Goal: Find contact information: Find contact information

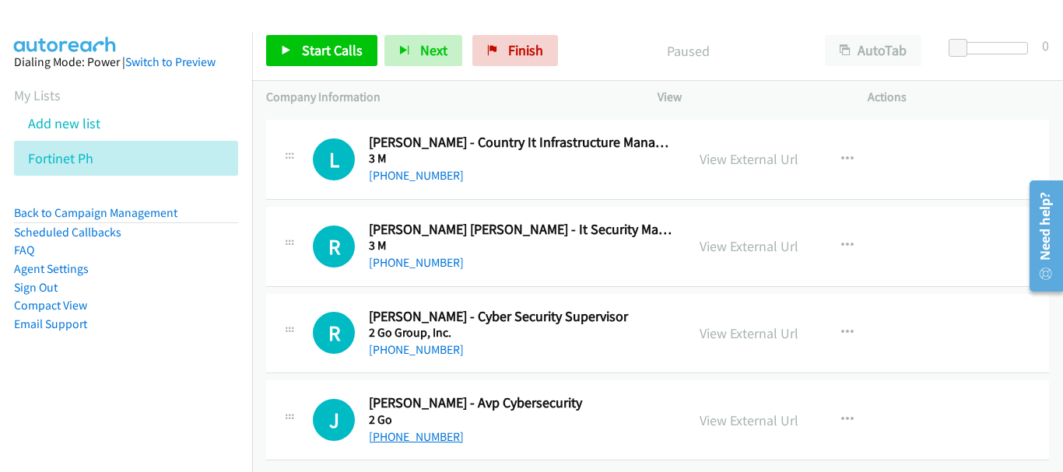
click at [437, 430] on link "[PHONE_NUMBER]" at bounding box center [416, 437] width 95 height 15
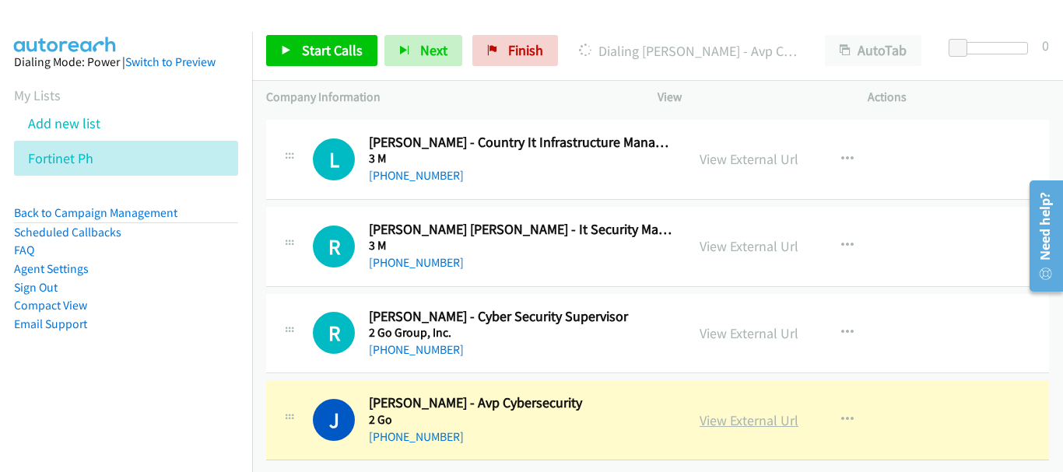
click at [751, 412] on link "View External Url" at bounding box center [749, 421] width 99 height 18
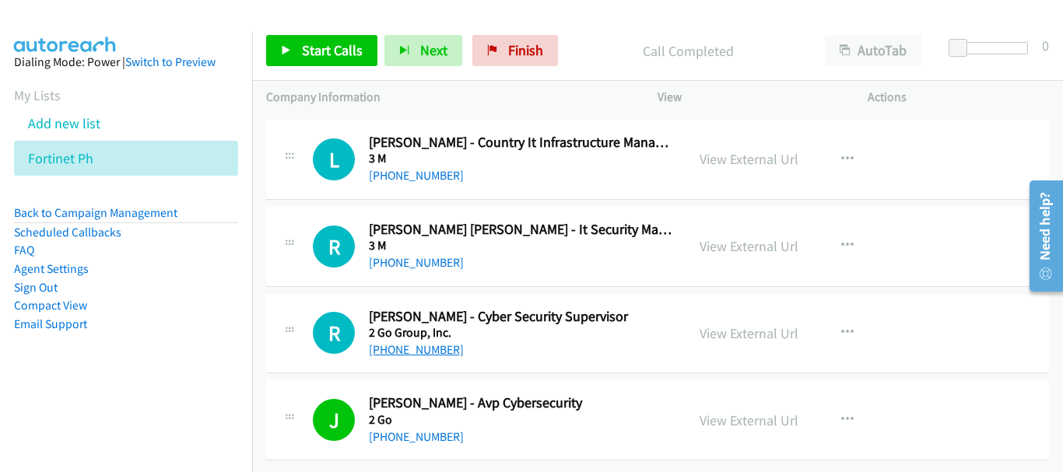
click at [430, 342] on link "[PHONE_NUMBER]" at bounding box center [416, 349] width 95 height 15
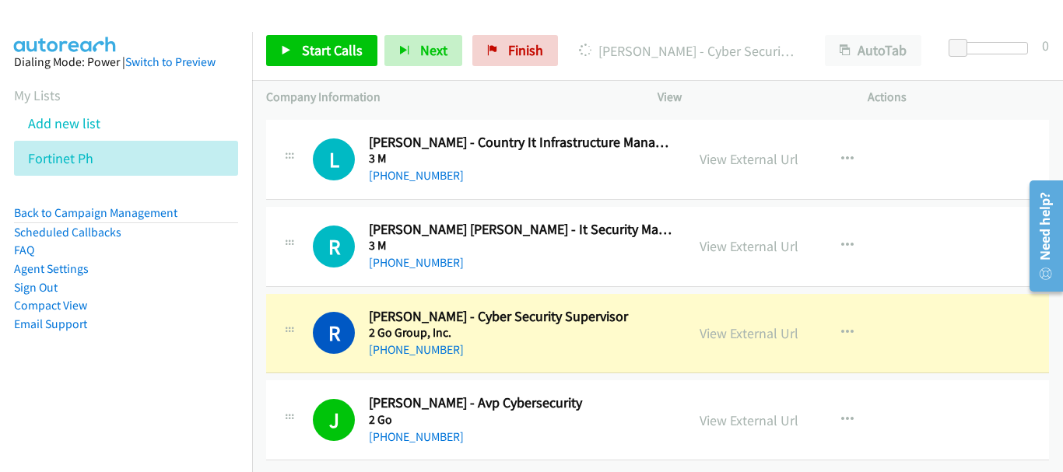
scroll to position [17855, 0]
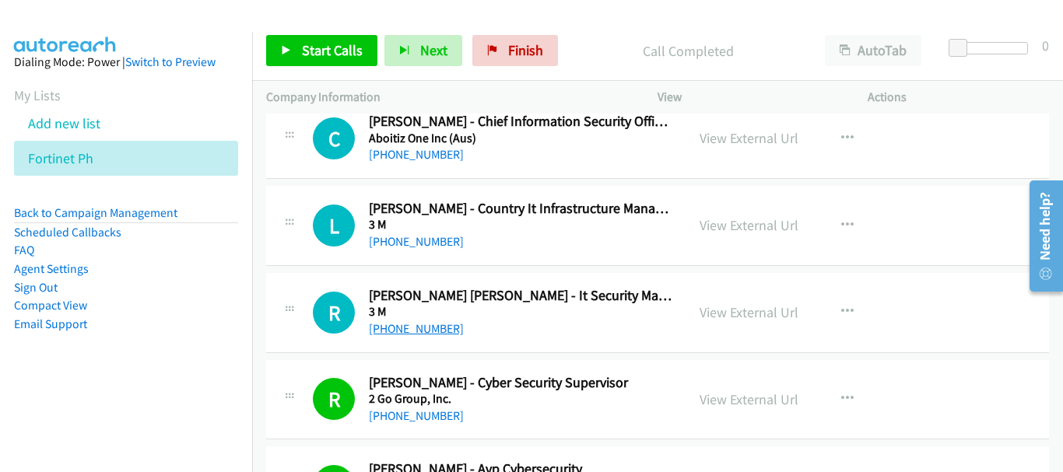
click at [396, 333] on link "[PHONE_NUMBER]" at bounding box center [416, 328] width 95 height 15
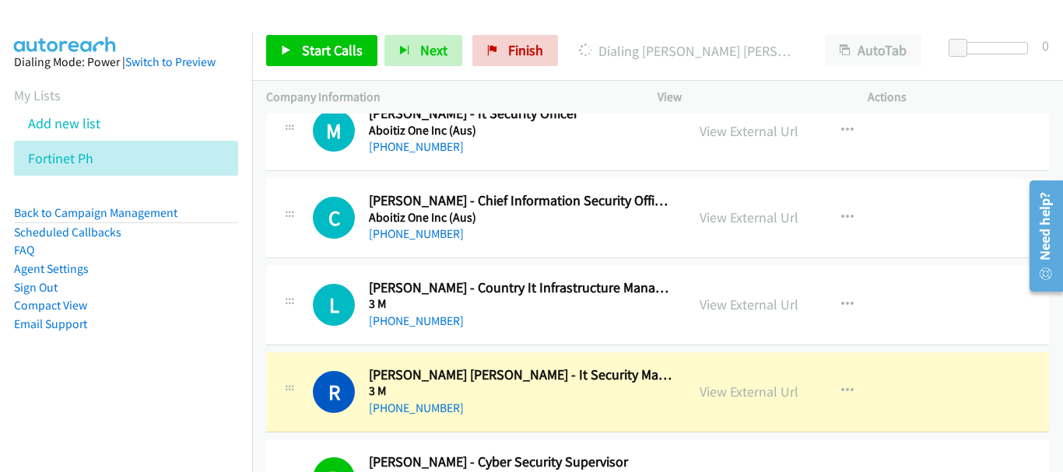
scroll to position [17699, 0]
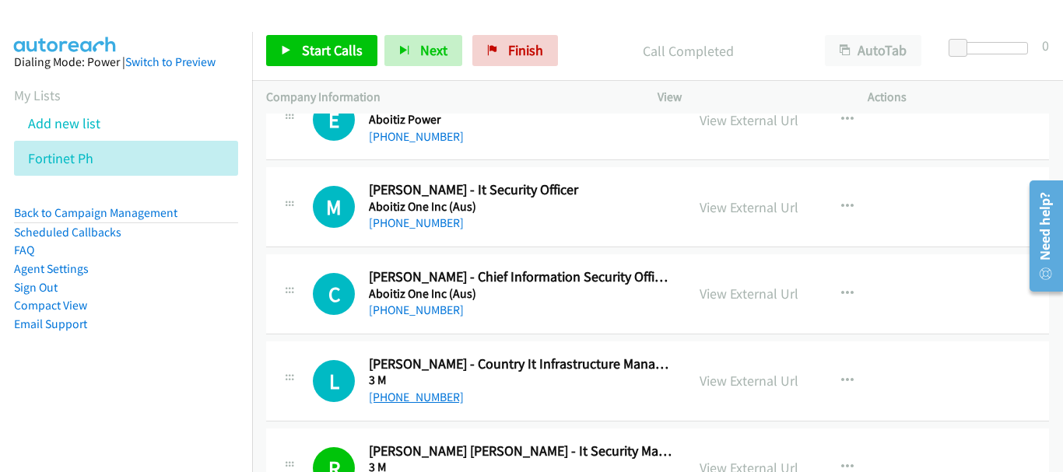
click at [421, 398] on link "[PHONE_NUMBER]" at bounding box center [416, 397] width 95 height 15
click at [422, 221] on link "[PHONE_NUMBER]" at bounding box center [416, 223] width 95 height 15
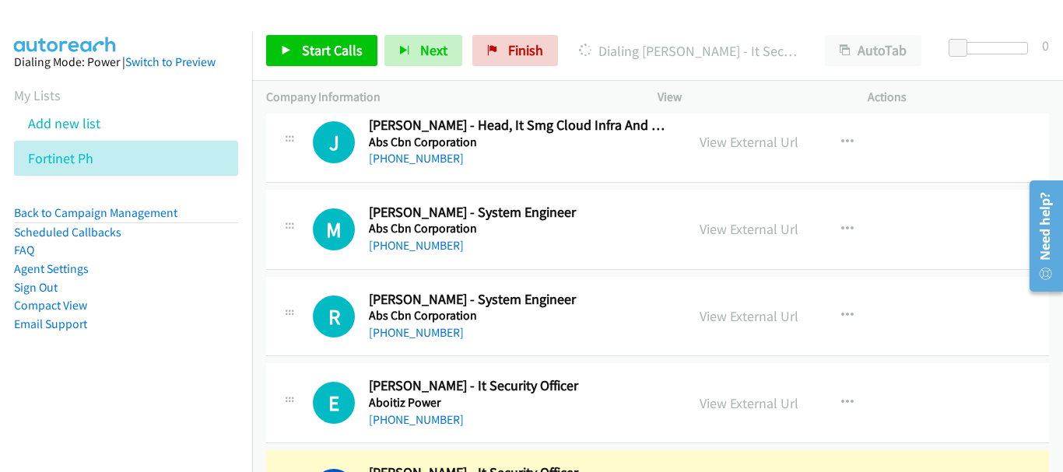
scroll to position [17388, 0]
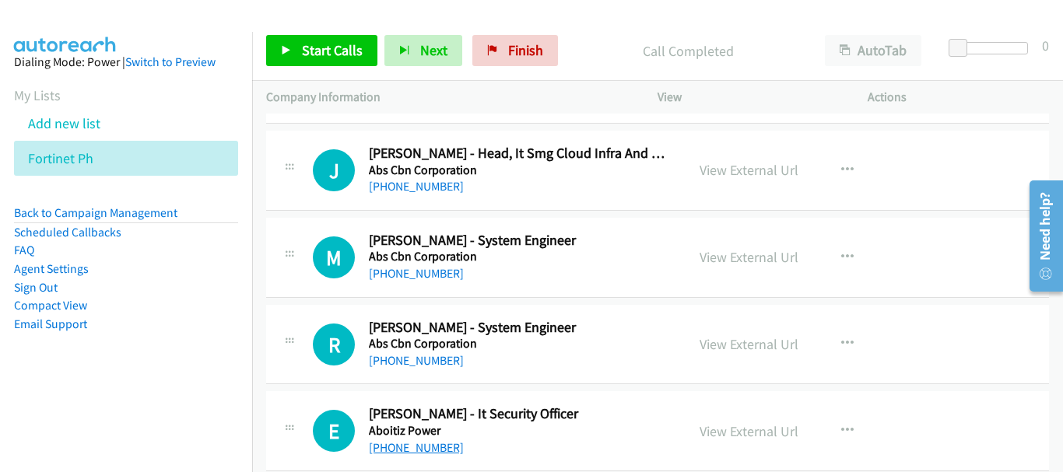
click at [451, 447] on link "[PHONE_NUMBER]" at bounding box center [416, 447] width 95 height 15
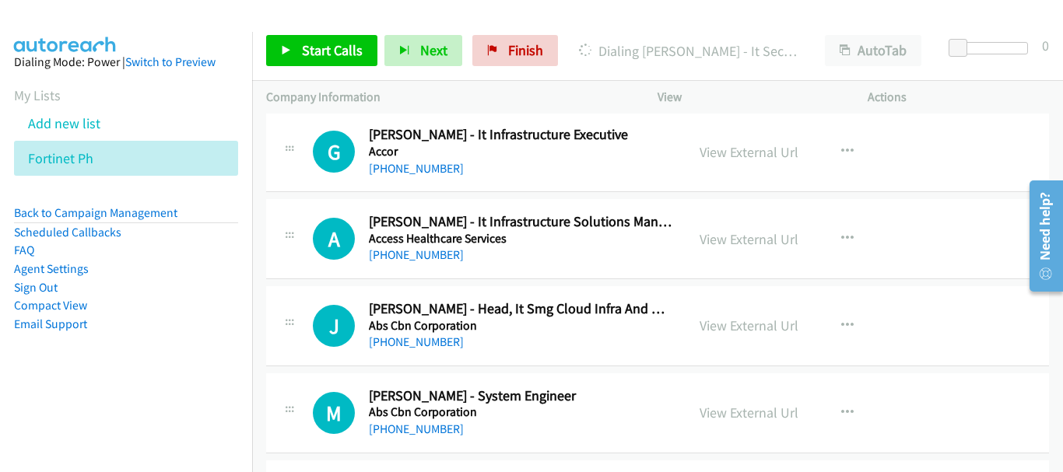
scroll to position [17155, 0]
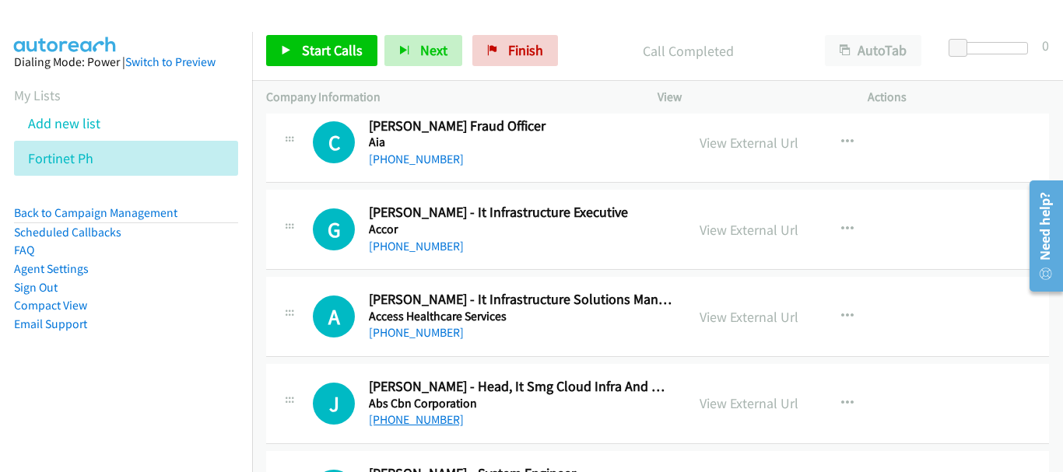
click at [440, 419] on link "[PHONE_NUMBER]" at bounding box center [416, 419] width 95 height 15
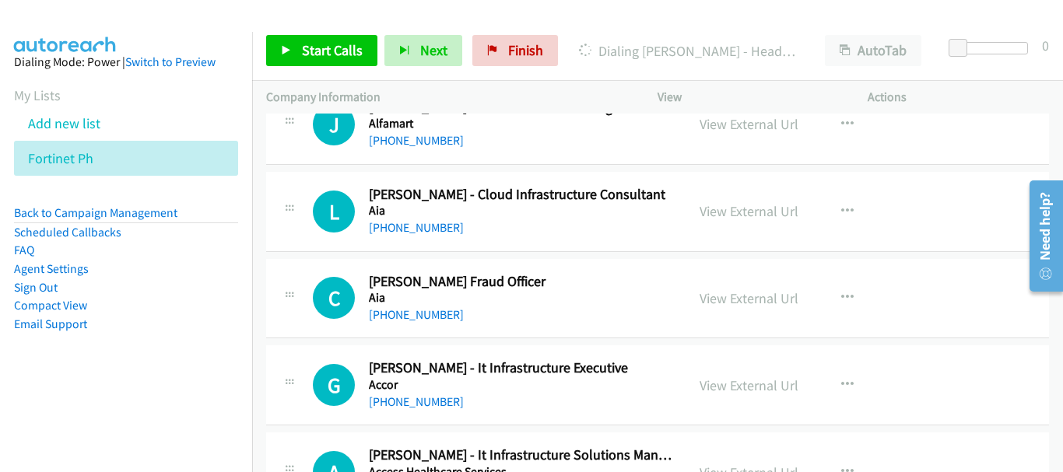
scroll to position [17077, 0]
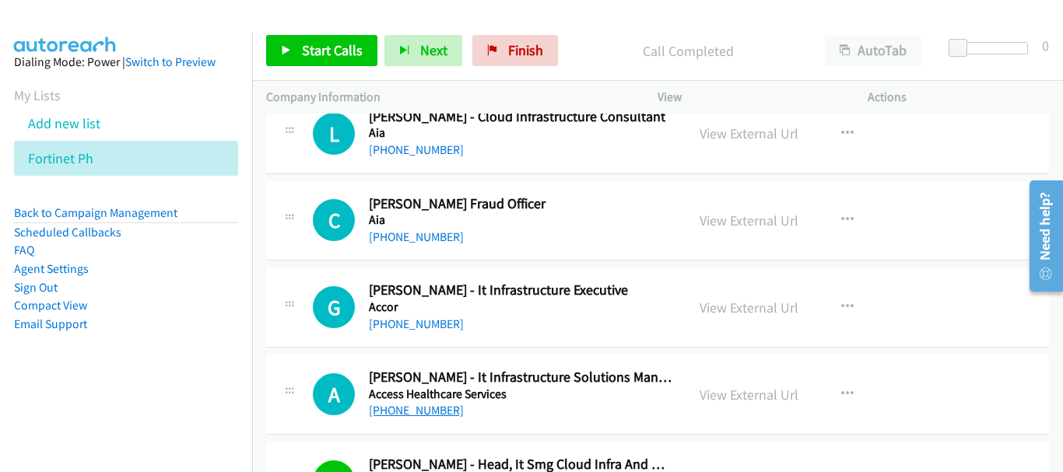
click at [405, 415] on link "[PHONE_NUMBER]" at bounding box center [416, 410] width 95 height 15
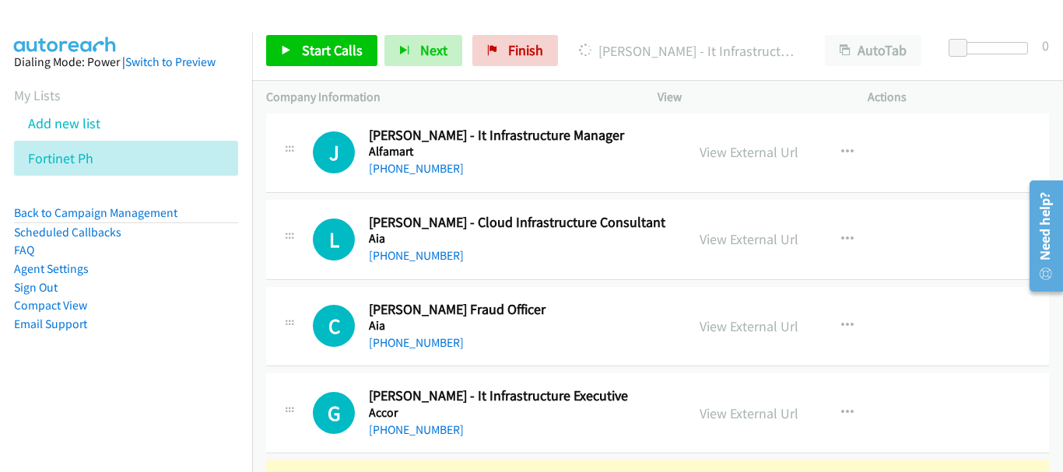
scroll to position [16999, 0]
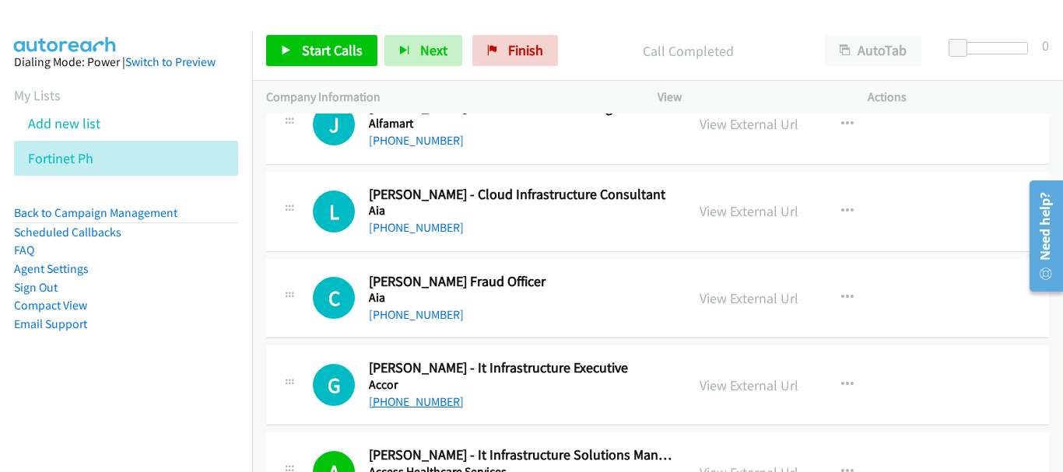
click at [443, 400] on link "[PHONE_NUMBER]" at bounding box center [416, 402] width 95 height 15
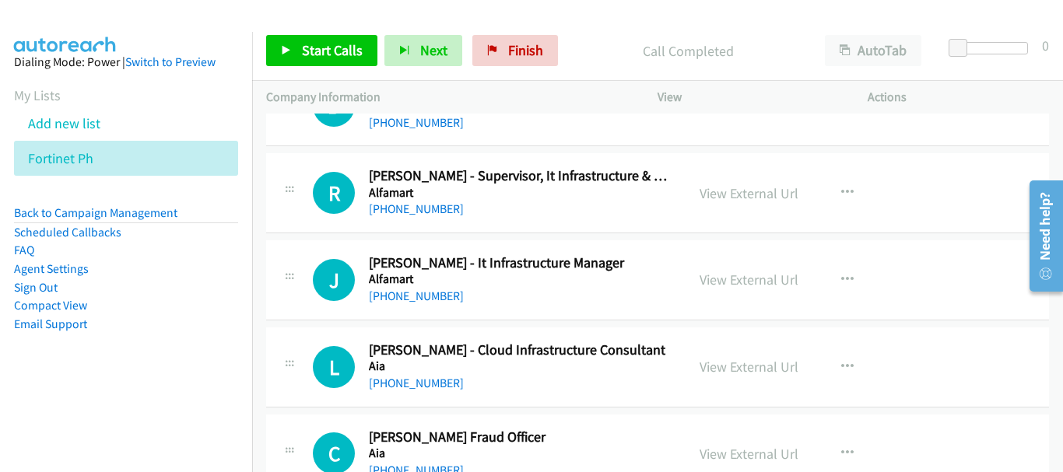
scroll to position [16766, 0]
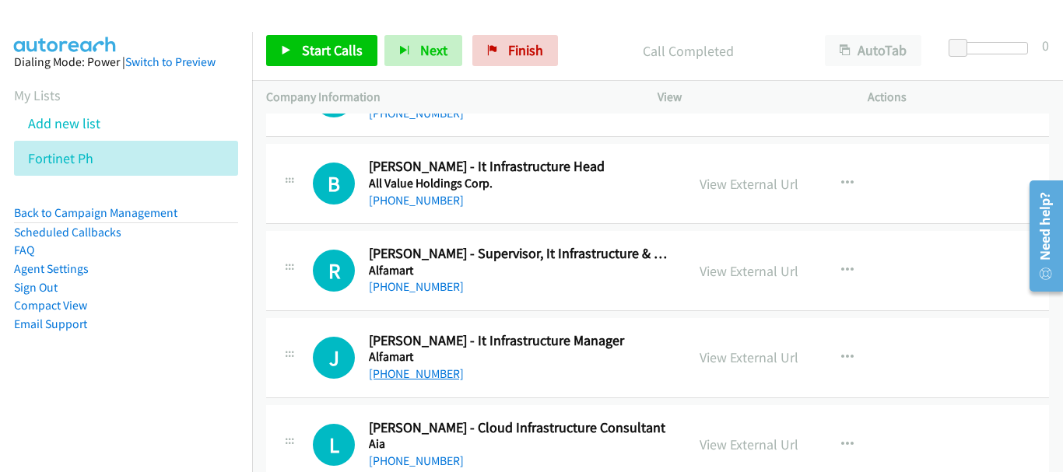
click at [447, 376] on link "[PHONE_NUMBER]" at bounding box center [416, 374] width 95 height 15
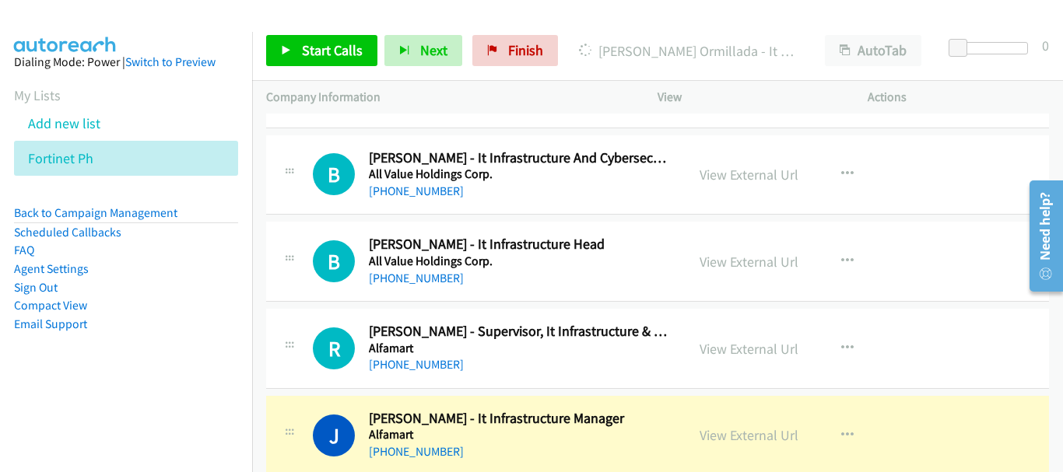
scroll to position [16610, 0]
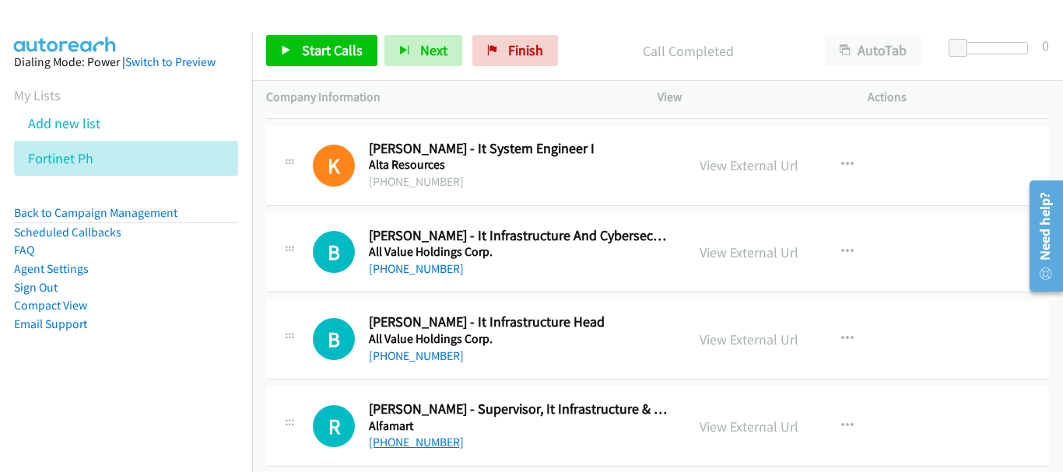
click at [444, 438] on link "[PHONE_NUMBER]" at bounding box center [416, 442] width 95 height 15
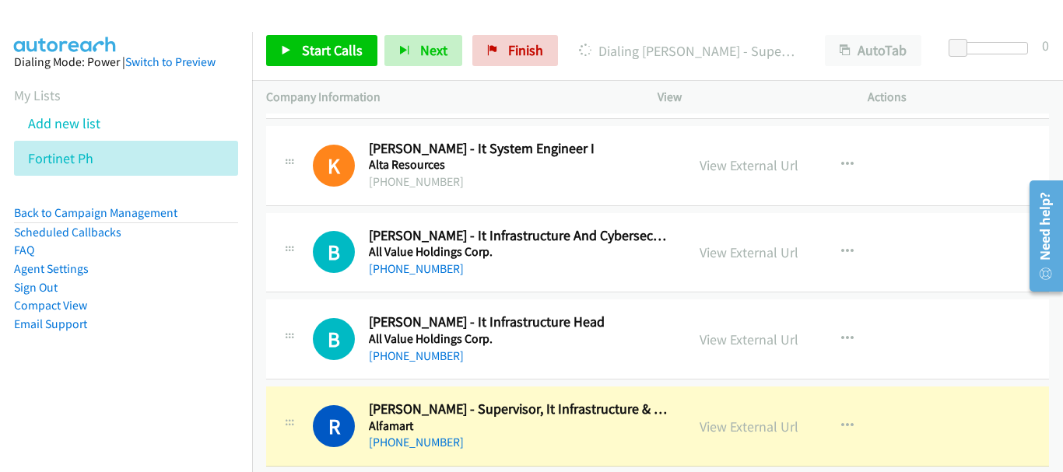
scroll to position [16532, 0]
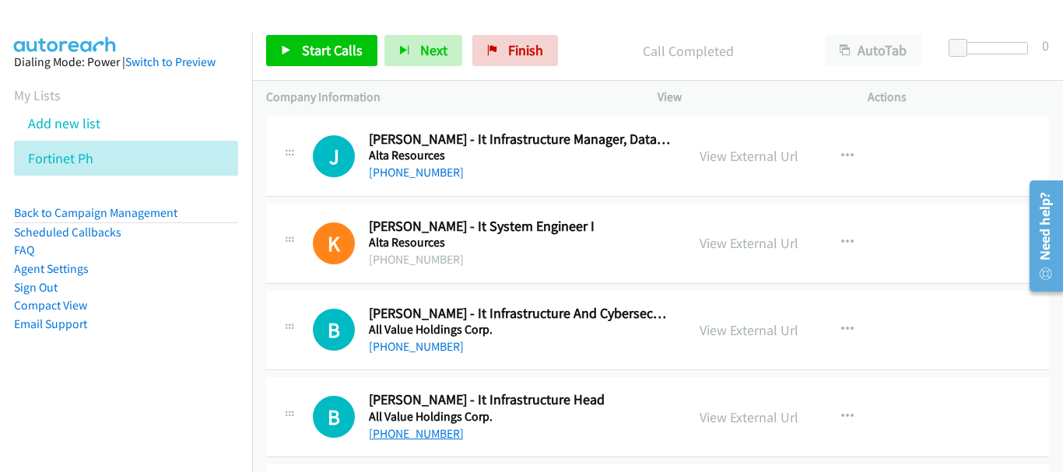
click at [405, 431] on link "[PHONE_NUMBER]" at bounding box center [416, 433] width 95 height 15
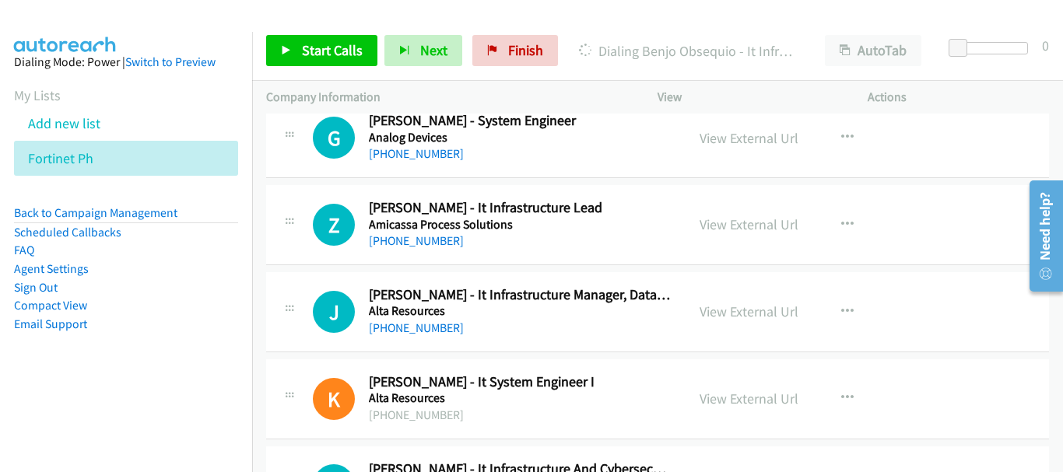
scroll to position [16299, 0]
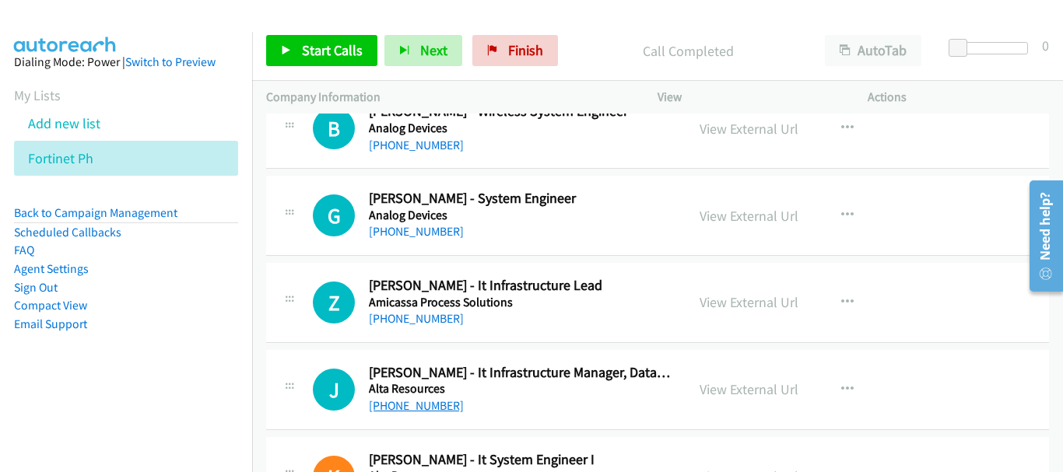
click at [451, 405] on link "[PHONE_NUMBER]" at bounding box center [416, 405] width 95 height 15
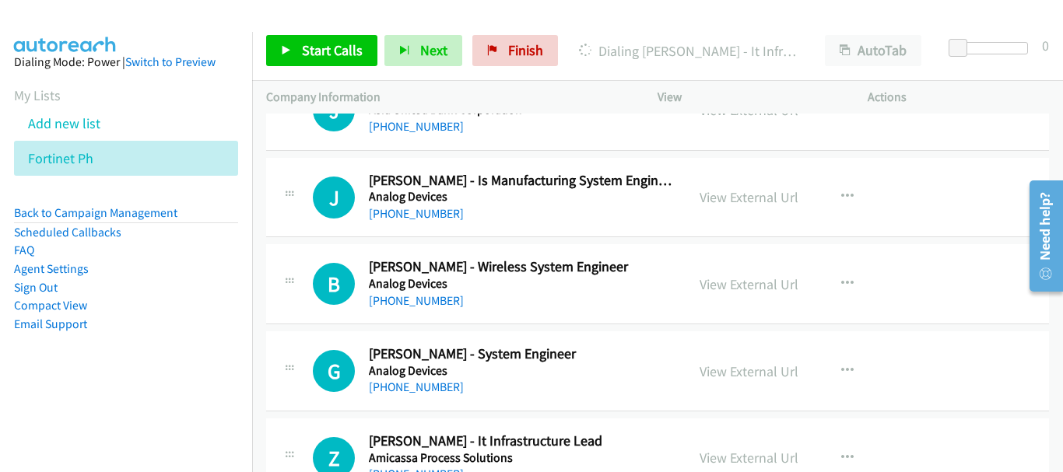
scroll to position [16221, 0]
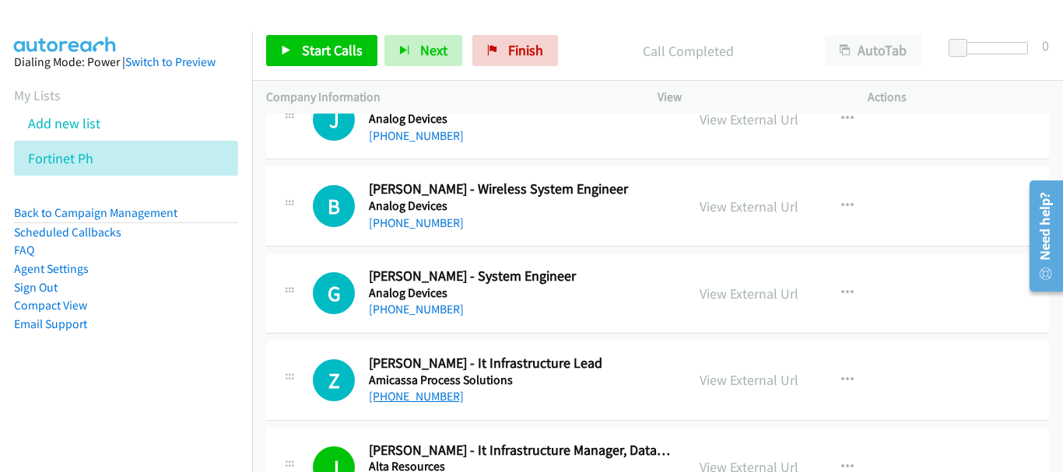
click at [409, 402] on link "[PHONE_NUMBER]" at bounding box center [416, 396] width 95 height 15
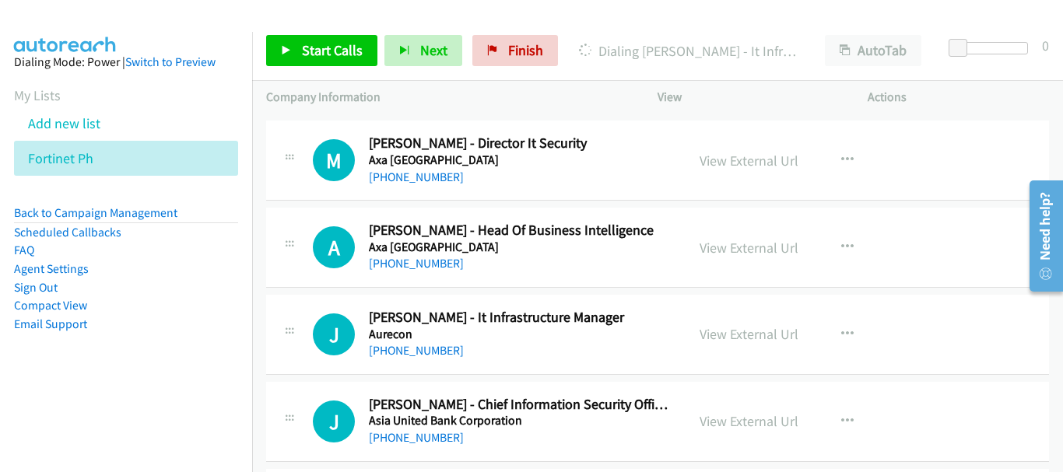
scroll to position [15754, 0]
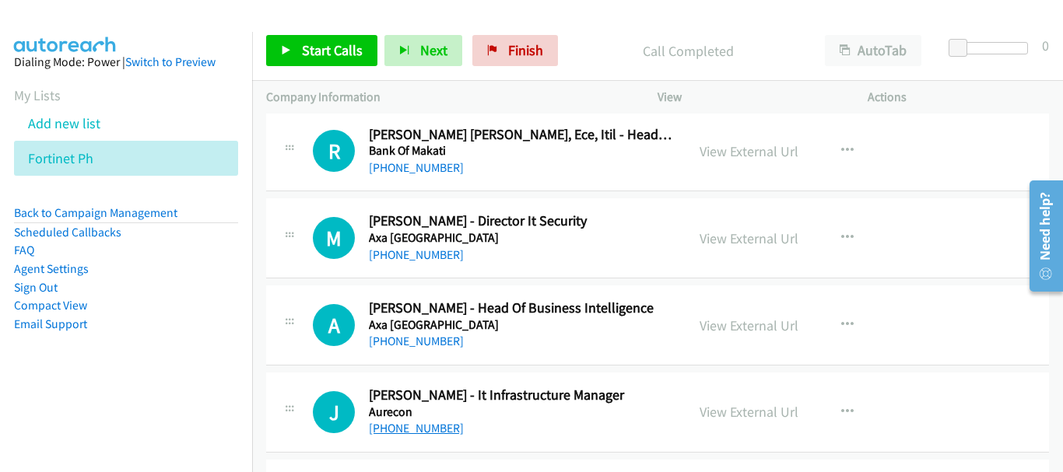
click at [430, 426] on link "[PHONE_NUMBER]" at bounding box center [416, 428] width 95 height 15
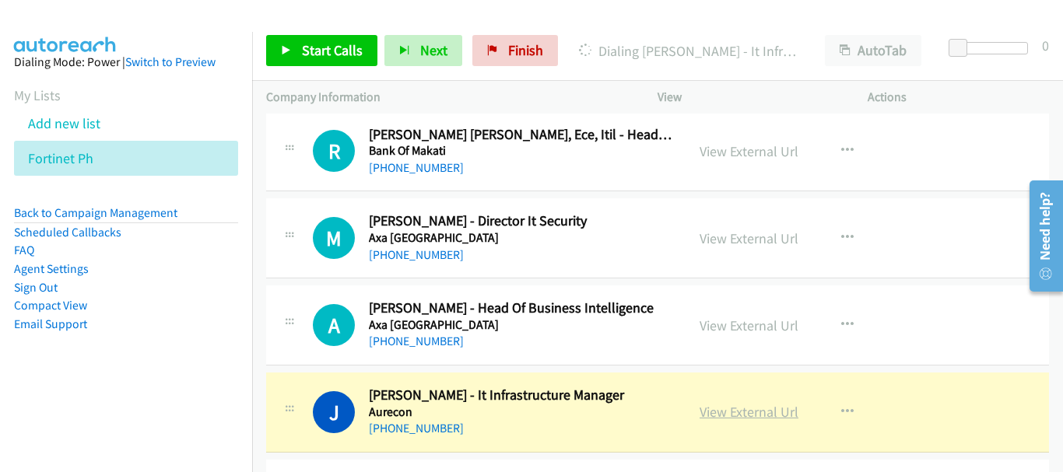
click at [739, 405] on link "View External Url" at bounding box center [749, 412] width 99 height 18
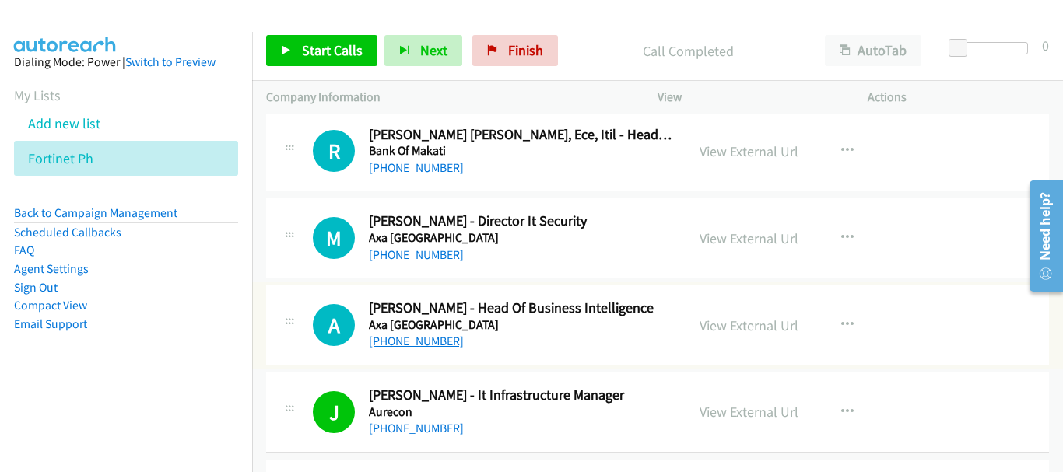
click at [434, 340] on link "[PHONE_NUMBER]" at bounding box center [416, 341] width 95 height 15
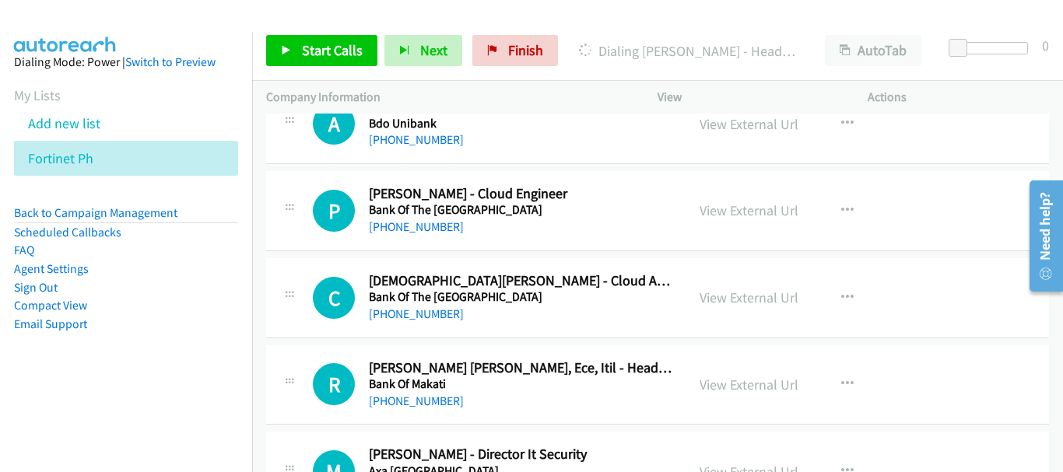
scroll to position [15598, 0]
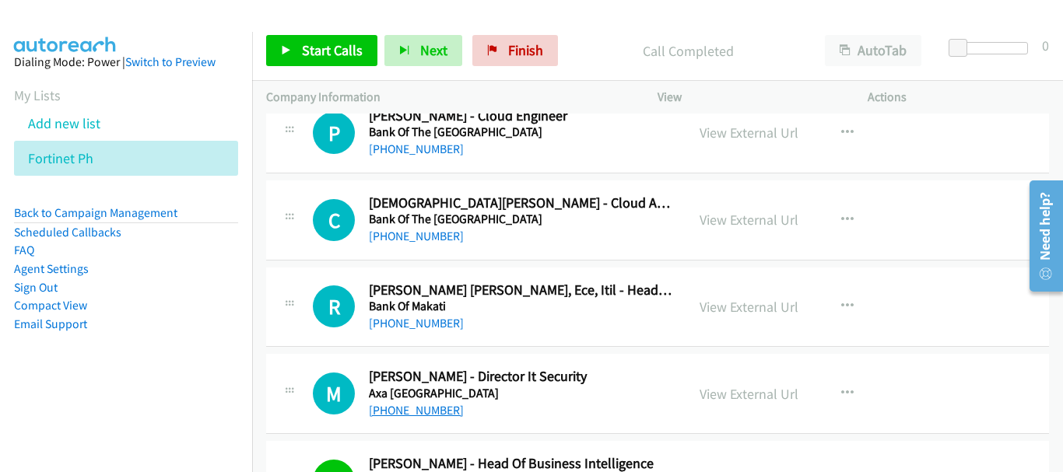
click at [423, 406] on link "[PHONE_NUMBER]" at bounding box center [416, 410] width 95 height 15
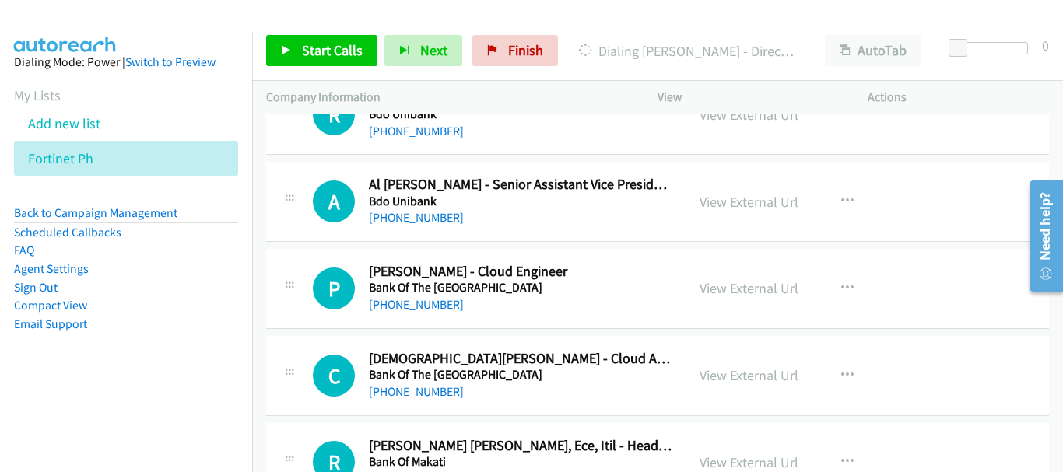
scroll to position [15521, 0]
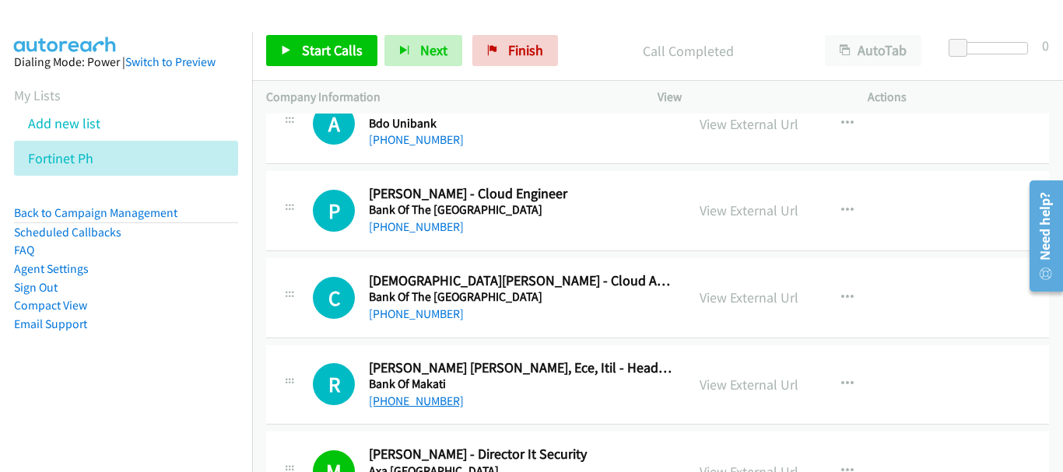
click at [443, 404] on link "[PHONE_NUMBER]" at bounding box center [416, 401] width 95 height 15
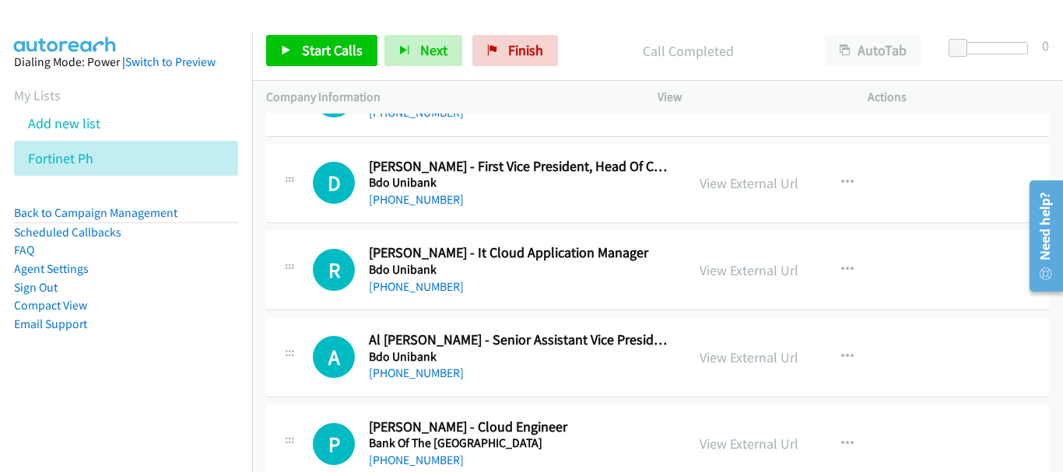
scroll to position [15209, 0]
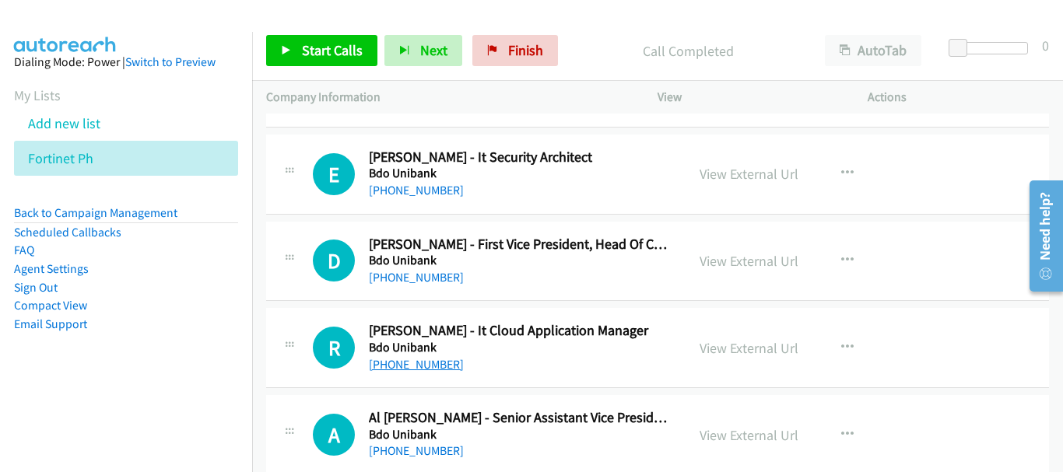
click at [433, 364] on link "[PHONE_NUMBER]" at bounding box center [416, 364] width 95 height 15
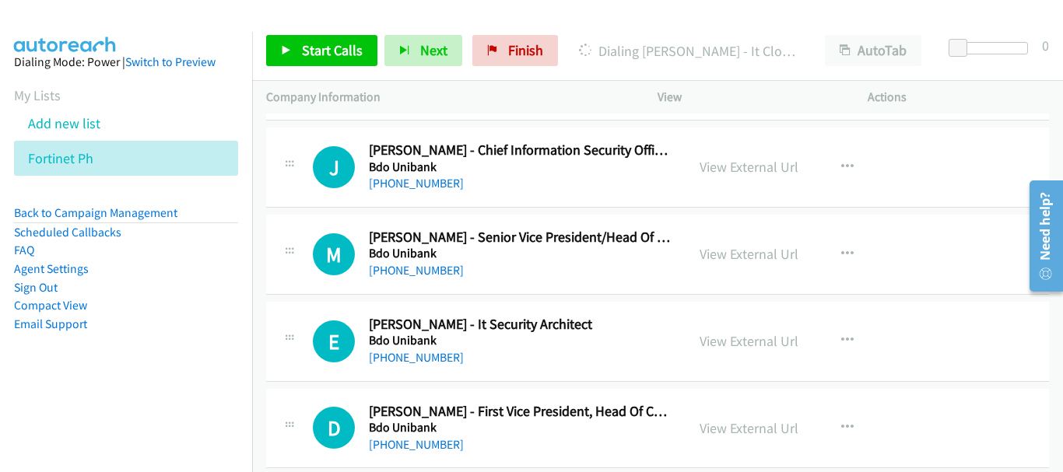
scroll to position [15131, 0]
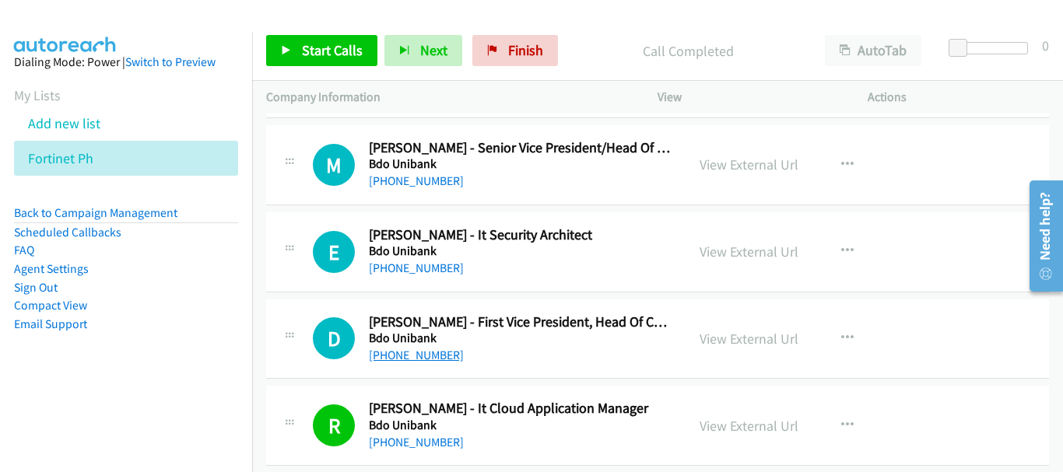
click at [452, 353] on link "[PHONE_NUMBER]" at bounding box center [416, 355] width 95 height 15
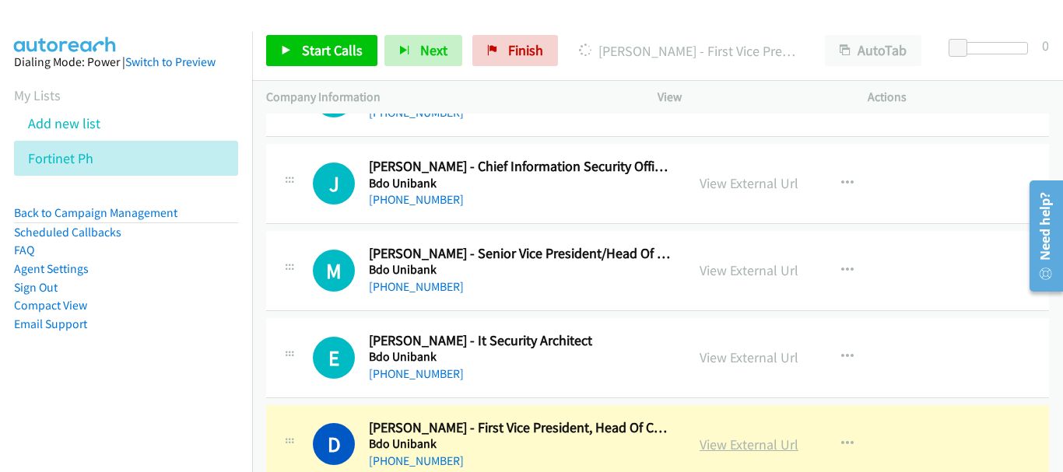
scroll to position [15054, 0]
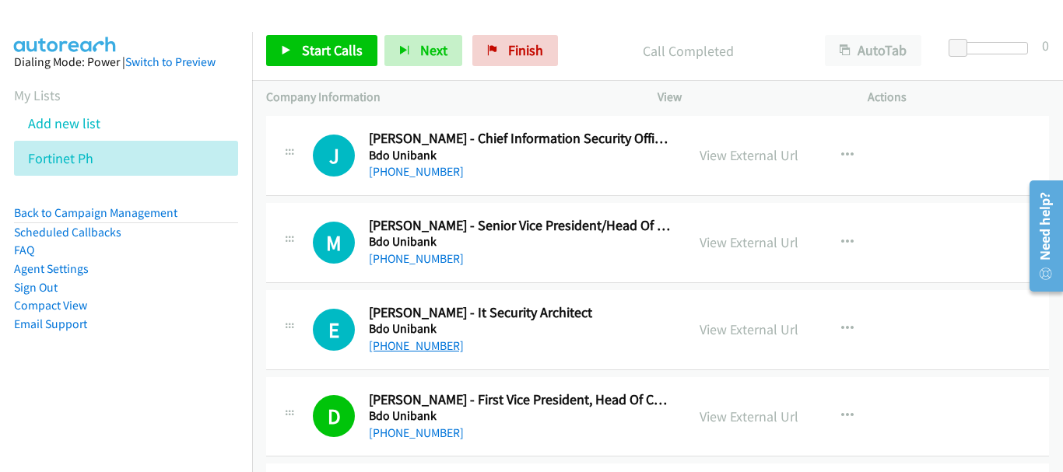
click at [437, 344] on link "[PHONE_NUMBER]" at bounding box center [416, 346] width 95 height 15
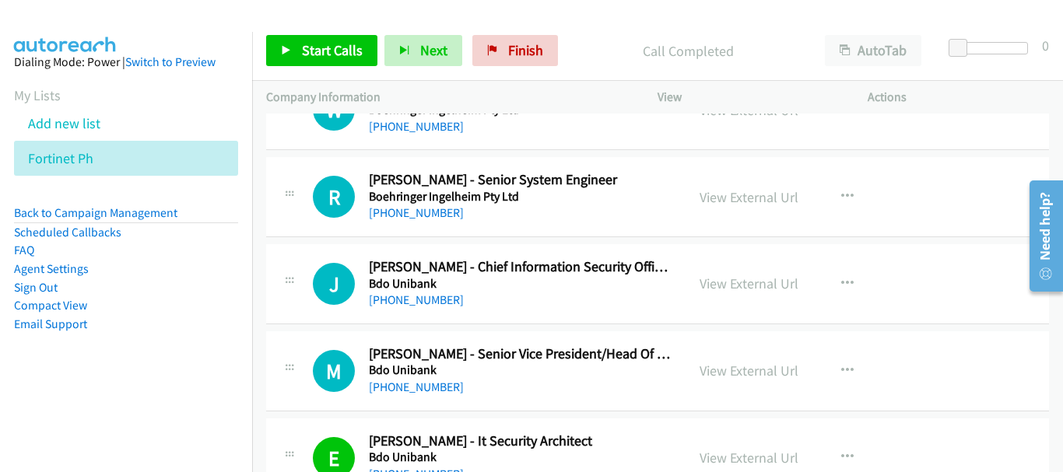
scroll to position [14898, 0]
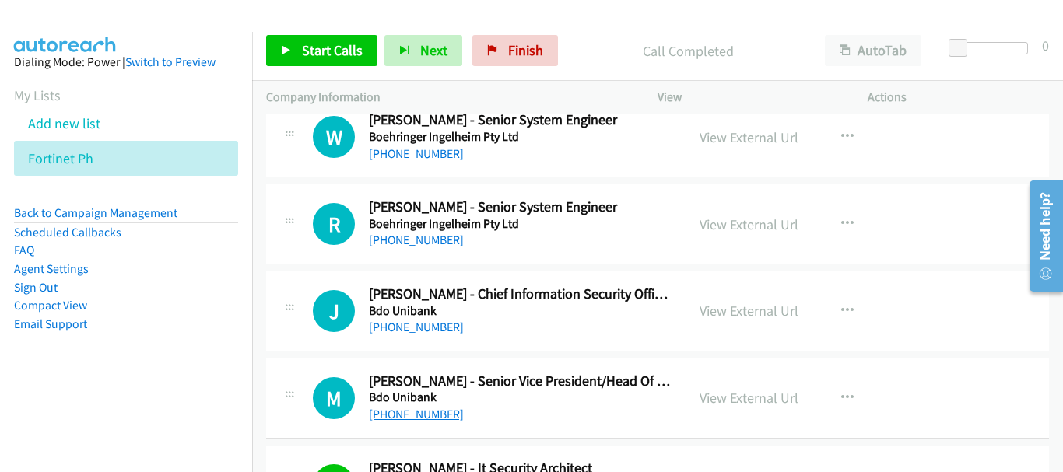
click at [404, 416] on link "[PHONE_NUMBER]" at bounding box center [416, 414] width 95 height 15
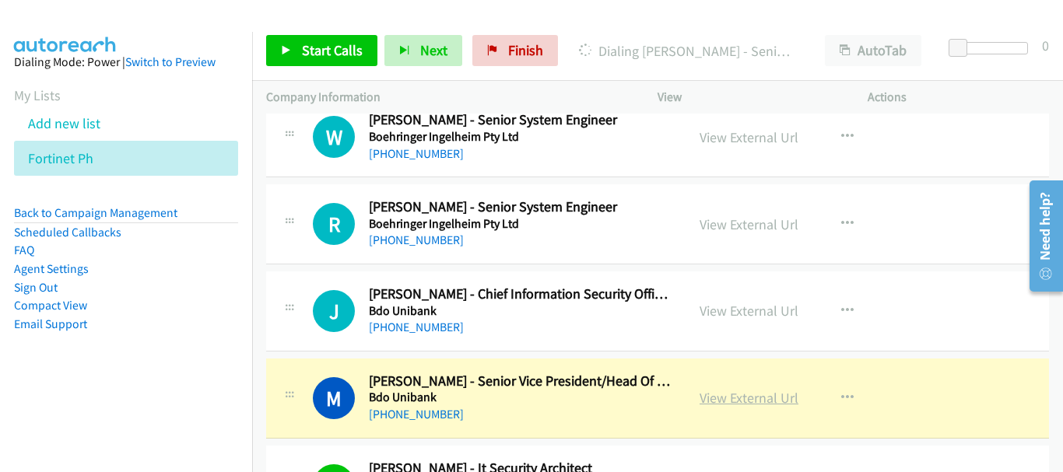
click at [723, 402] on link "View External Url" at bounding box center [749, 398] width 99 height 18
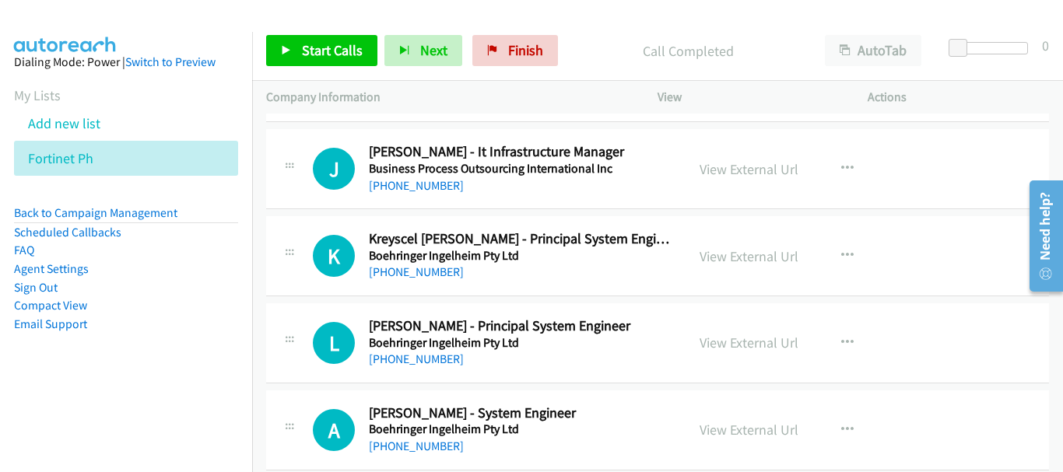
scroll to position [14353, 0]
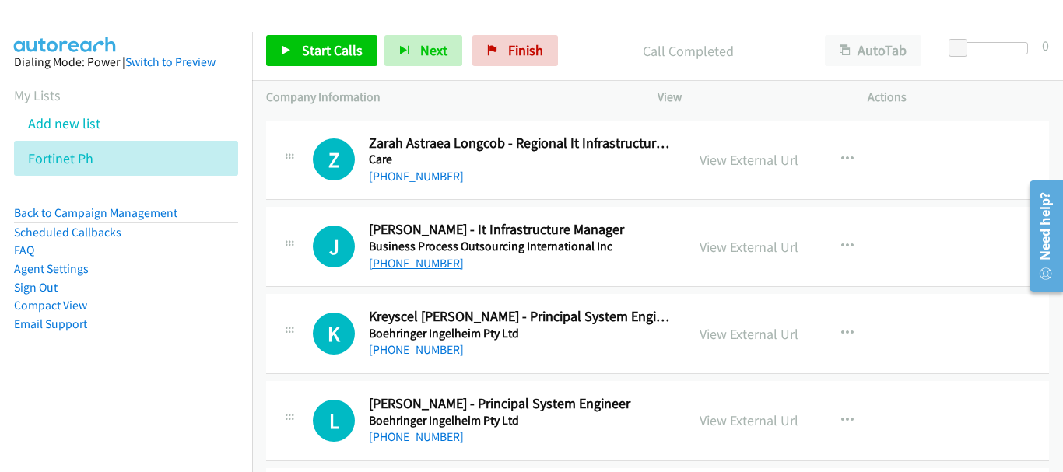
click at [451, 261] on link "[PHONE_NUMBER]" at bounding box center [416, 263] width 95 height 15
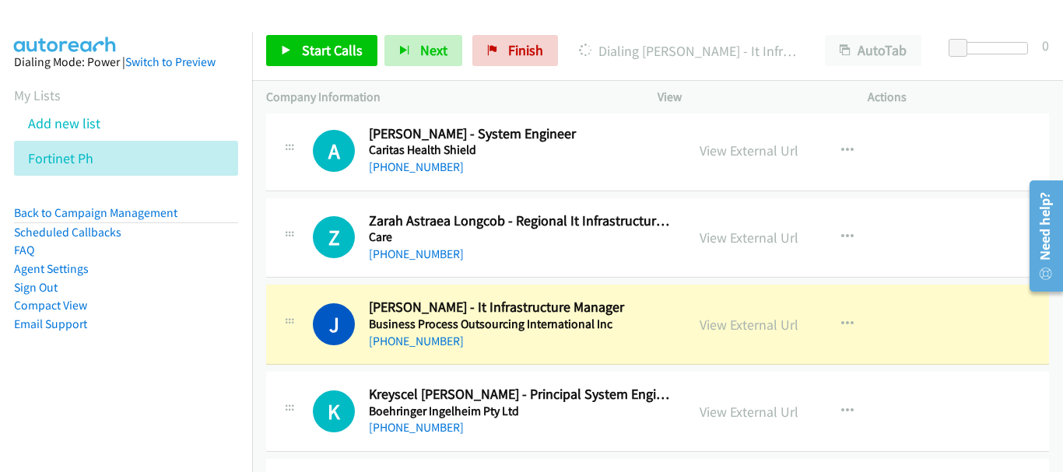
scroll to position [14198, 0]
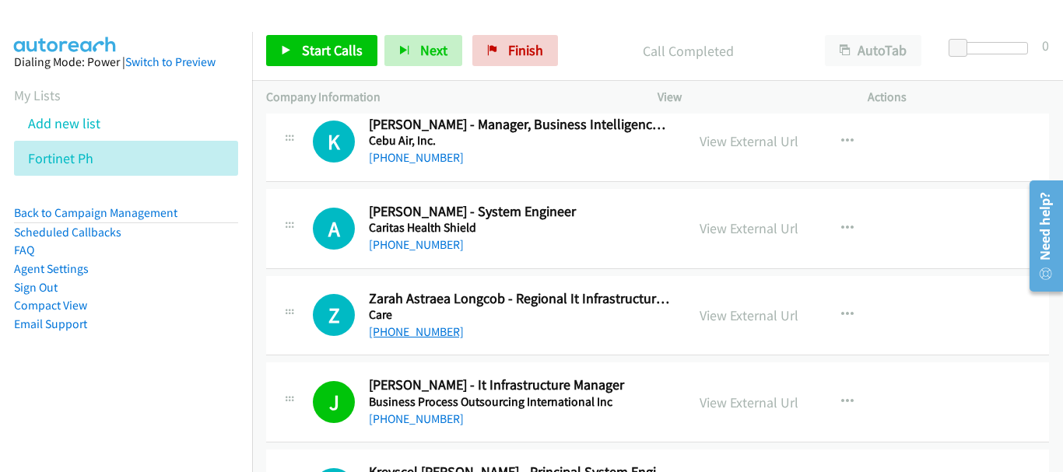
click at [423, 338] on link "[PHONE_NUMBER]" at bounding box center [416, 331] width 95 height 15
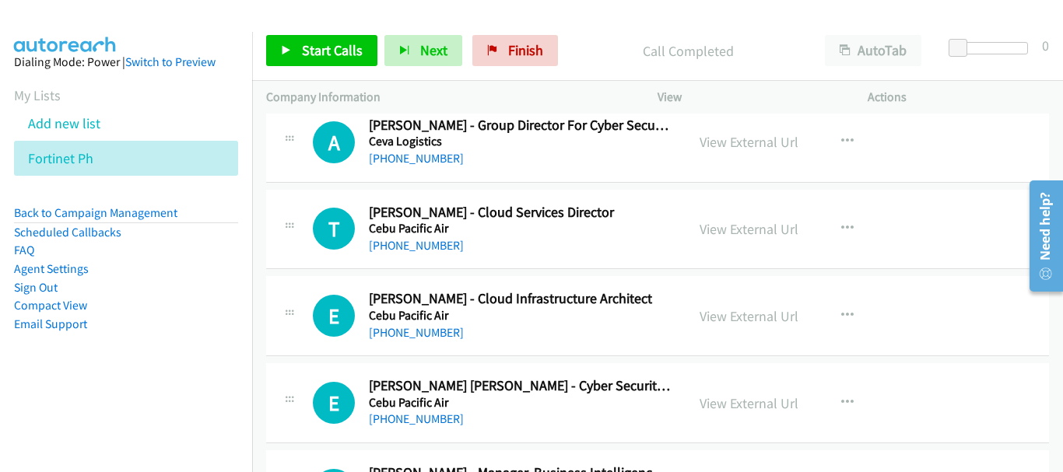
scroll to position [13886, 0]
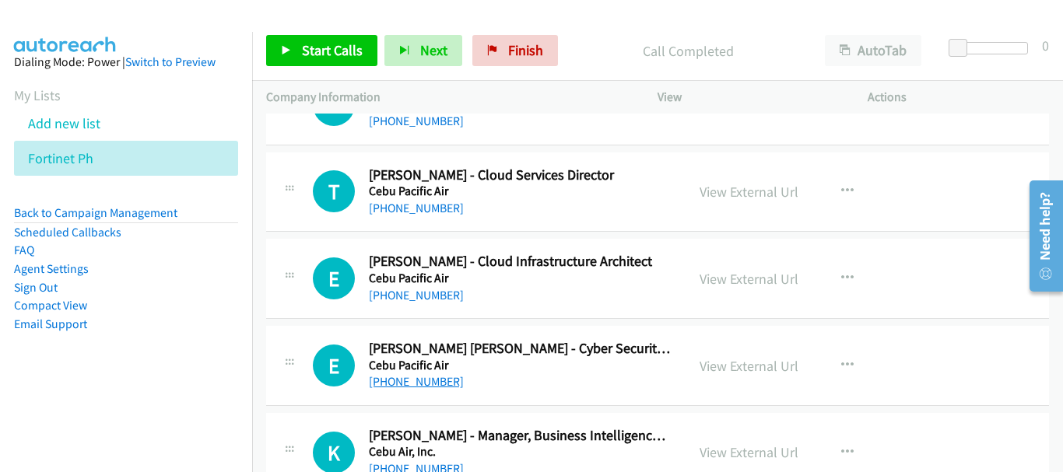
click at [438, 377] on link "[PHONE_NUMBER]" at bounding box center [416, 381] width 95 height 15
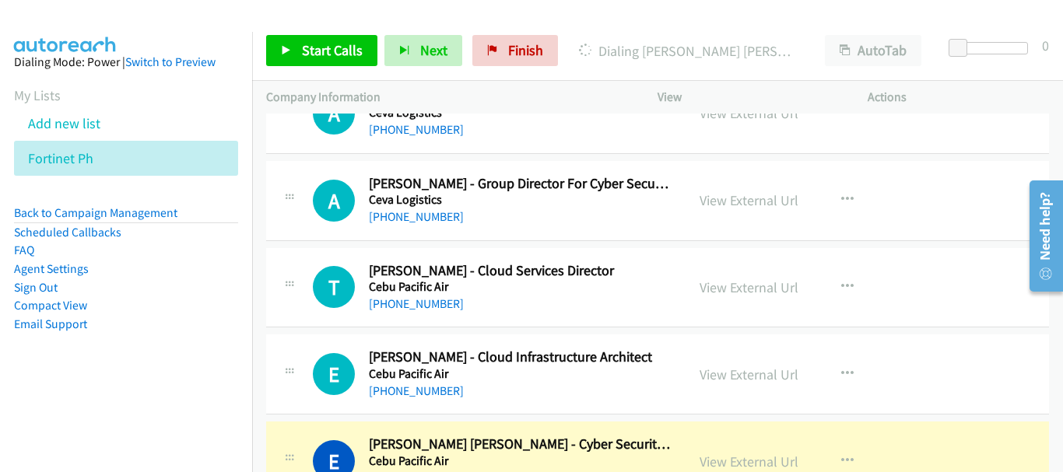
scroll to position [13809, 0]
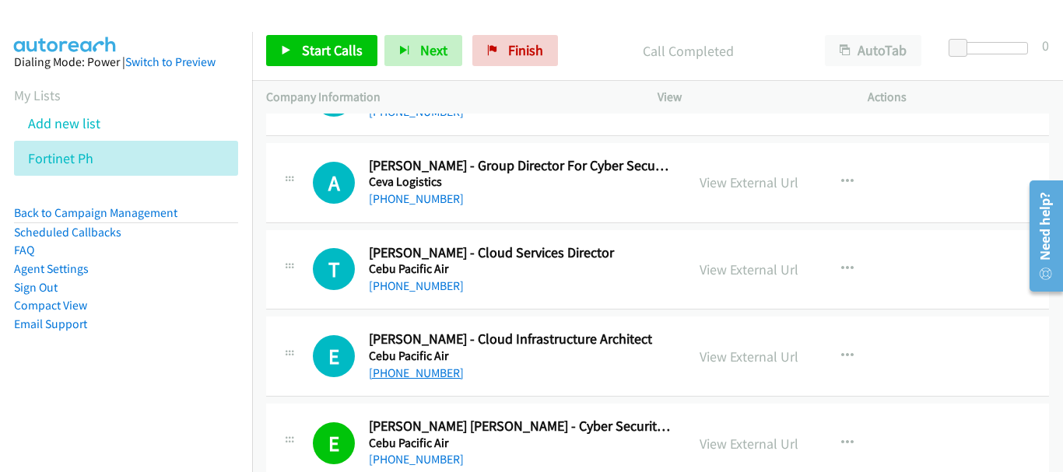
click at [440, 373] on link "[PHONE_NUMBER]" at bounding box center [416, 373] width 95 height 15
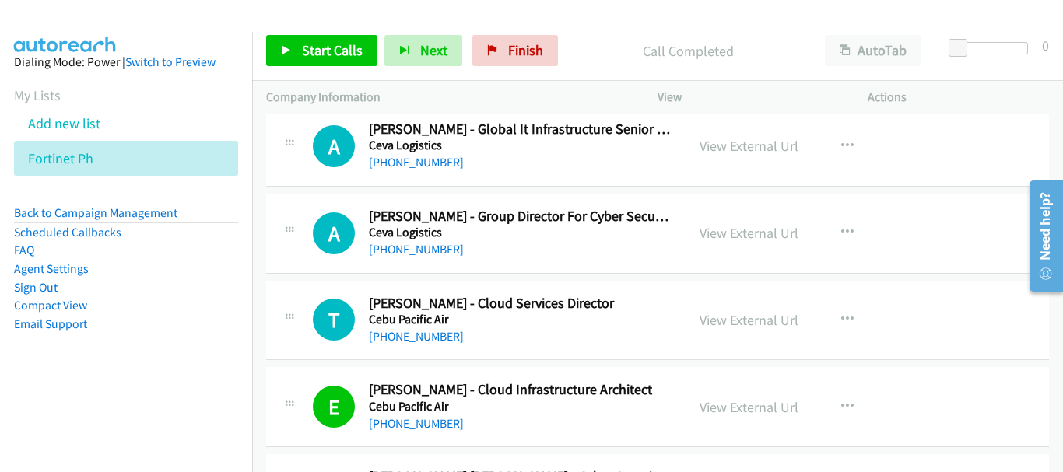
scroll to position [13731, 0]
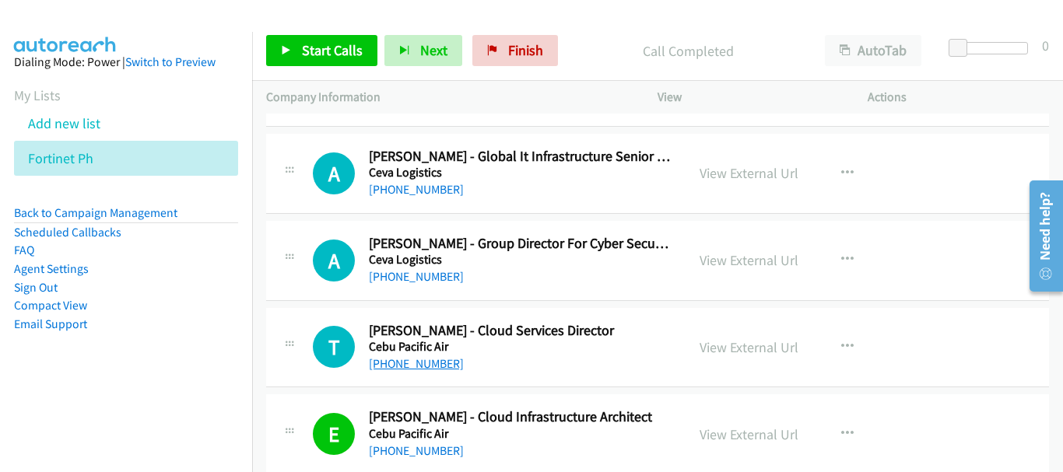
click at [405, 365] on link "[PHONE_NUMBER]" at bounding box center [416, 363] width 95 height 15
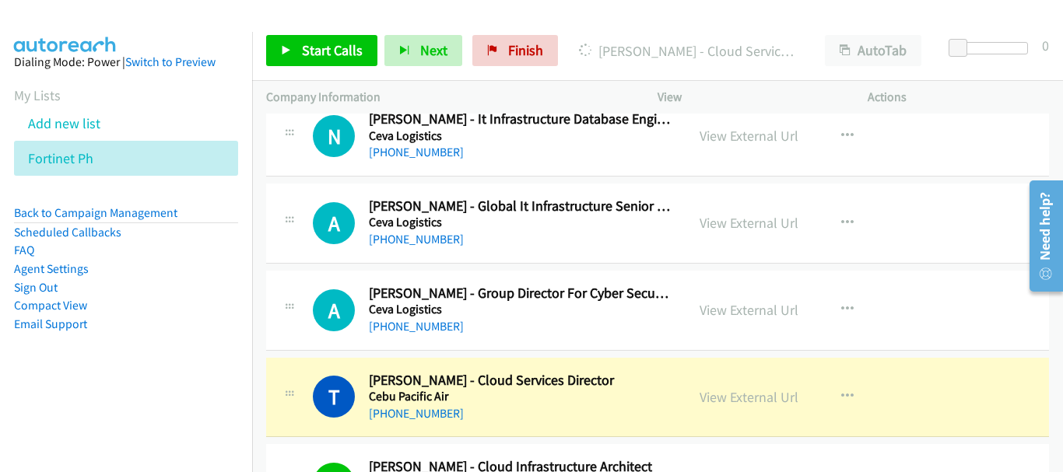
scroll to position [13653, 0]
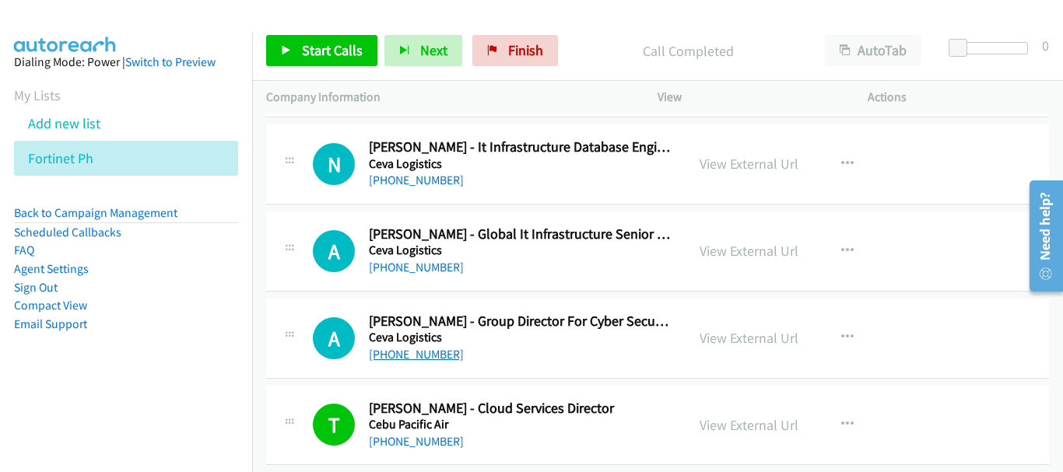
click at [434, 348] on link "[PHONE_NUMBER]" at bounding box center [416, 354] width 95 height 15
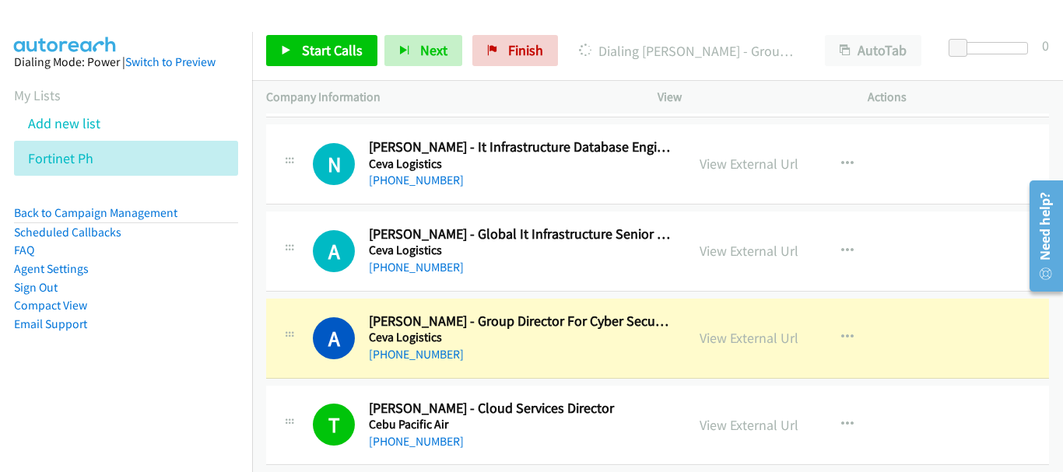
scroll to position [13575, 0]
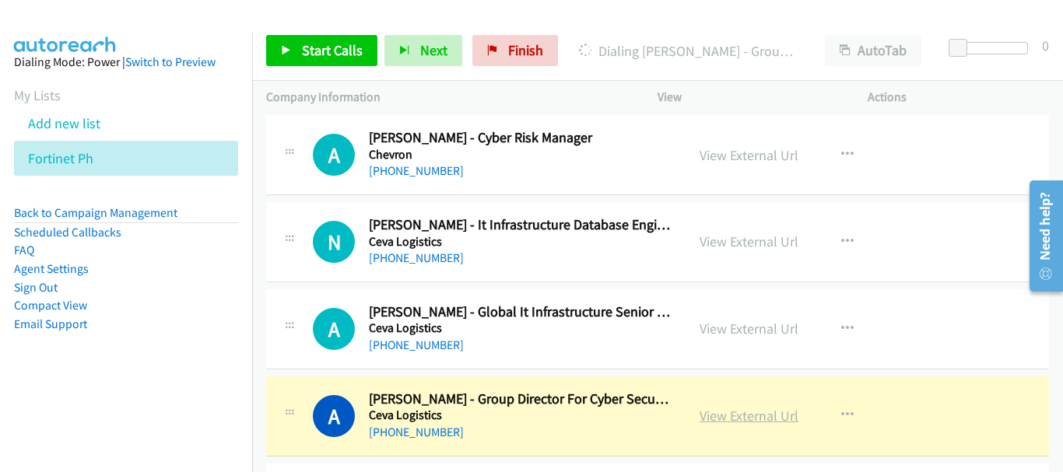
click at [744, 420] on link "View External Url" at bounding box center [749, 416] width 99 height 18
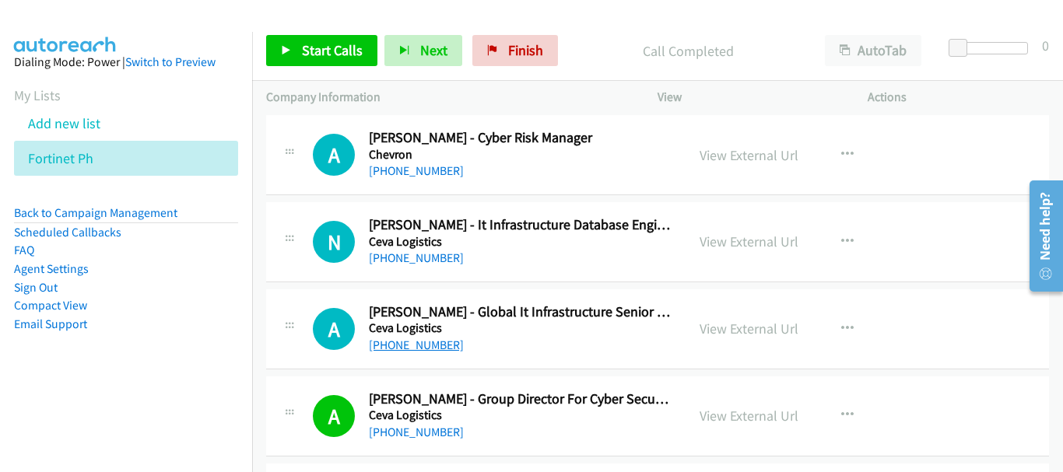
click at [405, 351] on link "[PHONE_NUMBER]" at bounding box center [416, 345] width 95 height 15
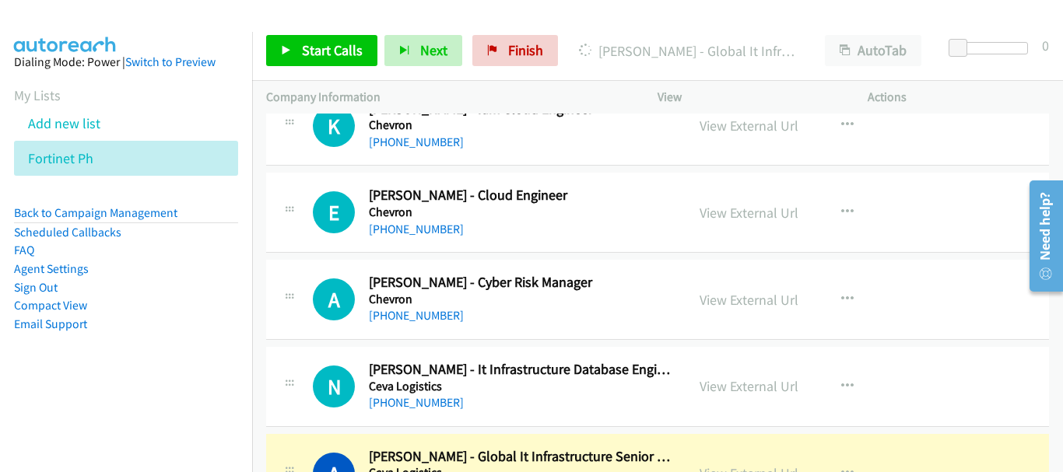
scroll to position [13419, 0]
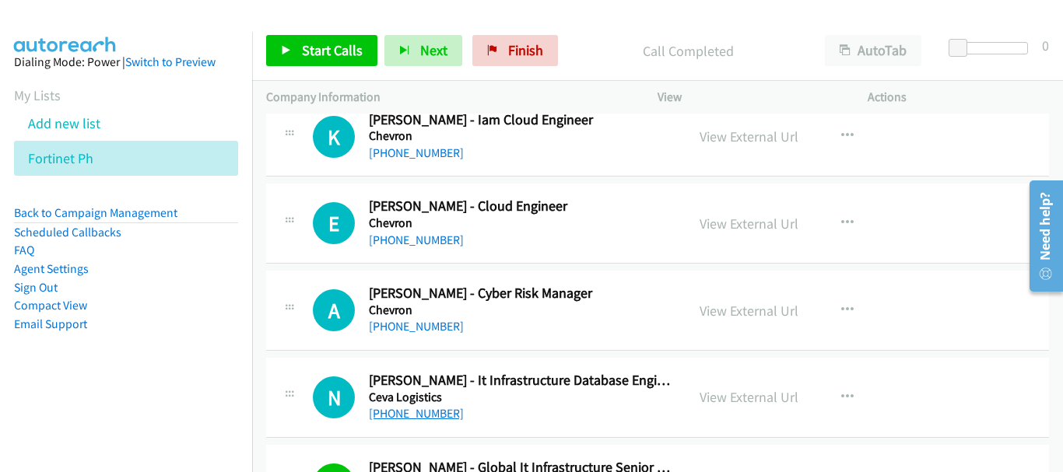
click at [444, 417] on link "[PHONE_NUMBER]" at bounding box center [416, 413] width 95 height 15
click at [395, 328] on link "[PHONE_NUMBER]" at bounding box center [416, 326] width 95 height 15
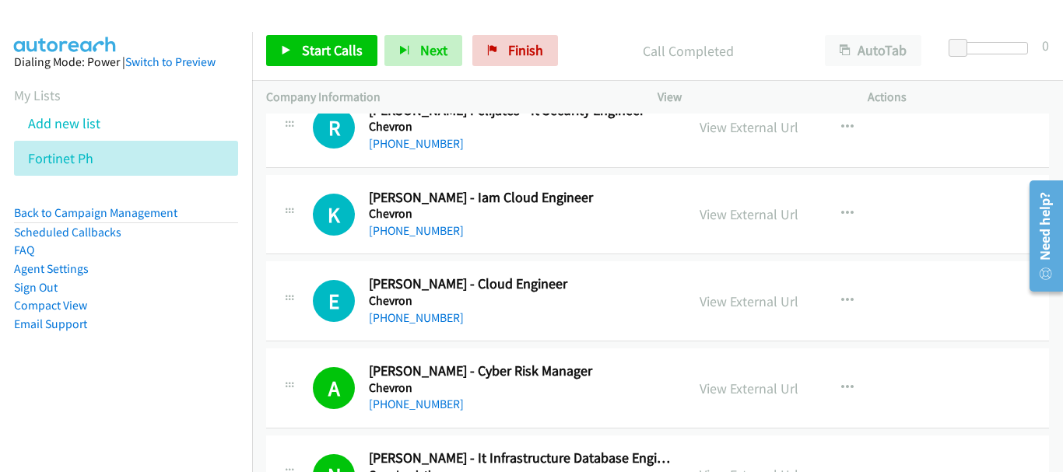
scroll to position [13264, 0]
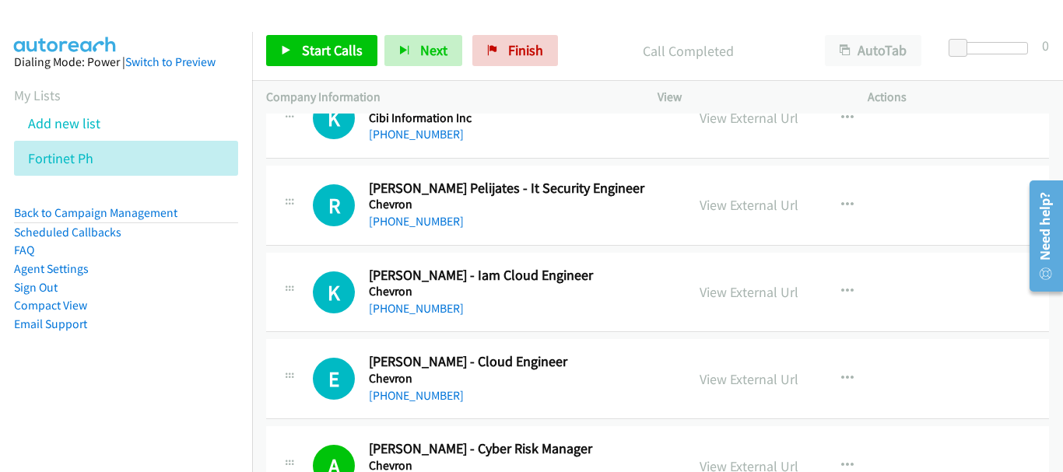
click at [407, 409] on div "E Callback Scheduled [PERSON_NAME] - Cloud Engineer Chevron [GEOGRAPHIC_DATA]/[…" at bounding box center [657, 379] width 783 height 80
click at [409, 398] on link "[PHONE_NUMBER]" at bounding box center [416, 395] width 95 height 15
click at [442, 314] on link "[PHONE_NUMBER]" at bounding box center [416, 308] width 95 height 15
click at [430, 303] on link "[PHONE_NUMBER]" at bounding box center [416, 308] width 95 height 15
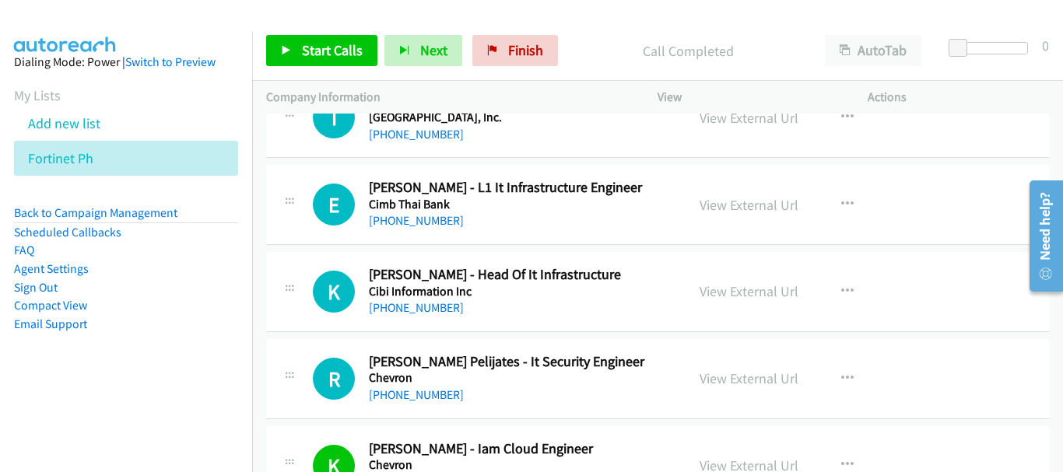
scroll to position [13108, 0]
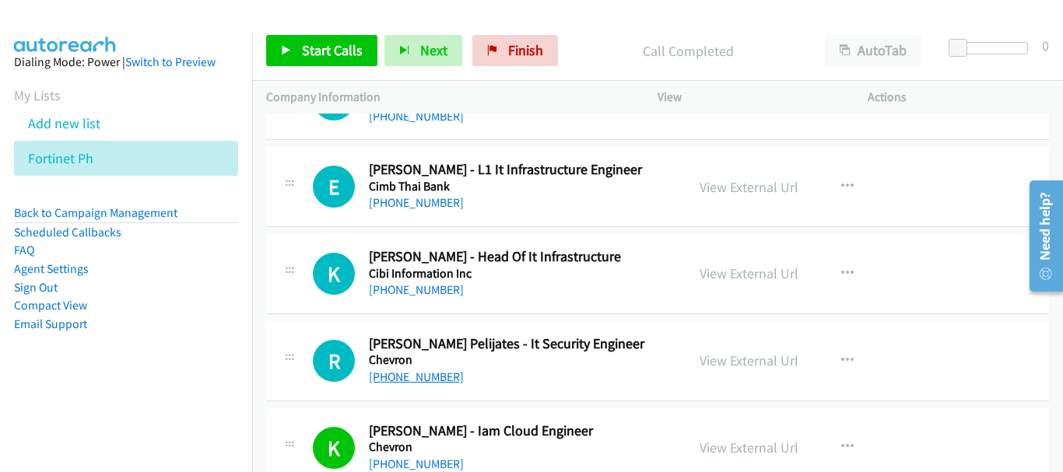
click at [437, 377] on link "[PHONE_NUMBER]" at bounding box center [416, 377] width 95 height 15
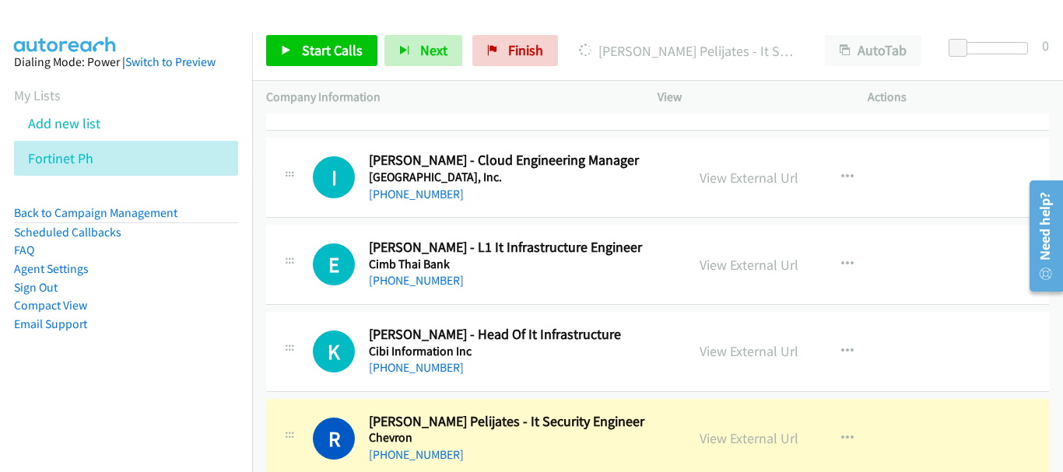
scroll to position [12953, 0]
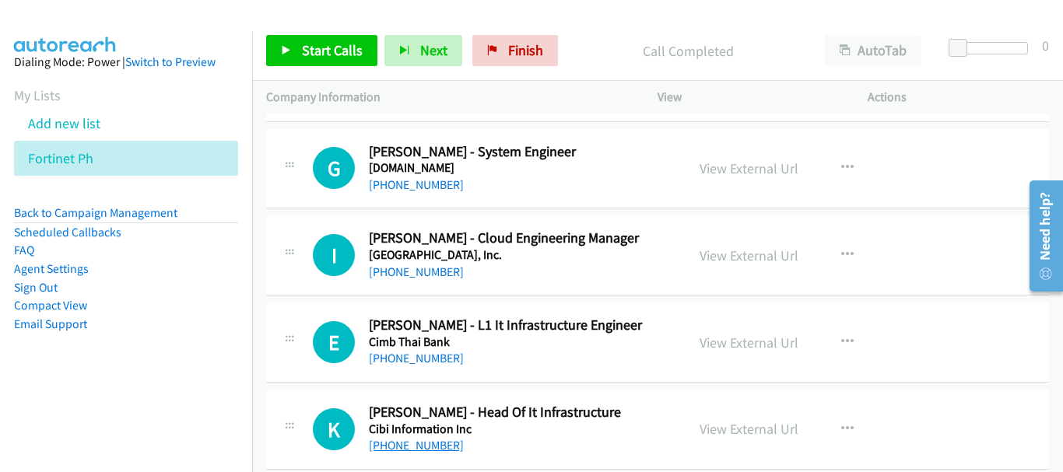
click at [418, 444] on link "[PHONE_NUMBER]" at bounding box center [416, 445] width 95 height 15
click at [449, 363] on link "[PHONE_NUMBER]" at bounding box center [416, 358] width 95 height 15
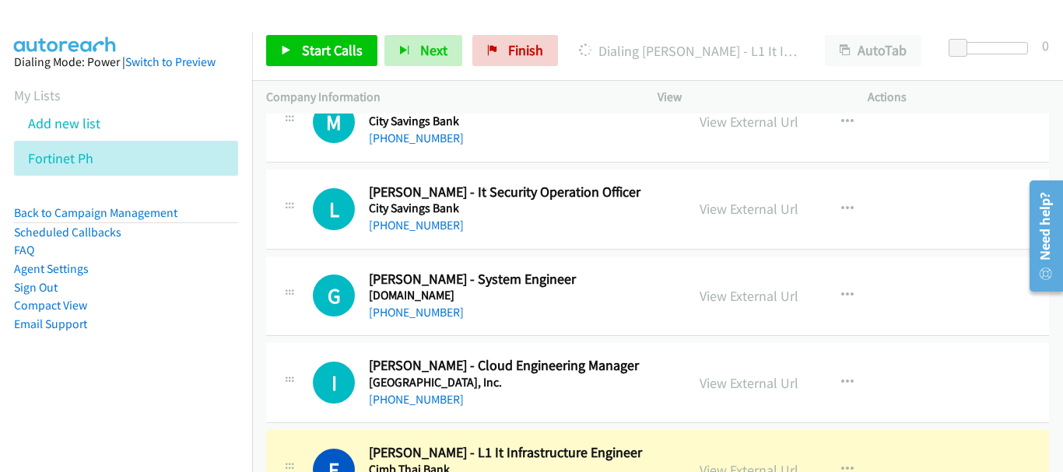
scroll to position [12797, 0]
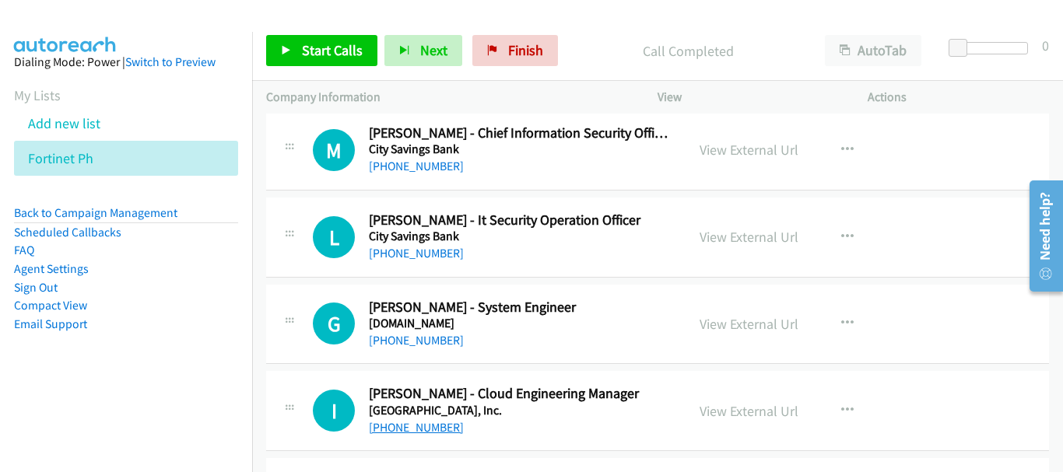
click at [391, 425] on link "[PHONE_NUMBER]" at bounding box center [416, 427] width 95 height 15
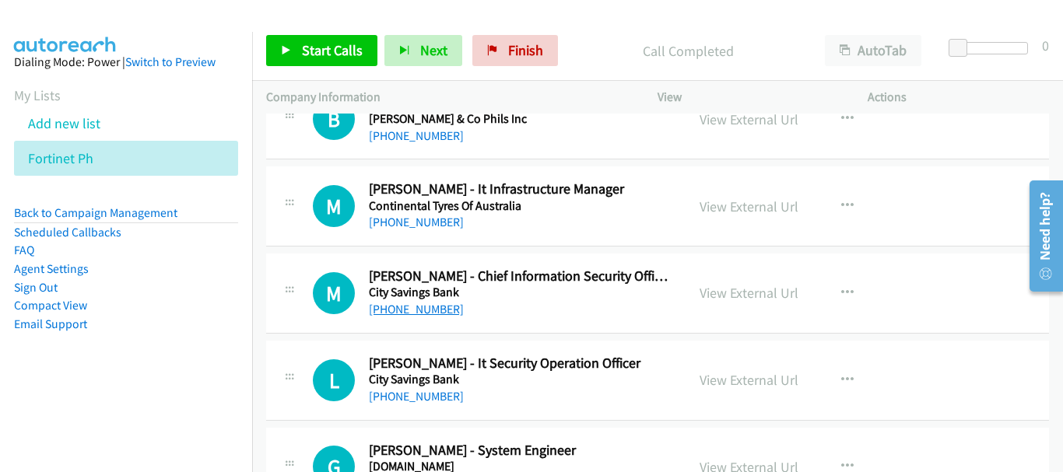
scroll to position [12641, 0]
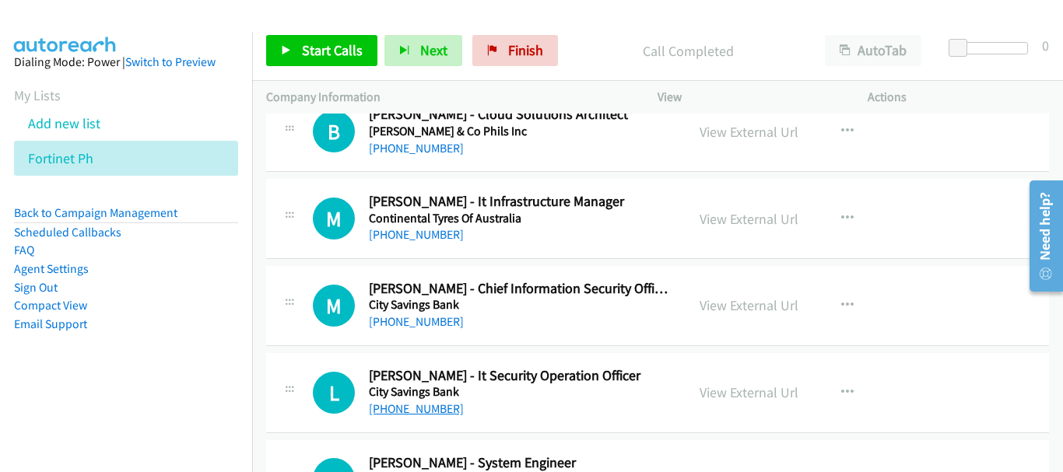
click at [407, 409] on link "[PHONE_NUMBER]" at bounding box center [416, 409] width 95 height 15
click at [429, 326] on link "[PHONE_NUMBER]" at bounding box center [416, 321] width 95 height 15
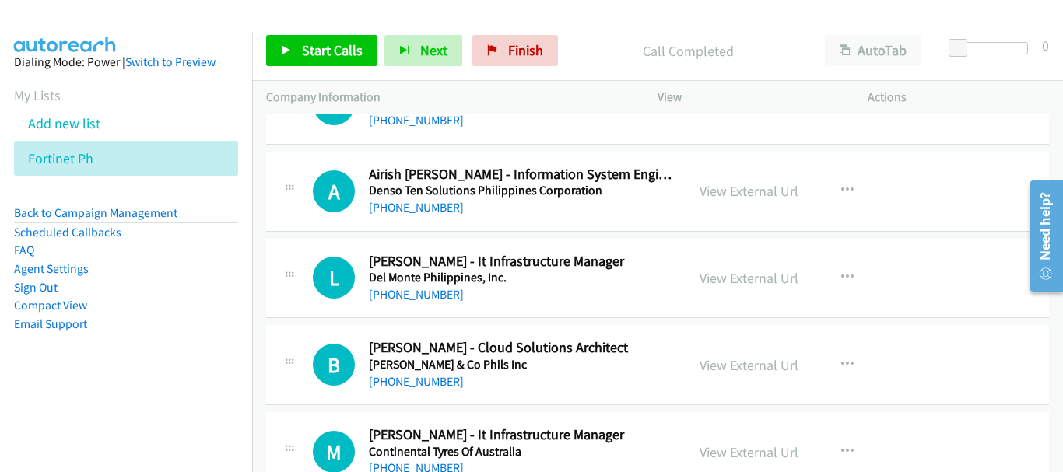
scroll to position [12486, 0]
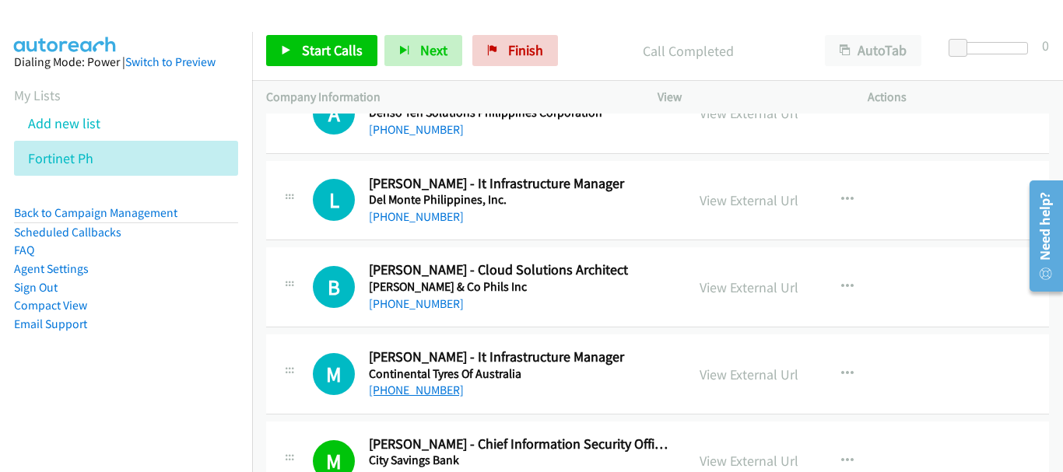
click at [451, 388] on link "[PHONE_NUMBER]" at bounding box center [416, 390] width 95 height 15
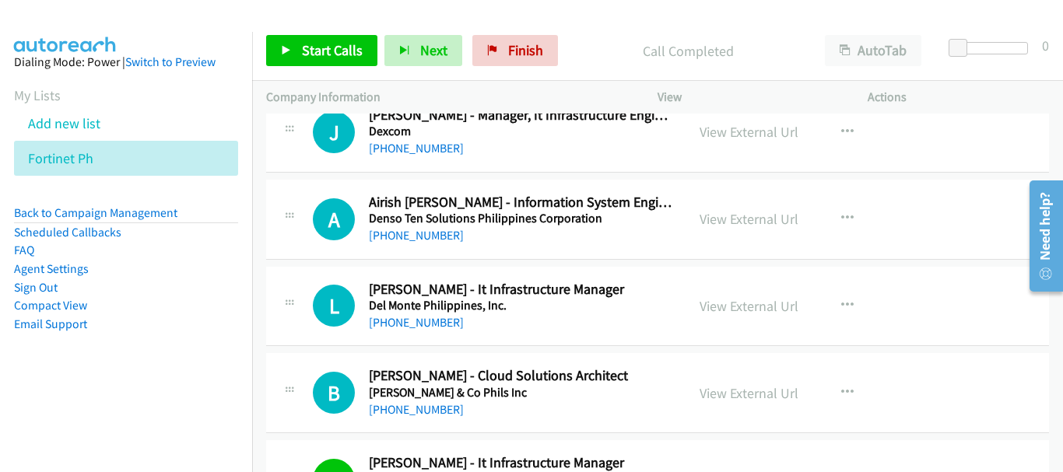
scroll to position [12408, 0]
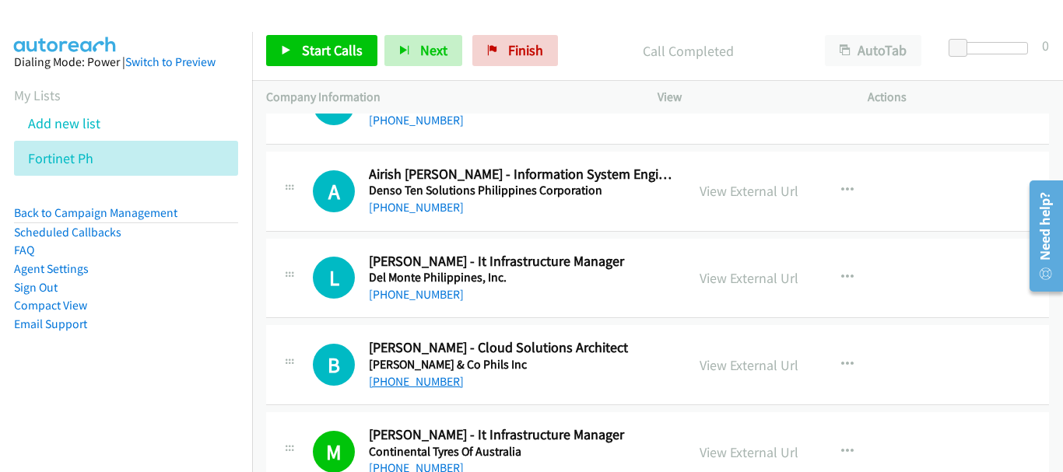
click at [434, 386] on link "[PHONE_NUMBER]" at bounding box center [416, 381] width 95 height 15
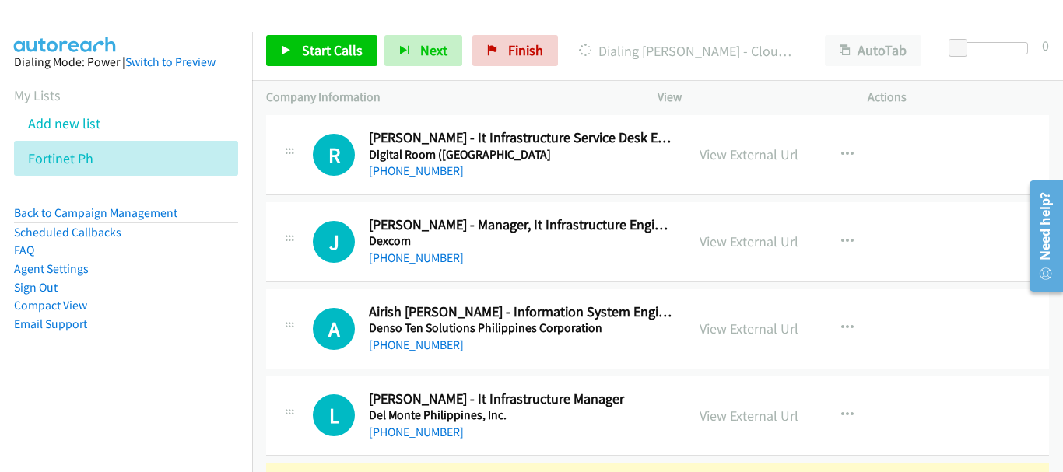
scroll to position [12252, 0]
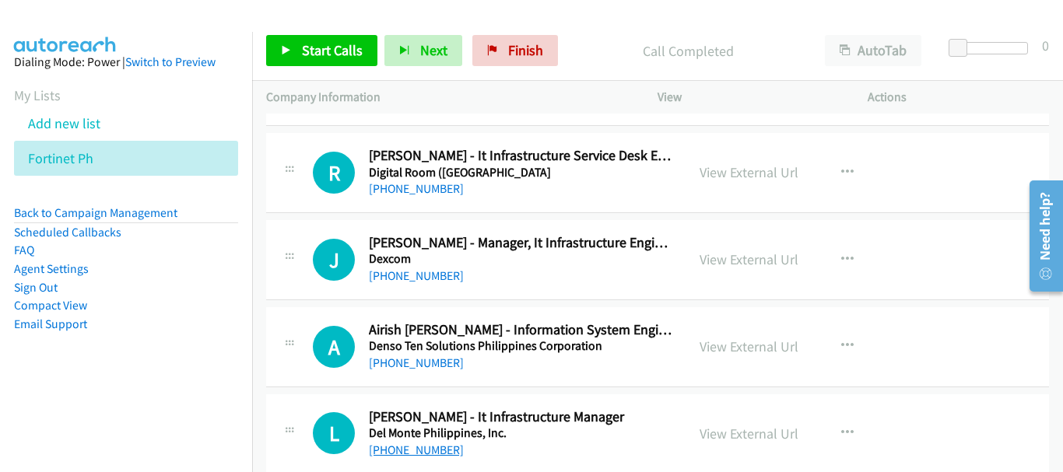
click at [389, 451] on link "[PHONE_NUMBER]" at bounding box center [416, 450] width 95 height 15
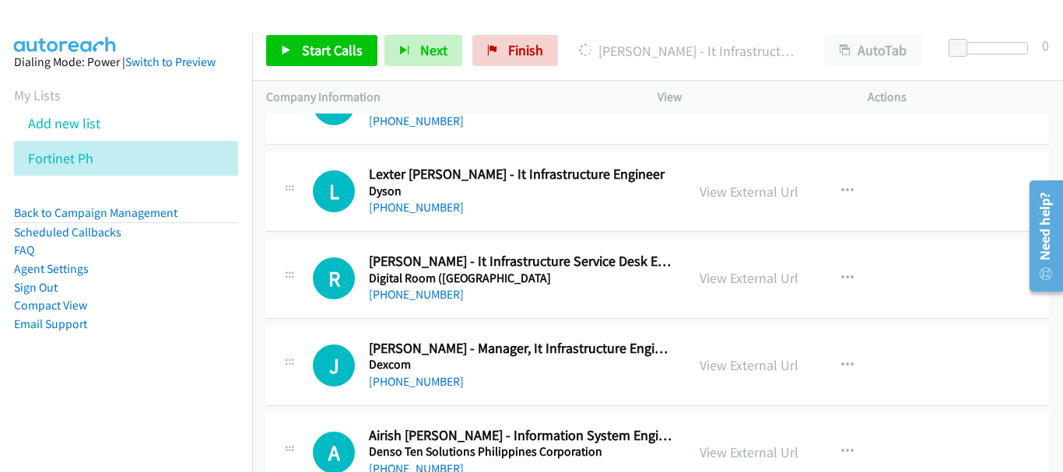
scroll to position [12174, 0]
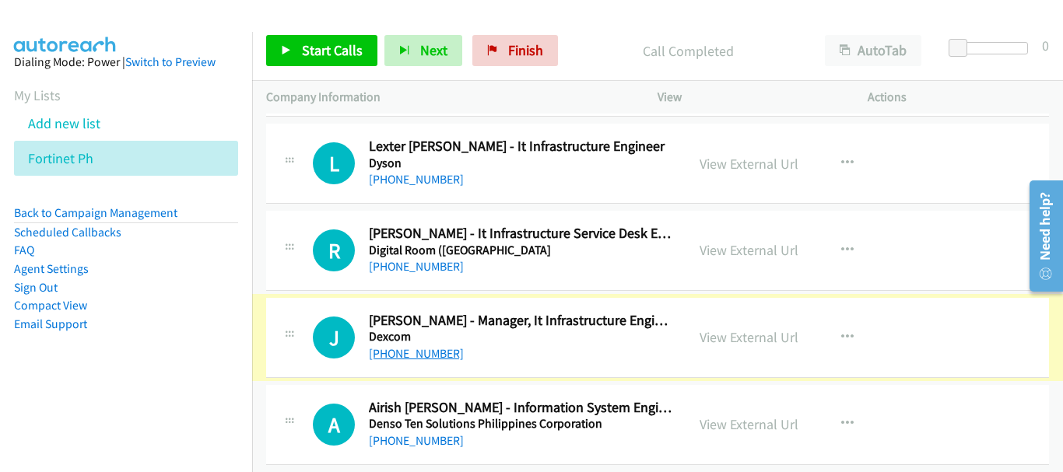
click at [412, 353] on link "[PHONE_NUMBER]" at bounding box center [416, 353] width 95 height 15
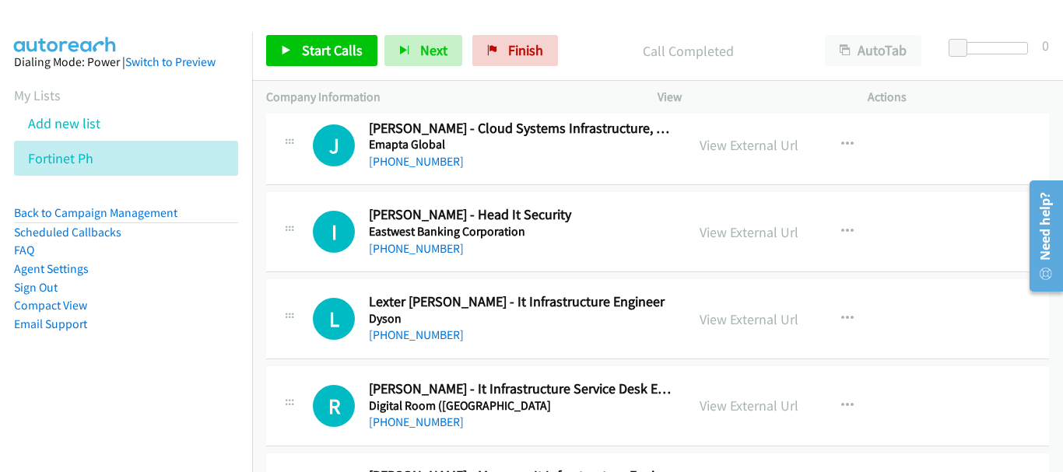
scroll to position [12097, 0]
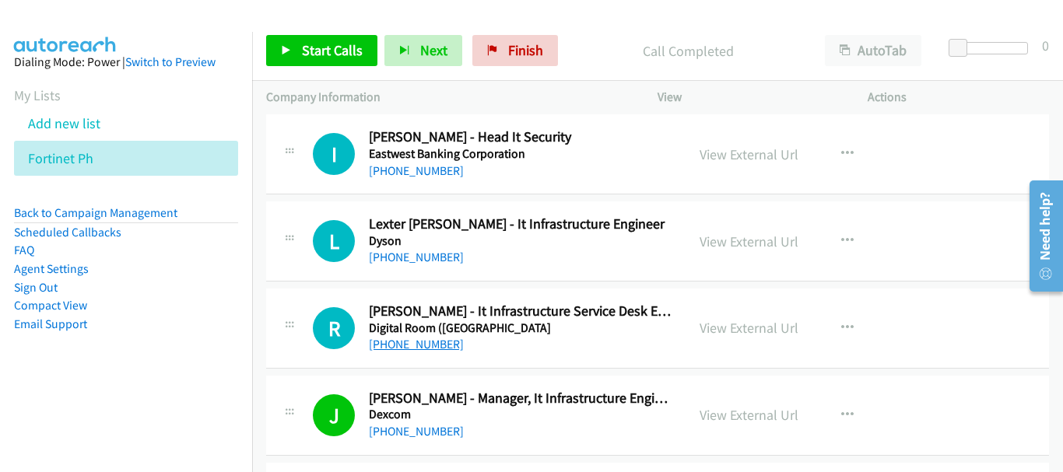
click at [437, 338] on link "[PHONE_NUMBER]" at bounding box center [416, 344] width 95 height 15
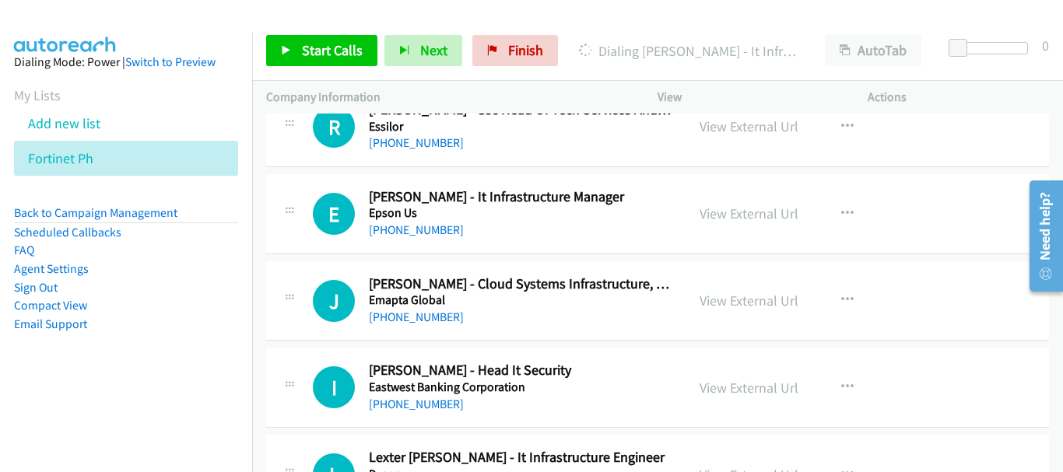
scroll to position [11941, 0]
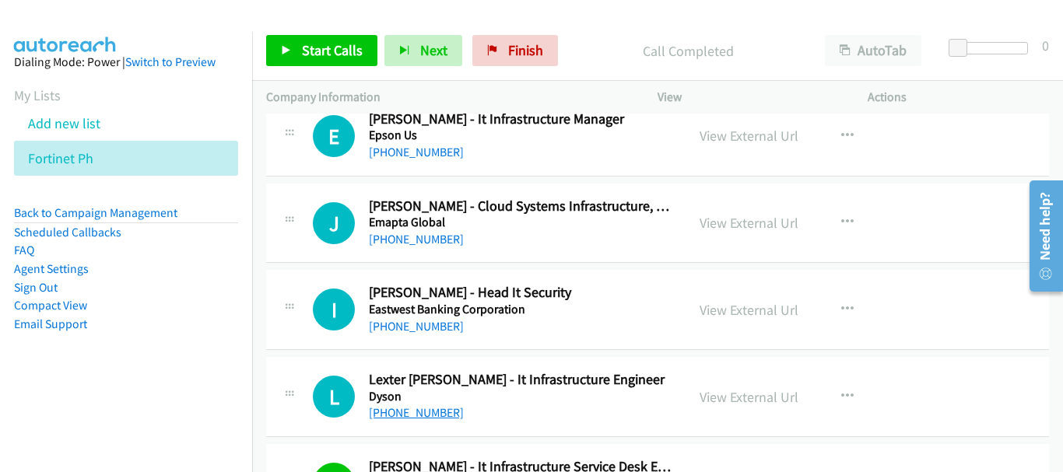
click at [441, 417] on link "[PHONE_NUMBER]" at bounding box center [416, 412] width 95 height 15
click at [424, 338] on div "I Callback Scheduled [PERSON_NAME] - Head It Security Eastwest Banking Corporat…" at bounding box center [657, 310] width 783 height 80
click at [426, 324] on link "[PHONE_NUMBER]" at bounding box center [416, 326] width 95 height 15
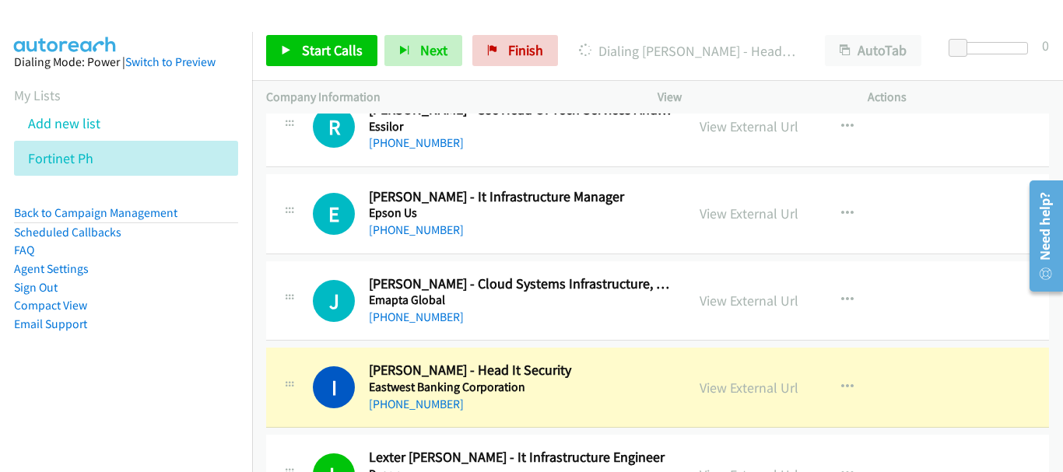
scroll to position [11785, 0]
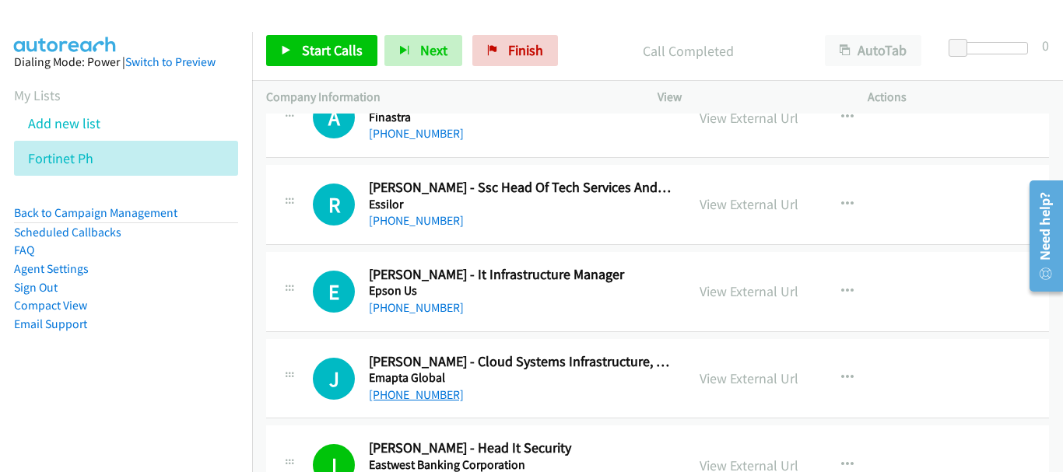
click at [425, 400] on link "[PHONE_NUMBER]" at bounding box center [416, 395] width 95 height 15
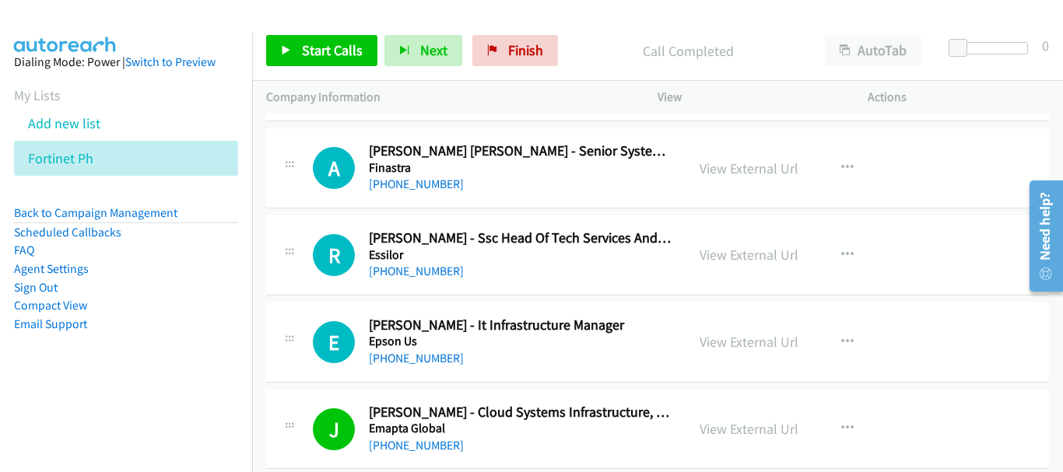
scroll to position [11708, 0]
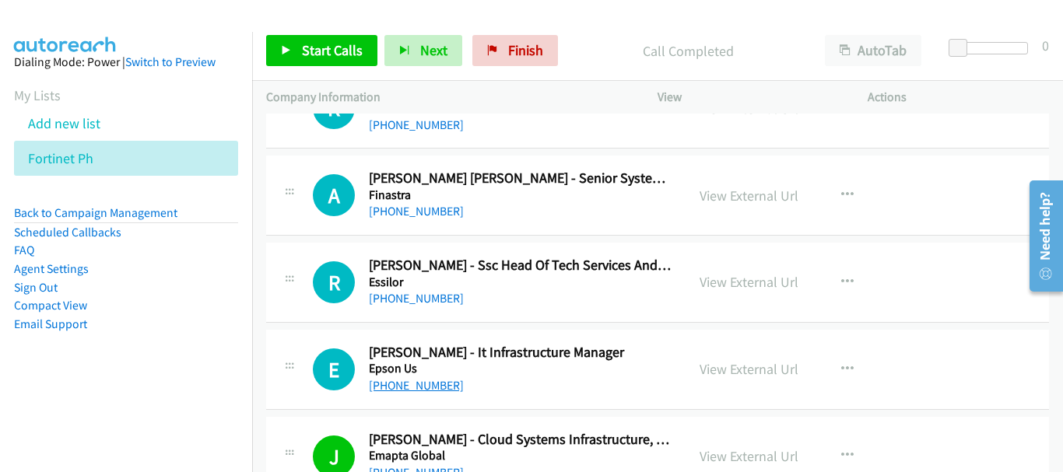
click at [425, 387] on link "[PHONE_NUMBER]" at bounding box center [416, 385] width 95 height 15
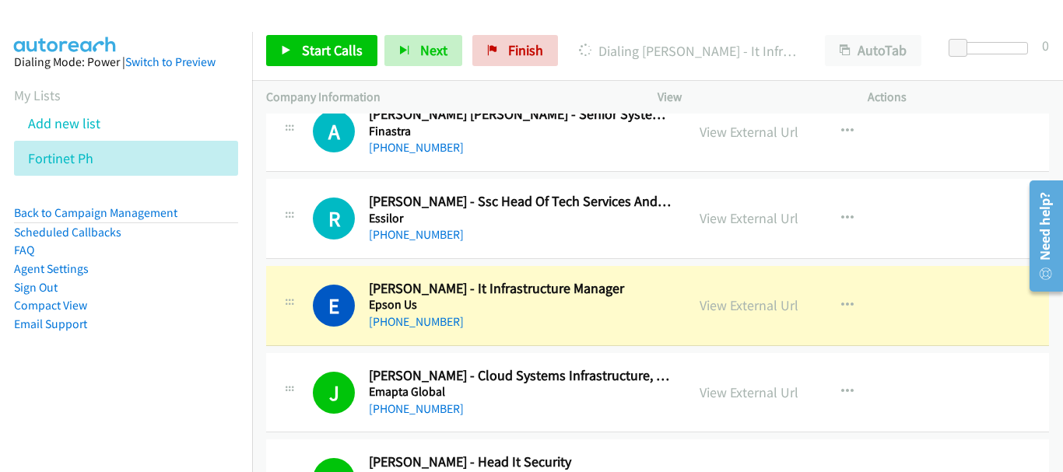
scroll to position [11785, 0]
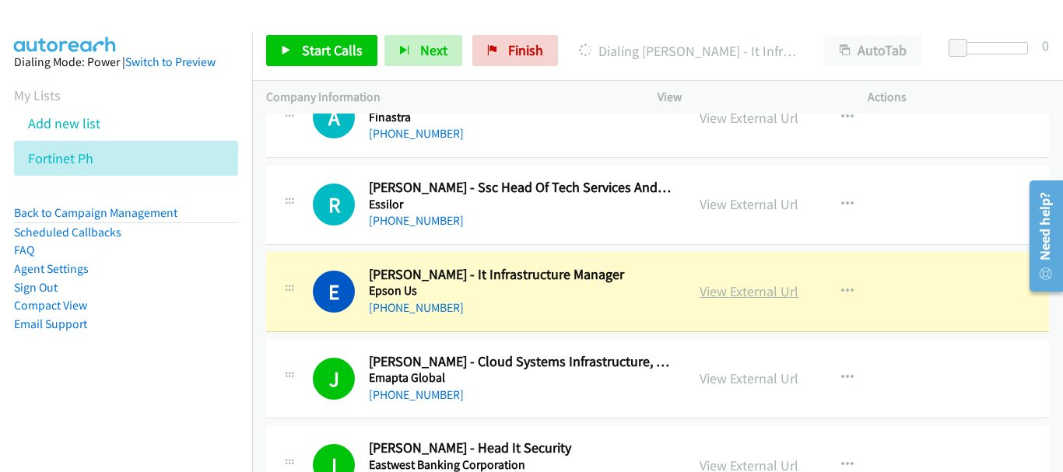
click at [719, 287] on link "View External Url" at bounding box center [749, 291] width 99 height 18
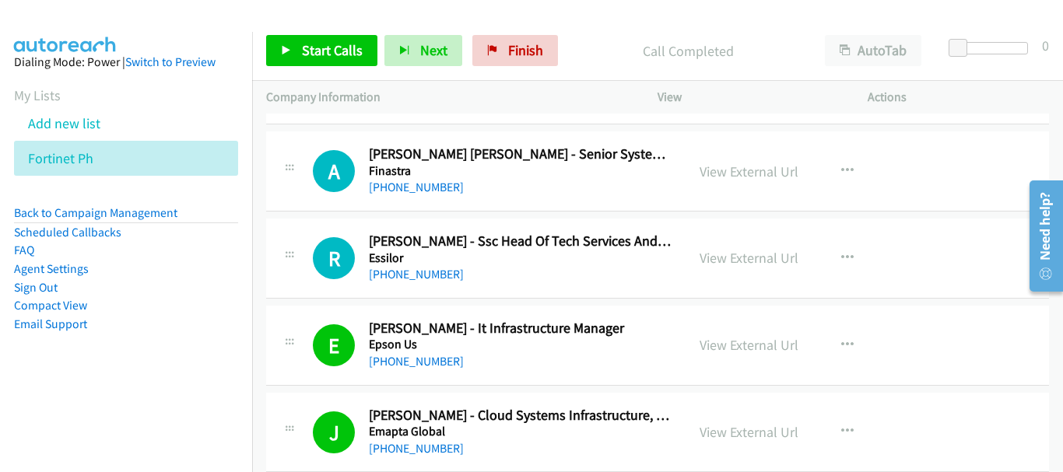
scroll to position [11708, 0]
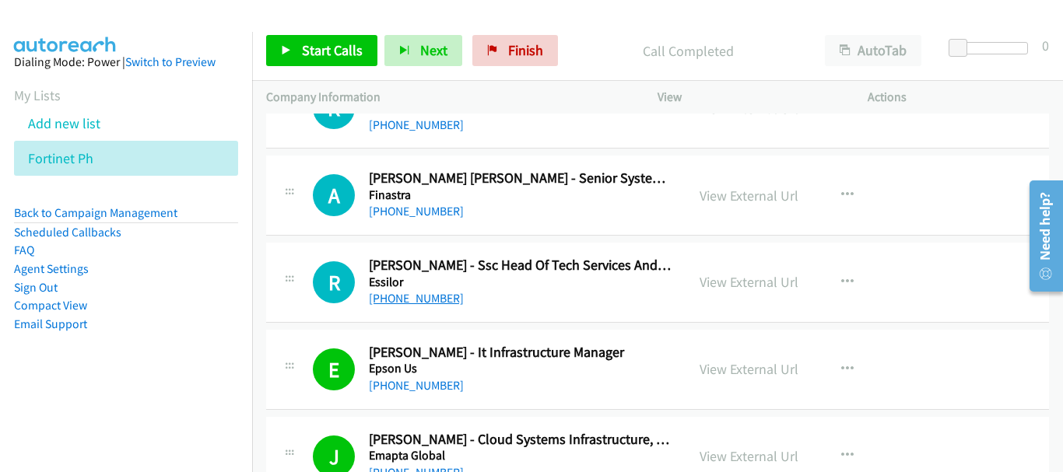
click at [412, 296] on link "[PHONE_NUMBER]" at bounding box center [416, 298] width 95 height 15
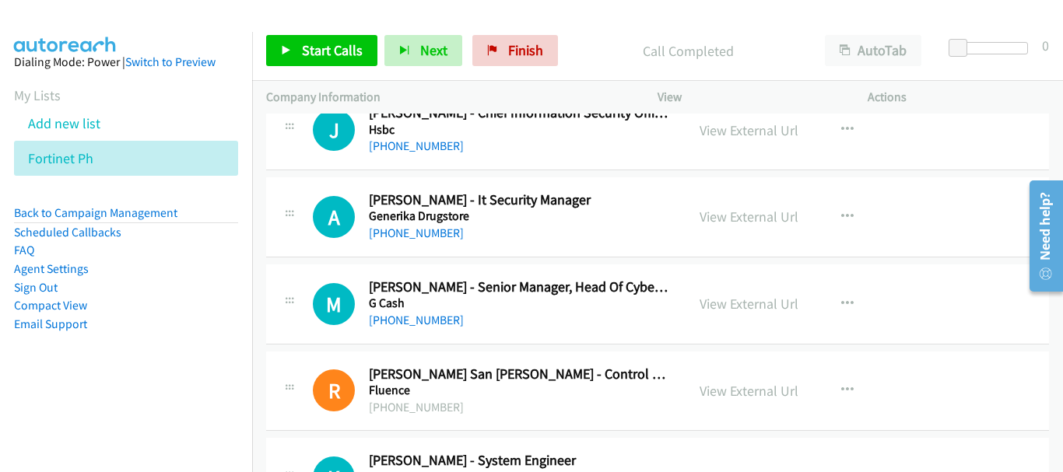
scroll to position [11318, 0]
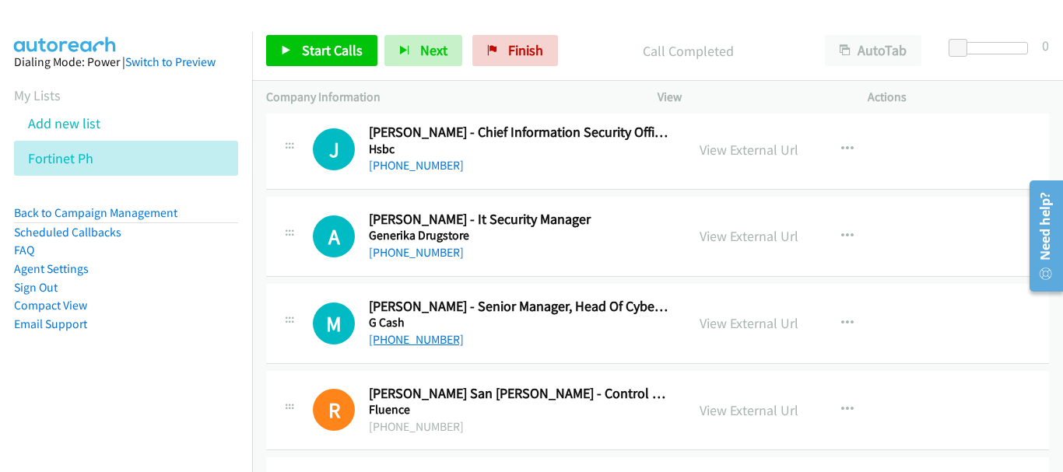
click at [425, 337] on link "[PHONE_NUMBER]" at bounding box center [416, 339] width 95 height 15
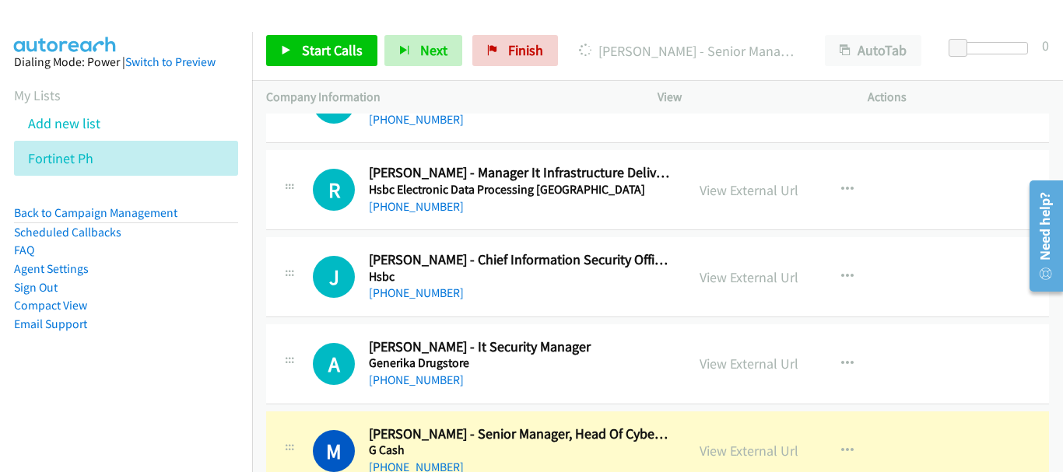
scroll to position [11163, 0]
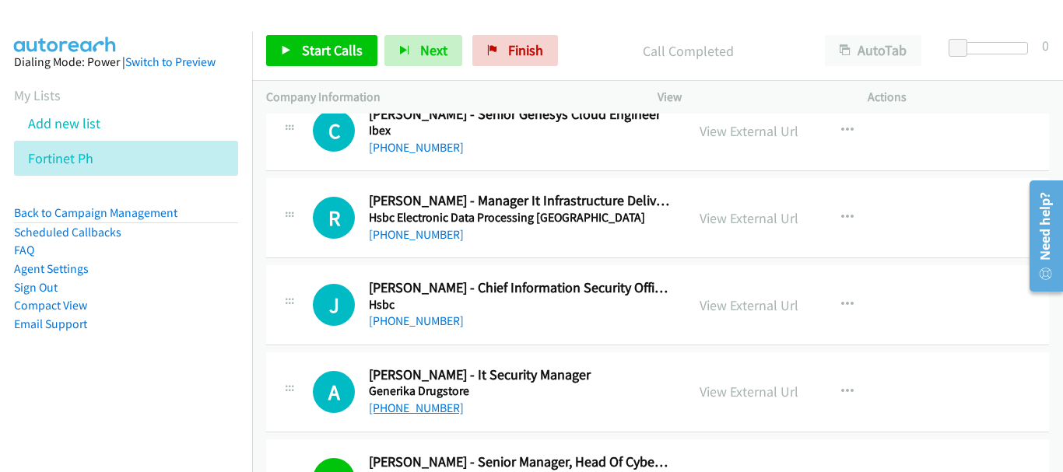
click at [427, 406] on link "[PHONE_NUMBER]" at bounding box center [416, 408] width 95 height 15
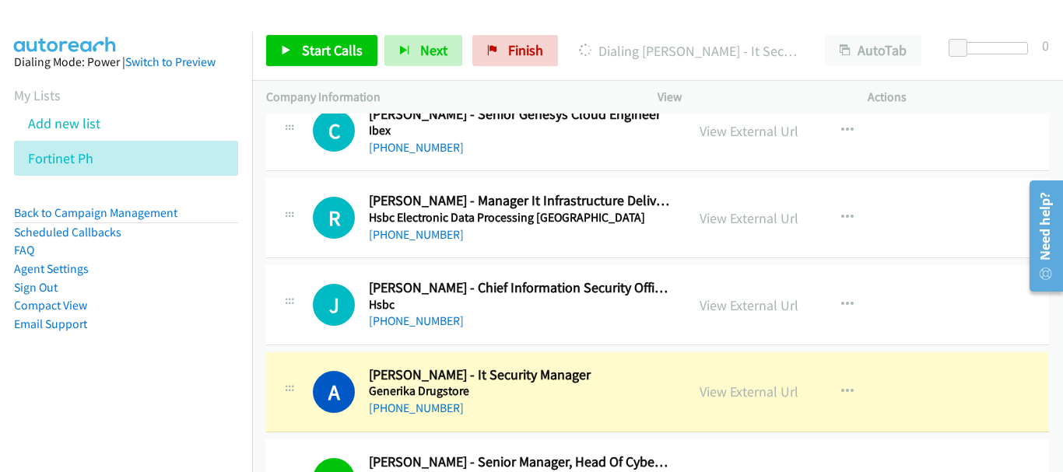
scroll to position [11085, 0]
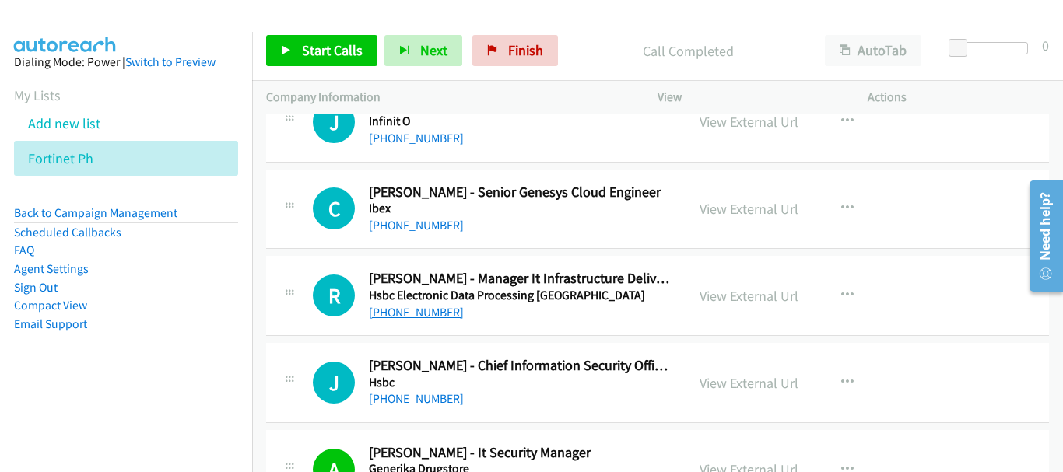
click at [404, 314] on link "[PHONE_NUMBER]" at bounding box center [416, 312] width 95 height 15
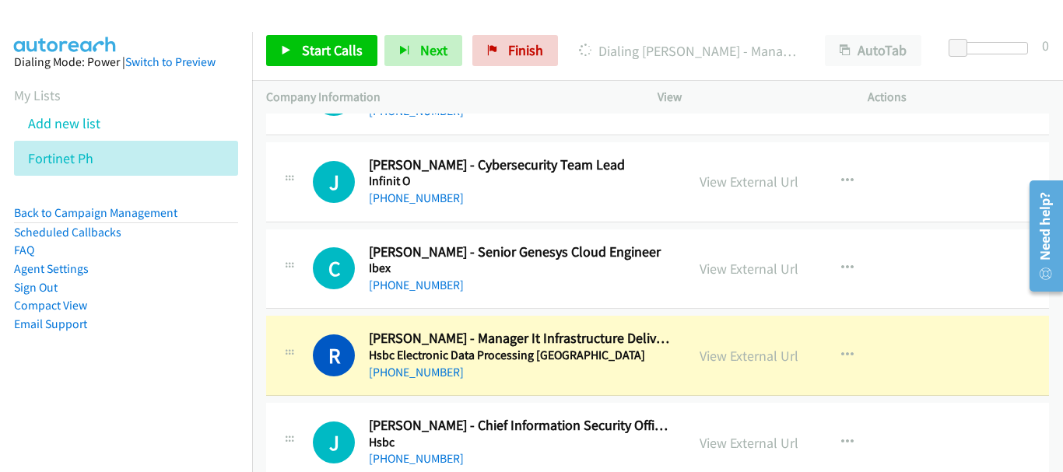
scroll to position [11007, 0]
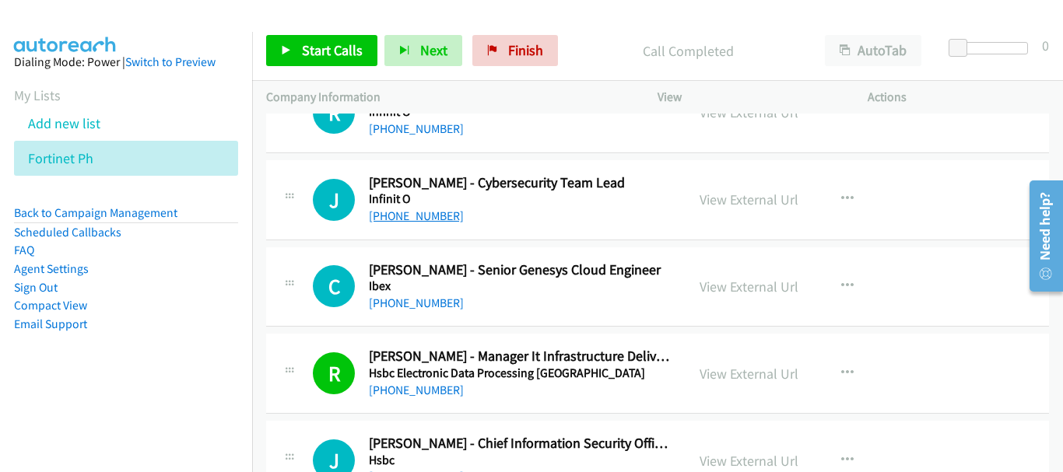
click at [441, 219] on link "[PHONE_NUMBER]" at bounding box center [416, 216] width 95 height 15
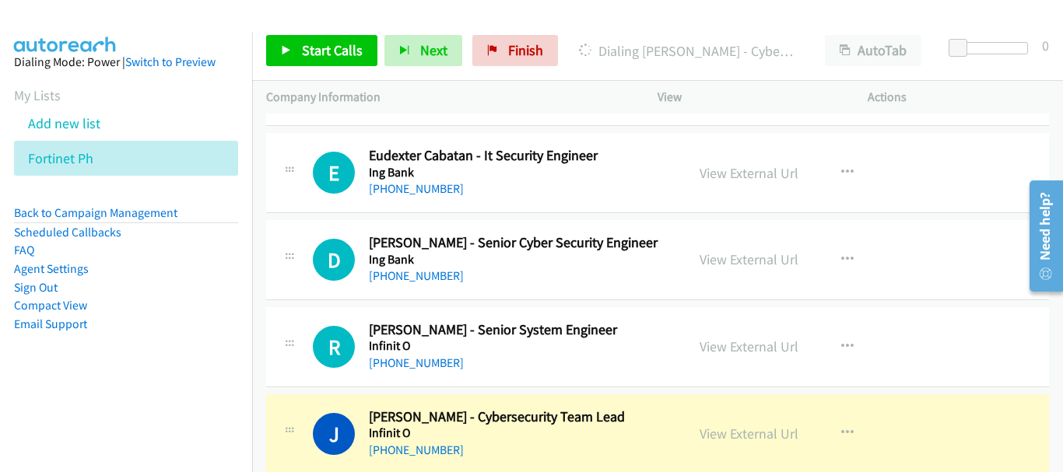
scroll to position [10774, 0]
click at [749, 429] on link "View External Url" at bounding box center [749, 433] width 99 height 18
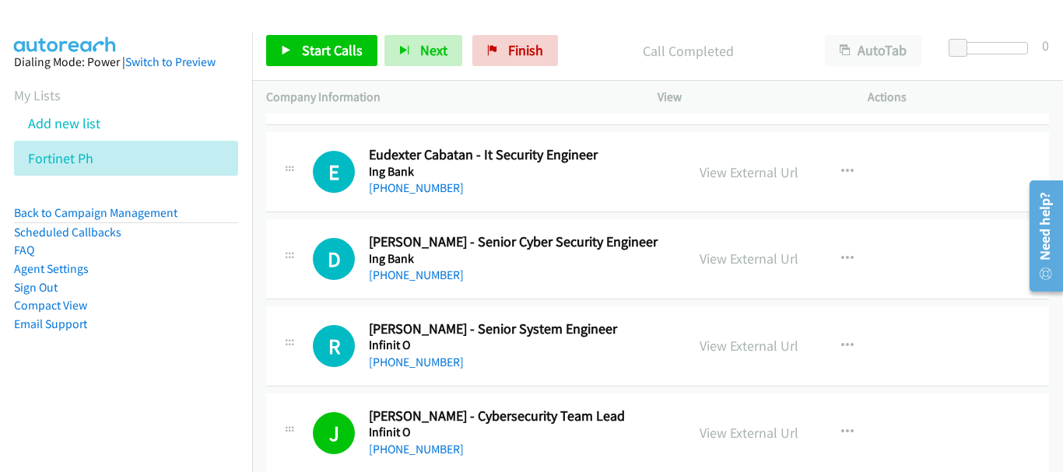
scroll to position [10696, 0]
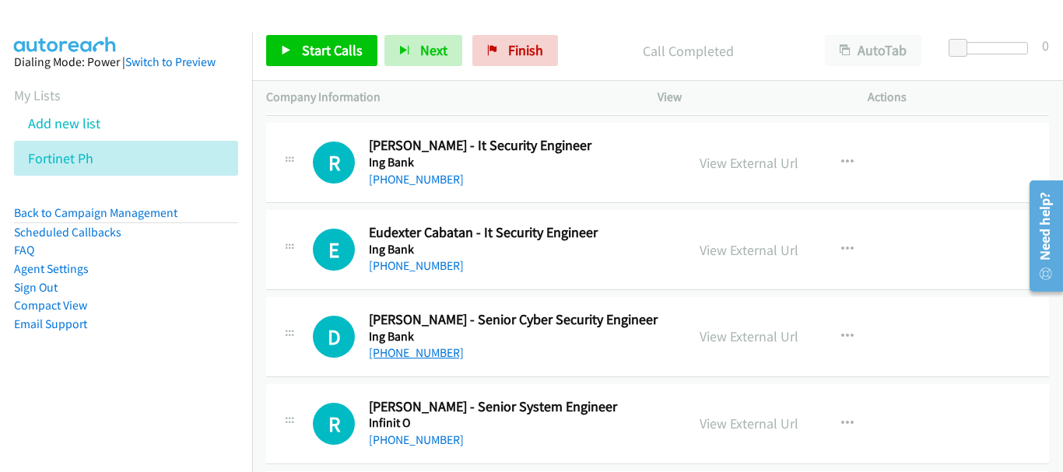
click at [408, 360] on link "[PHONE_NUMBER]" at bounding box center [416, 353] width 95 height 15
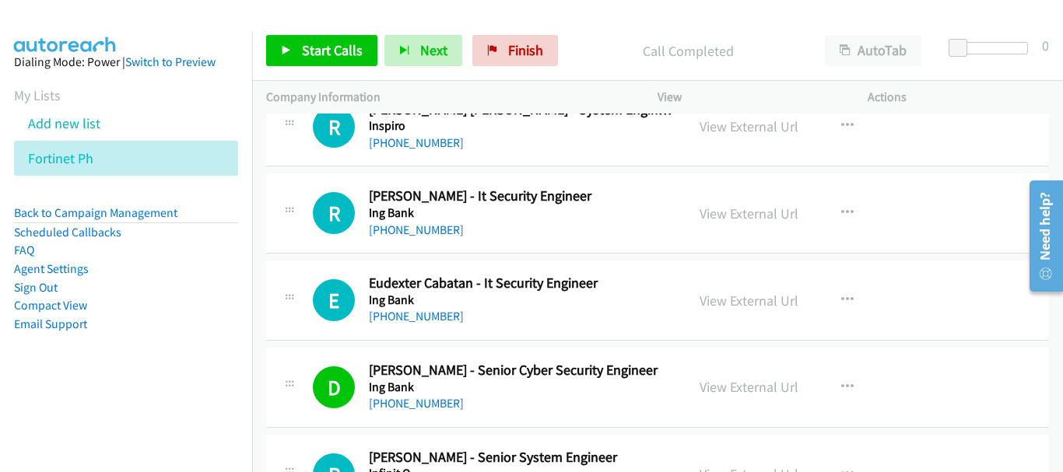
scroll to position [10618, 0]
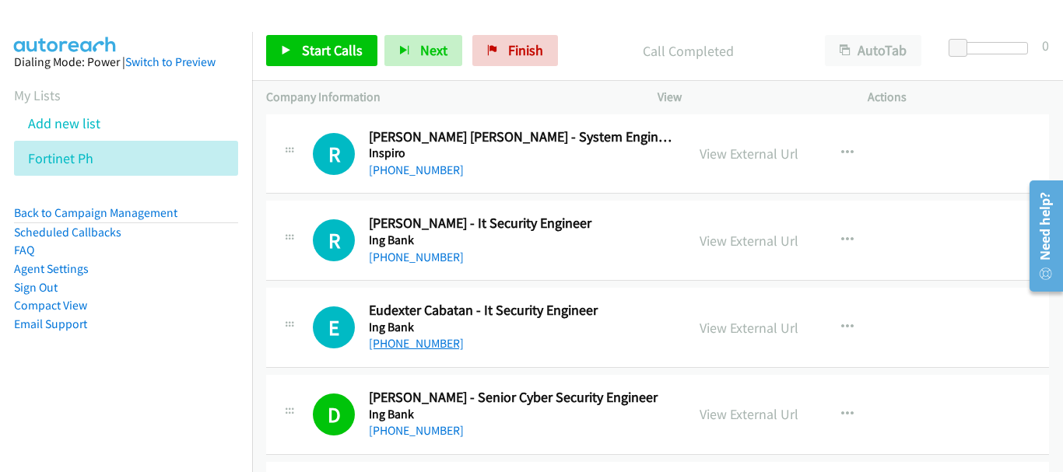
click at [434, 349] on link "[PHONE_NUMBER]" at bounding box center [416, 343] width 95 height 15
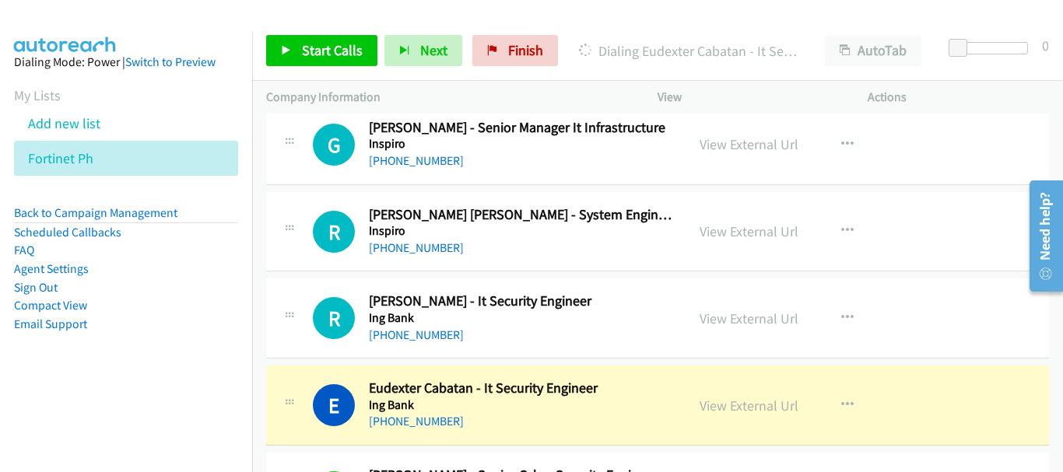
scroll to position [10462, 0]
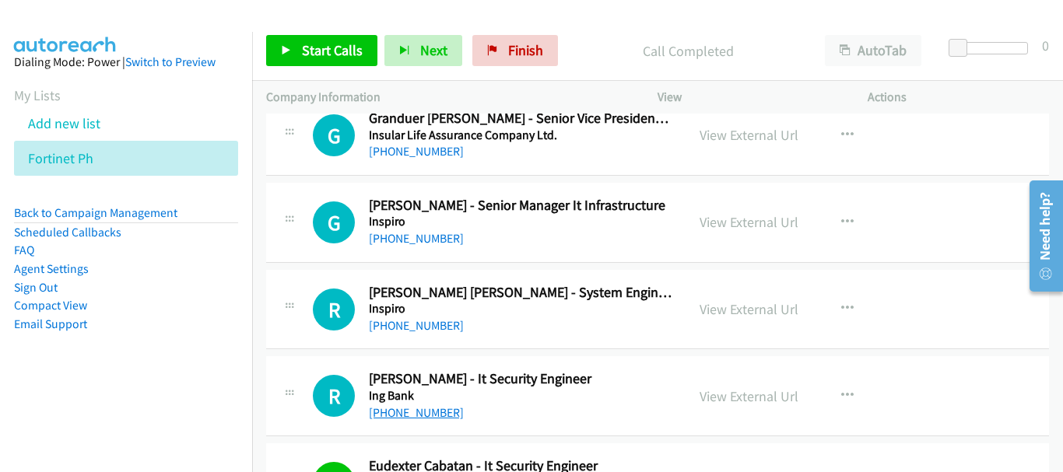
click at [430, 412] on link "[PHONE_NUMBER]" at bounding box center [416, 412] width 95 height 15
click at [403, 318] on link "[PHONE_NUMBER]" at bounding box center [416, 325] width 95 height 15
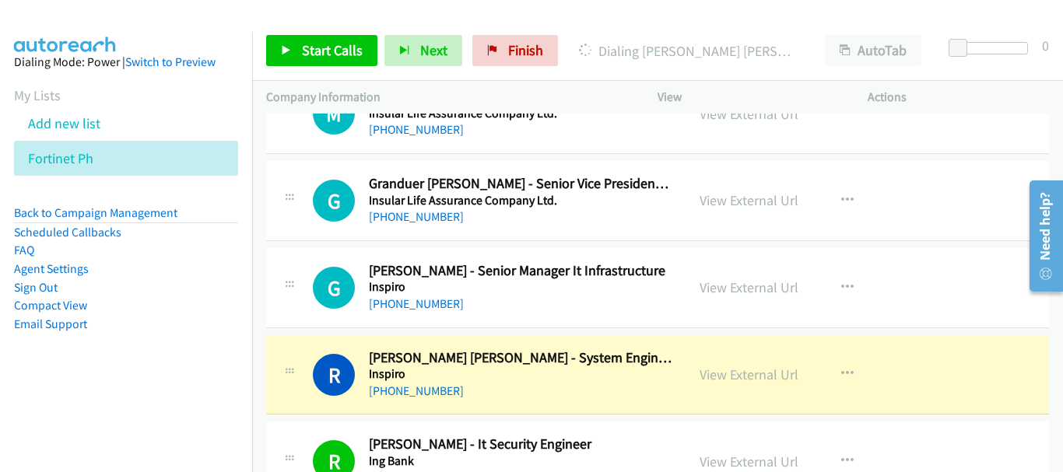
scroll to position [10307, 0]
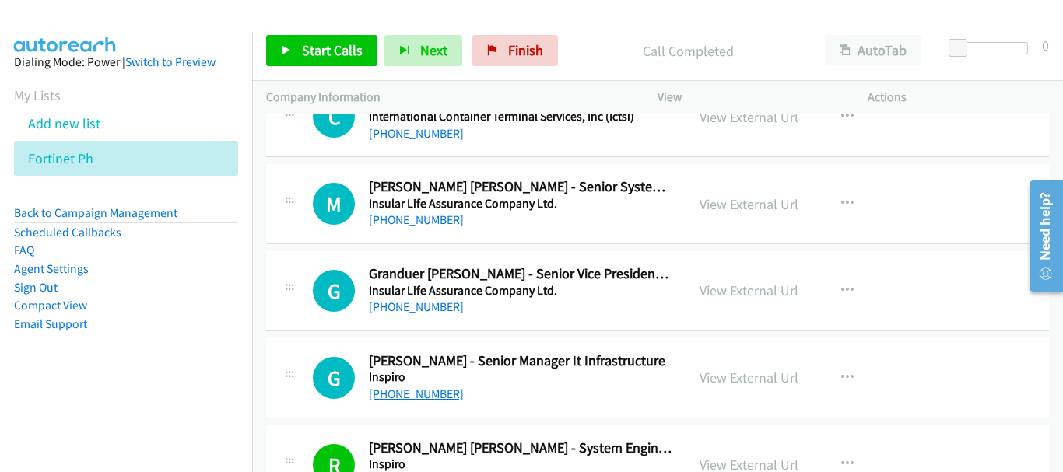
click at [439, 390] on link "[PHONE_NUMBER]" at bounding box center [416, 394] width 95 height 15
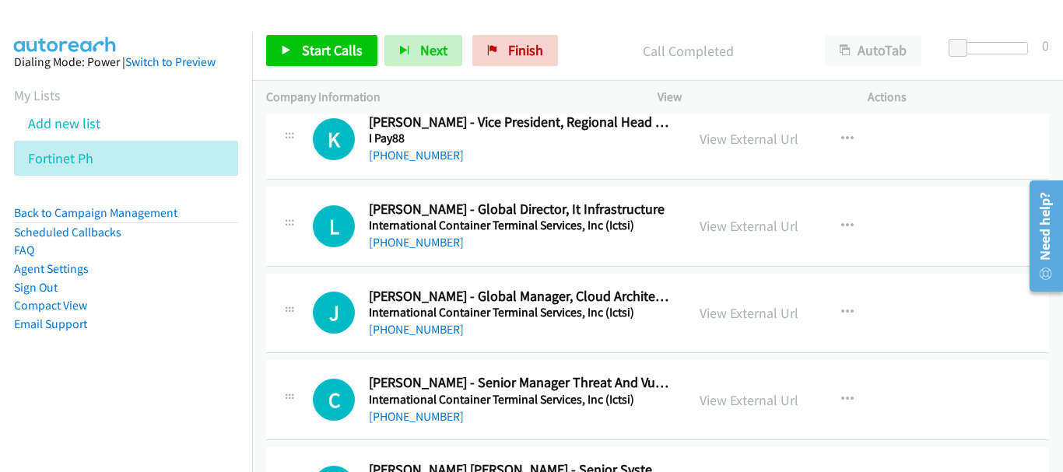
scroll to position [9996, 0]
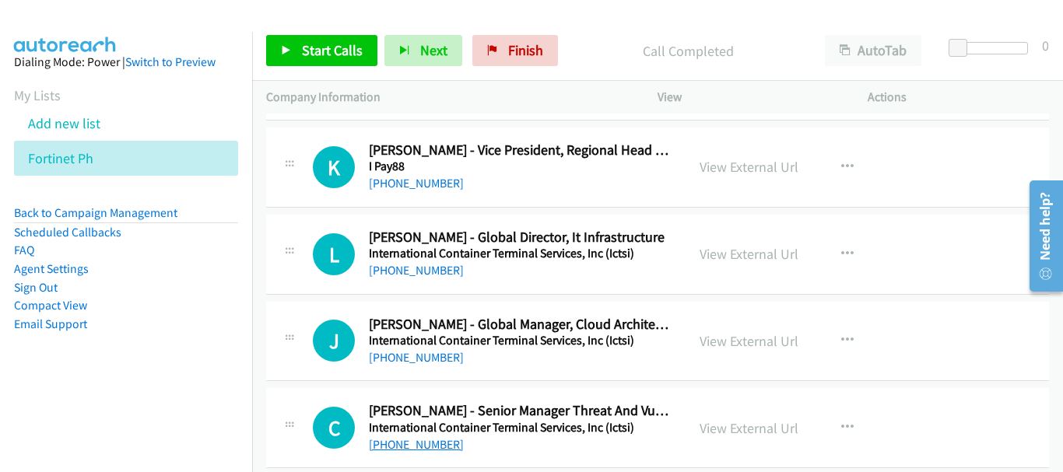
click at [402, 451] on link "[PHONE_NUMBER]" at bounding box center [416, 444] width 95 height 15
click at [421, 355] on link "[PHONE_NUMBER]" at bounding box center [416, 357] width 95 height 15
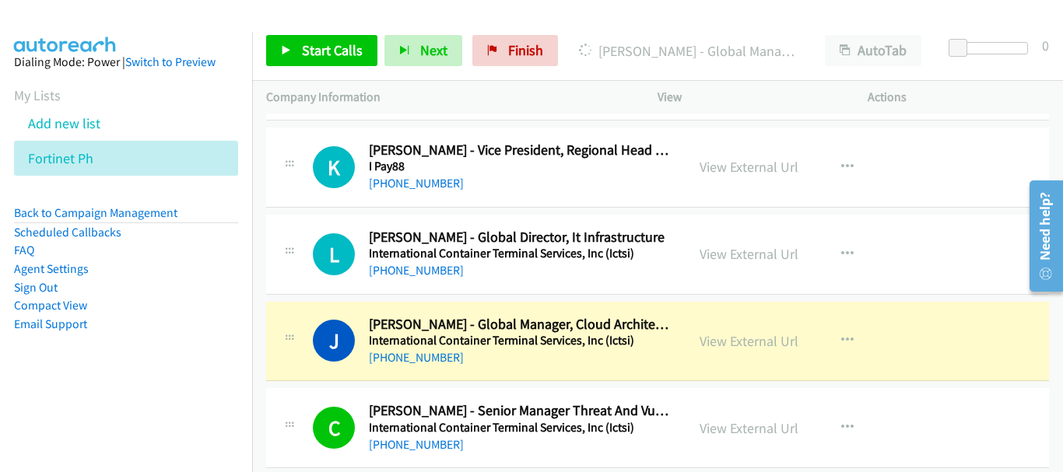
scroll to position [9918, 0]
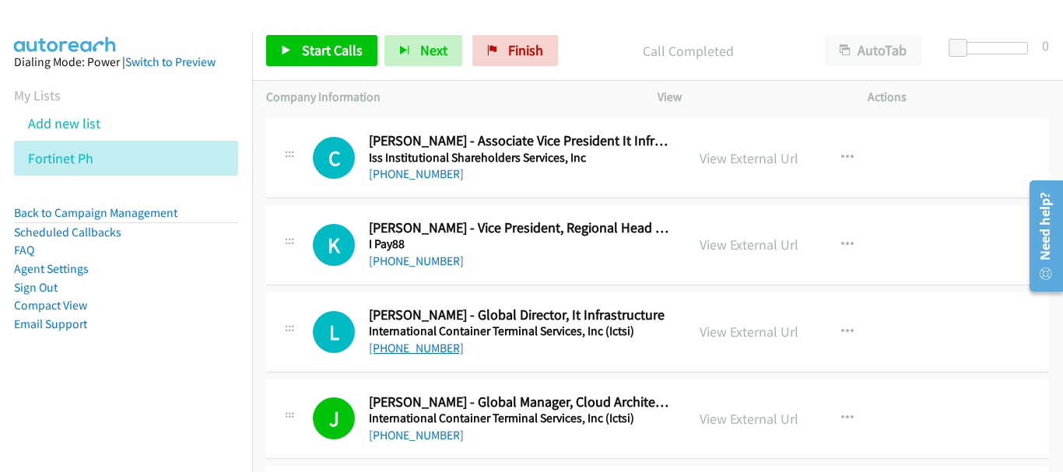
click at [437, 345] on link "[PHONE_NUMBER]" at bounding box center [416, 348] width 95 height 15
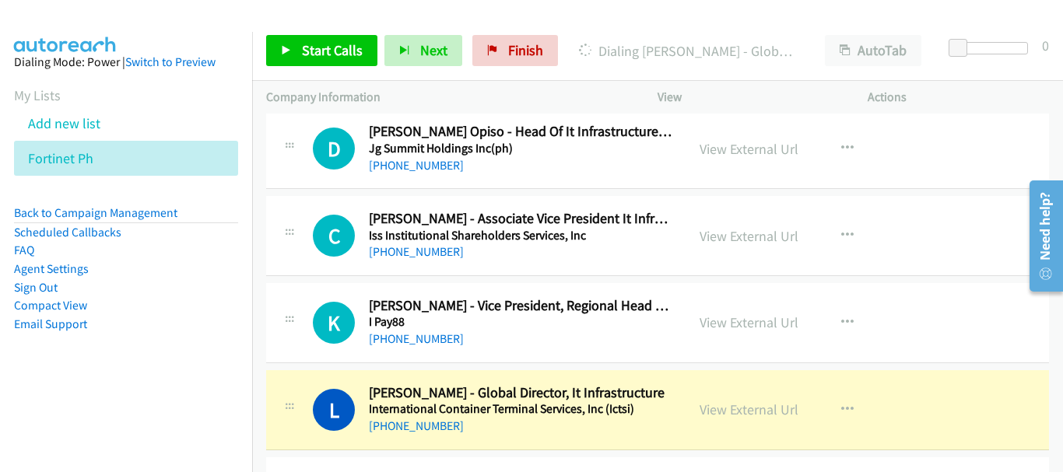
scroll to position [9762, 0]
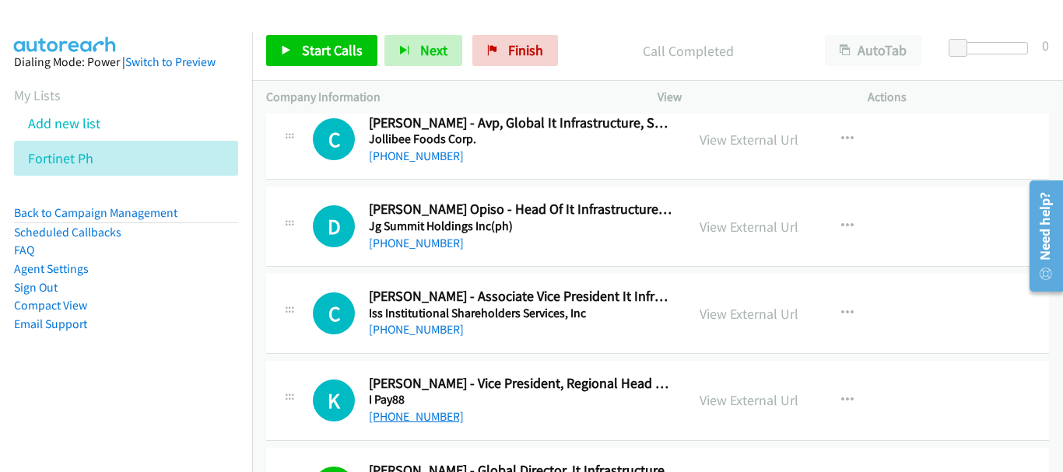
click at [438, 415] on link "[PHONE_NUMBER]" at bounding box center [416, 416] width 95 height 15
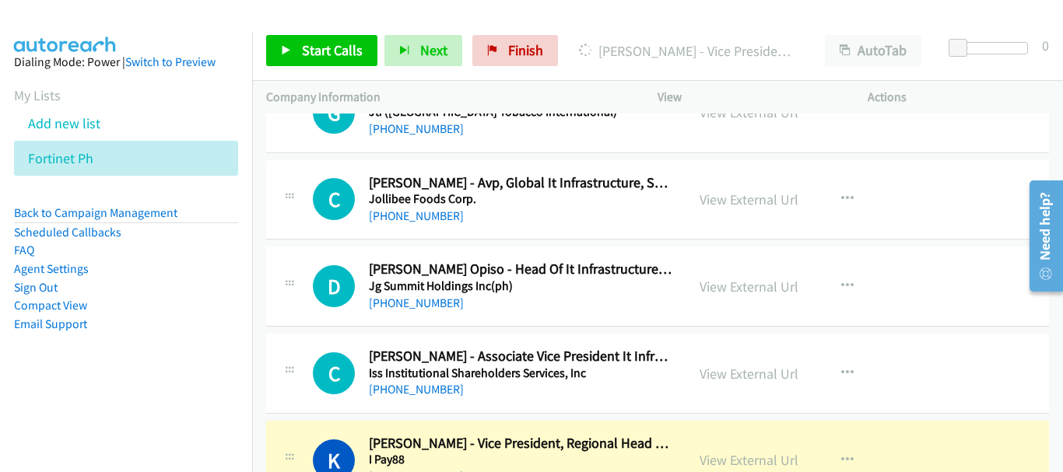
scroll to position [9684, 0]
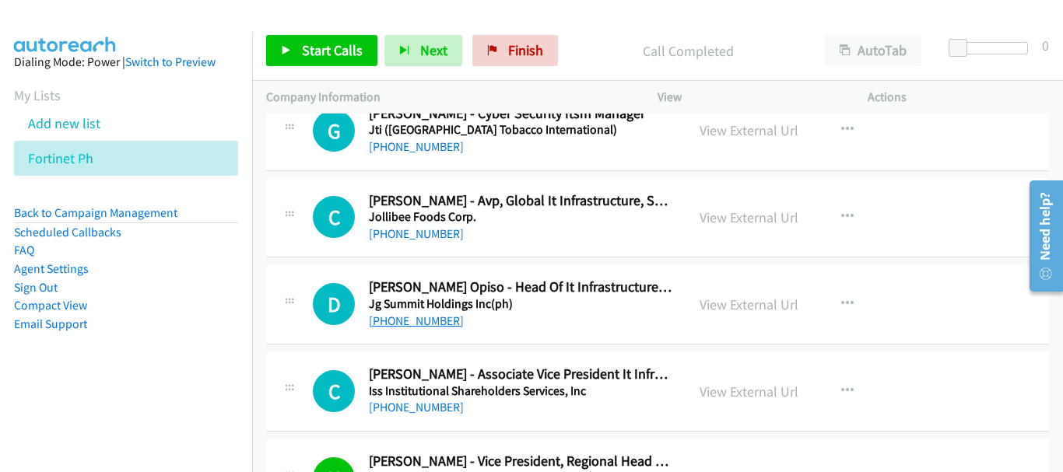
click at [442, 318] on link "[PHONE_NUMBER]" at bounding box center [416, 321] width 95 height 15
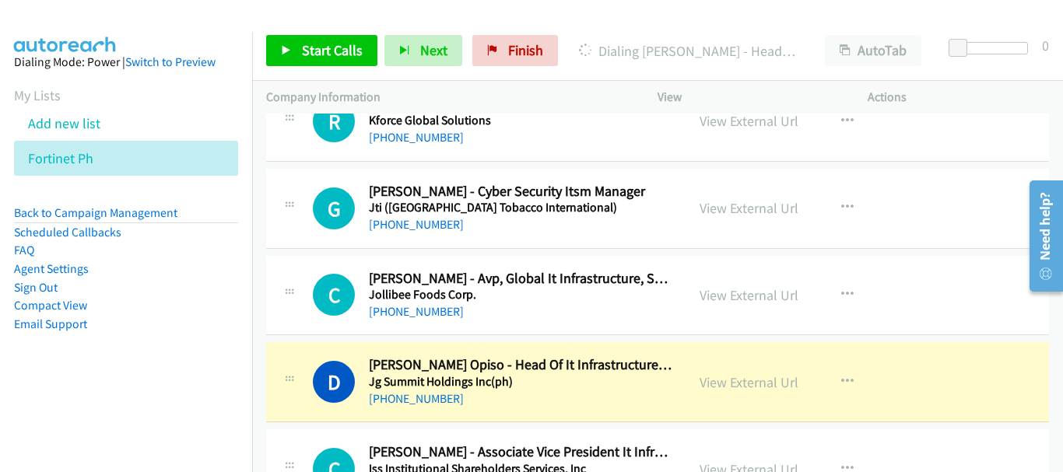
scroll to position [9529, 0]
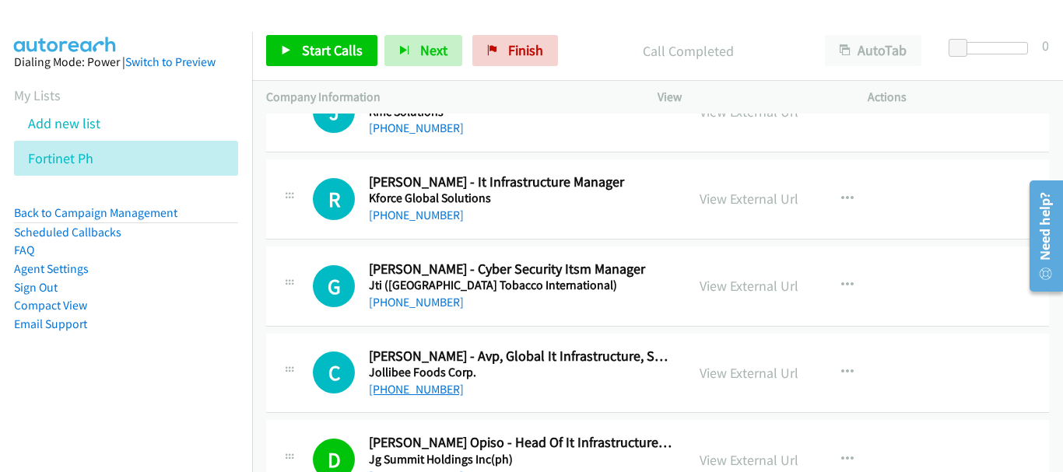
click at [437, 395] on link "[PHONE_NUMBER]" at bounding box center [416, 389] width 95 height 15
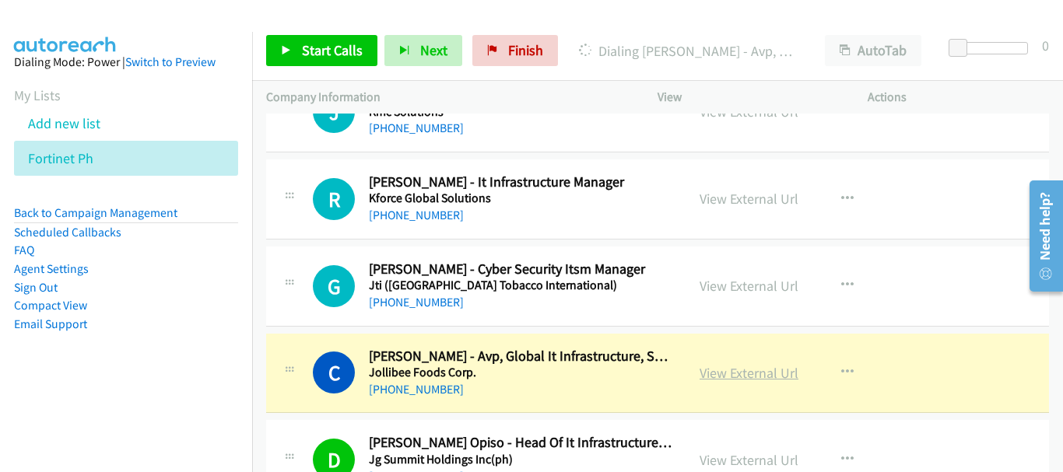
click at [716, 371] on link "View External Url" at bounding box center [749, 373] width 99 height 18
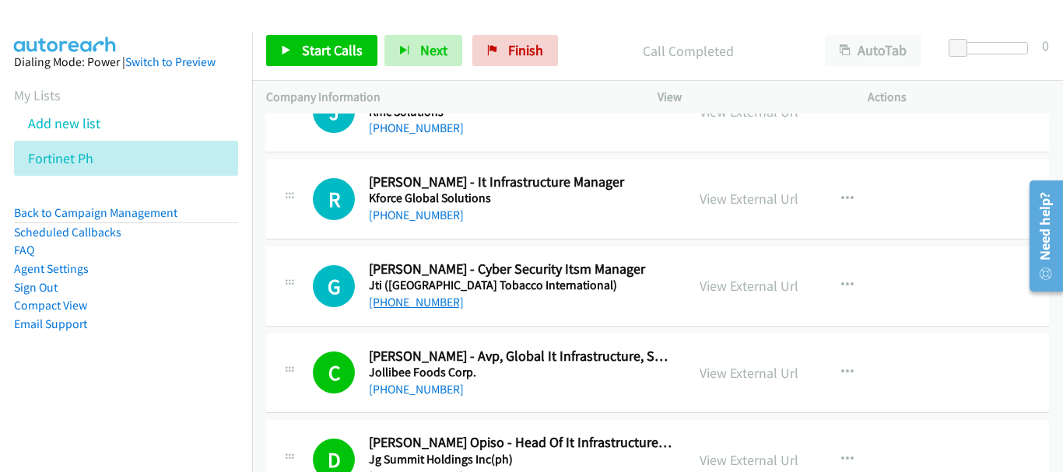
click at [429, 307] on link "[PHONE_NUMBER]" at bounding box center [416, 302] width 95 height 15
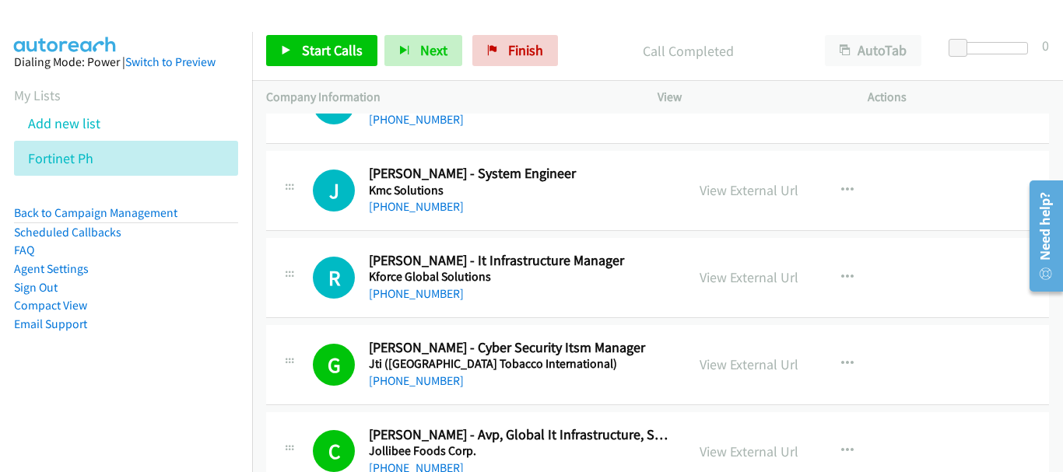
scroll to position [9373, 0]
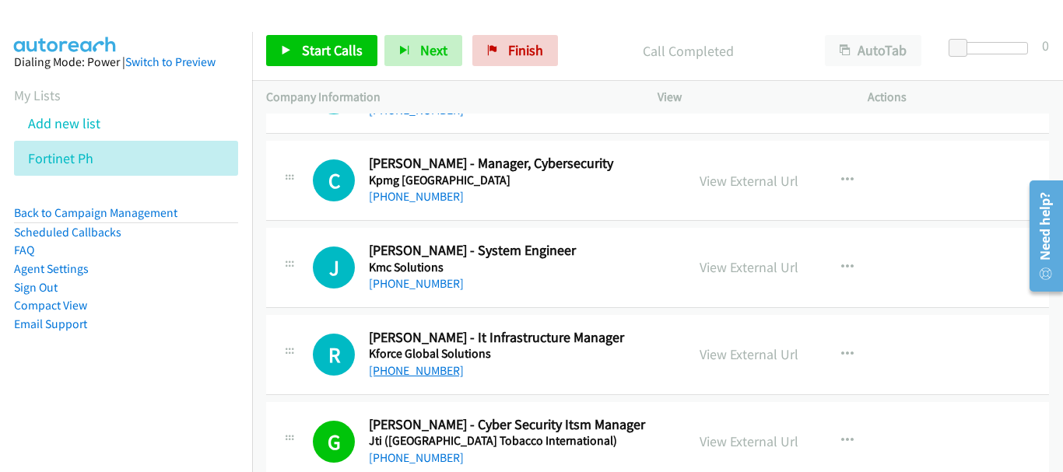
click at [402, 368] on link "[PHONE_NUMBER]" at bounding box center [416, 370] width 95 height 15
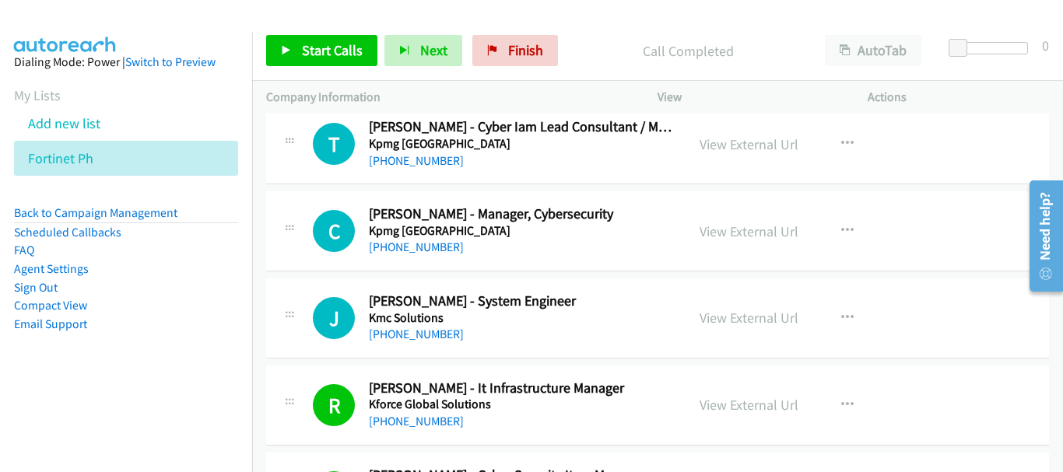
scroll to position [9295, 0]
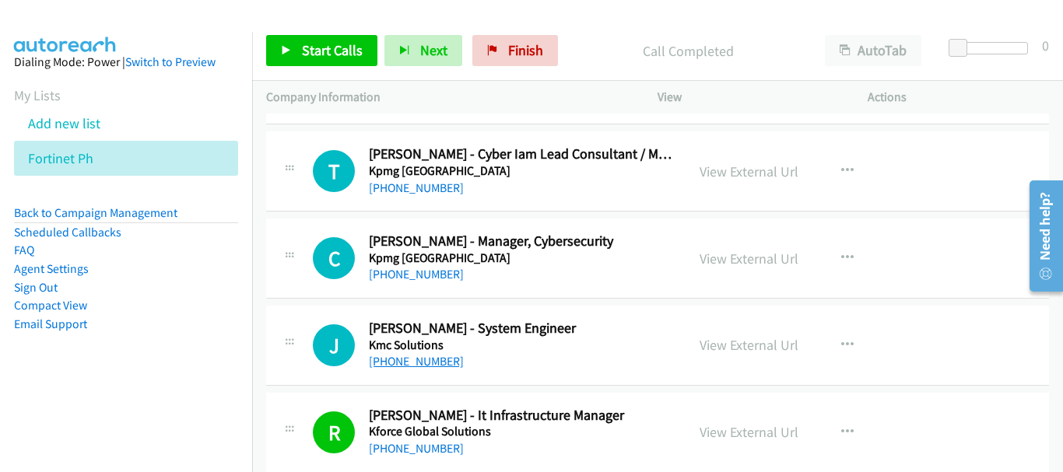
click at [425, 358] on link "[PHONE_NUMBER]" at bounding box center [416, 361] width 95 height 15
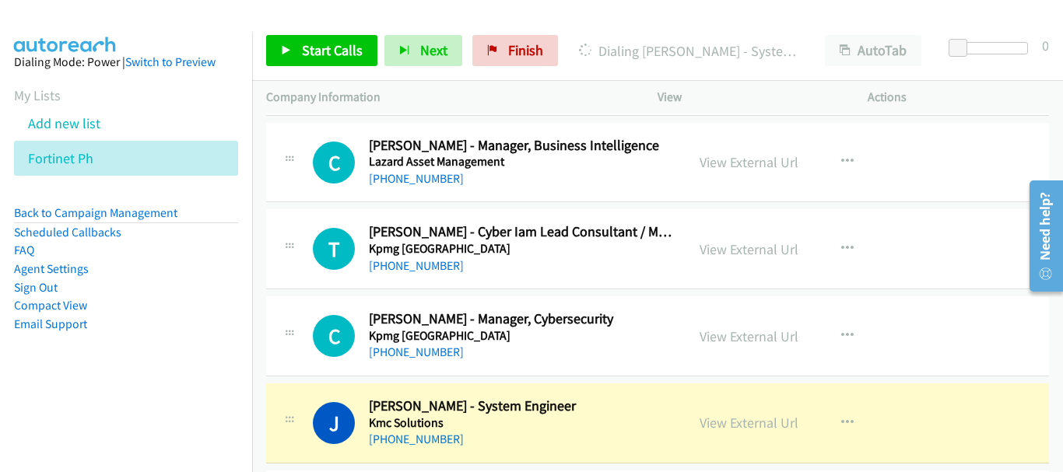
scroll to position [9140, 0]
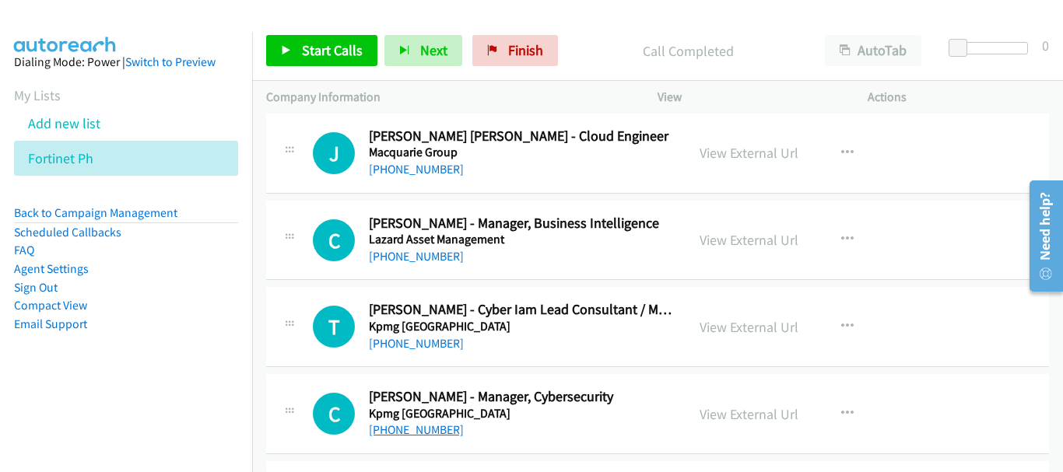
click at [428, 433] on link "[PHONE_NUMBER]" at bounding box center [416, 430] width 95 height 15
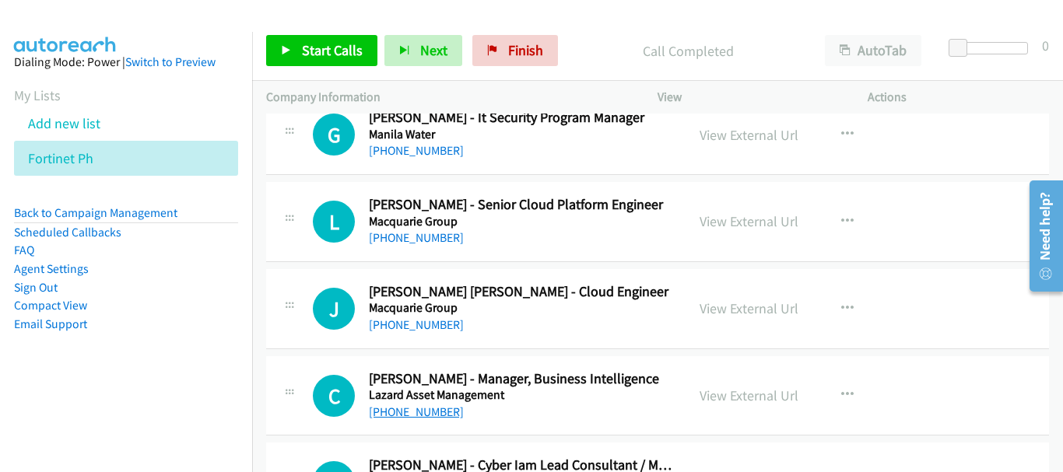
click at [419, 416] on link "[PHONE_NUMBER]" at bounding box center [416, 412] width 95 height 15
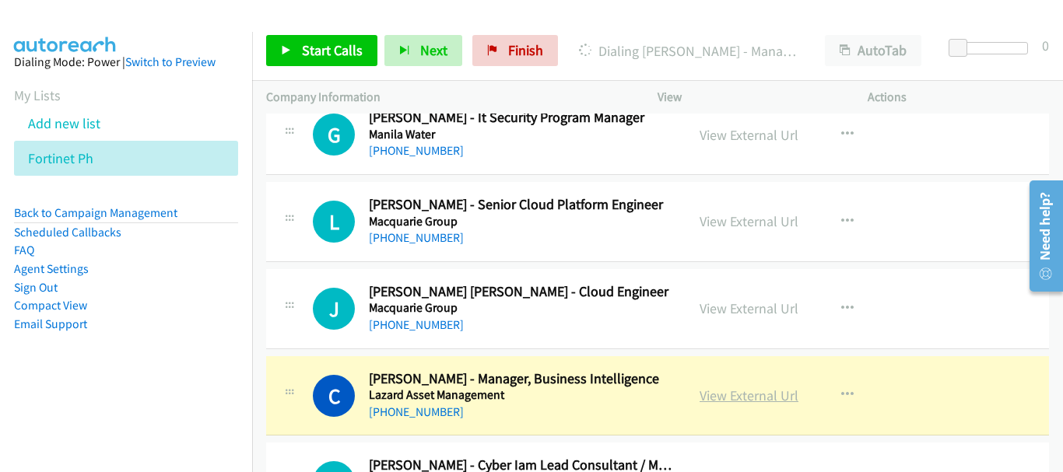
click at [755, 398] on link "View External Url" at bounding box center [749, 396] width 99 height 18
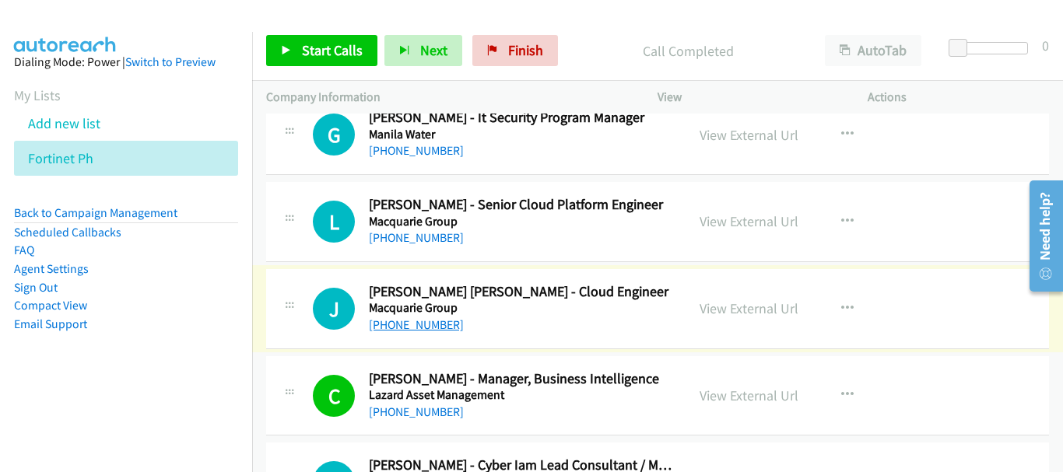
click at [442, 325] on link "[PHONE_NUMBER]" at bounding box center [416, 324] width 95 height 15
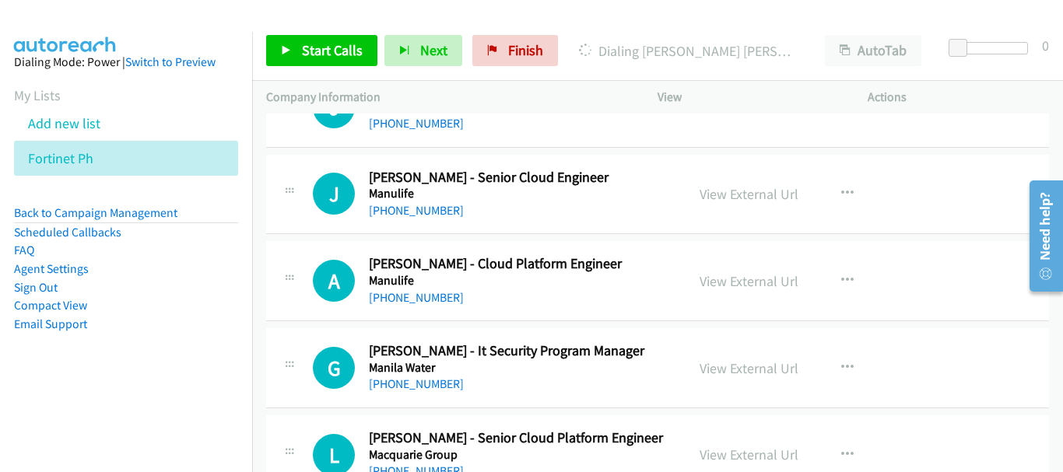
scroll to position [8828, 0]
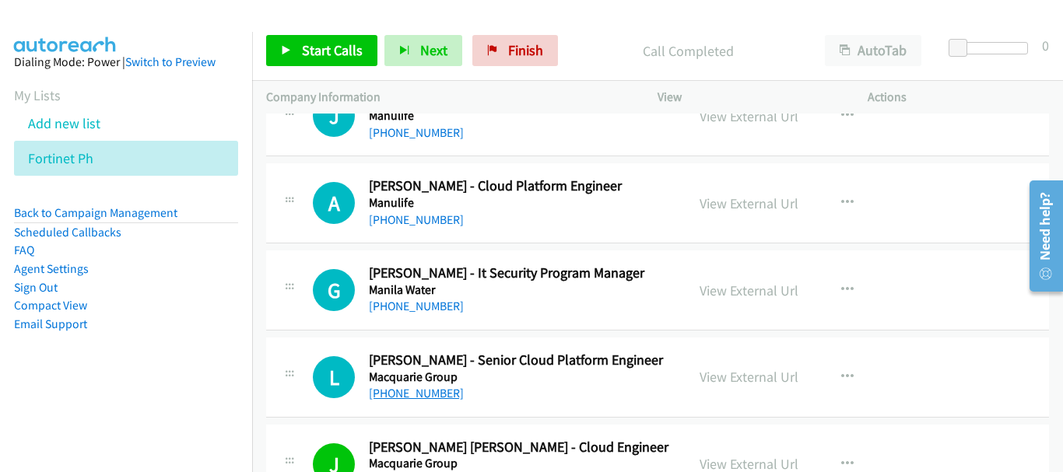
click at [423, 397] on link "[PHONE_NUMBER]" at bounding box center [416, 393] width 95 height 15
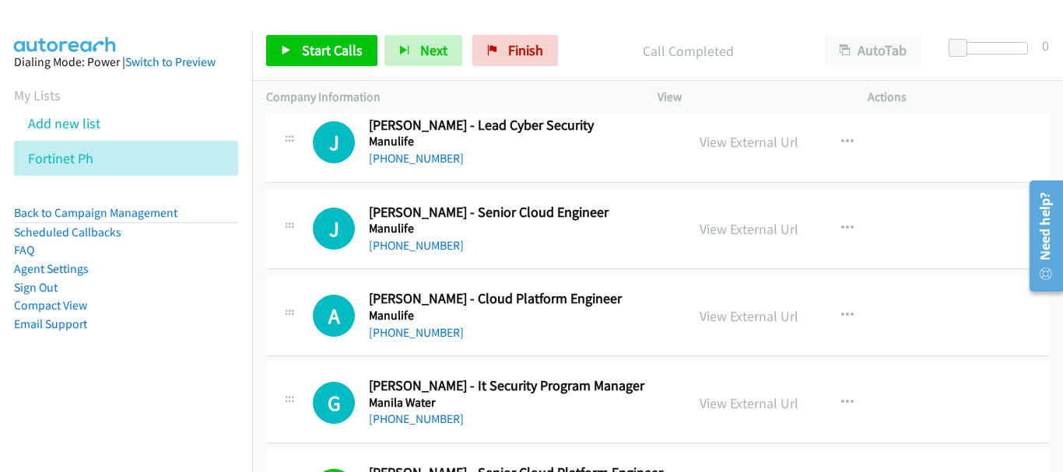
scroll to position [8750, 0]
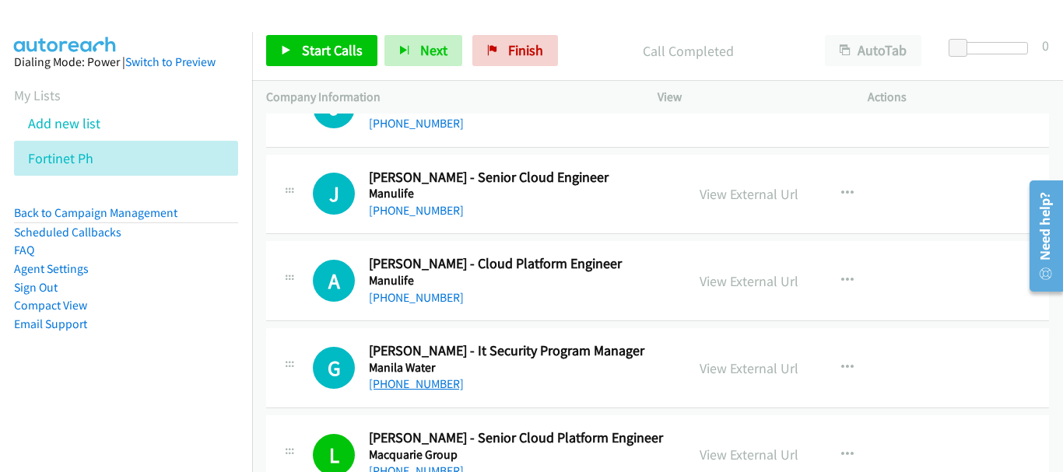
click at [415, 384] on link "[PHONE_NUMBER]" at bounding box center [416, 384] width 95 height 15
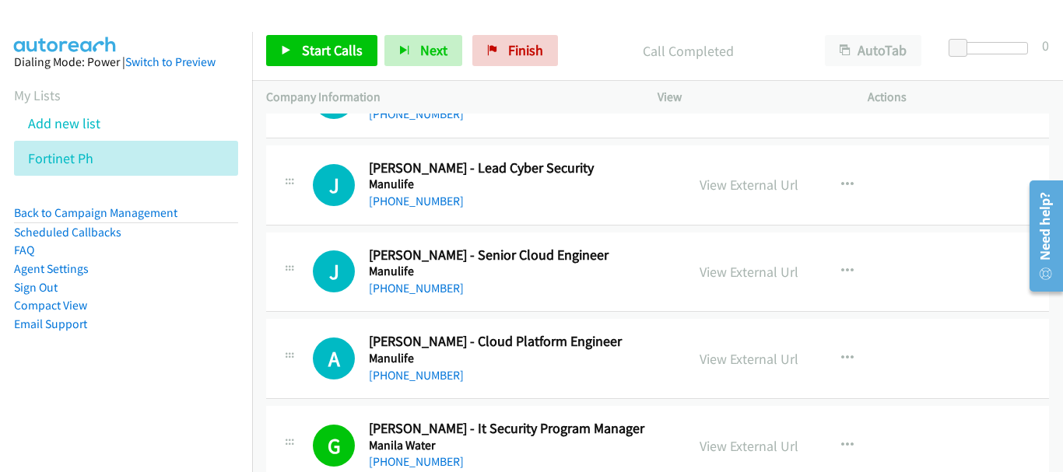
click at [413, 385] on div "A Callback Scheduled [PERSON_NAME] - Cloud Platform Engineer Manulife [GEOGRAPH…" at bounding box center [657, 359] width 783 height 80
click at [411, 377] on link "[PHONE_NUMBER]" at bounding box center [416, 375] width 95 height 15
click at [413, 290] on link "[PHONE_NUMBER]" at bounding box center [416, 288] width 95 height 15
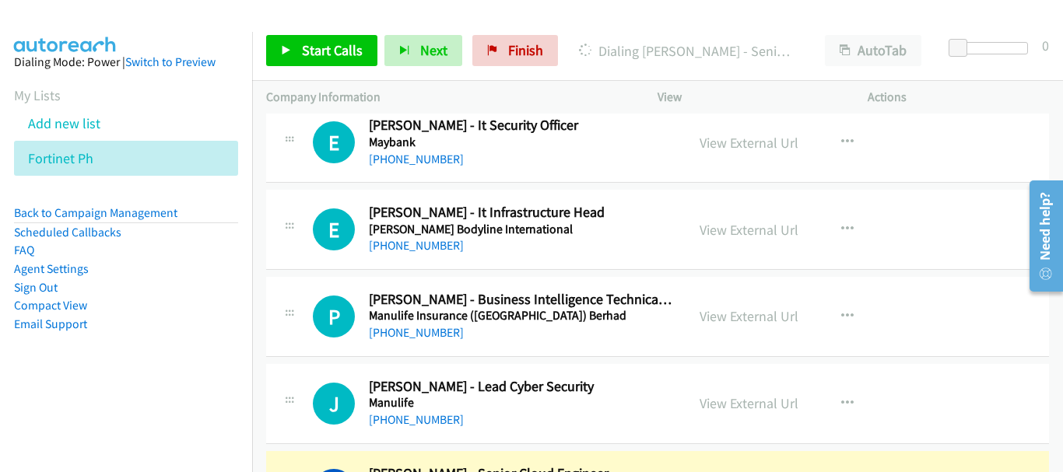
scroll to position [8439, 0]
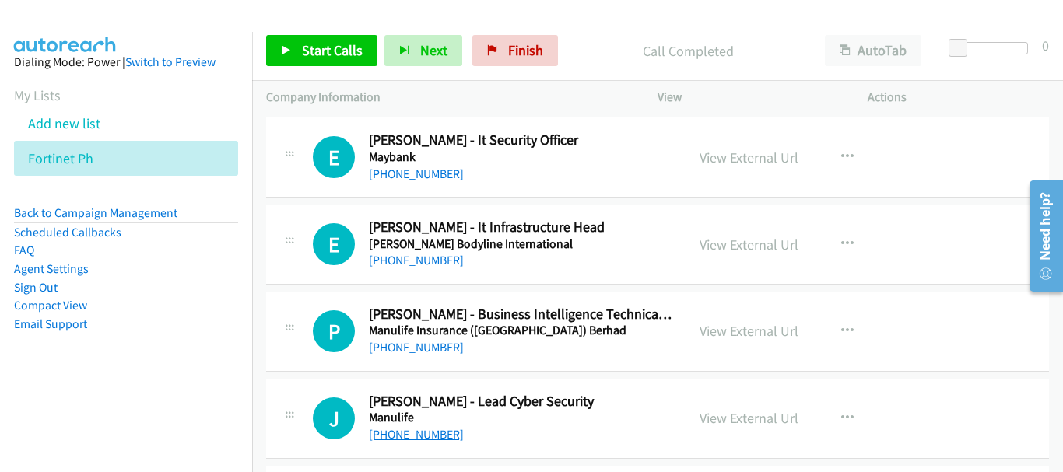
click at [430, 437] on link "[PHONE_NUMBER]" at bounding box center [416, 434] width 95 height 15
click at [430, 350] on link "[PHONE_NUMBER]" at bounding box center [416, 347] width 95 height 15
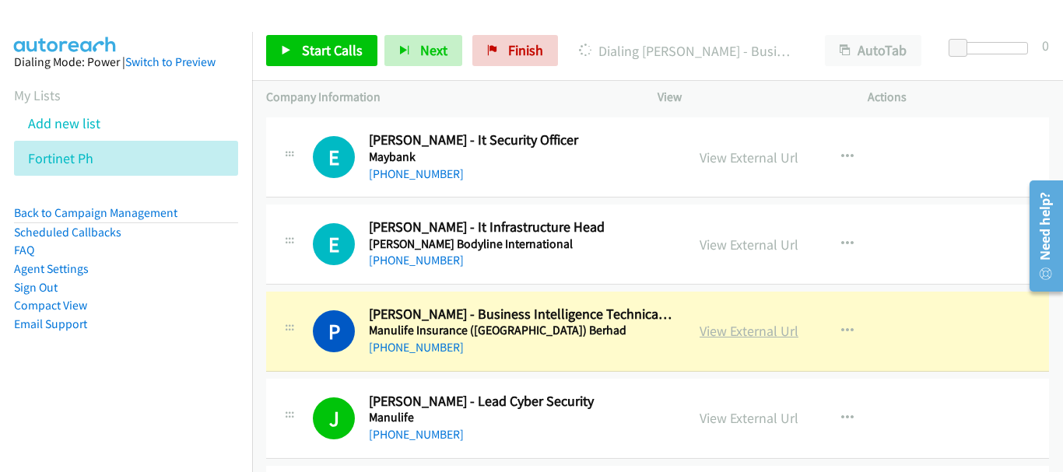
click at [748, 331] on link "View External Url" at bounding box center [749, 331] width 99 height 18
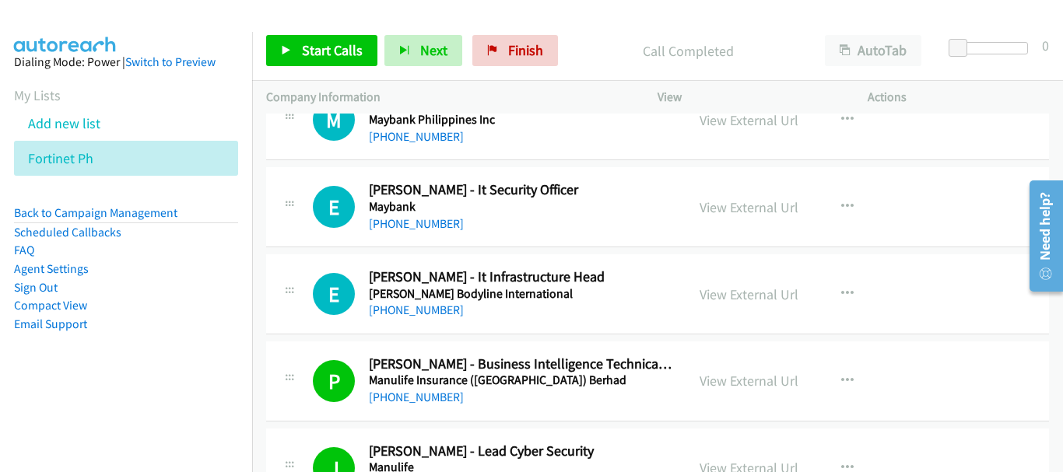
scroll to position [8361, 0]
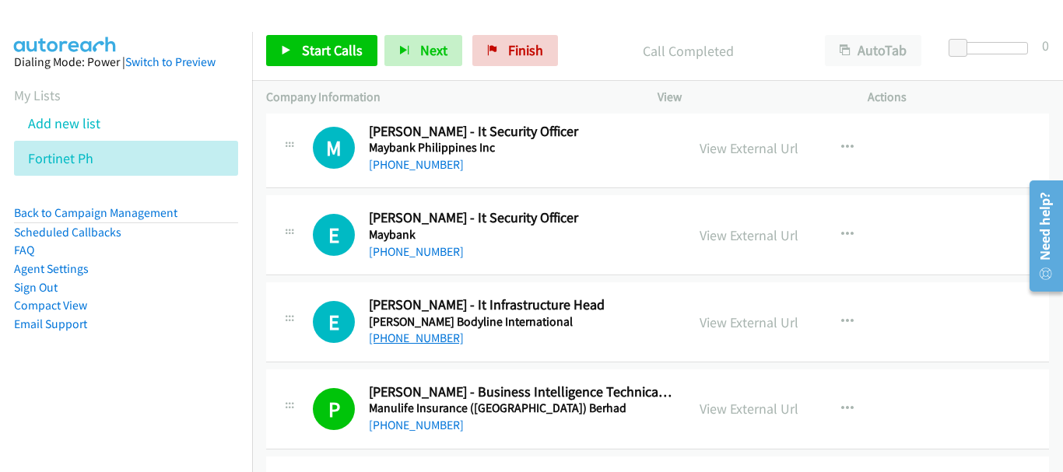
click at [428, 343] on link "[PHONE_NUMBER]" at bounding box center [416, 338] width 95 height 15
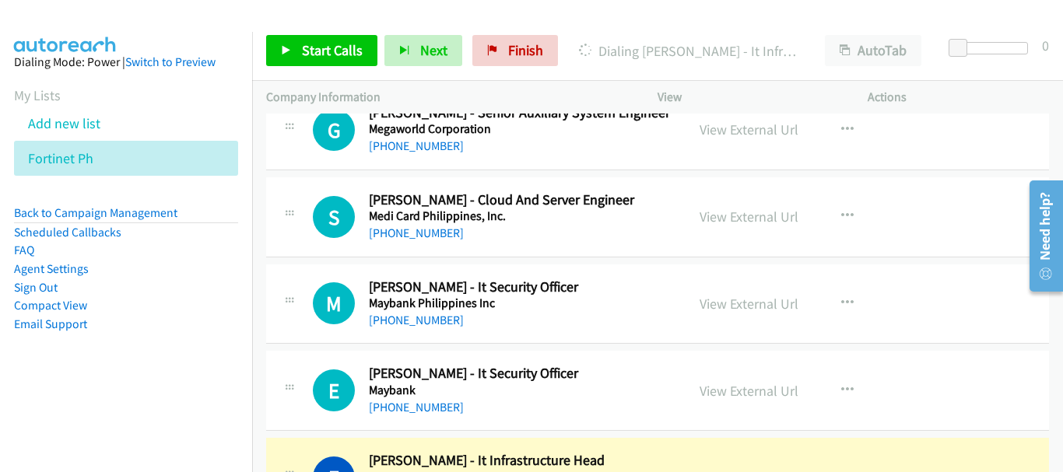
scroll to position [8284, 0]
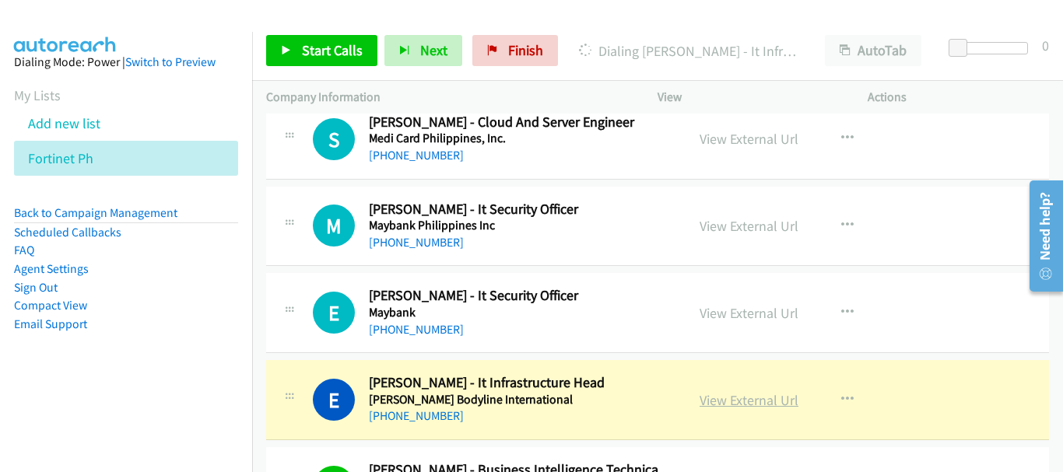
click at [749, 405] on link "View External Url" at bounding box center [749, 400] width 99 height 18
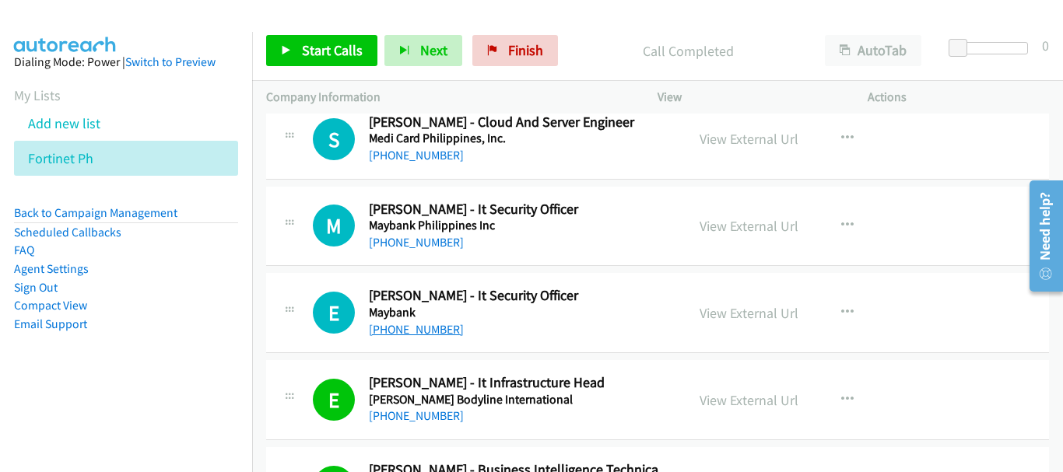
click at [429, 323] on link "[PHONE_NUMBER]" at bounding box center [416, 329] width 95 height 15
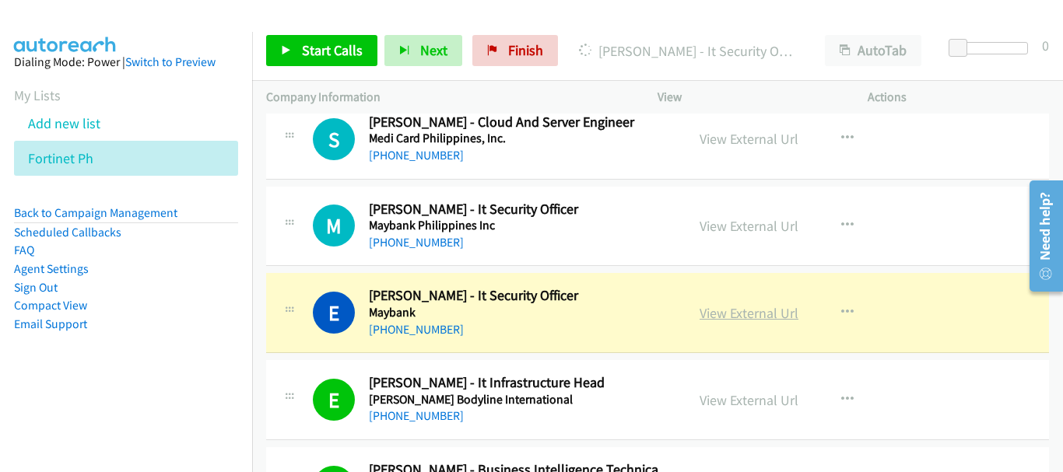
click at [760, 317] on link "View External Url" at bounding box center [749, 313] width 99 height 18
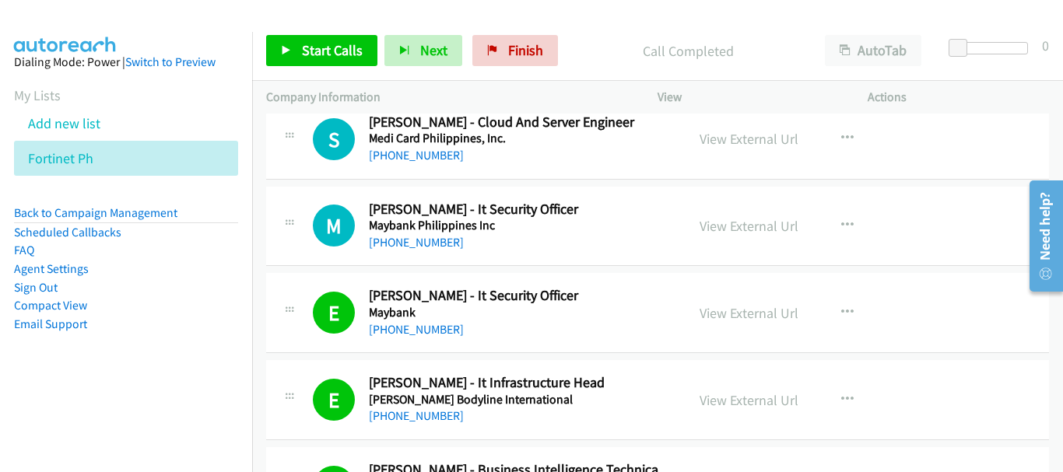
scroll to position [8206, 0]
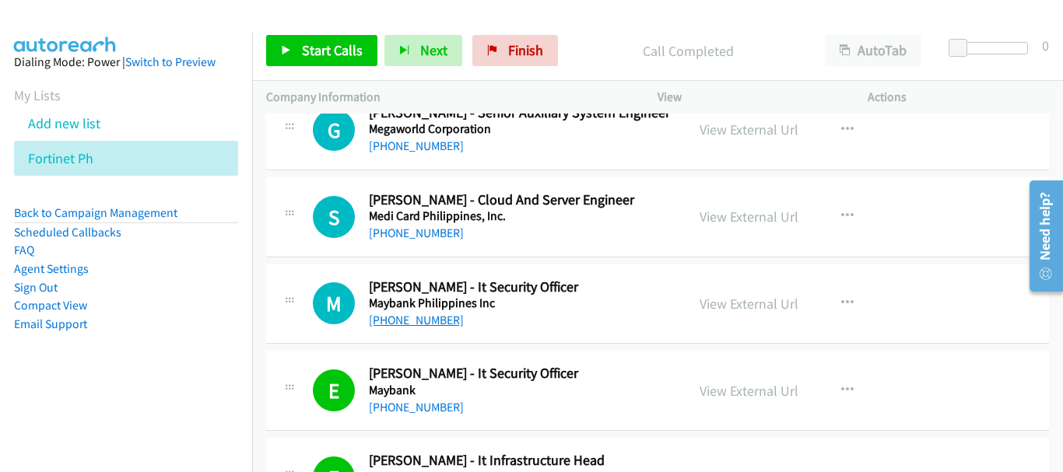
click at [416, 321] on link "[PHONE_NUMBER]" at bounding box center [416, 320] width 95 height 15
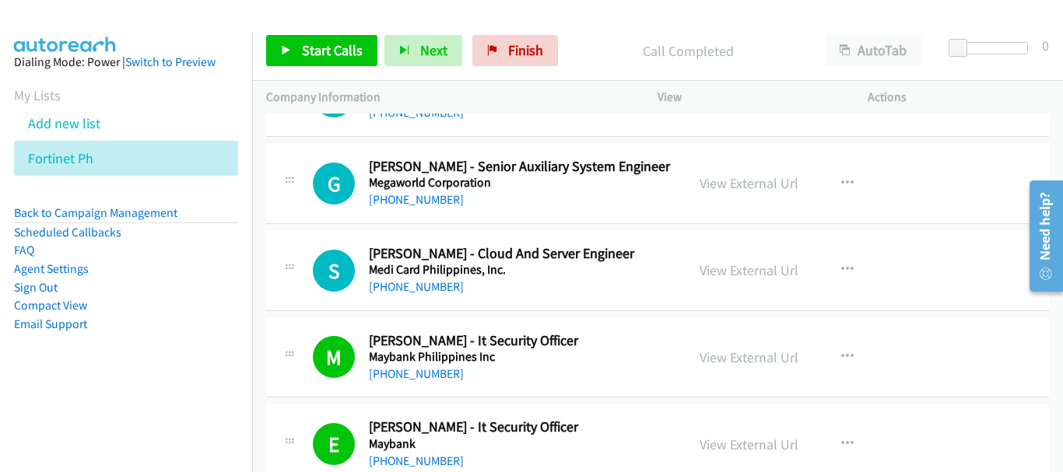
scroll to position [8050, 0]
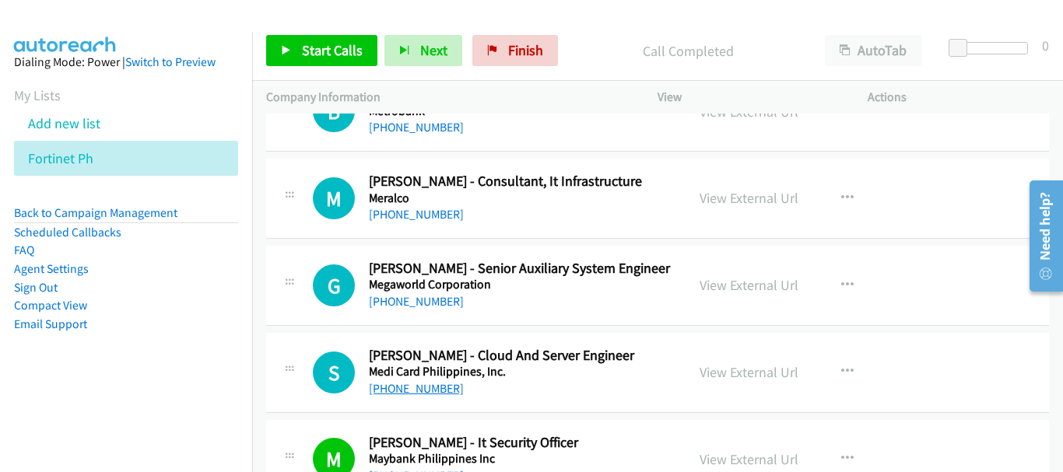
click at [437, 386] on link "[PHONE_NUMBER]" at bounding box center [416, 388] width 95 height 15
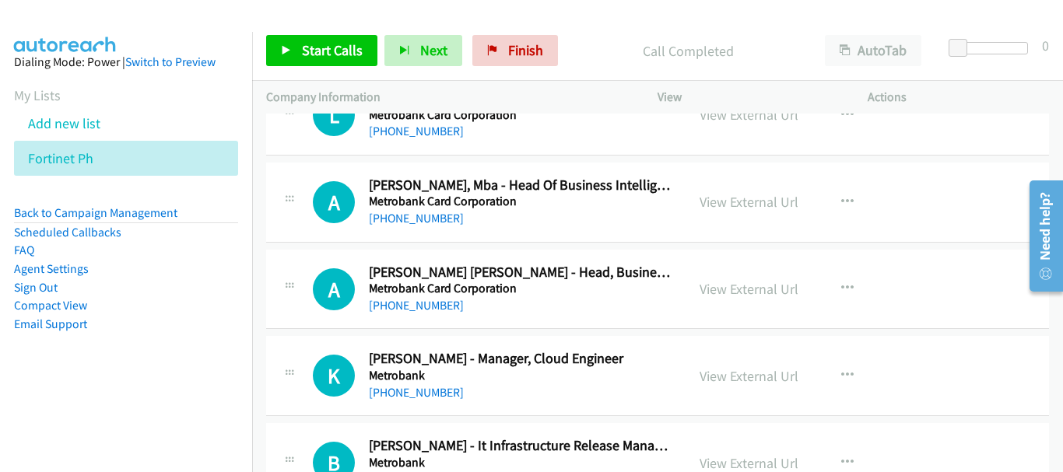
scroll to position [7661, 0]
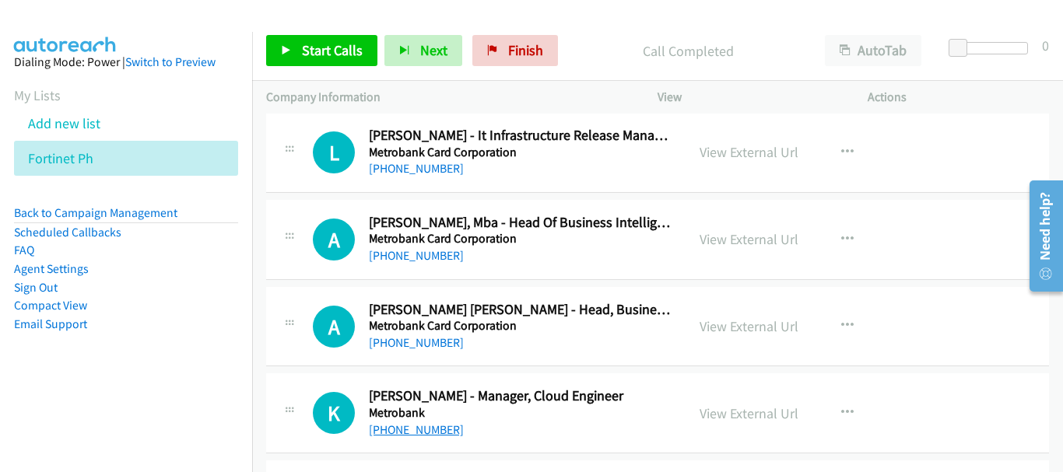
click at [432, 429] on link "[PHONE_NUMBER]" at bounding box center [416, 430] width 95 height 15
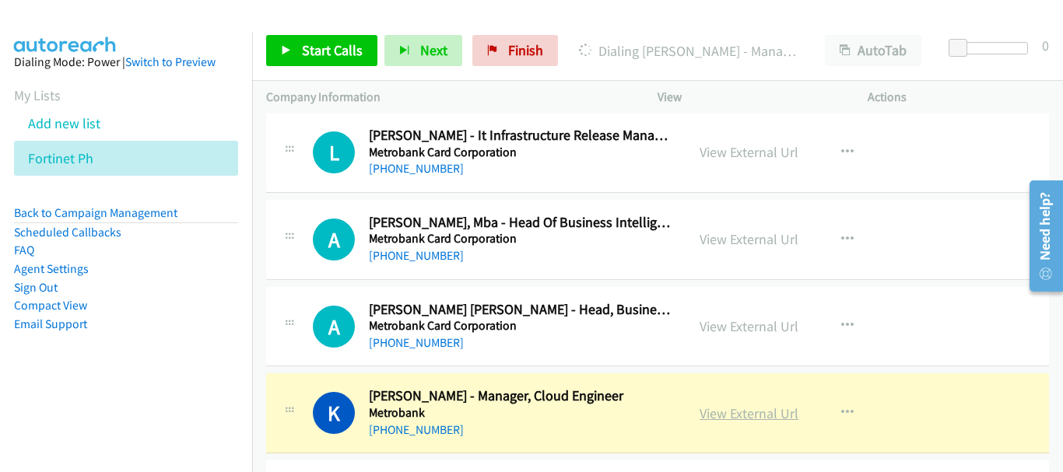
click at [742, 419] on link "View External Url" at bounding box center [749, 414] width 99 height 18
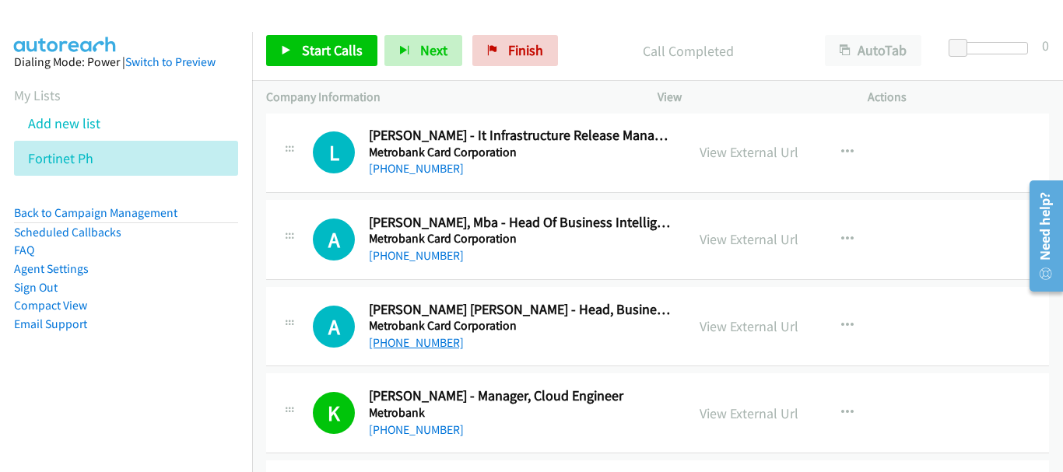
click at [410, 348] on link "[PHONE_NUMBER]" at bounding box center [416, 342] width 95 height 15
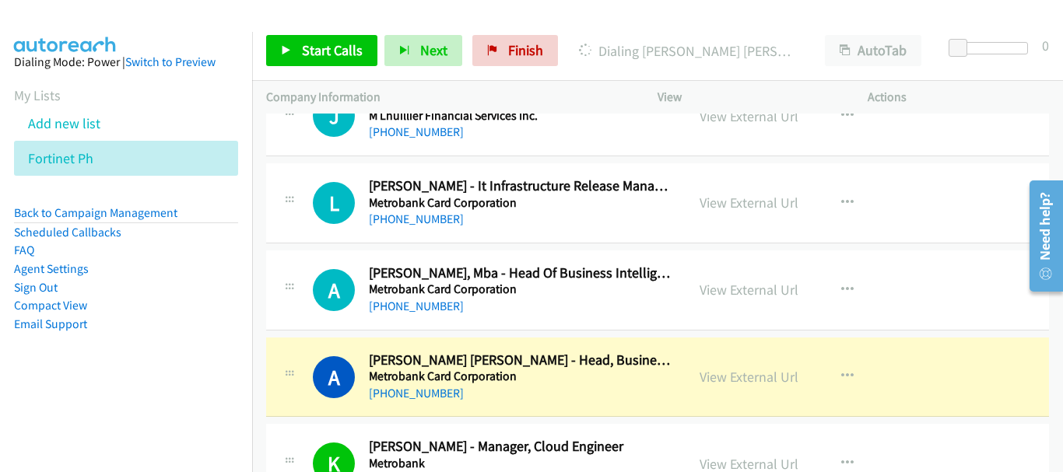
scroll to position [7583, 0]
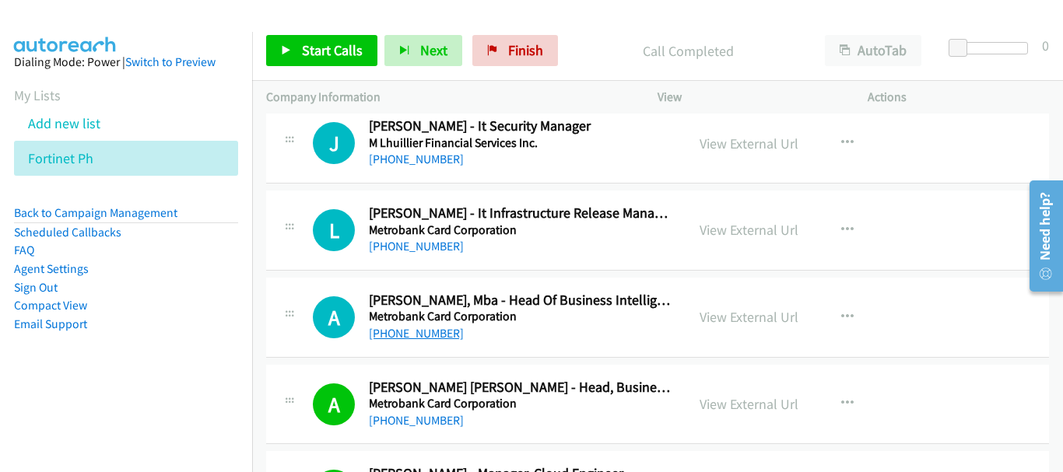
click at [423, 330] on link "[PHONE_NUMBER]" at bounding box center [416, 333] width 95 height 15
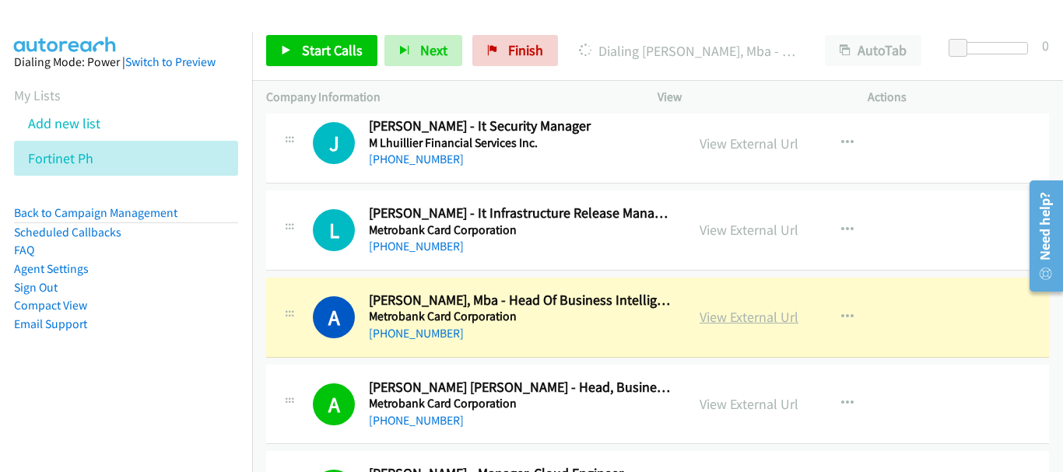
click at [745, 313] on link "View External Url" at bounding box center [749, 317] width 99 height 18
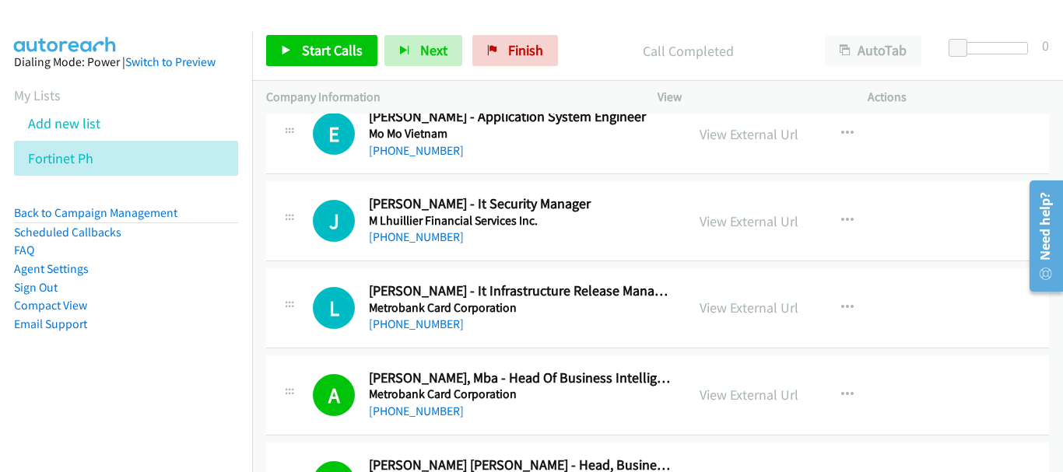
scroll to position [7428, 0]
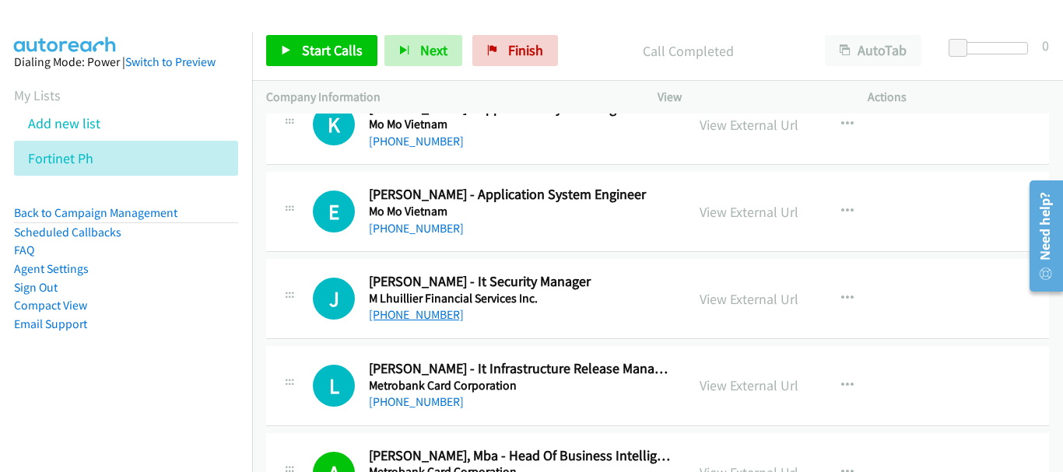
click at [416, 314] on link "[PHONE_NUMBER]" at bounding box center [416, 314] width 95 height 15
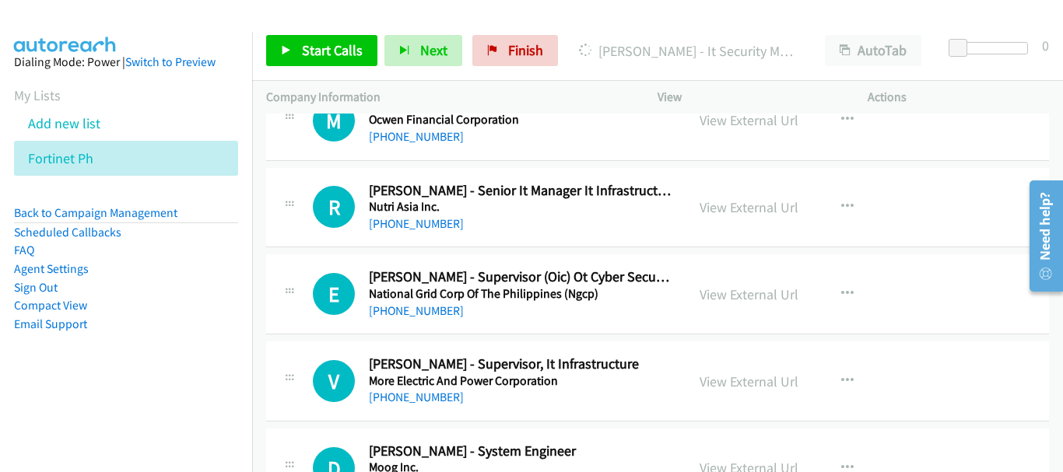
scroll to position [6883, 0]
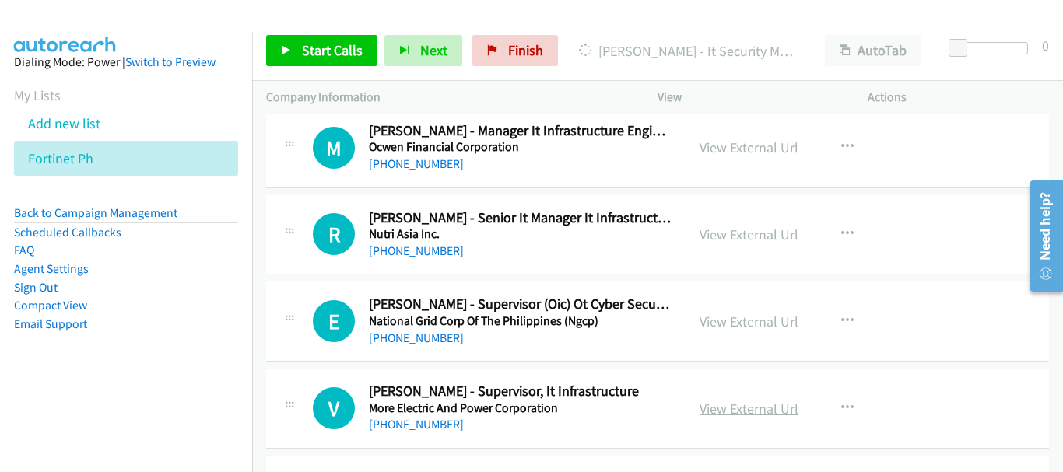
click at [705, 413] on link "View External Url" at bounding box center [749, 409] width 99 height 18
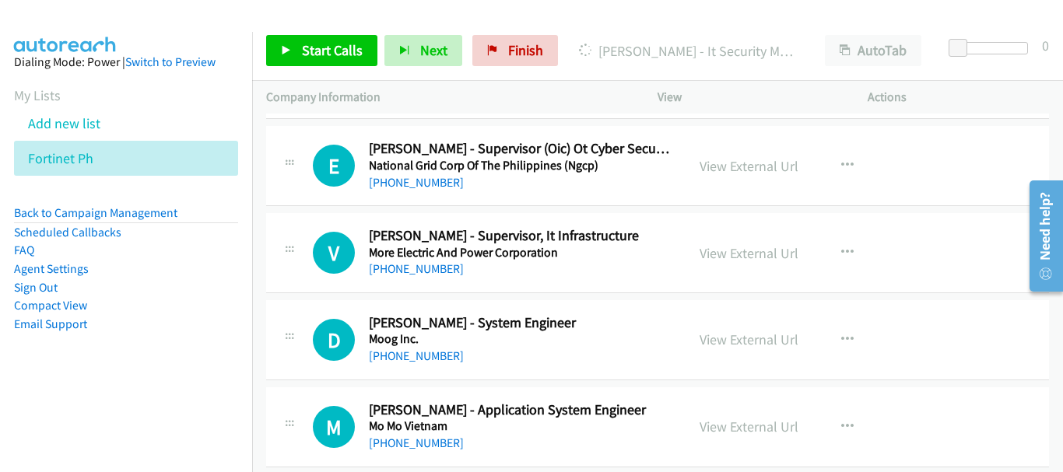
scroll to position [6961, 0]
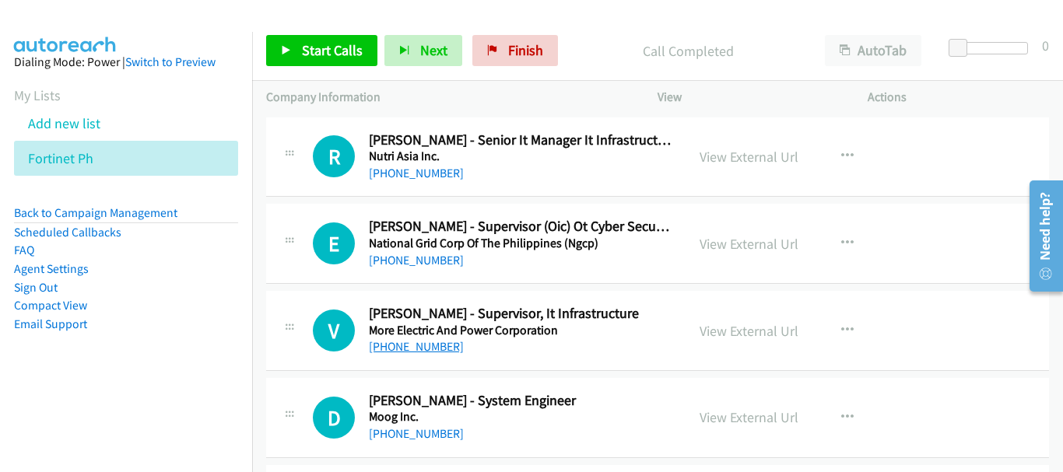
click at [447, 350] on link "[PHONE_NUMBER]" at bounding box center [416, 346] width 95 height 15
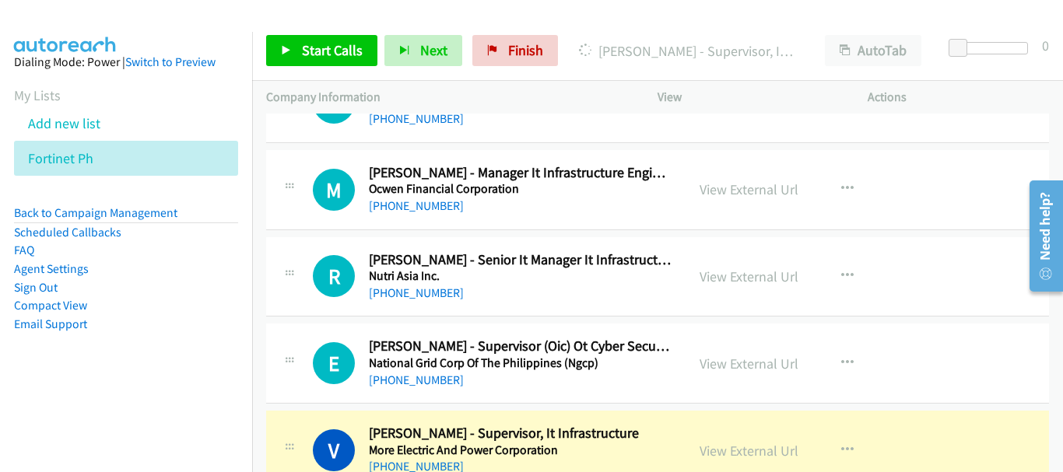
scroll to position [6805, 0]
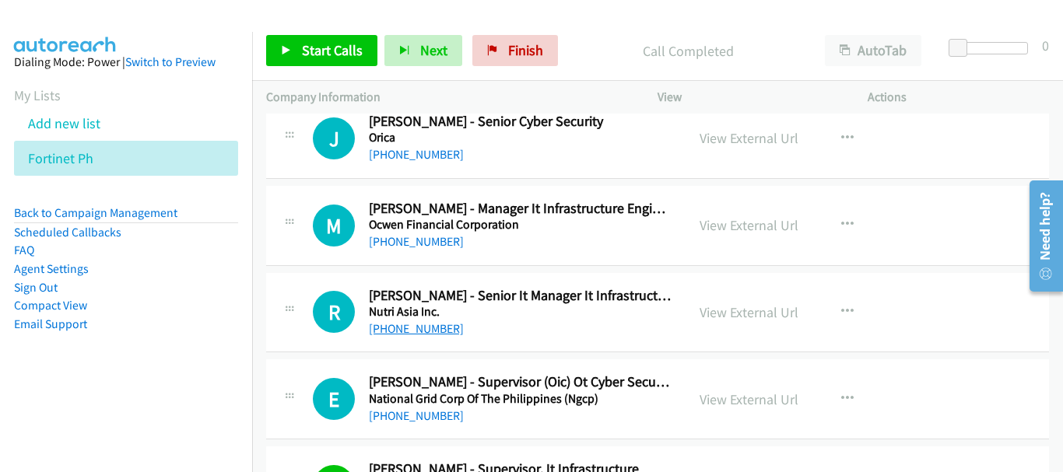
click at [420, 332] on link "[PHONE_NUMBER]" at bounding box center [416, 328] width 95 height 15
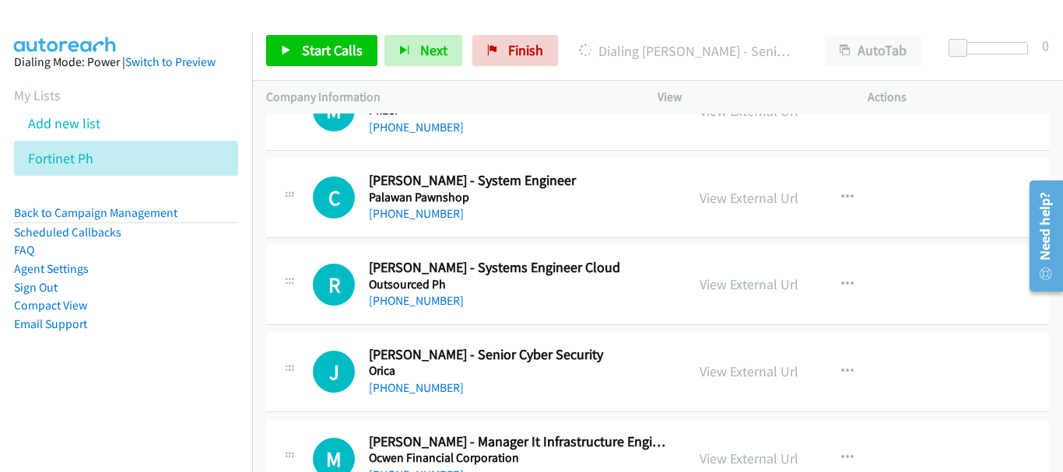
scroll to position [6649, 0]
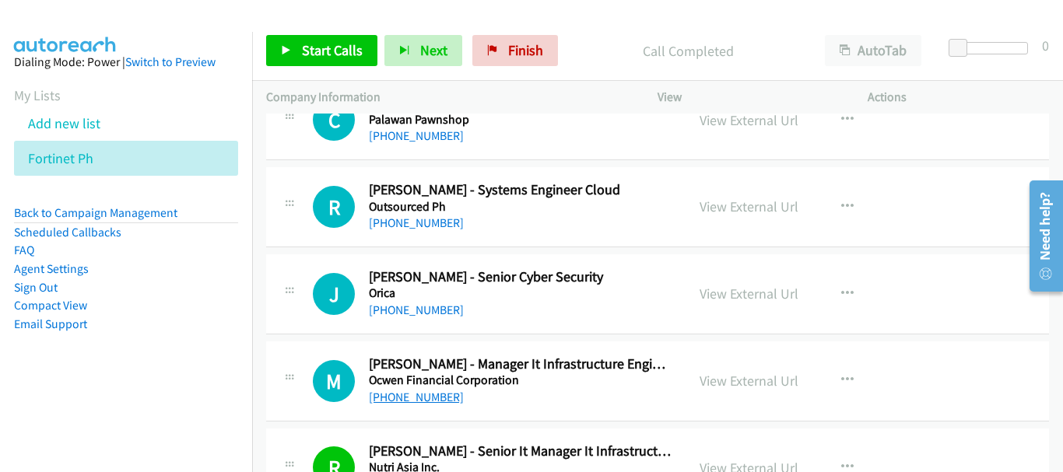
click at [447, 401] on link "[PHONE_NUMBER]" at bounding box center [416, 397] width 95 height 15
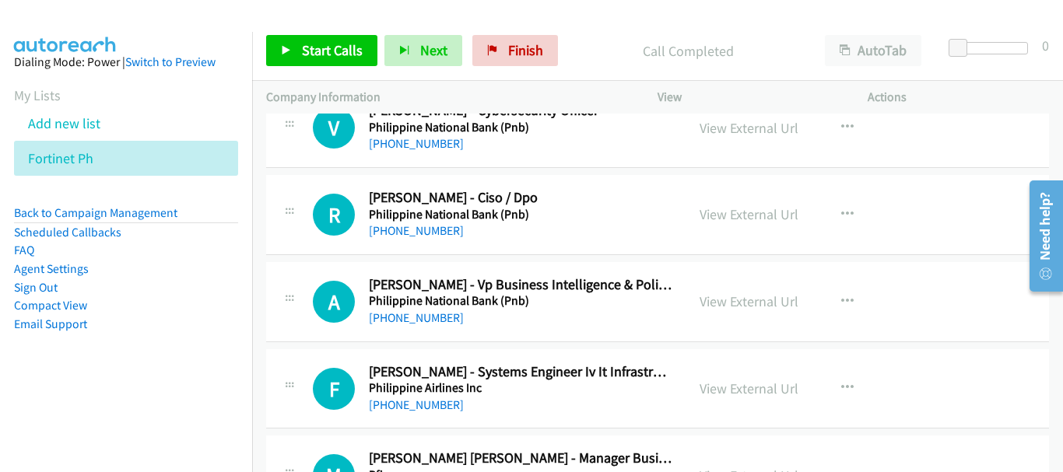
scroll to position [6183, 0]
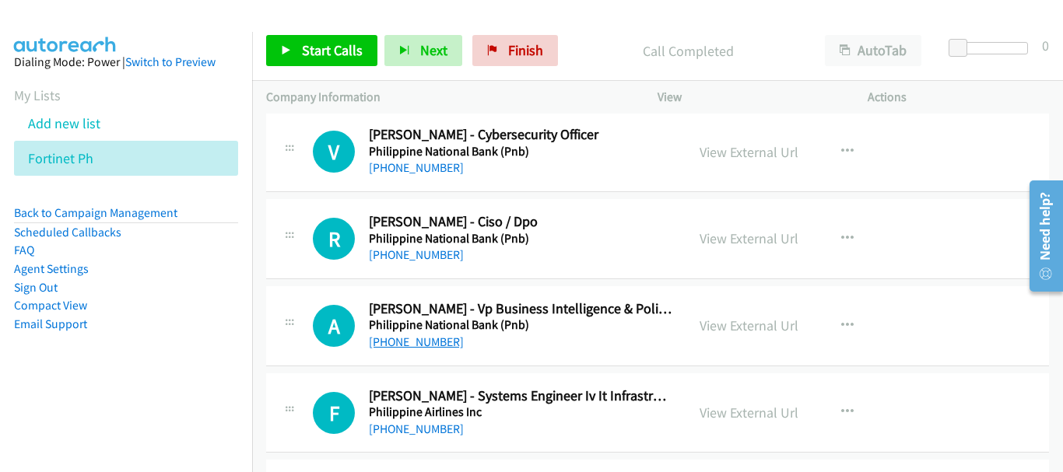
click at [419, 349] on link "[PHONE_NUMBER]" at bounding box center [416, 342] width 95 height 15
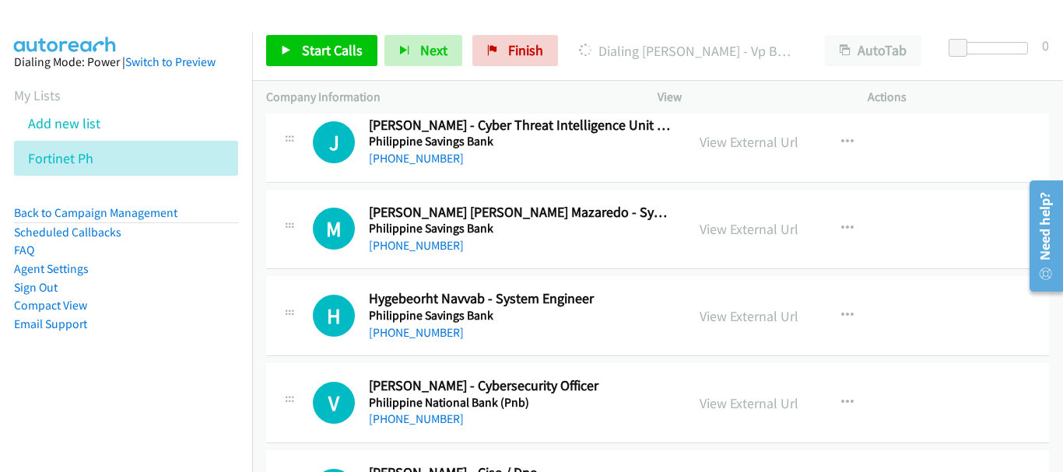
scroll to position [5949, 0]
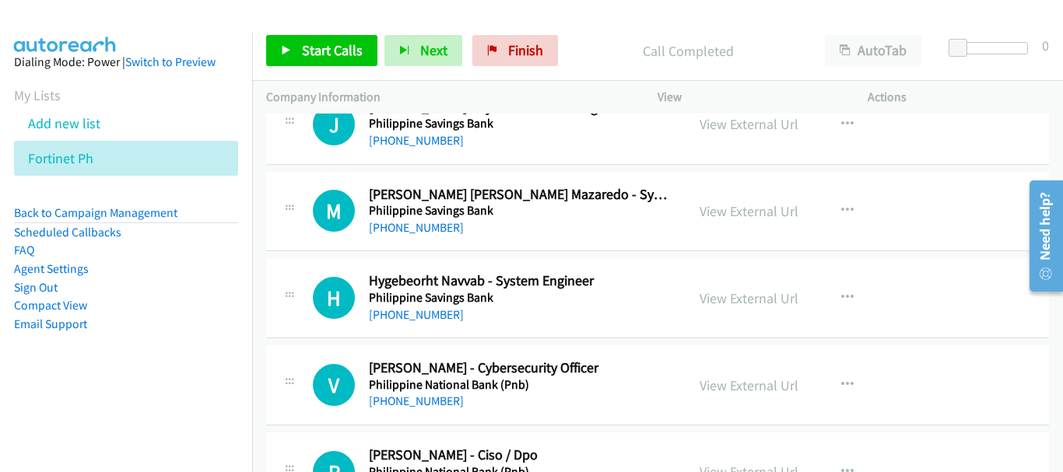
click at [447, 390] on h5 "Philippine National Bank (Pnb)" at bounding box center [520, 385] width 303 height 16
click at [427, 398] on link "[PHONE_NUMBER]" at bounding box center [416, 401] width 95 height 15
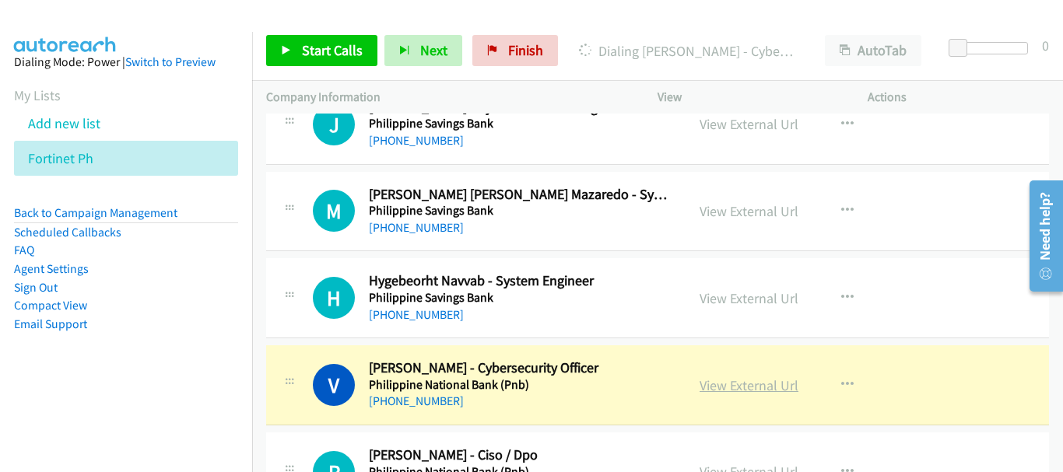
click at [749, 389] on link "View External Url" at bounding box center [749, 386] width 99 height 18
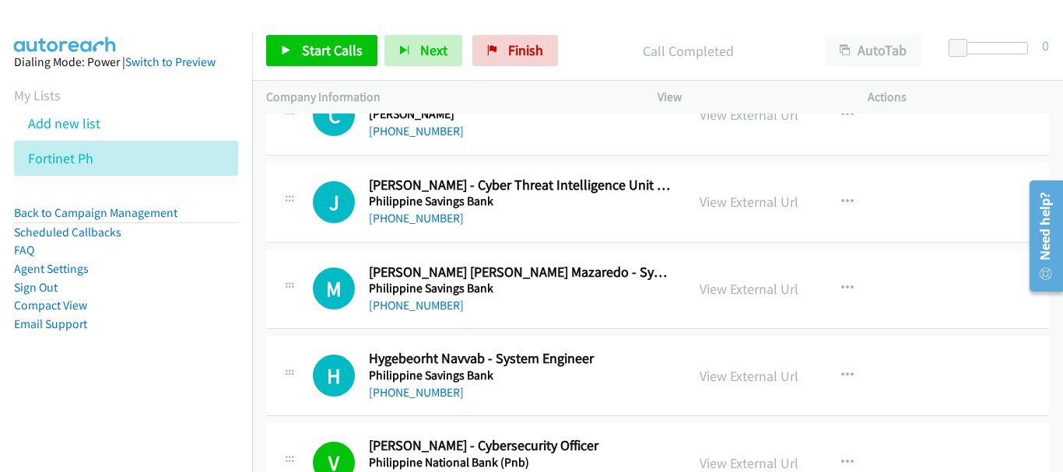
scroll to position [5793, 0]
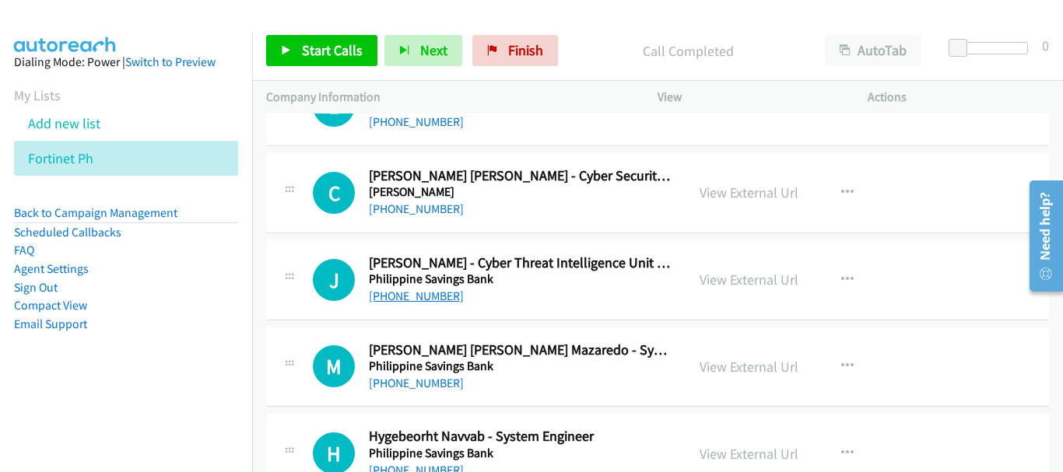
click at [430, 301] on link "[PHONE_NUMBER]" at bounding box center [416, 296] width 95 height 15
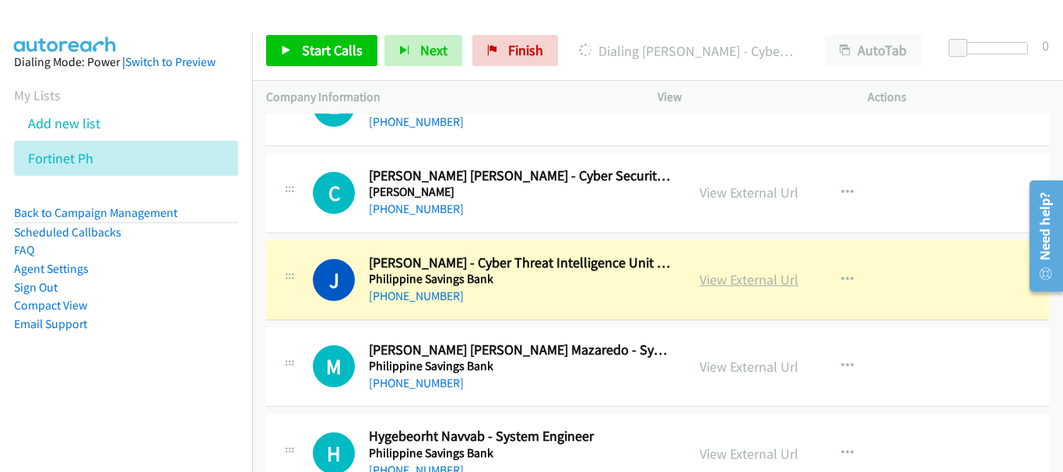
click at [738, 279] on link "View External Url" at bounding box center [749, 280] width 99 height 18
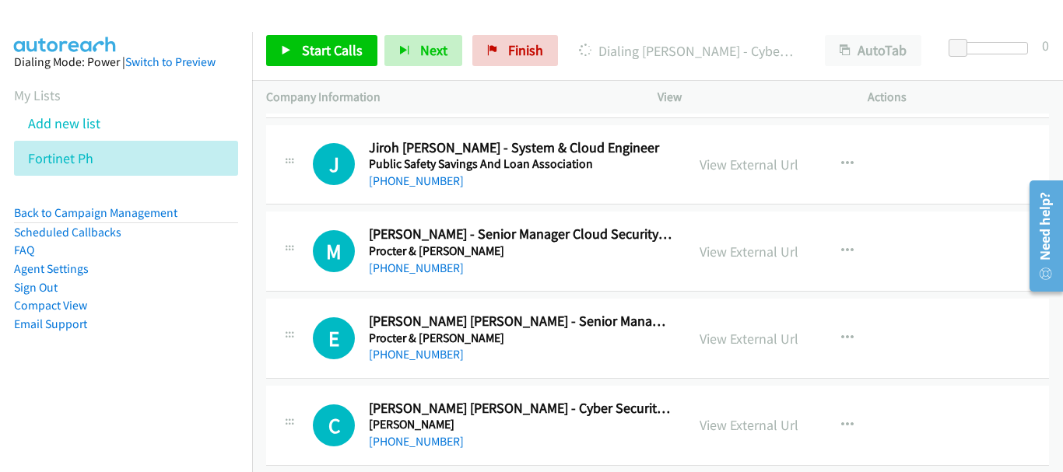
scroll to position [5560, 0]
click at [773, 425] on link "View External Url" at bounding box center [749, 426] width 99 height 18
click at [415, 446] on link "[PHONE_NUMBER]" at bounding box center [416, 442] width 95 height 15
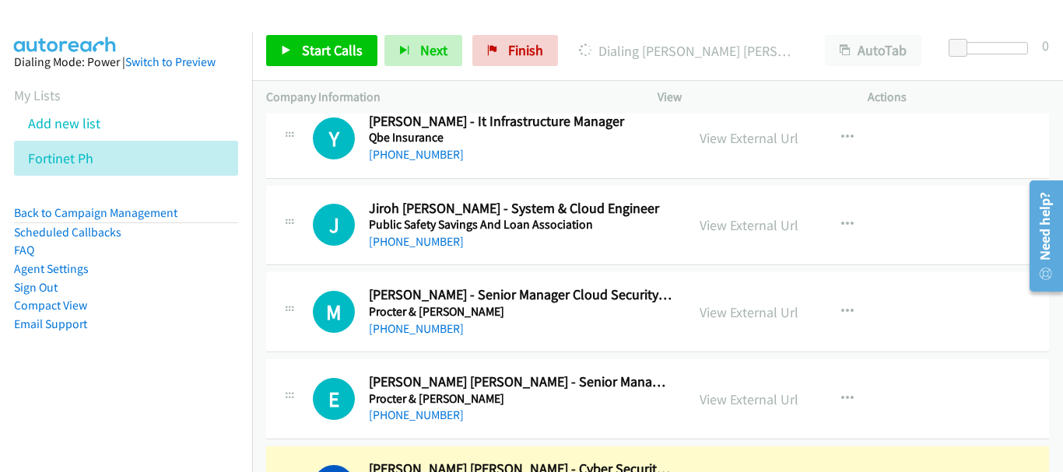
scroll to position [5482, 0]
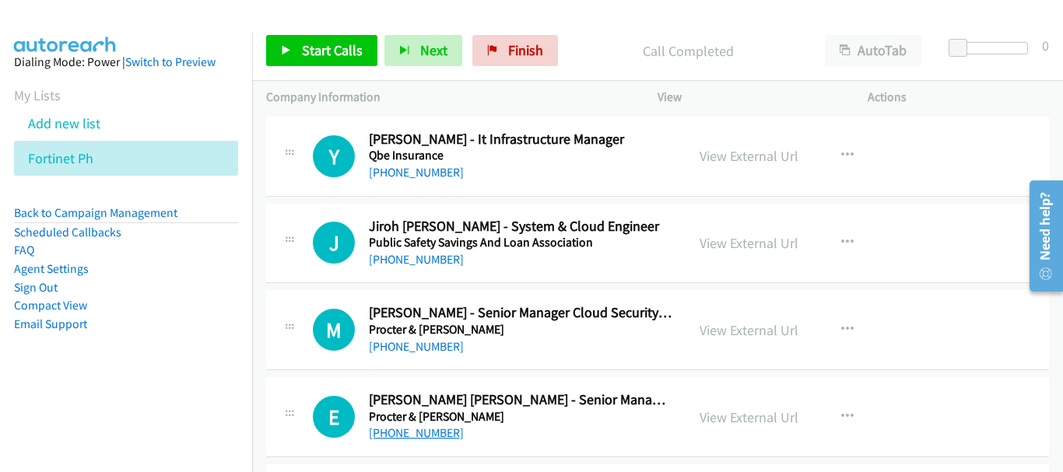
click at [384, 432] on link "[PHONE_NUMBER]" at bounding box center [416, 433] width 95 height 15
click at [419, 350] on link "[PHONE_NUMBER]" at bounding box center [416, 346] width 95 height 15
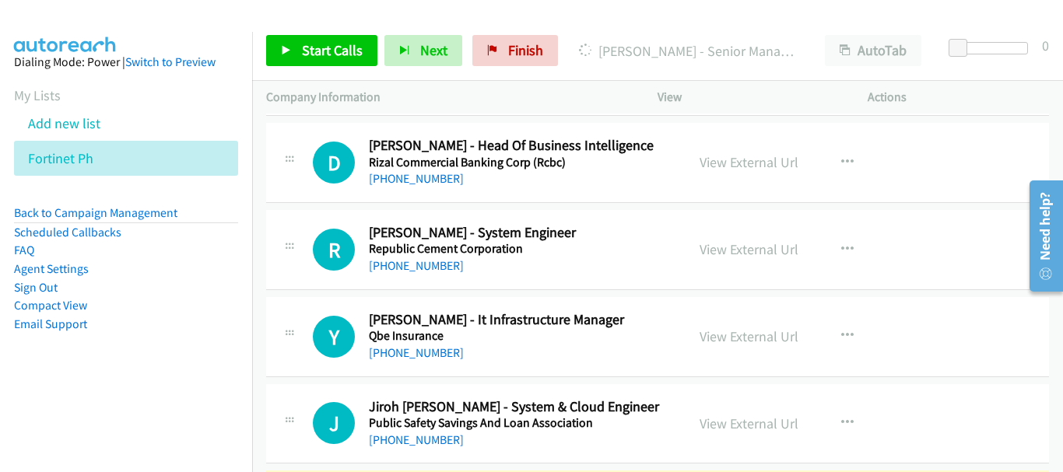
scroll to position [5249, 0]
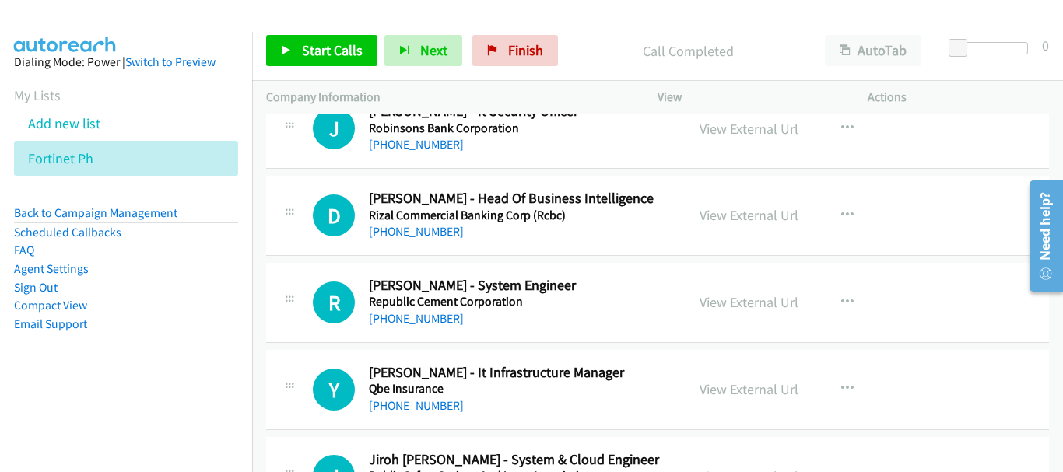
click at [410, 405] on link "[PHONE_NUMBER]" at bounding box center [416, 405] width 95 height 15
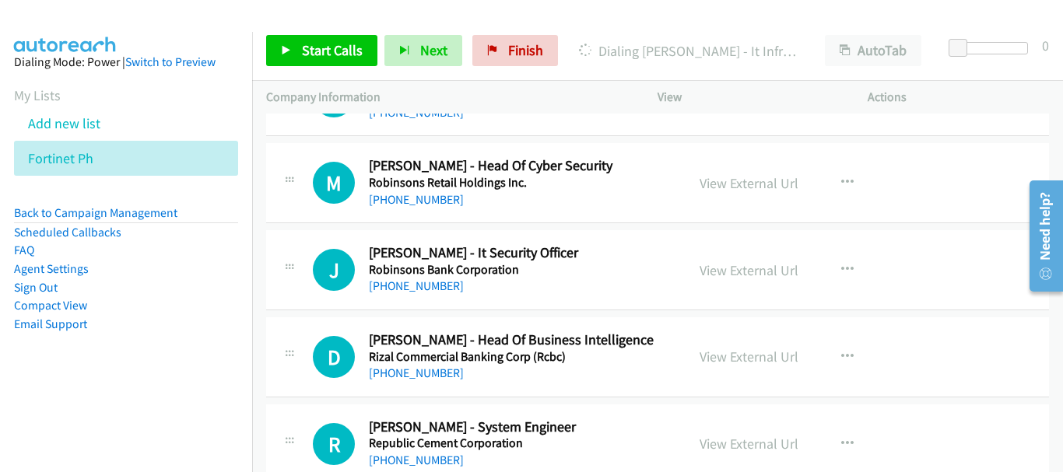
scroll to position [5093, 0]
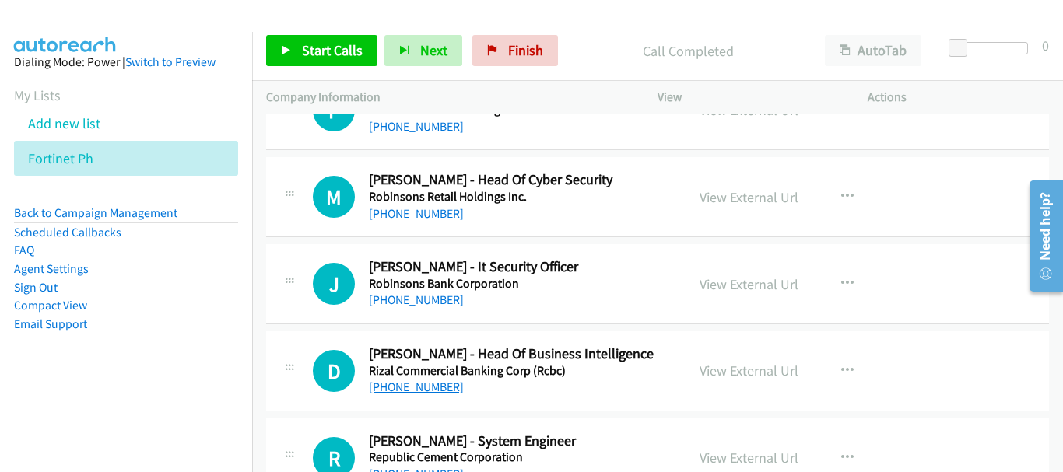
click at [419, 387] on link "[PHONE_NUMBER]" at bounding box center [416, 387] width 95 height 15
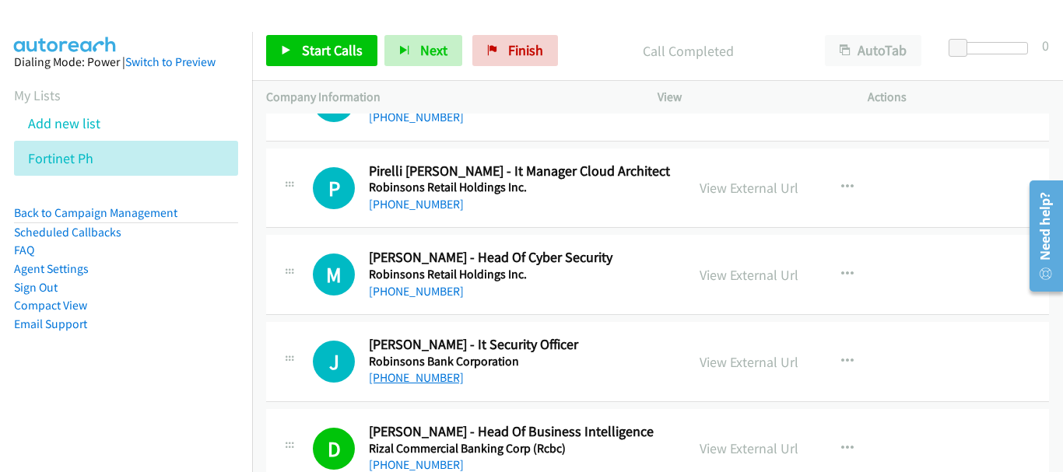
click at [412, 379] on link "[PHONE_NUMBER]" at bounding box center [416, 377] width 95 height 15
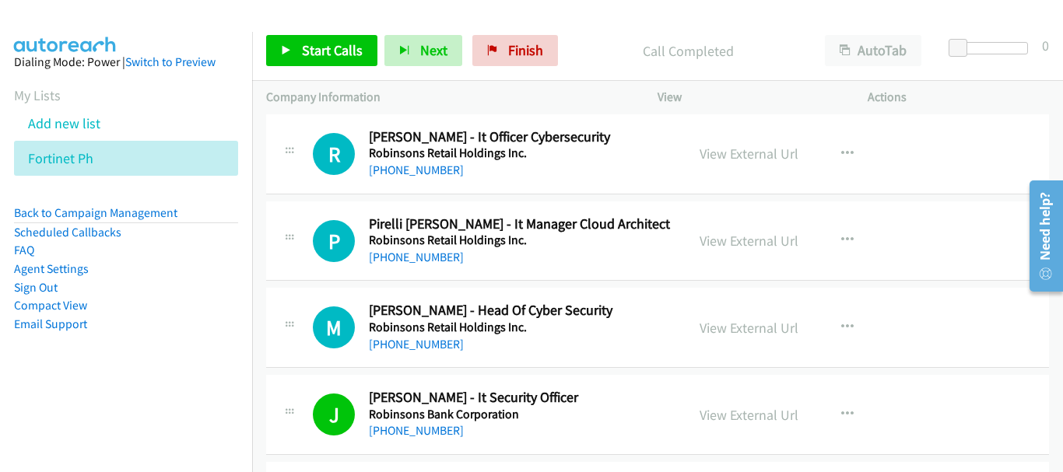
scroll to position [4937, 0]
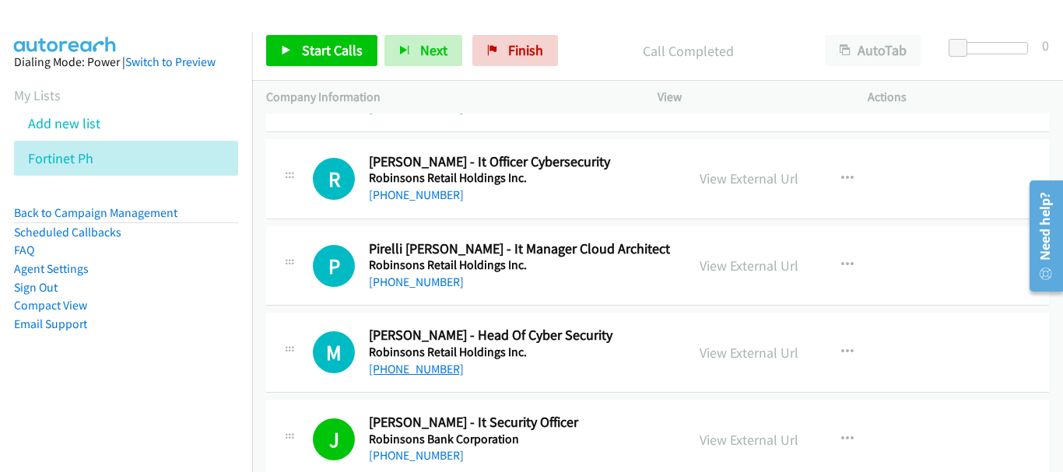
click at [419, 368] on link "[PHONE_NUMBER]" at bounding box center [416, 369] width 95 height 15
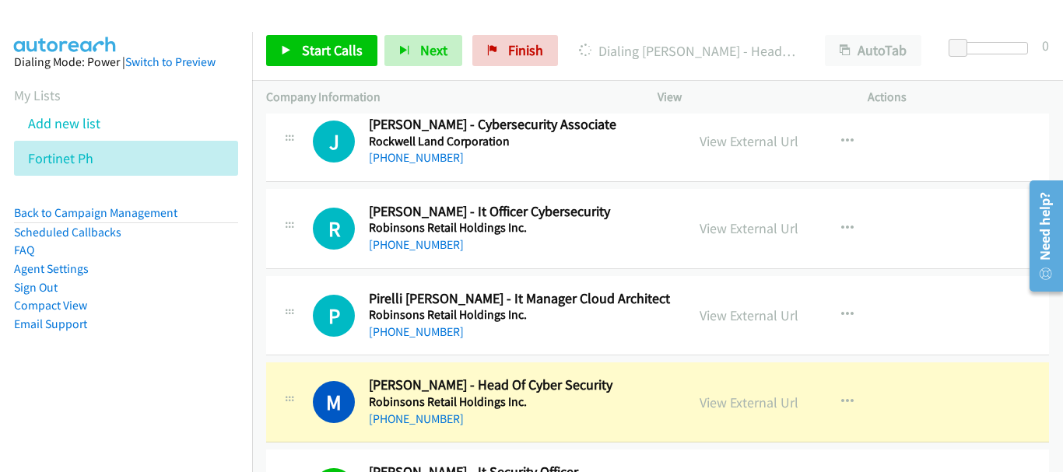
scroll to position [4860, 0]
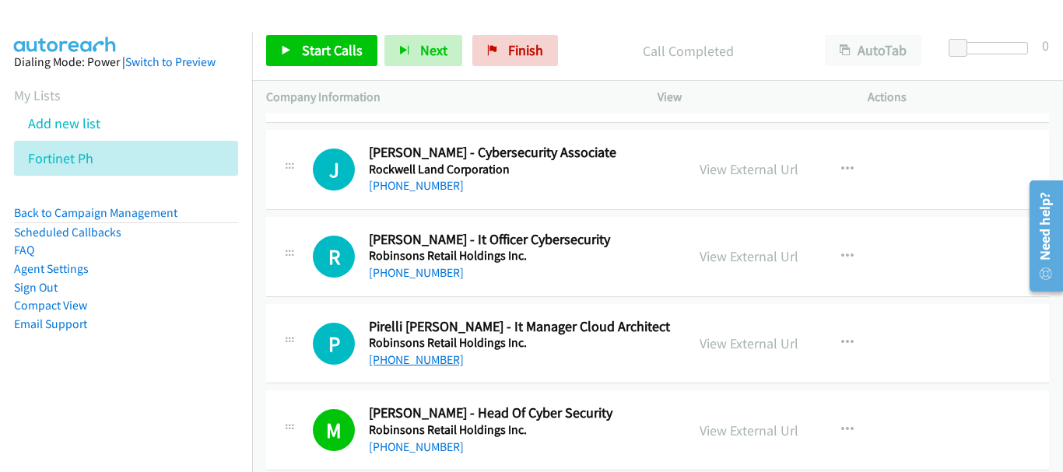
click at [409, 353] on link "[PHONE_NUMBER]" at bounding box center [416, 360] width 95 height 15
click at [403, 267] on link "[PHONE_NUMBER]" at bounding box center [416, 272] width 95 height 15
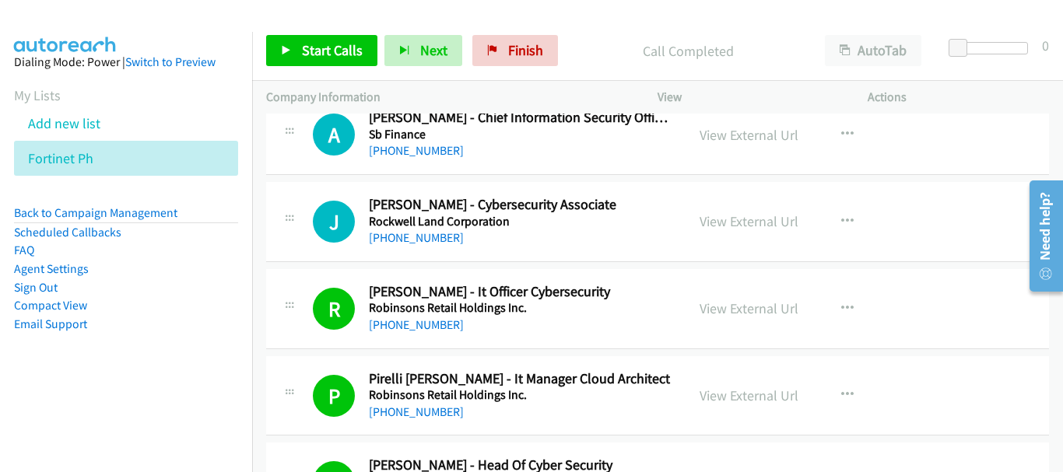
scroll to position [4704, 0]
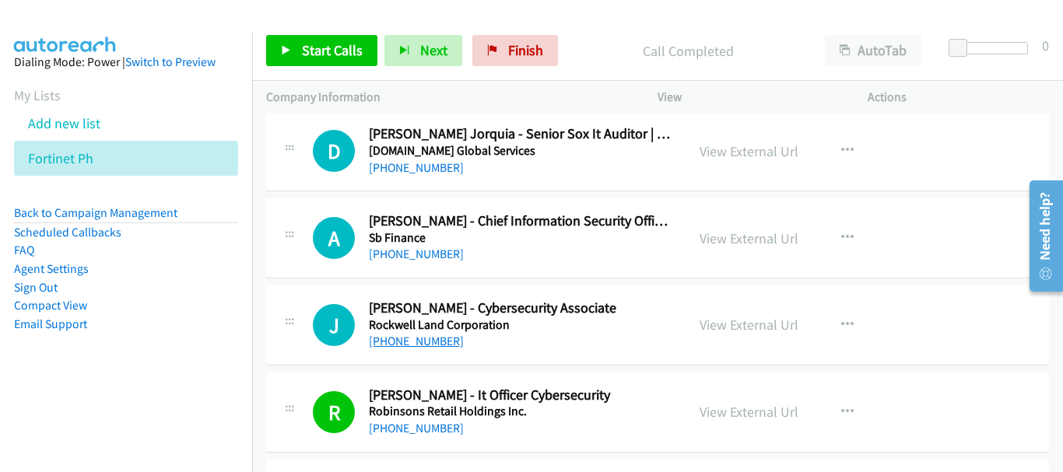
click at [440, 341] on link "[PHONE_NUMBER]" at bounding box center [416, 341] width 95 height 15
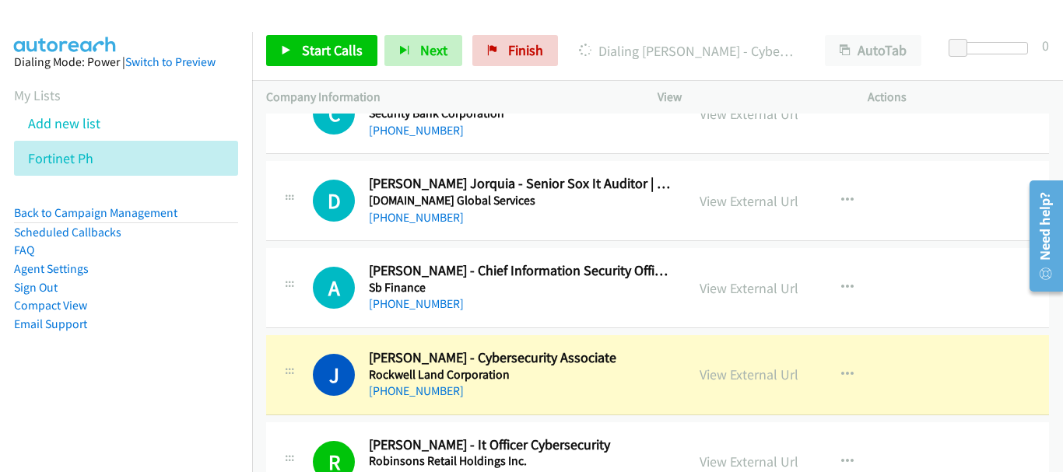
scroll to position [4626, 0]
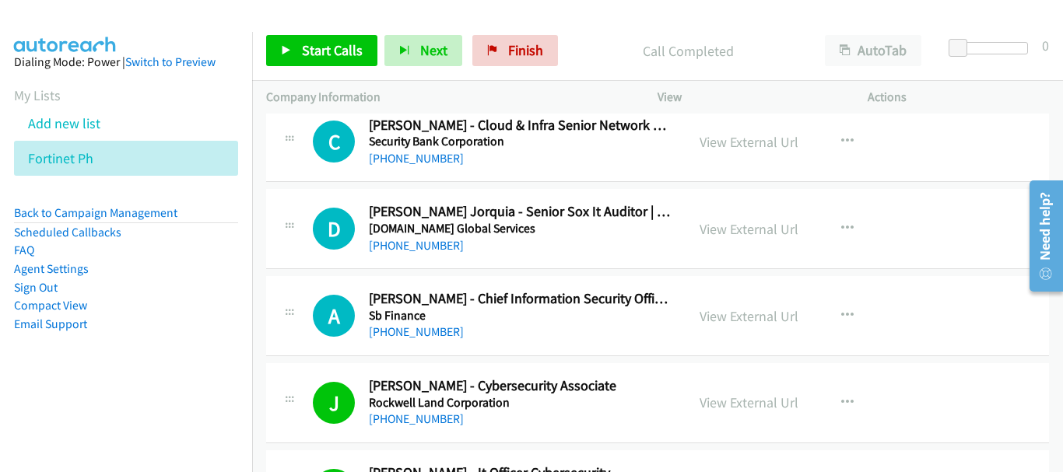
click at [433, 314] on h5 "Sb Finance" at bounding box center [520, 316] width 303 height 16
click at [429, 335] on link "[PHONE_NUMBER]" at bounding box center [416, 331] width 95 height 15
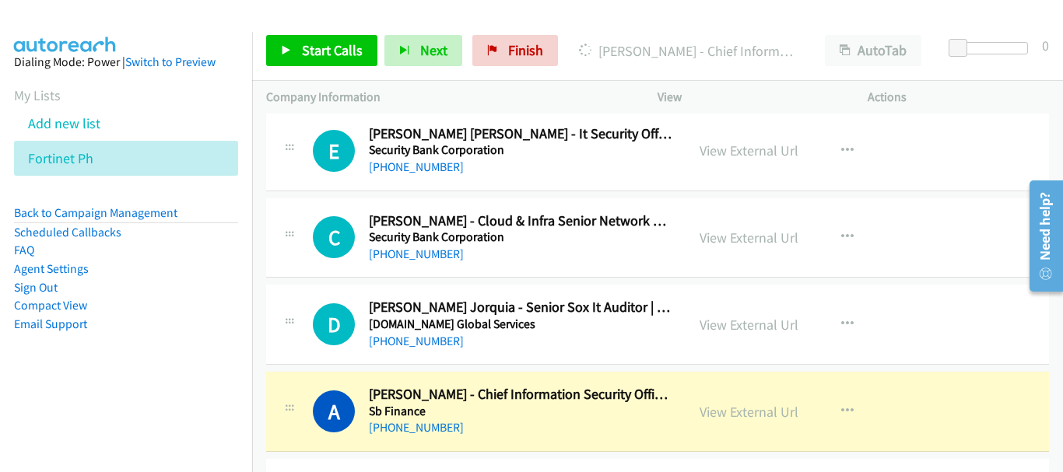
scroll to position [4548, 0]
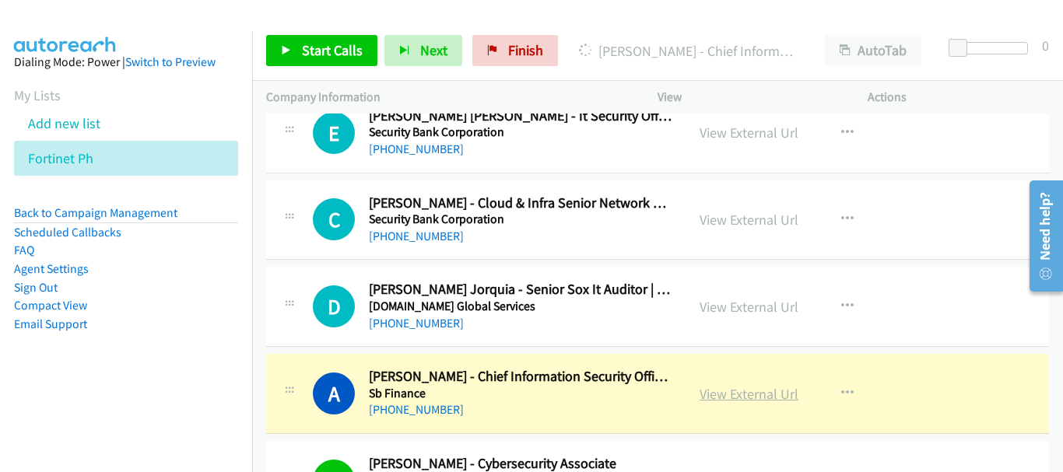
click at [728, 388] on link "View External Url" at bounding box center [749, 394] width 99 height 18
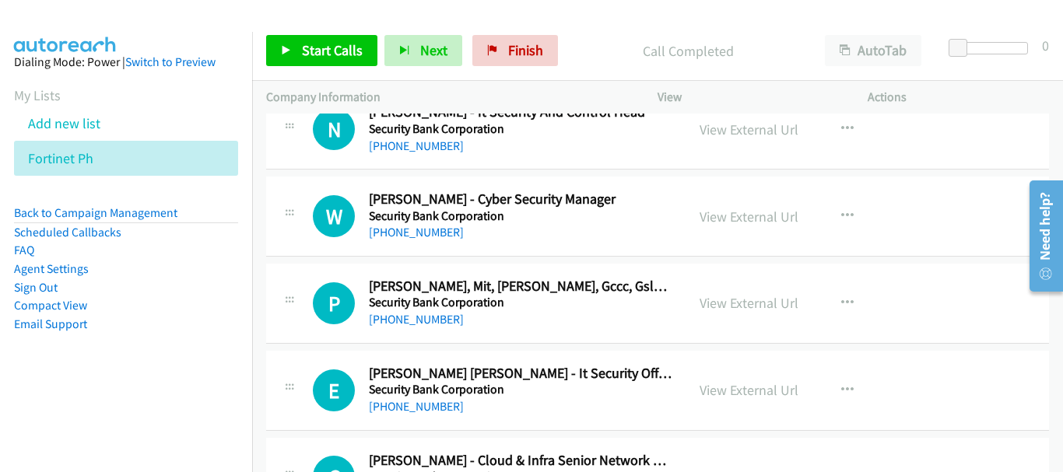
scroll to position [4315, 0]
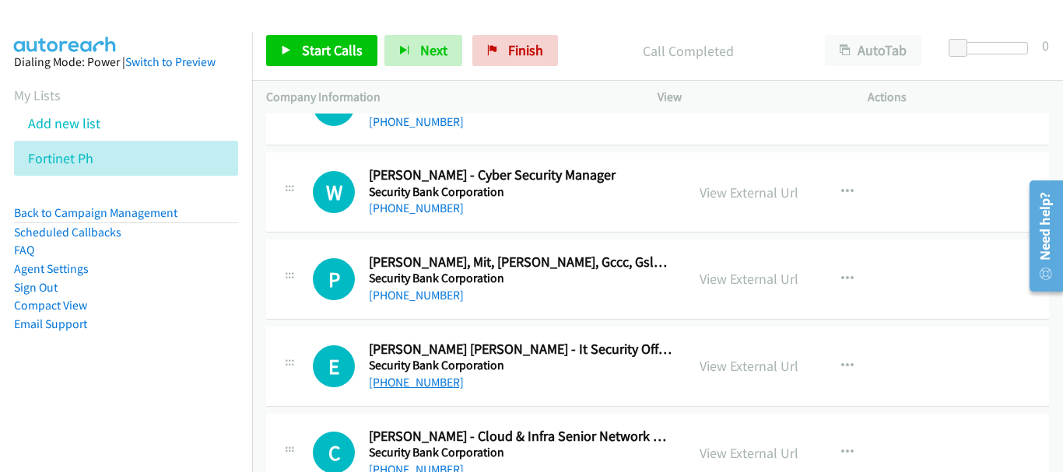
click at [429, 388] on link "[PHONE_NUMBER]" at bounding box center [416, 382] width 95 height 15
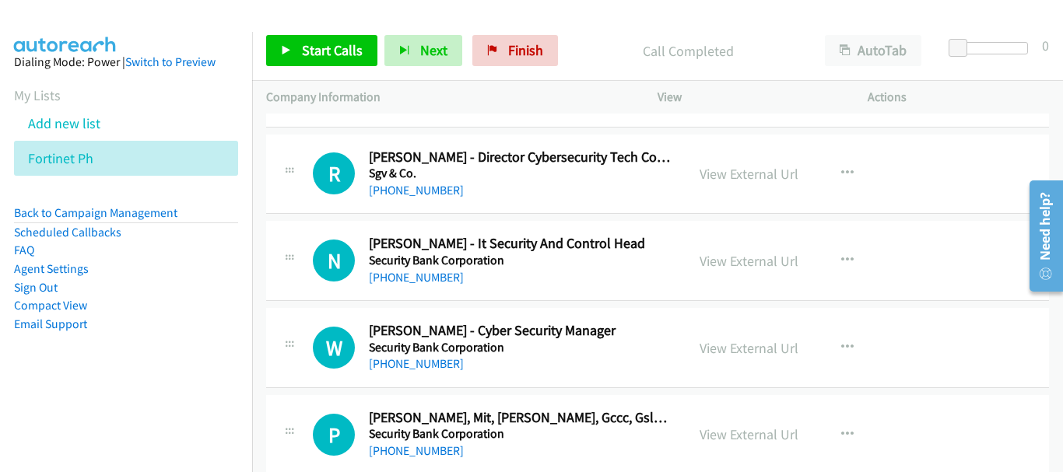
click at [443, 355] on div "[PHONE_NUMBER]" at bounding box center [520, 364] width 303 height 19
click at [443, 361] on link "[PHONE_NUMBER]" at bounding box center [416, 363] width 95 height 15
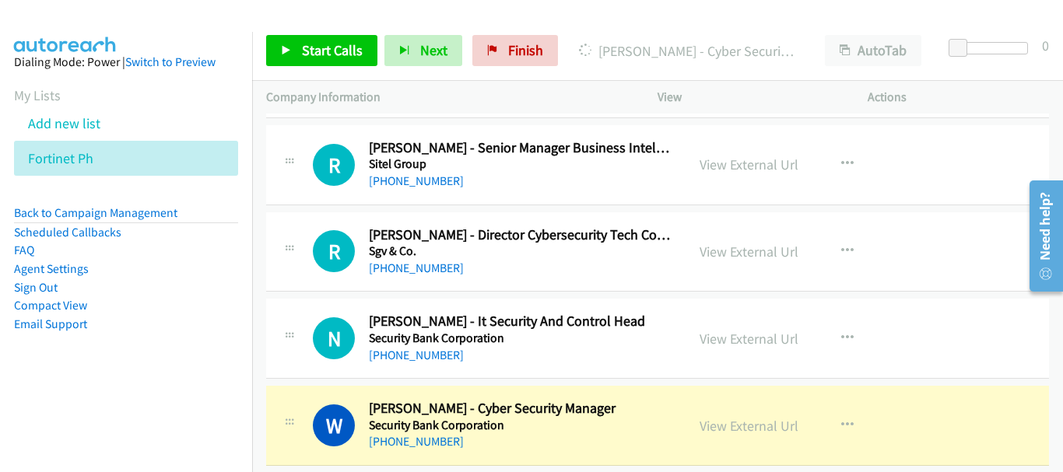
scroll to position [4004, 0]
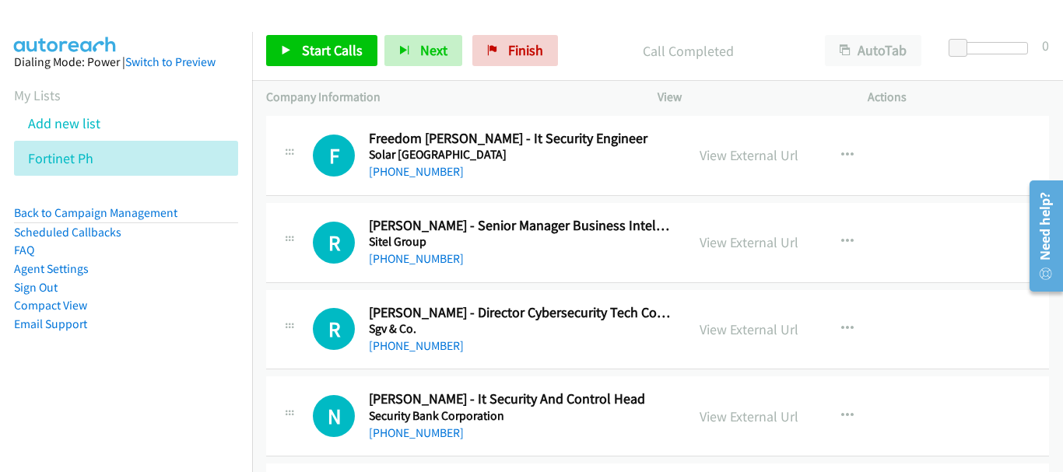
click at [405, 443] on div "N Callback Scheduled [PERSON_NAME] - It Security And Control Head Security Bank…" at bounding box center [657, 417] width 783 height 80
click at [407, 432] on link "[PHONE_NUMBER]" at bounding box center [416, 433] width 95 height 15
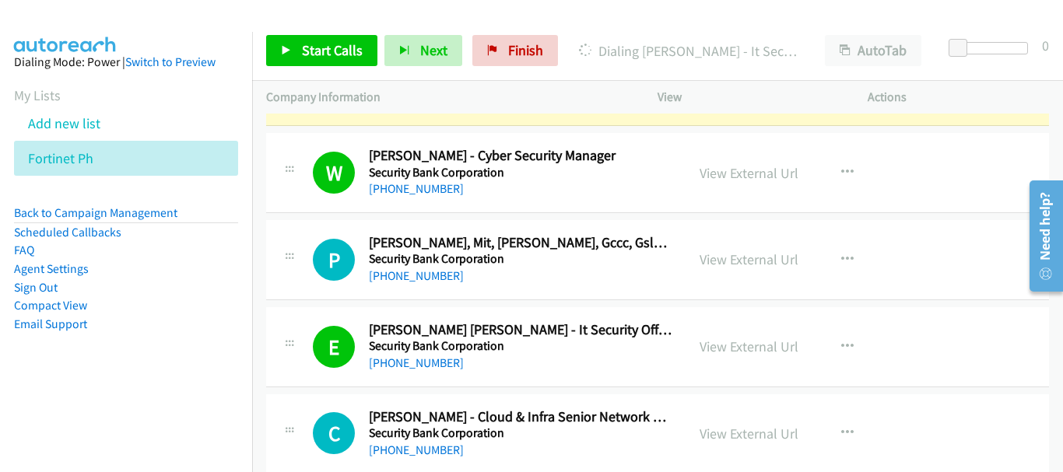
scroll to position [4315, 0]
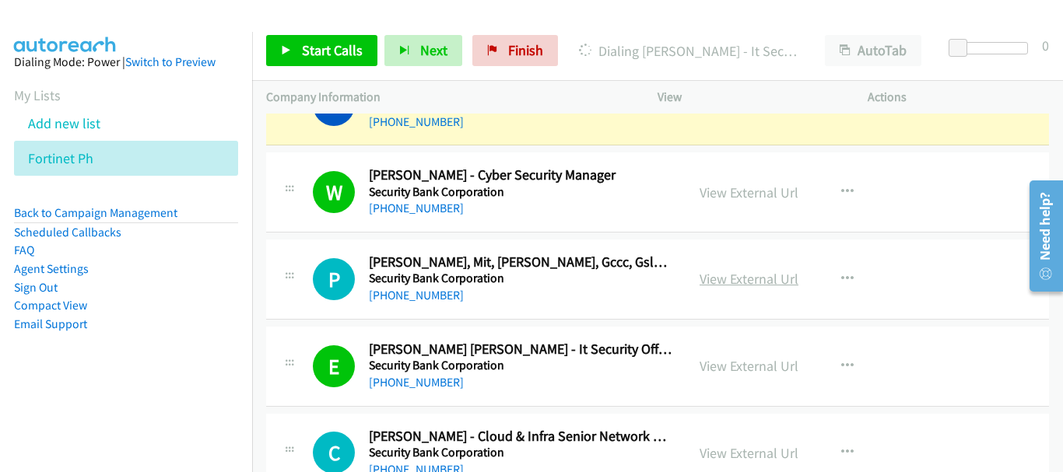
drag, startPoint x: 738, startPoint y: 287, endPoint x: 729, endPoint y: 285, distance: 8.9
click at [752, 277] on link "View External Url" at bounding box center [749, 279] width 99 height 18
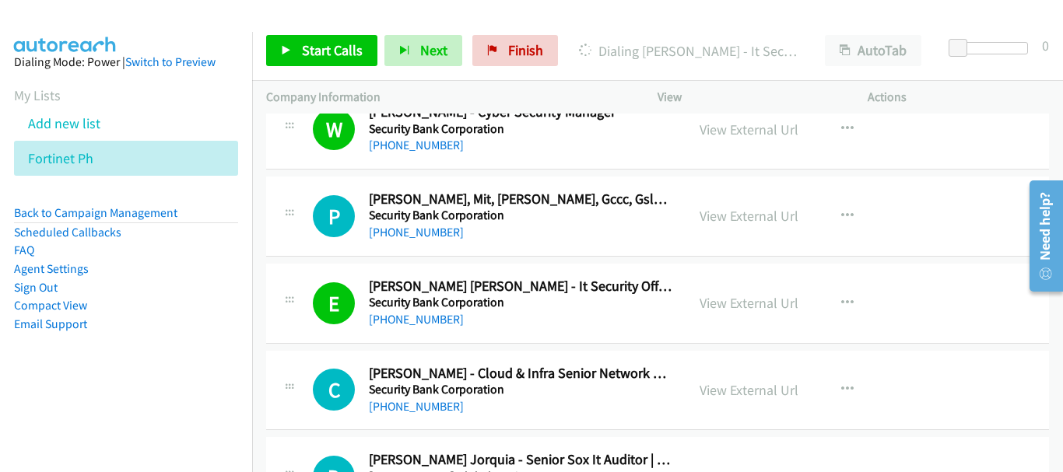
scroll to position [4393, 0]
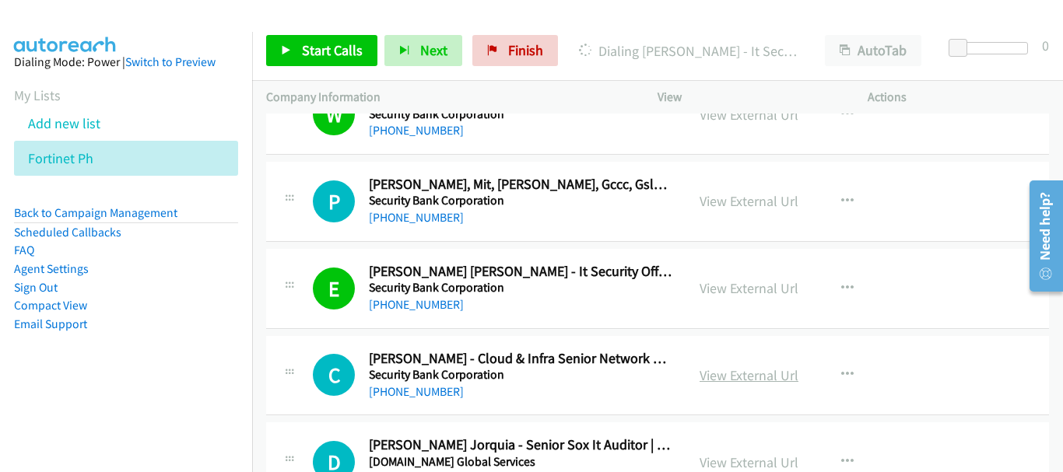
click at [709, 379] on link "View External Url" at bounding box center [749, 376] width 99 height 18
click at [414, 391] on link "[PHONE_NUMBER]" at bounding box center [416, 391] width 95 height 15
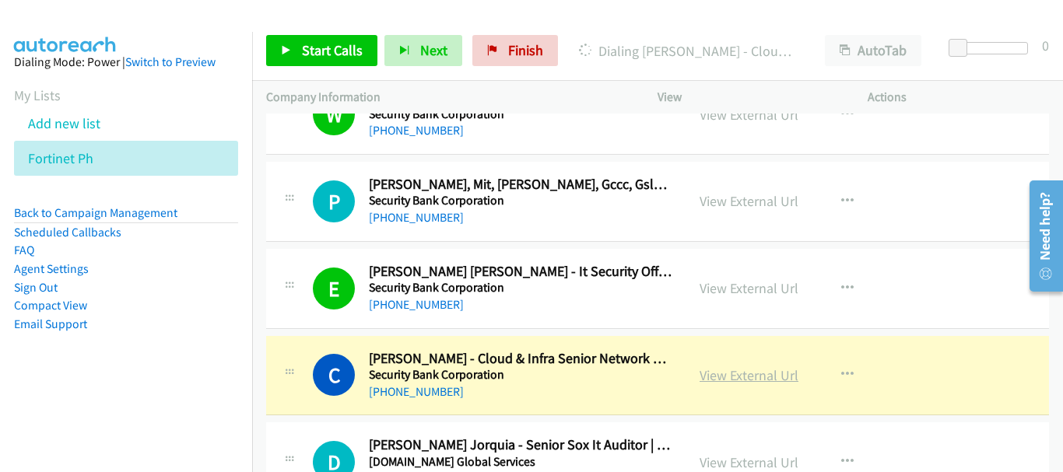
click at [749, 375] on link "View External Url" at bounding box center [749, 376] width 99 height 18
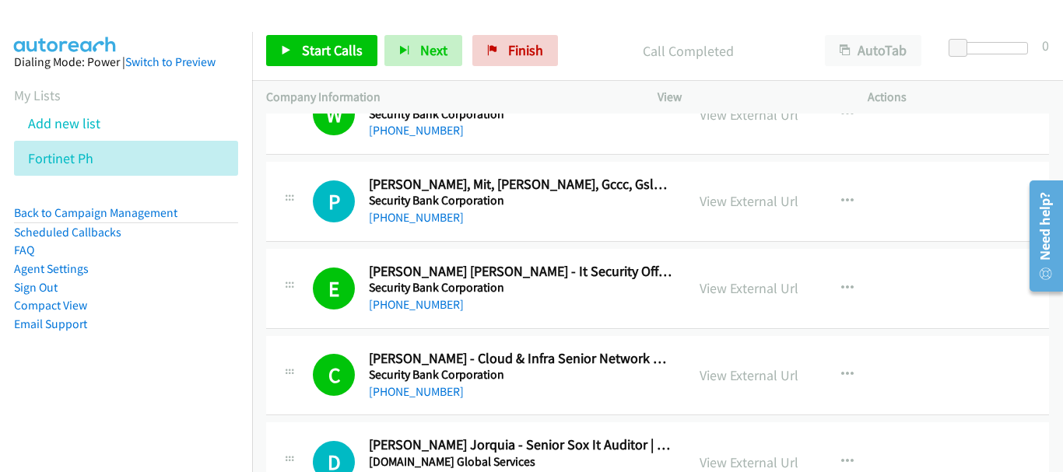
scroll to position [4315, 0]
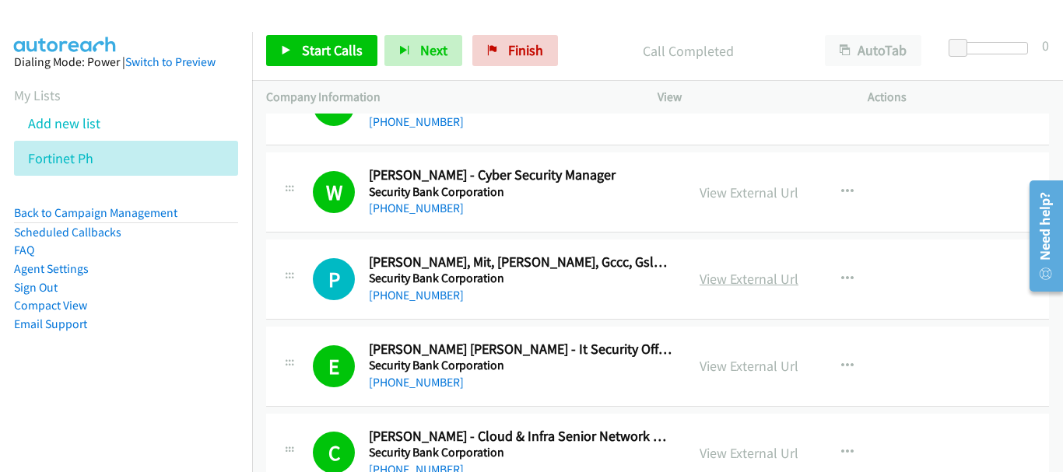
click at [727, 278] on link "View External Url" at bounding box center [749, 279] width 99 height 18
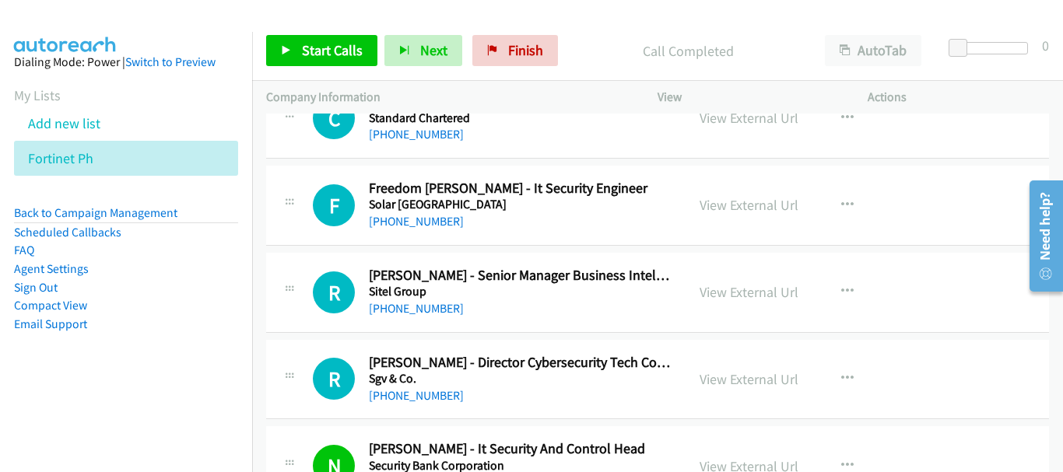
scroll to position [3926, 0]
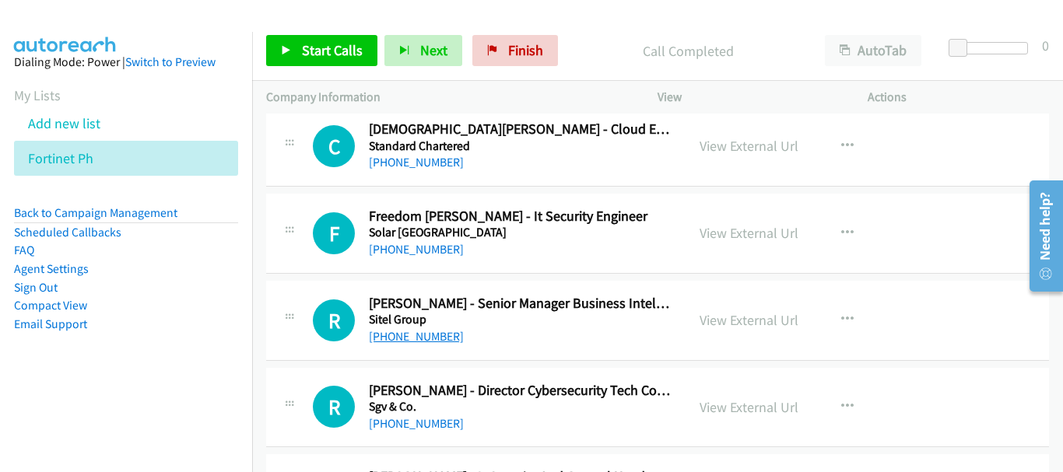
click at [428, 335] on link "[PHONE_NUMBER]" at bounding box center [416, 336] width 95 height 15
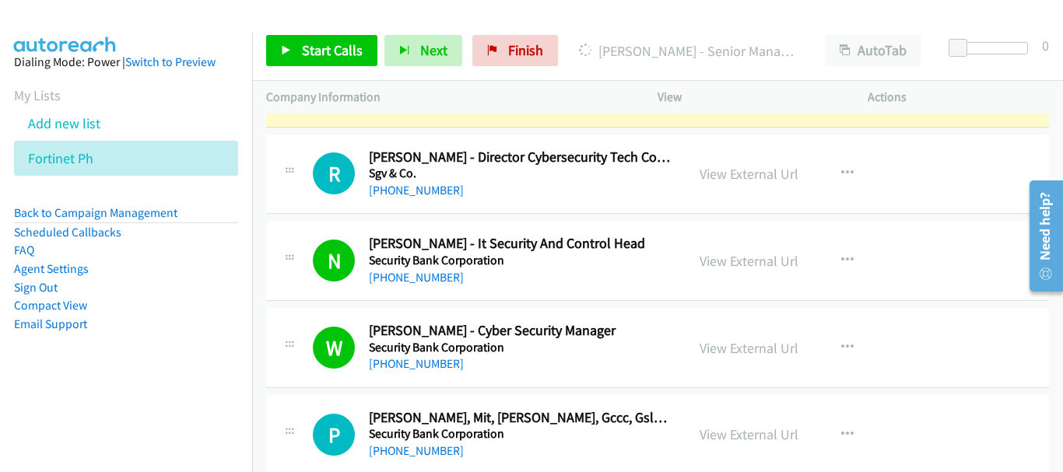
scroll to position [4237, 0]
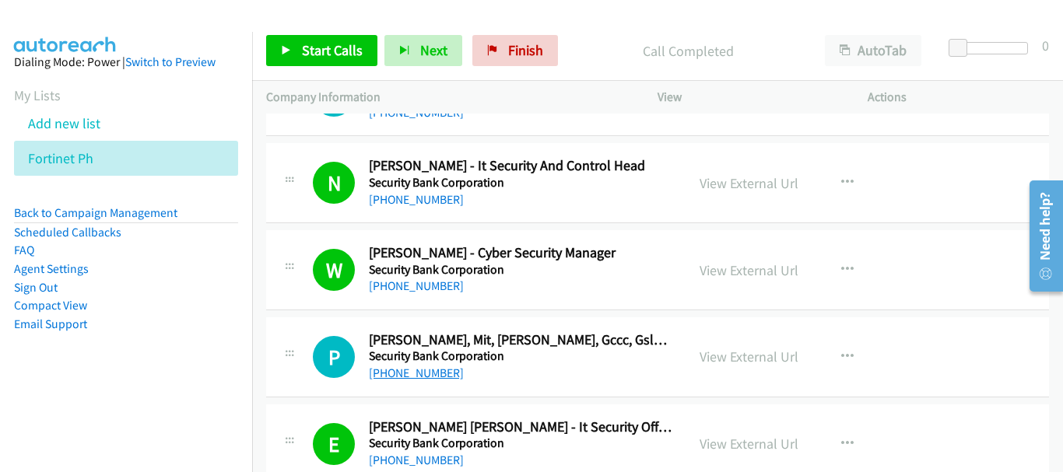
click at [437, 370] on link "[PHONE_NUMBER]" at bounding box center [416, 373] width 95 height 15
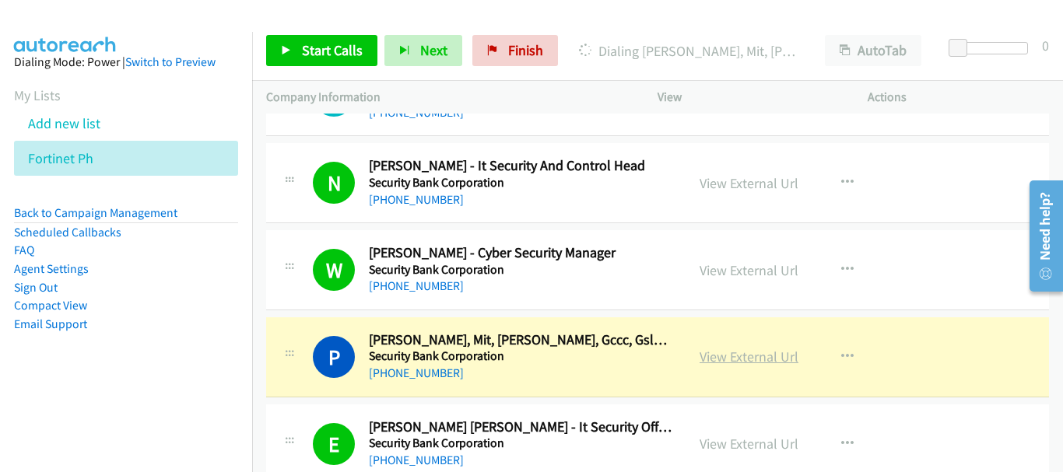
click at [740, 354] on link "View External Url" at bounding box center [749, 357] width 99 height 18
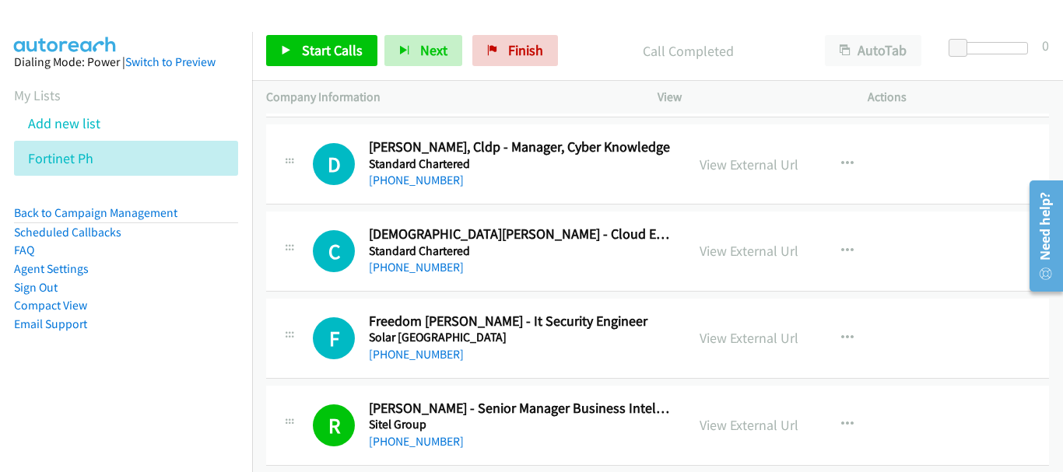
scroll to position [3848, 0]
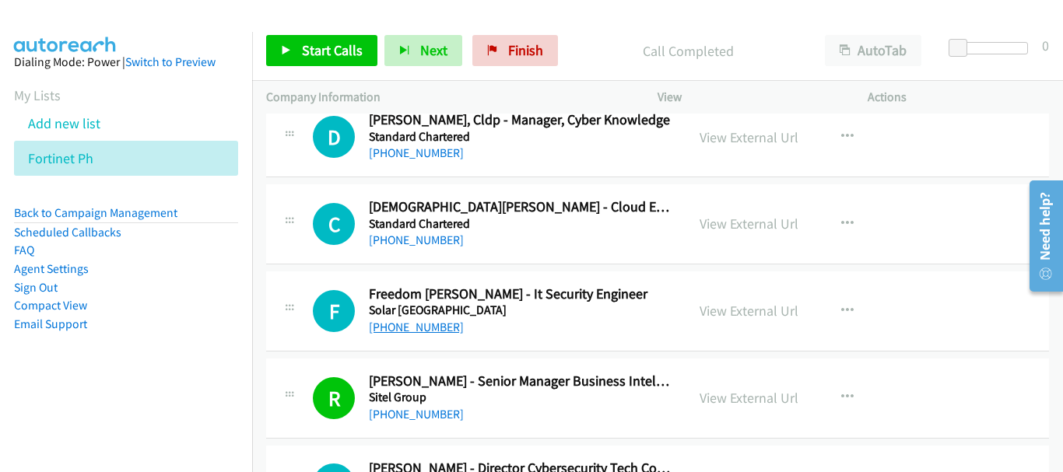
click at [415, 329] on link "[PHONE_NUMBER]" at bounding box center [416, 327] width 95 height 15
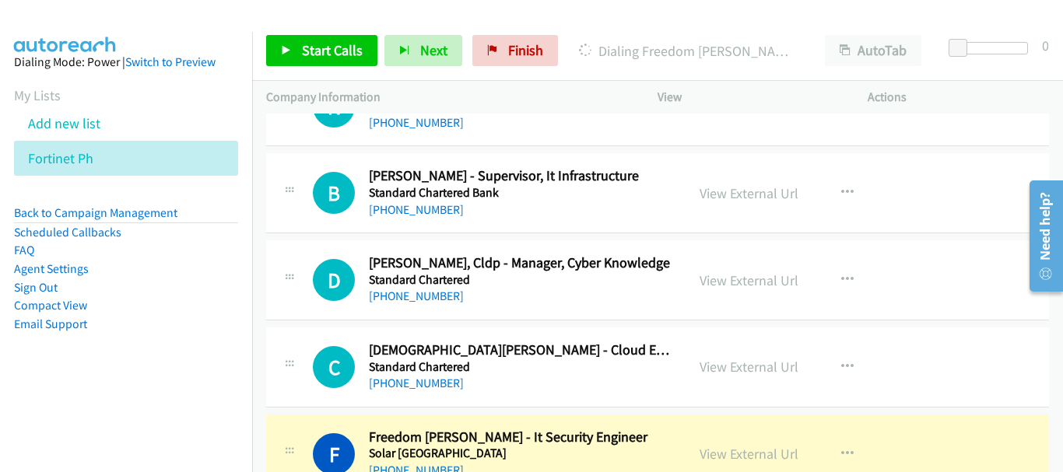
scroll to position [3692, 0]
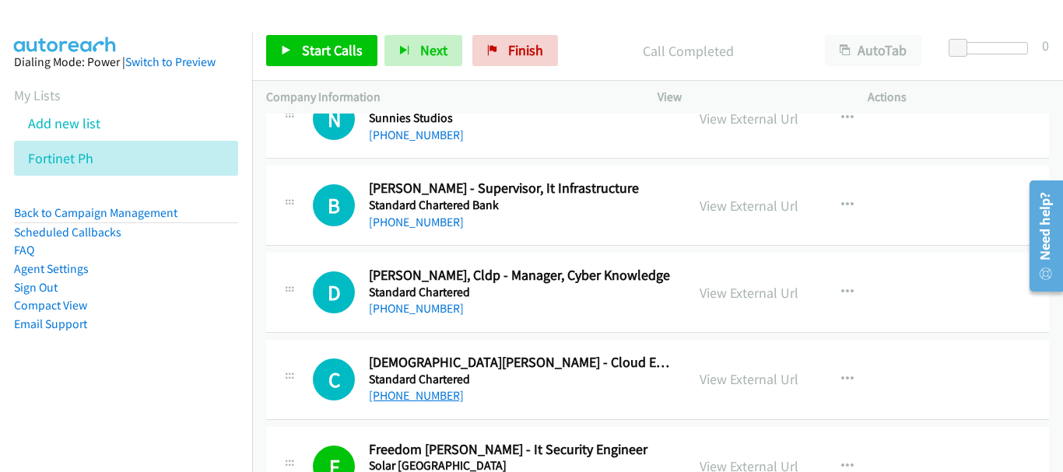
click at [404, 398] on link "[PHONE_NUMBER]" at bounding box center [416, 395] width 95 height 15
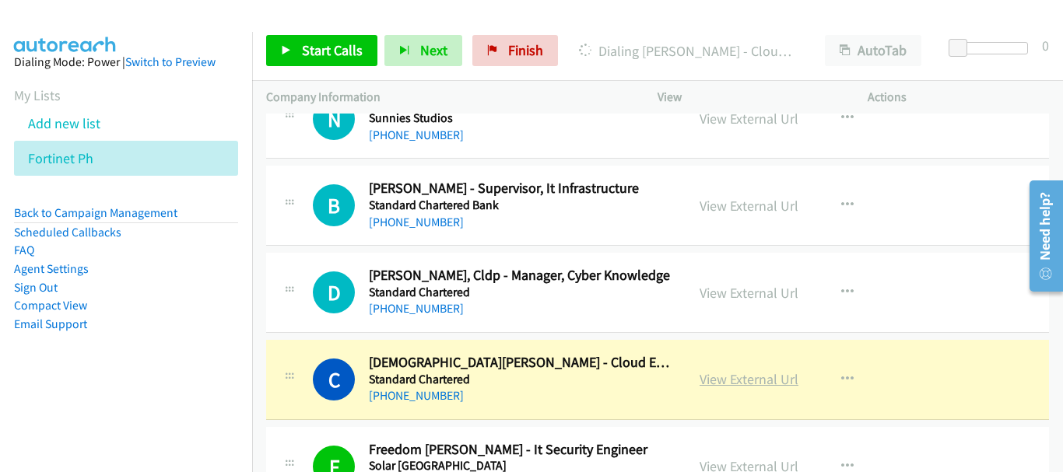
click at [763, 379] on link "View External Url" at bounding box center [749, 379] width 99 height 18
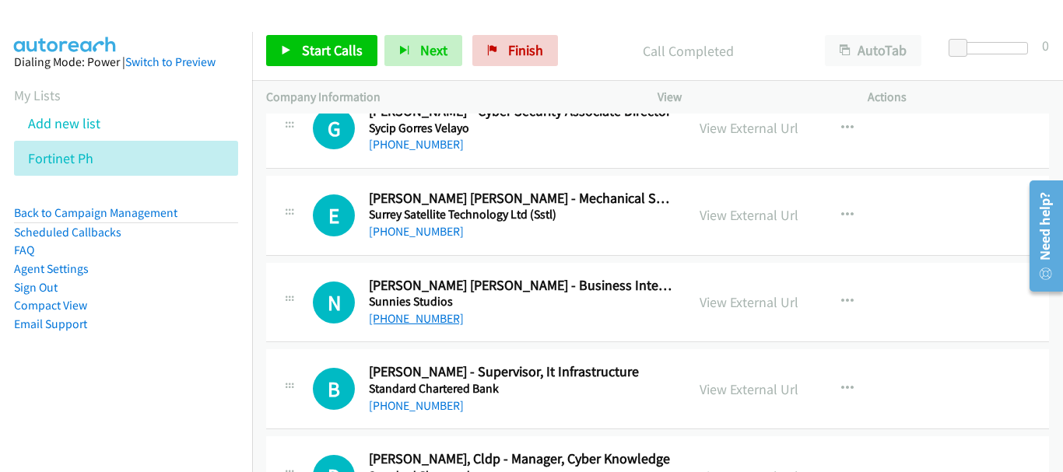
scroll to position [3537, 0]
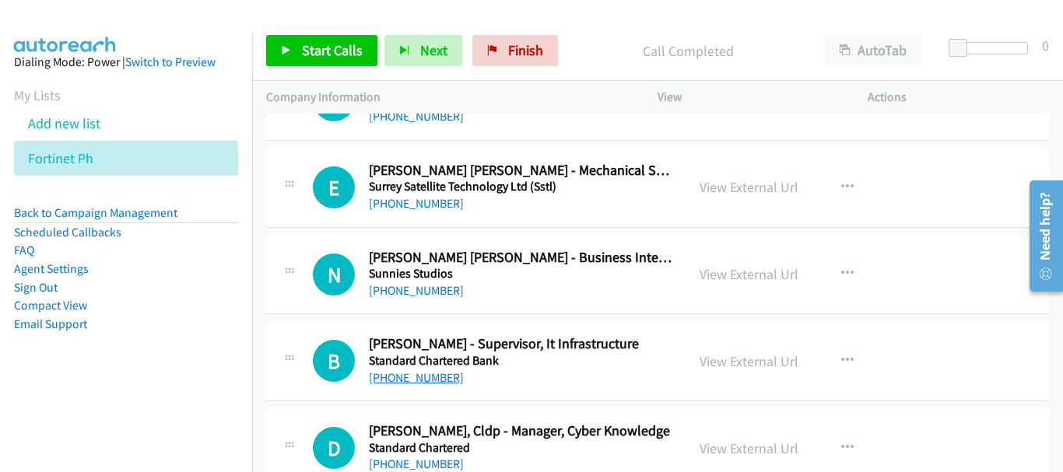
click at [431, 377] on link "[PHONE_NUMBER]" at bounding box center [416, 377] width 95 height 15
click at [440, 289] on link "[PHONE_NUMBER]" at bounding box center [416, 290] width 95 height 15
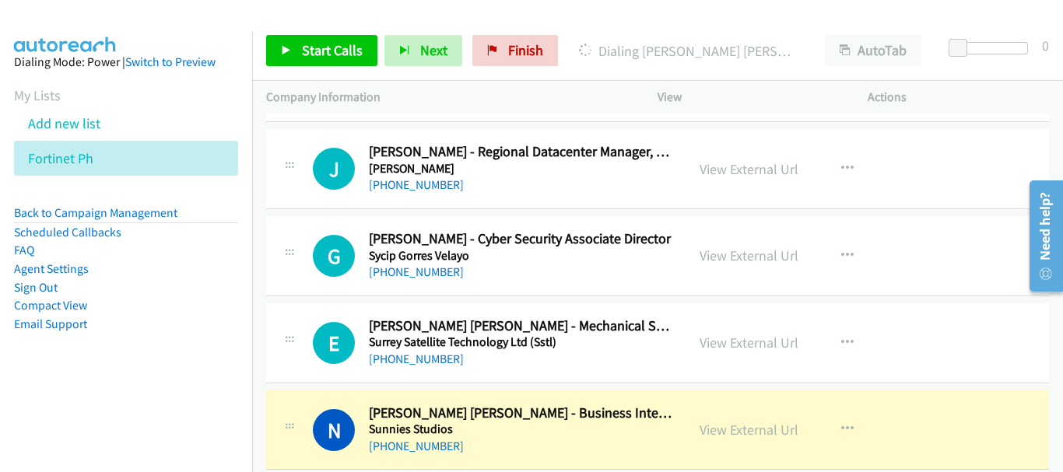
scroll to position [3459, 0]
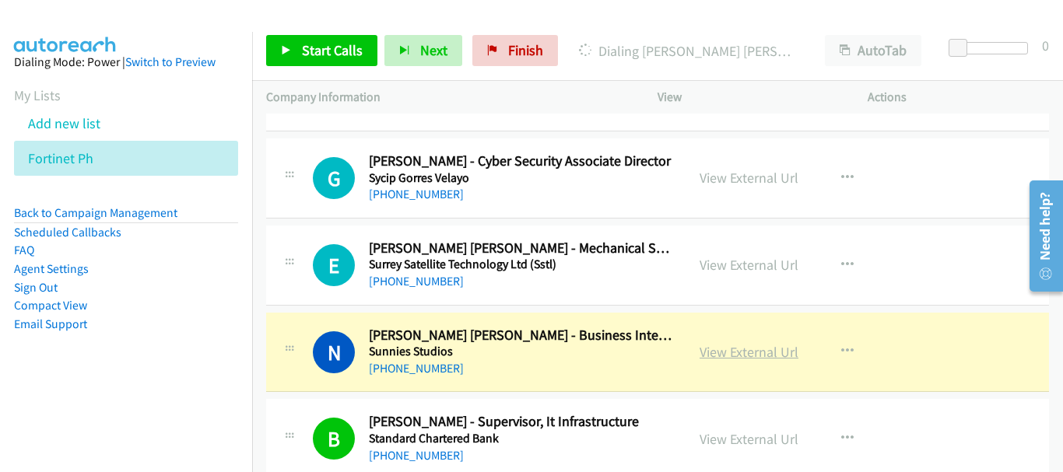
click at [724, 356] on link "View External Url" at bounding box center [749, 352] width 99 height 18
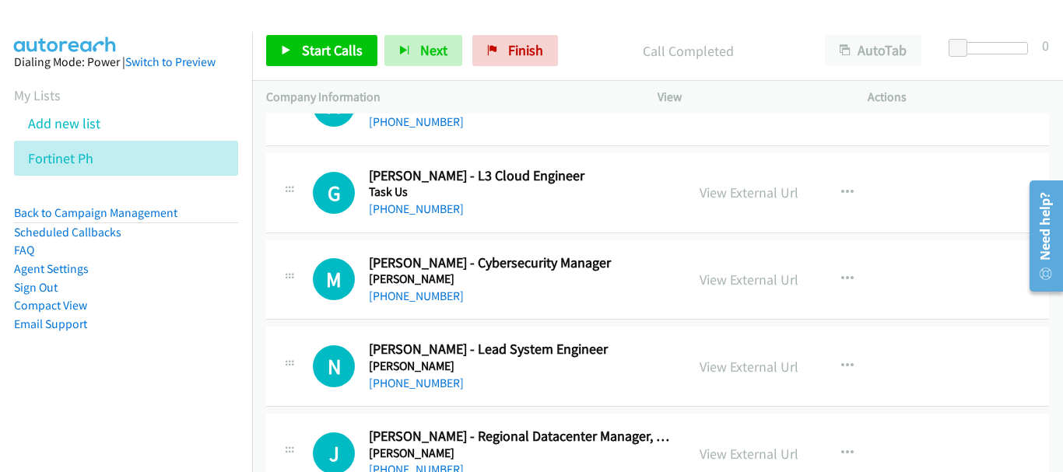
scroll to position [3070, 0]
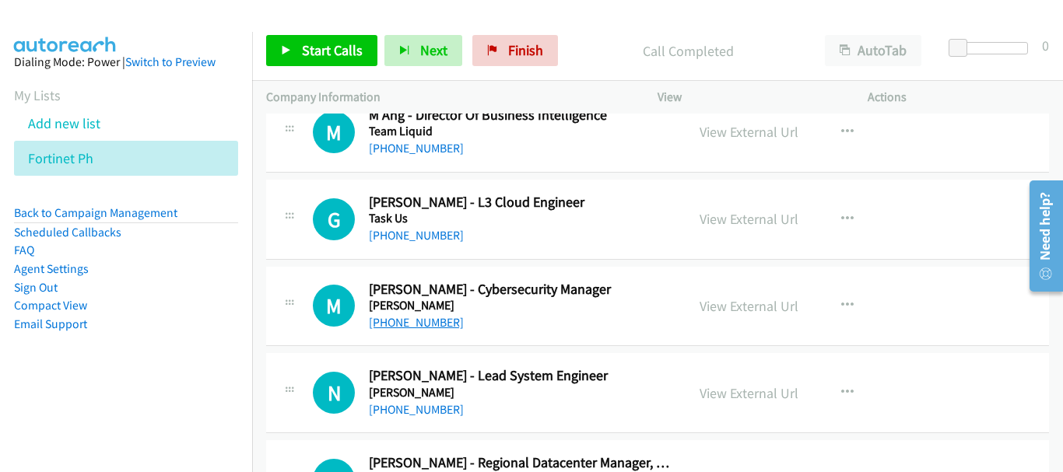
click at [414, 324] on link "[PHONE_NUMBER]" at bounding box center [416, 322] width 95 height 15
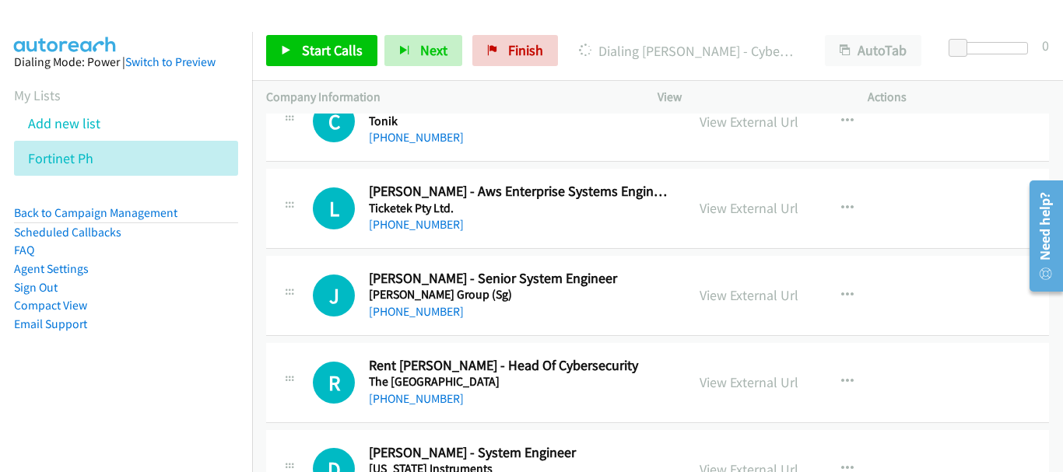
scroll to position [2447, 0]
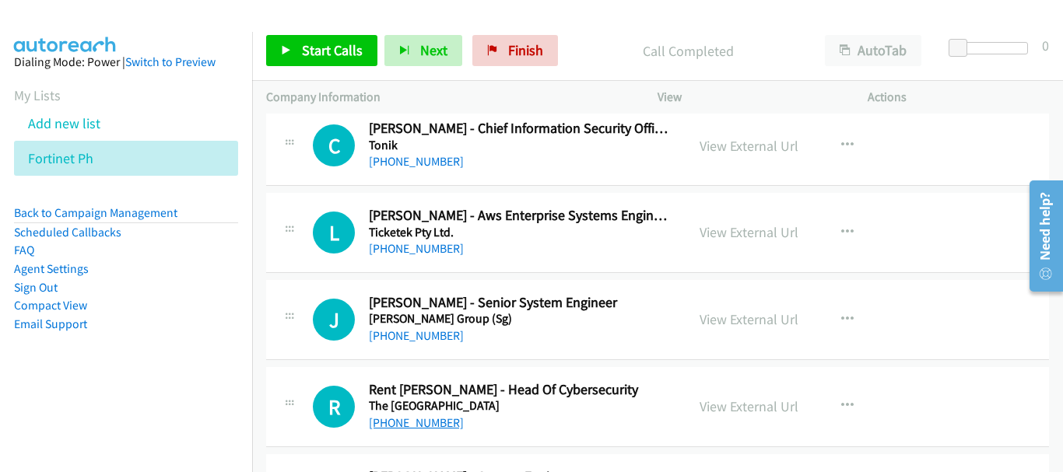
click at [423, 419] on link "[PHONE_NUMBER]" at bounding box center [416, 423] width 95 height 15
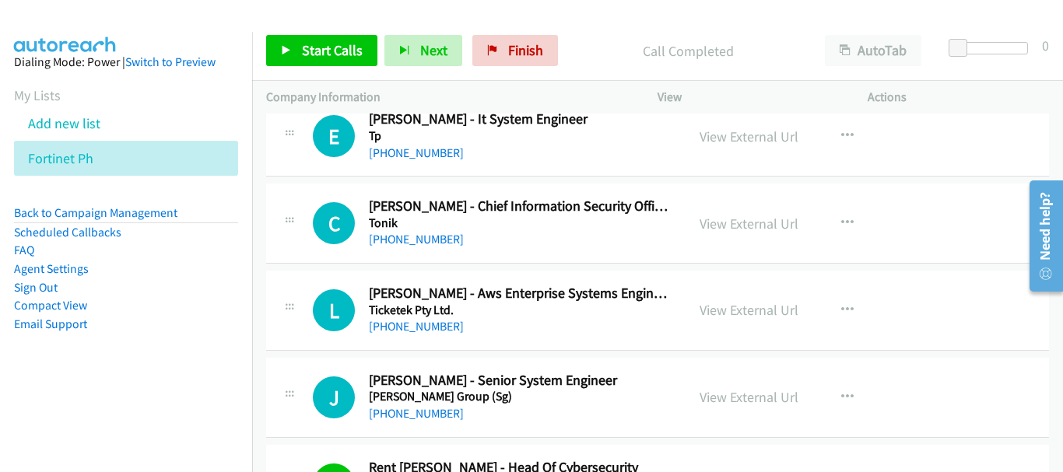
scroll to position [2292, 0]
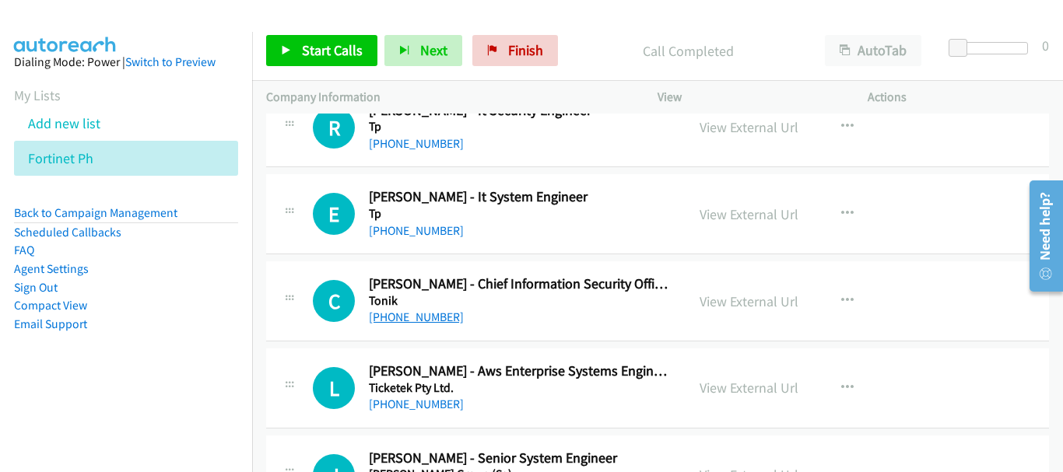
click at [445, 313] on link "[PHONE_NUMBER]" at bounding box center [416, 317] width 95 height 15
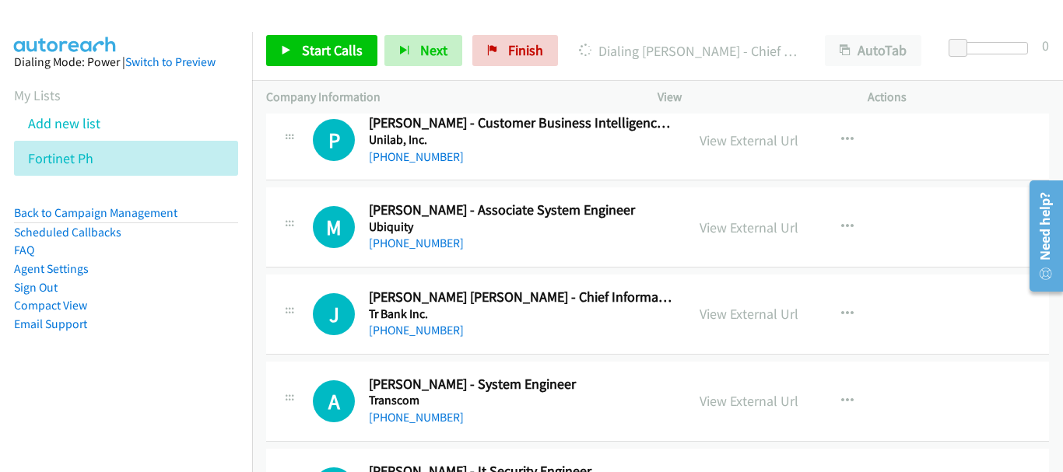
scroll to position [1903, 0]
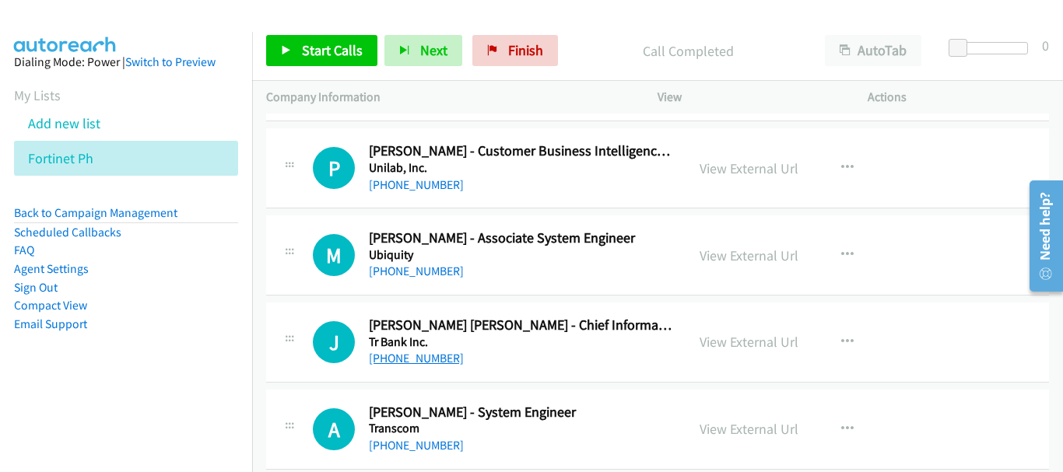
click at [422, 355] on link "[PHONE_NUMBER]" at bounding box center [416, 358] width 95 height 15
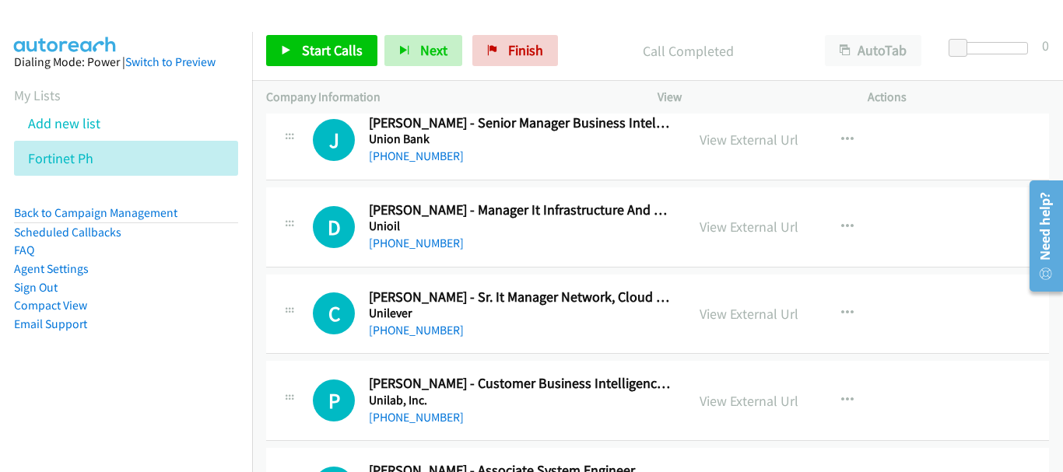
scroll to position [1669, 0]
click at [443, 331] on link "[PHONE_NUMBER]" at bounding box center [416, 331] width 95 height 15
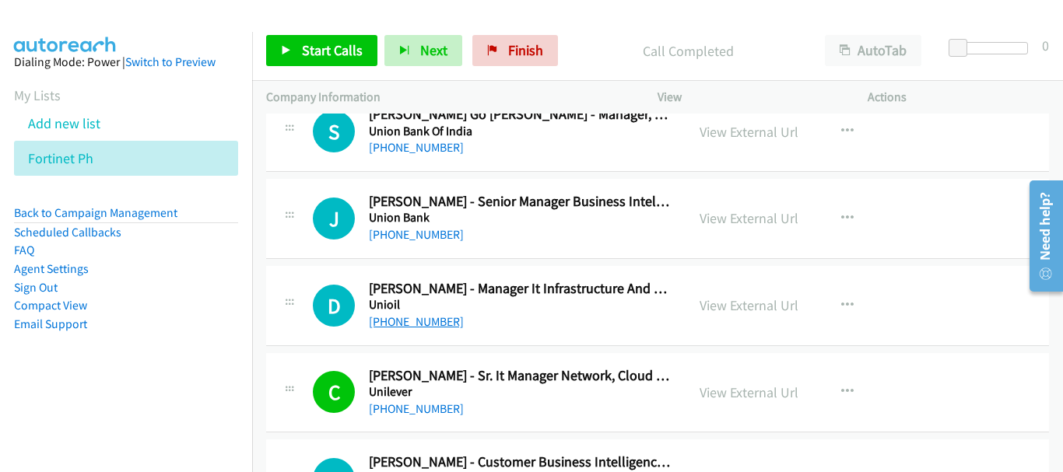
click at [426, 324] on link "[PHONE_NUMBER]" at bounding box center [416, 321] width 95 height 15
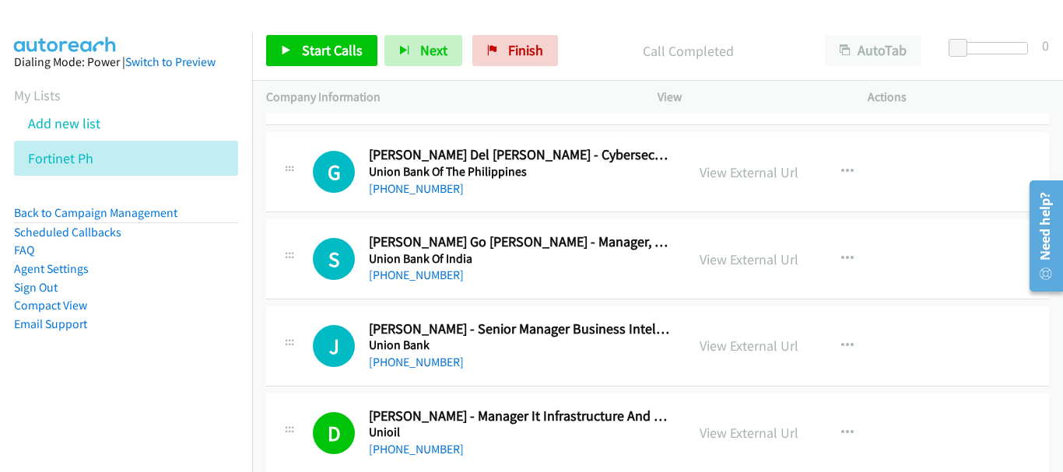
scroll to position [1436, 0]
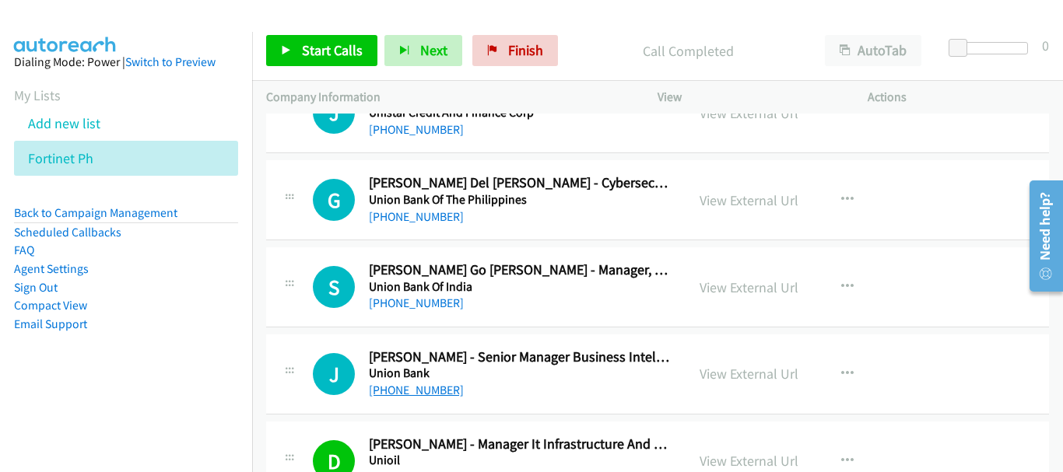
click at [444, 383] on link "[PHONE_NUMBER]" at bounding box center [416, 390] width 95 height 15
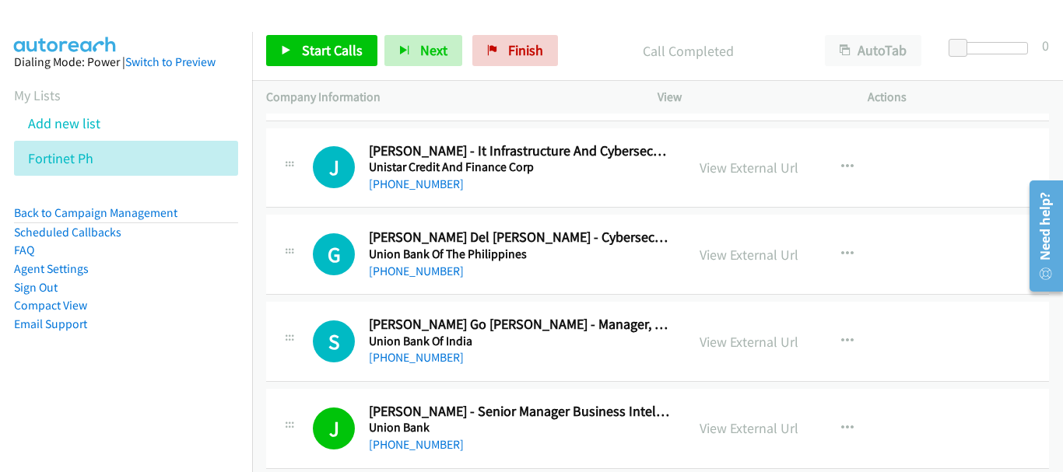
scroll to position [1358, 0]
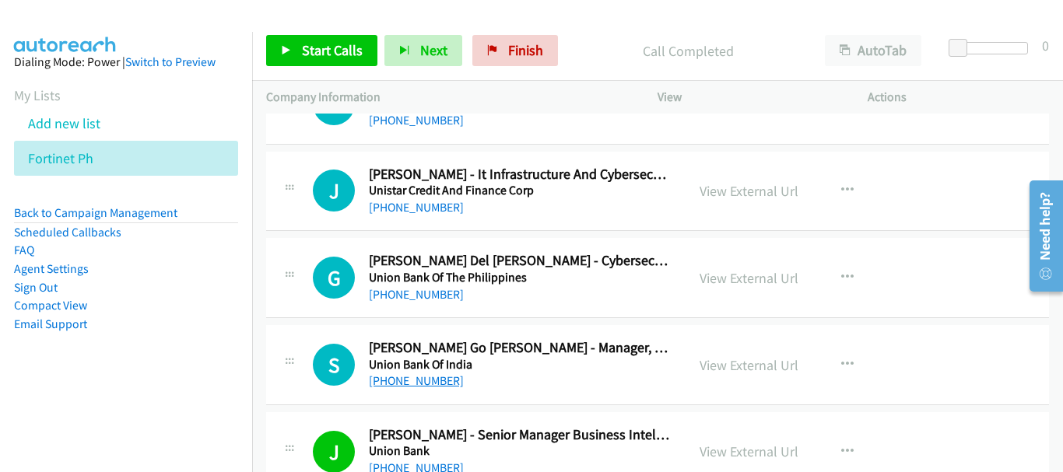
click at [425, 377] on link "[PHONE_NUMBER]" at bounding box center [416, 381] width 95 height 15
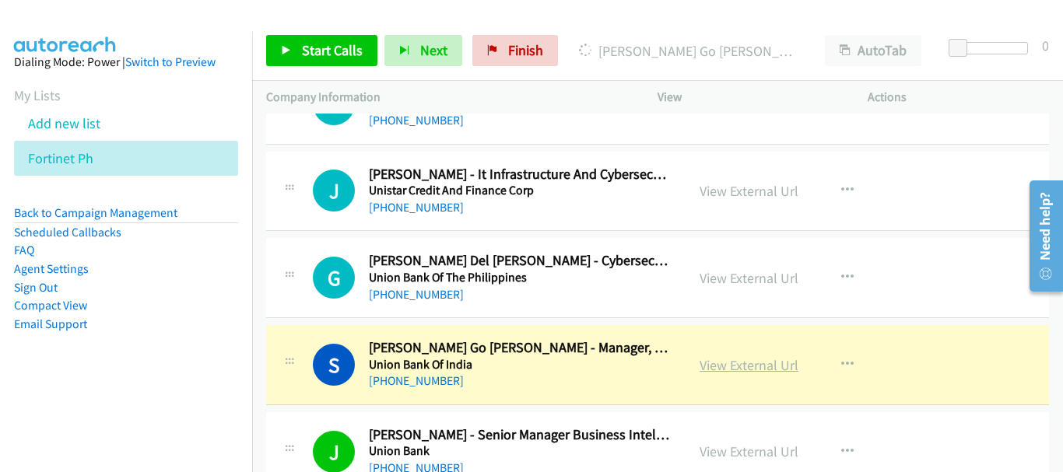
click at [764, 359] on link "View External Url" at bounding box center [749, 365] width 99 height 18
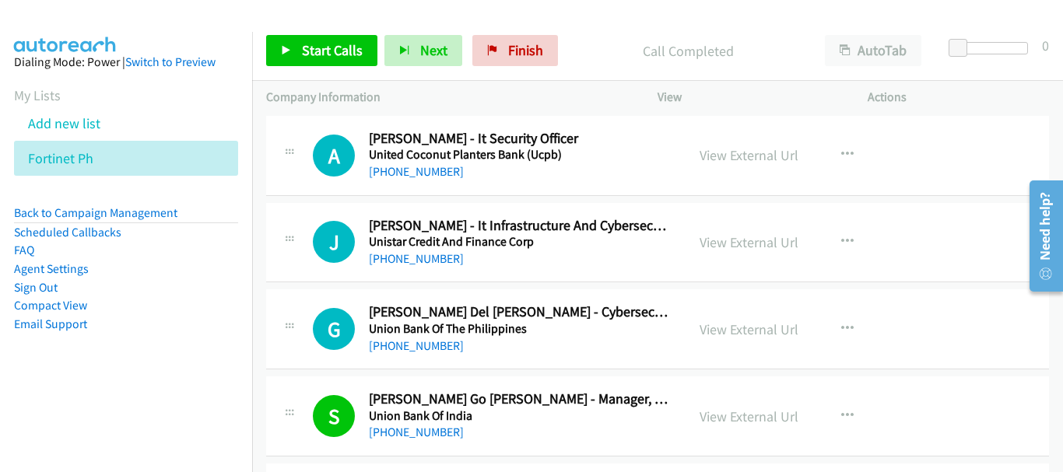
scroll to position [1280, 0]
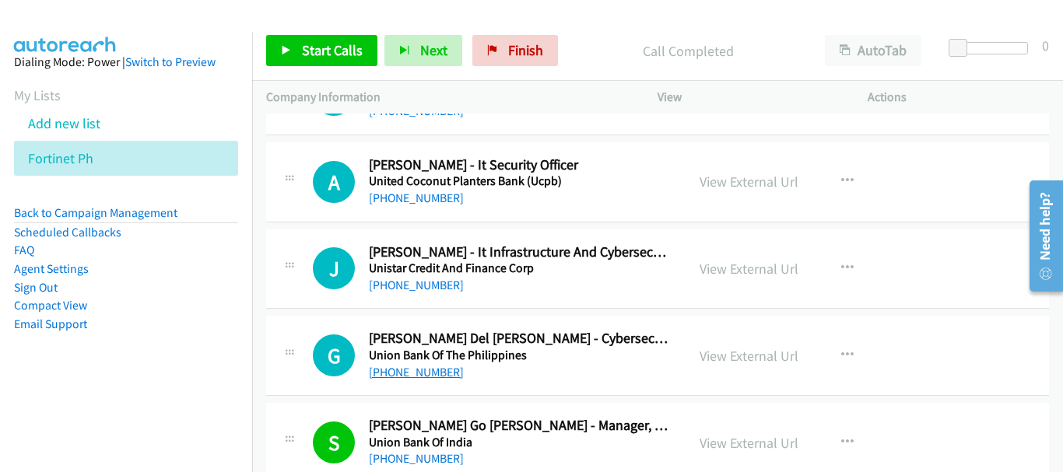
click at [425, 371] on link "[PHONE_NUMBER]" at bounding box center [416, 372] width 95 height 15
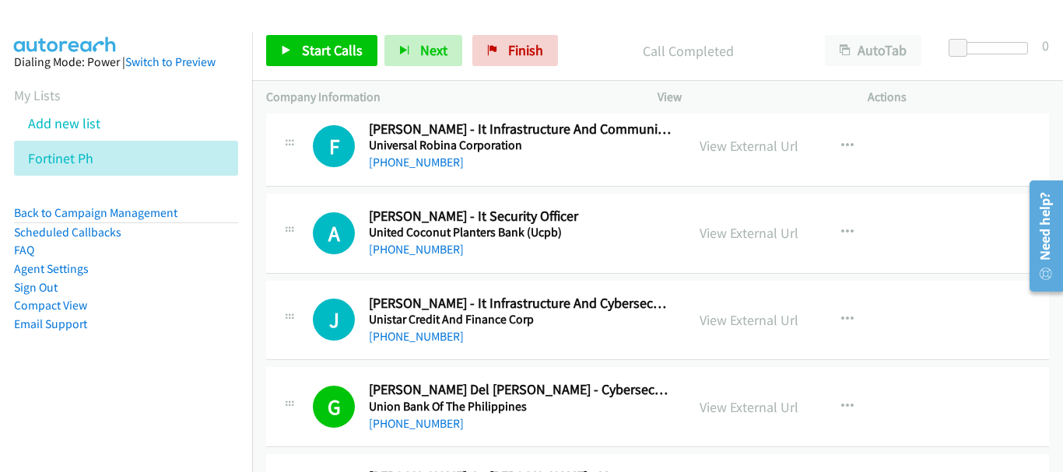
scroll to position [1202, 0]
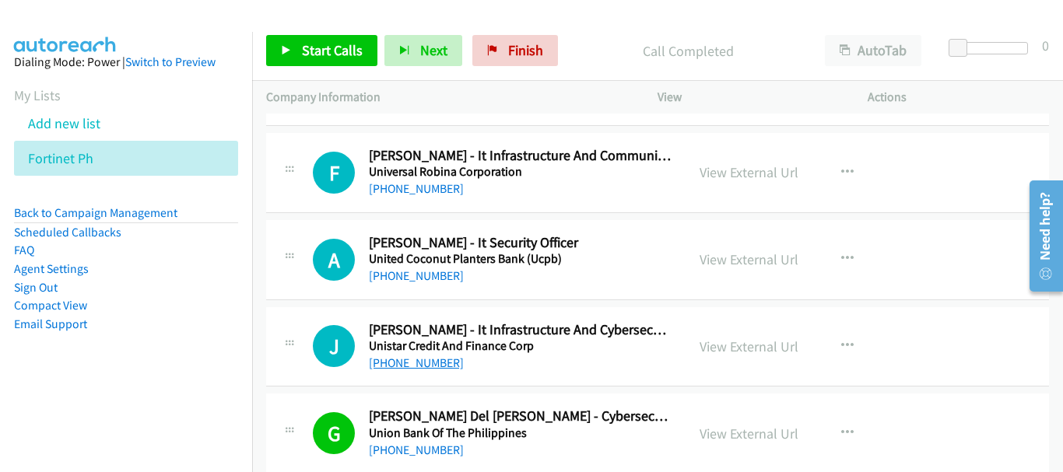
click at [409, 363] on link "[PHONE_NUMBER]" at bounding box center [416, 363] width 95 height 15
click at [416, 274] on link "[PHONE_NUMBER]" at bounding box center [416, 275] width 95 height 15
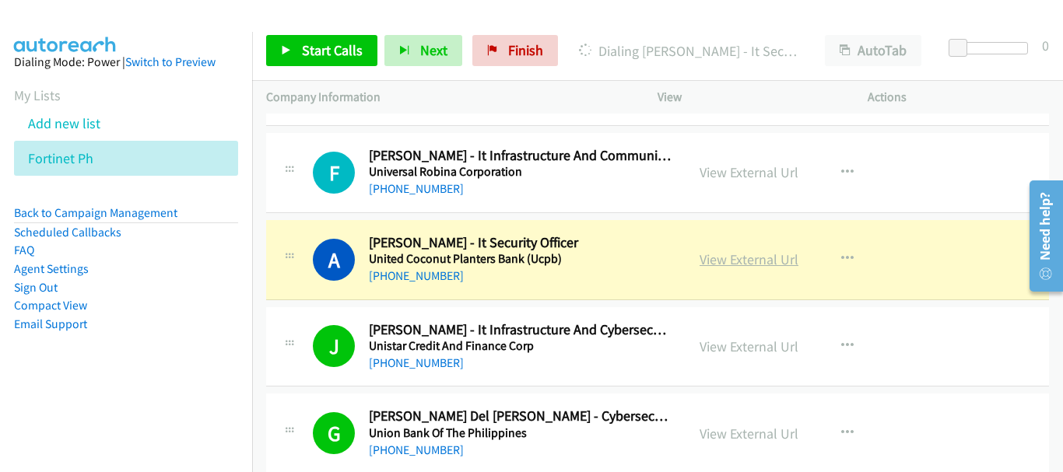
click at [723, 264] on link "View External Url" at bounding box center [749, 260] width 99 height 18
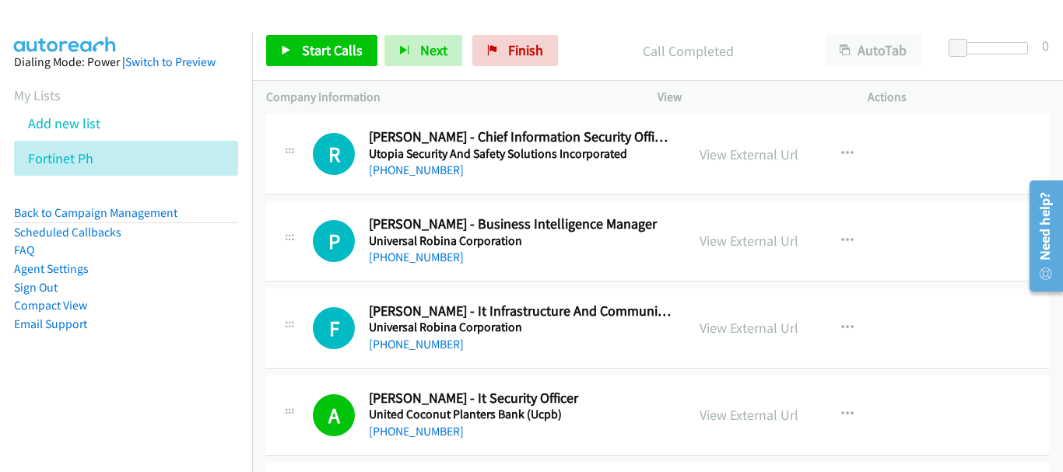
scroll to position [969, 0]
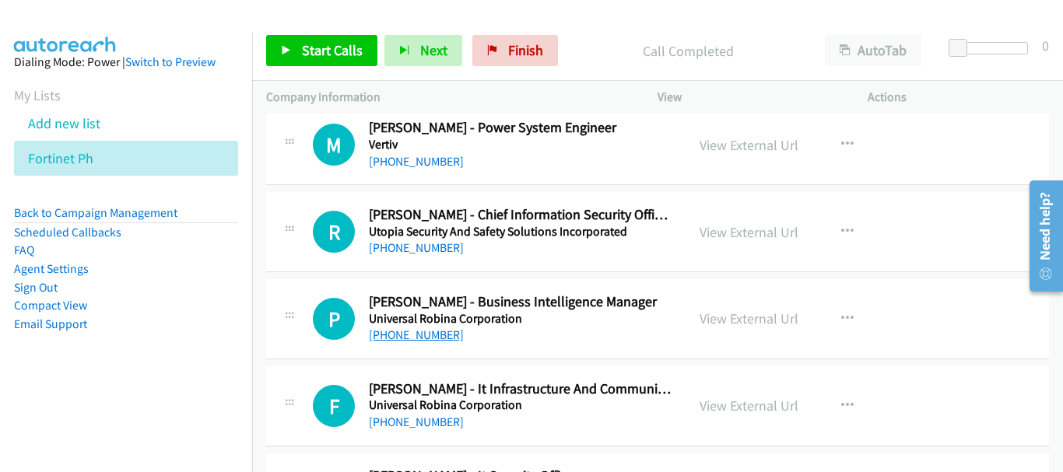
click at [442, 338] on link "[PHONE_NUMBER]" at bounding box center [416, 335] width 95 height 15
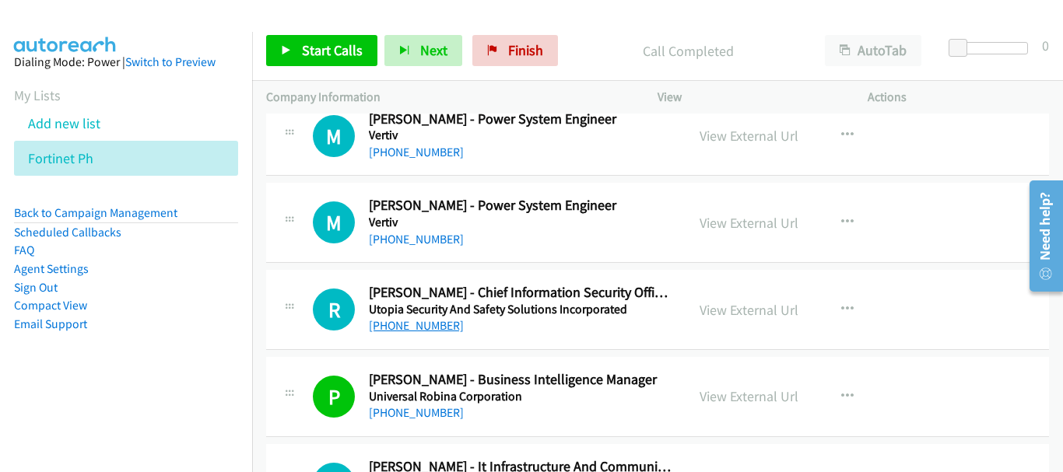
click at [442, 331] on link "[PHONE_NUMBER]" at bounding box center [416, 325] width 95 height 15
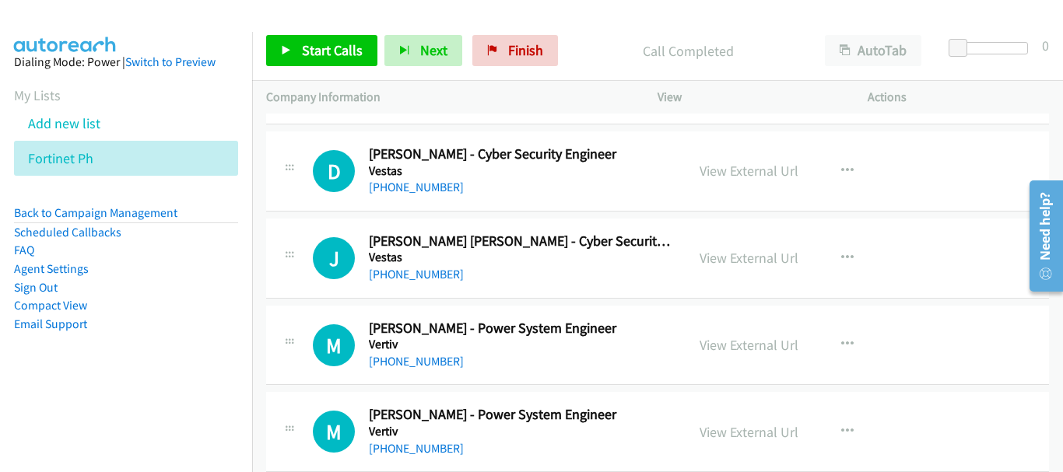
scroll to position [658, 0]
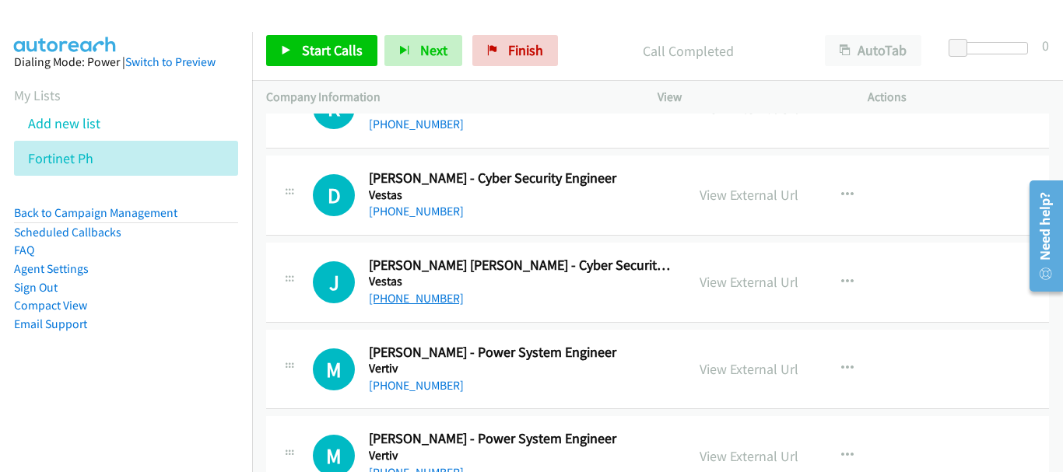
click at [441, 303] on link "[PHONE_NUMBER]" at bounding box center [416, 298] width 95 height 15
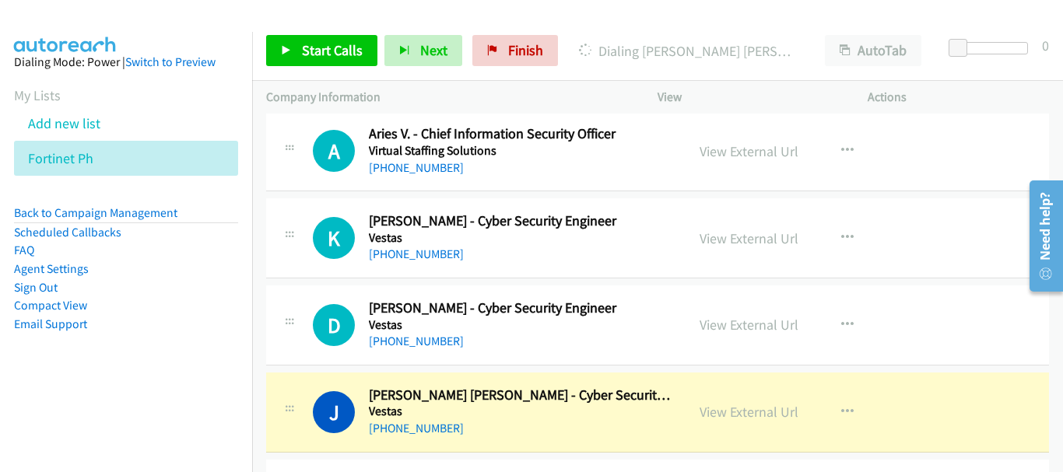
scroll to position [502, 0]
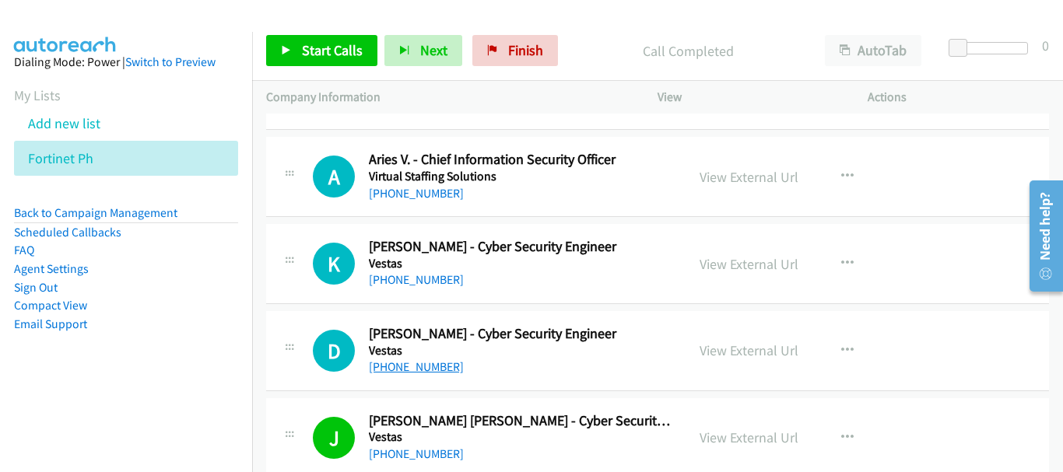
click at [437, 366] on link "[PHONE_NUMBER]" at bounding box center [416, 367] width 95 height 15
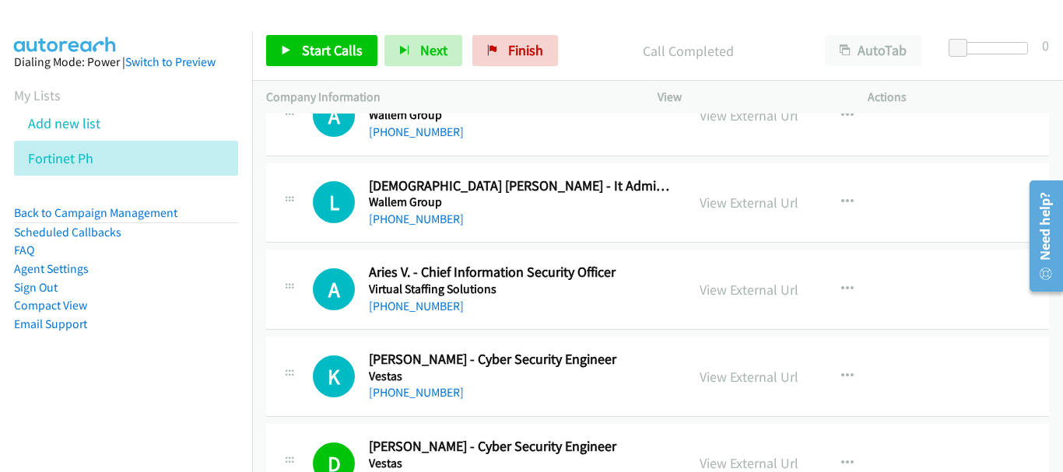
scroll to position [424, 0]
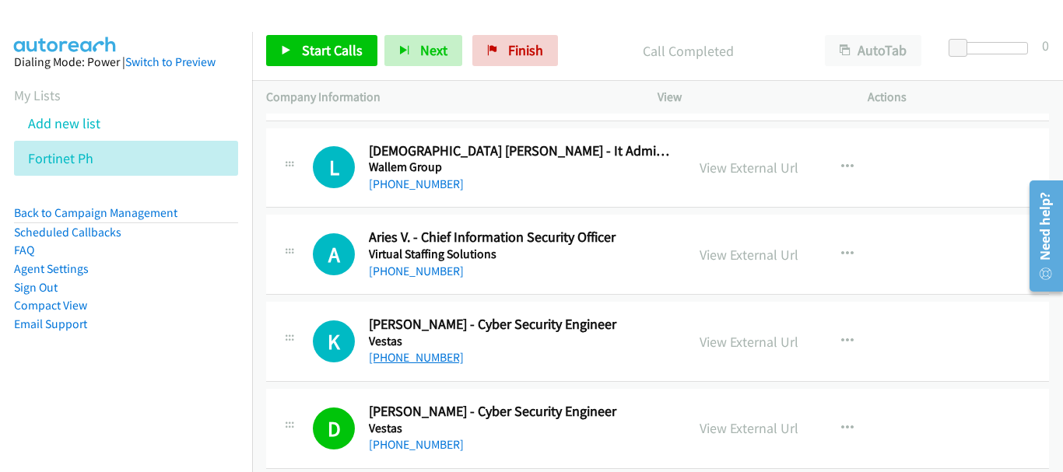
click at [413, 359] on link "[PHONE_NUMBER]" at bounding box center [416, 357] width 95 height 15
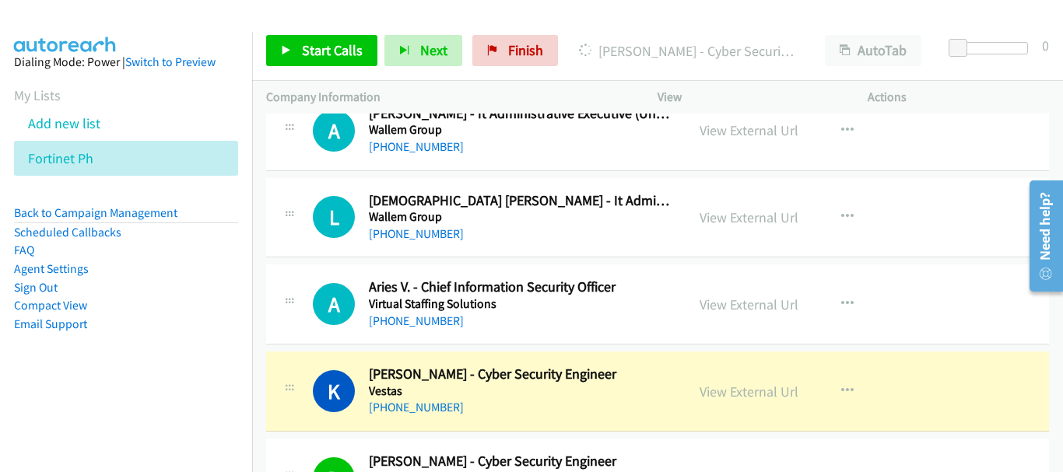
scroll to position [346, 0]
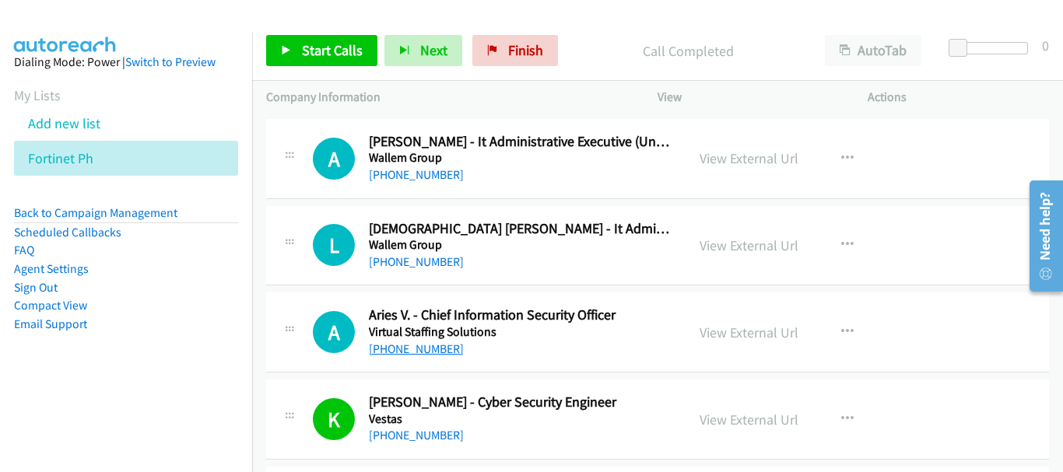
click at [436, 353] on link "[PHONE_NUMBER]" at bounding box center [416, 349] width 95 height 15
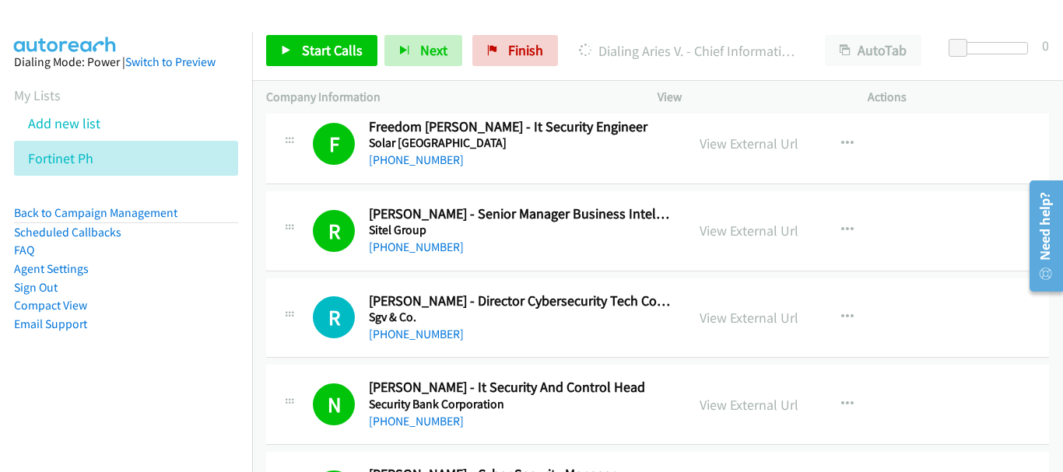
scroll to position [17933, 0]
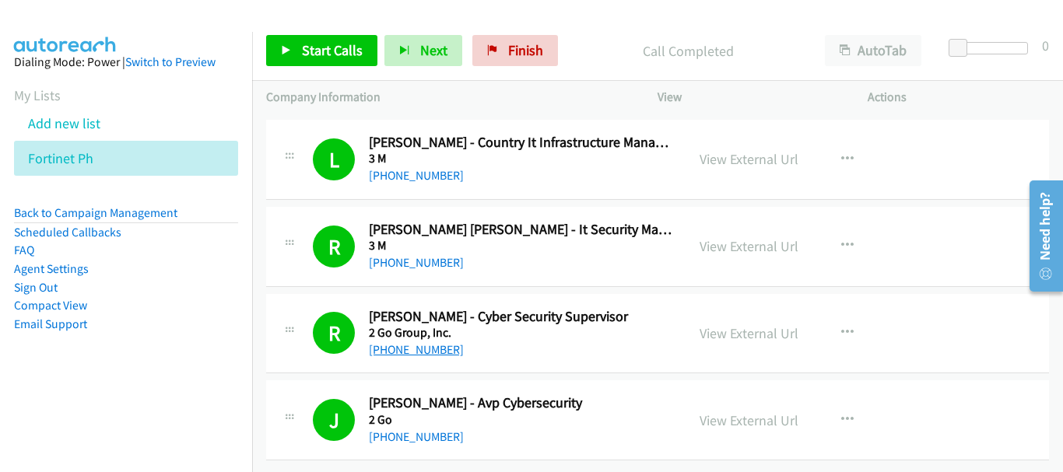
click at [436, 342] on link "[PHONE_NUMBER]" at bounding box center [416, 349] width 95 height 15
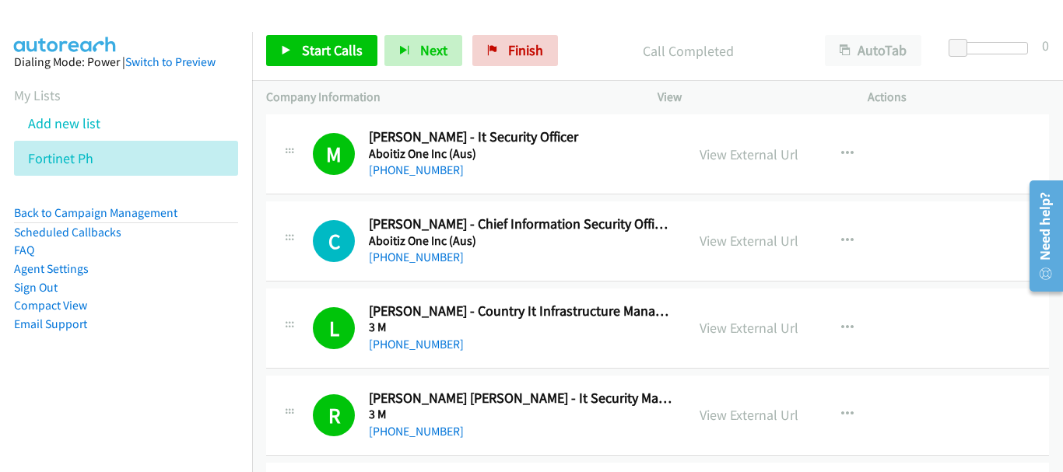
scroll to position [17777, 0]
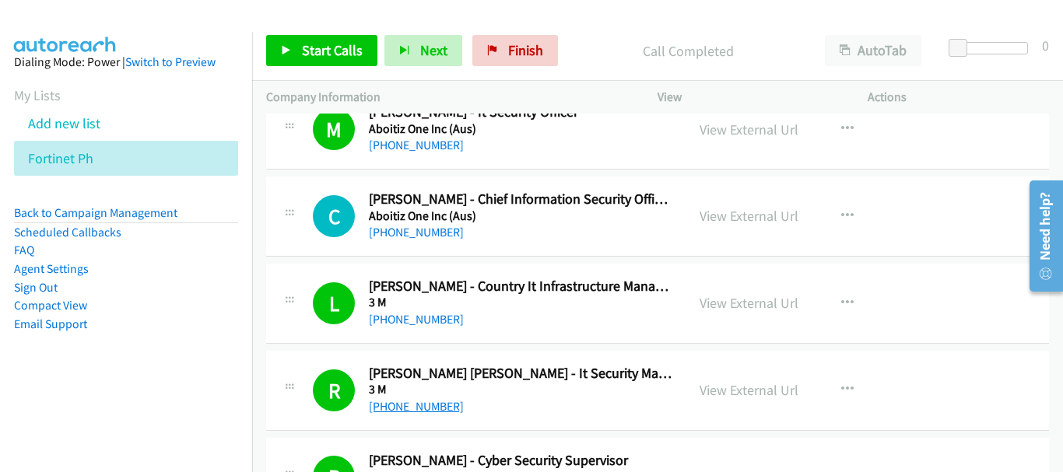
click at [450, 403] on link "[PHONE_NUMBER]" at bounding box center [416, 406] width 95 height 15
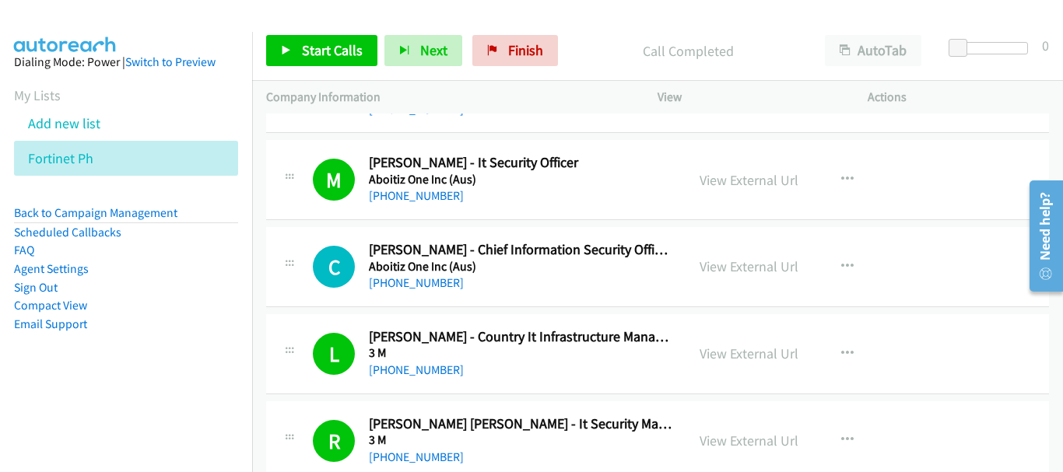
scroll to position [17699, 0]
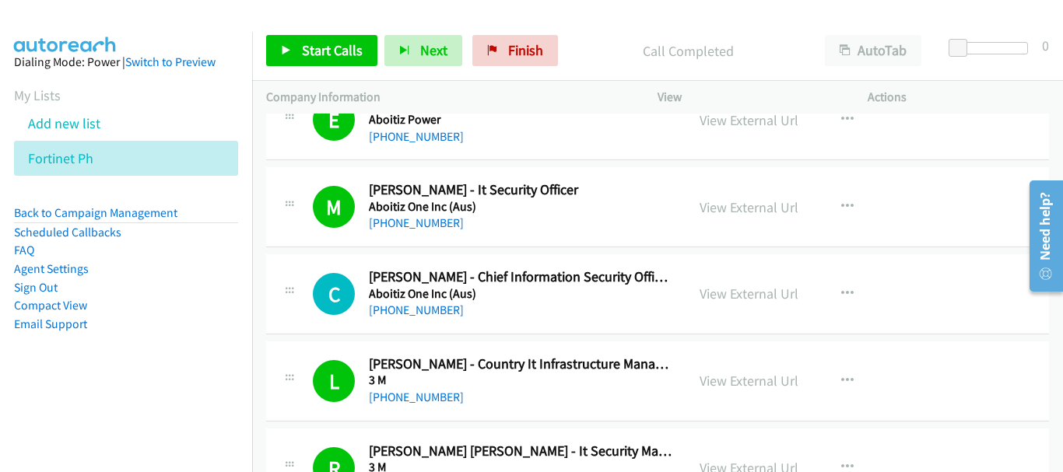
click at [384, 408] on div "L Callback Scheduled [PERSON_NAME] - Country It Infrastructure Manager 3 M [GEO…" at bounding box center [657, 382] width 783 height 80
click at [391, 390] on link "[PHONE_NUMBER]" at bounding box center [416, 397] width 95 height 15
click at [423, 309] on link "[PHONE_NUMBER]" at bounding box center [416, 310] width 95 height 15
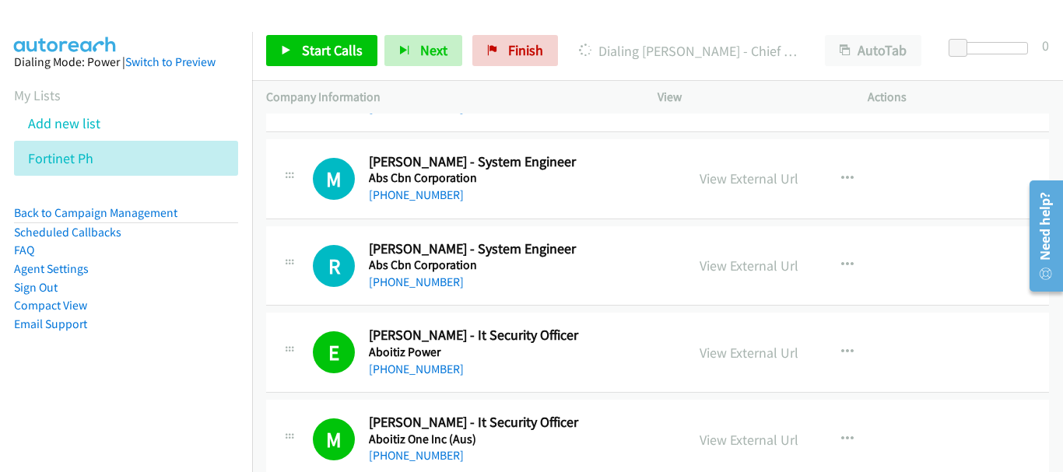
scroll to position [17466, 0]
click at [430, 370] on link "[PHONE_NUMBER]" at bounding box center [416, 370] width 95 height 15
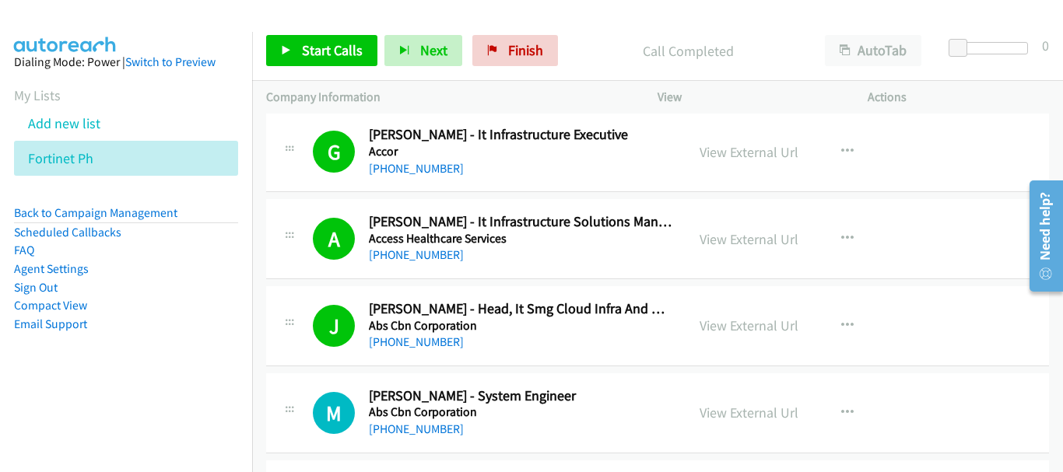
scroll to position [17155, 0]
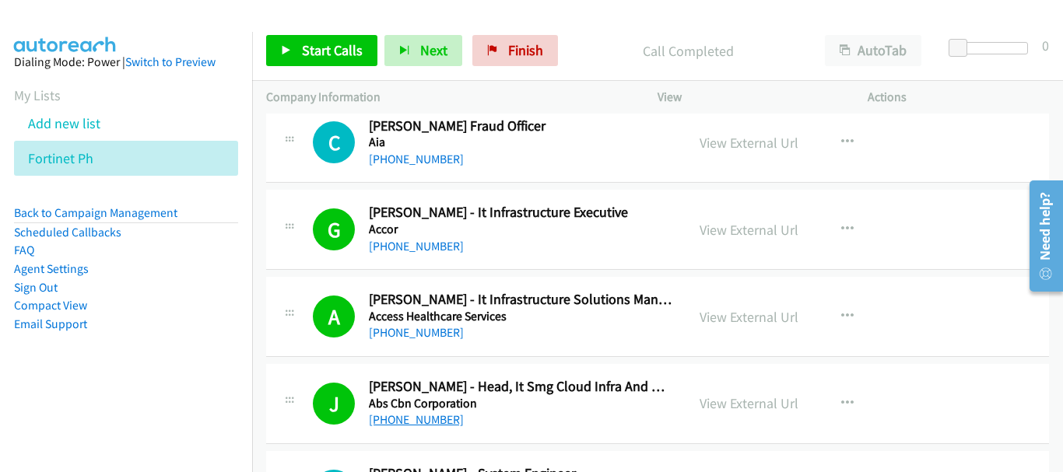
click at [417, 423] on link "[PHONE_NUMBER]" at bounding box center [416, 419] width 95 height 15
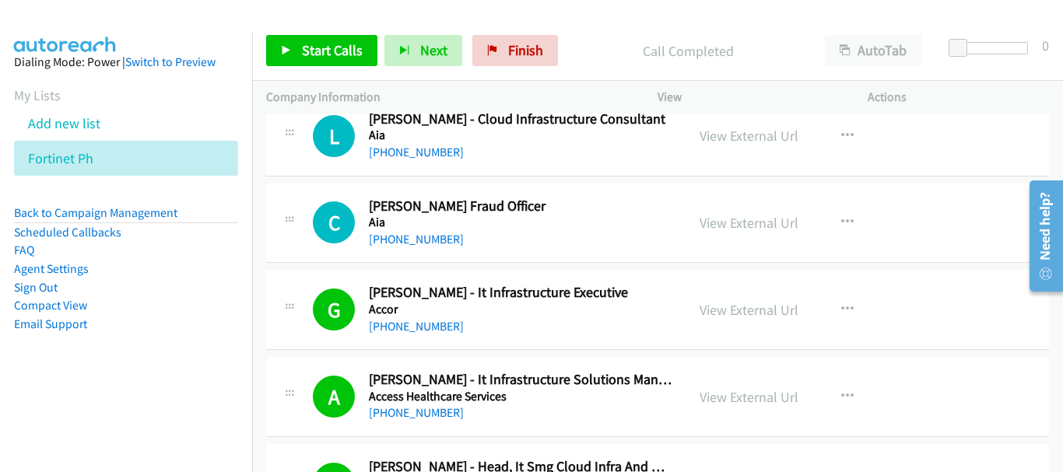
scroll to position [16999, 0]
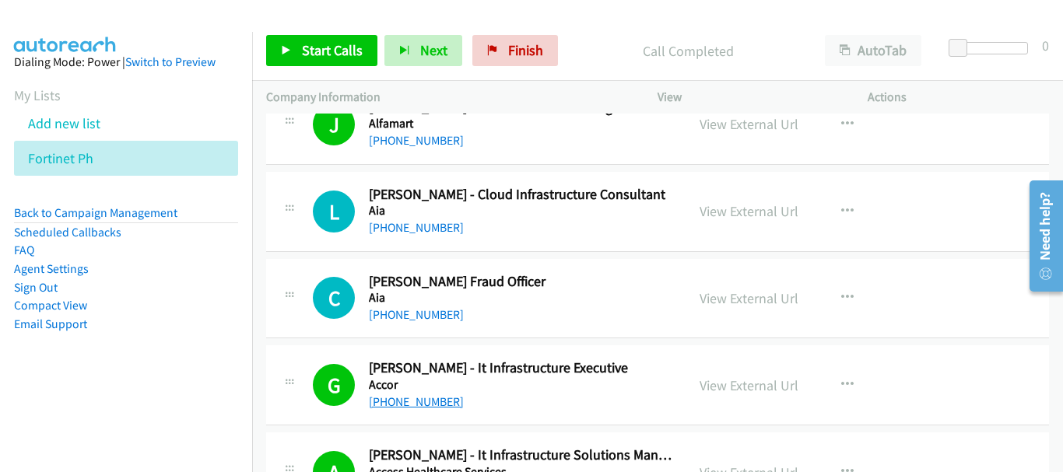
click at [445, 396] on link "[PHONE_NUMBER]" at bounding box center [416, 402] width 95 height 15
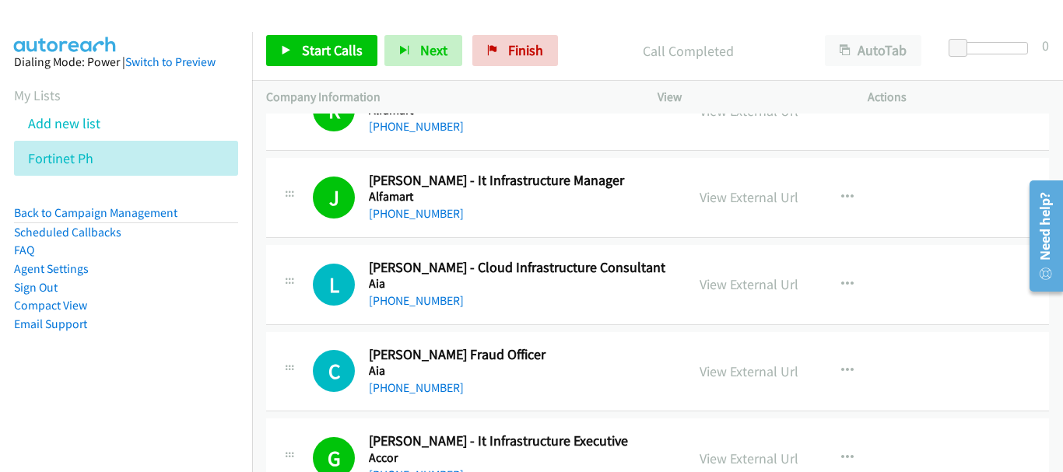
scroll to position [16921, 0]
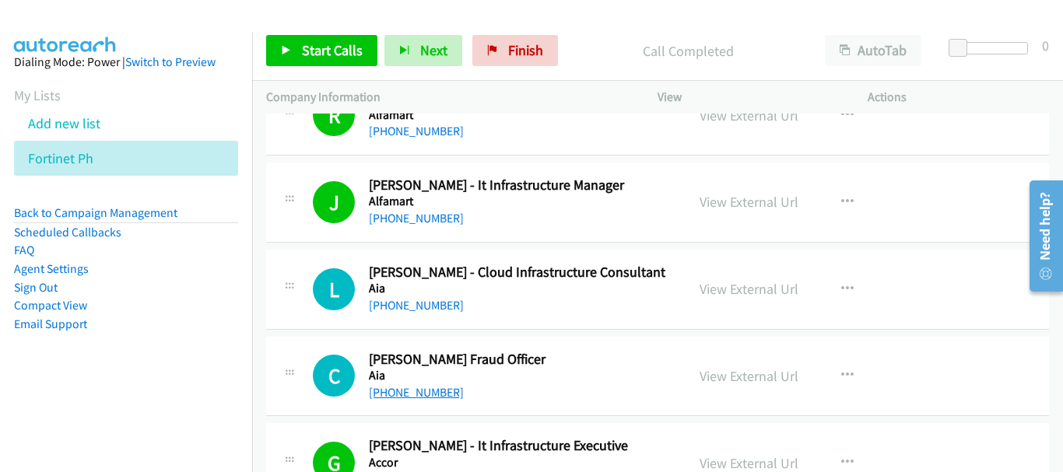
click at [437, 393] on link "[PHONE_NUMBER]" at bounding box center [416, 392] width 95 height 15
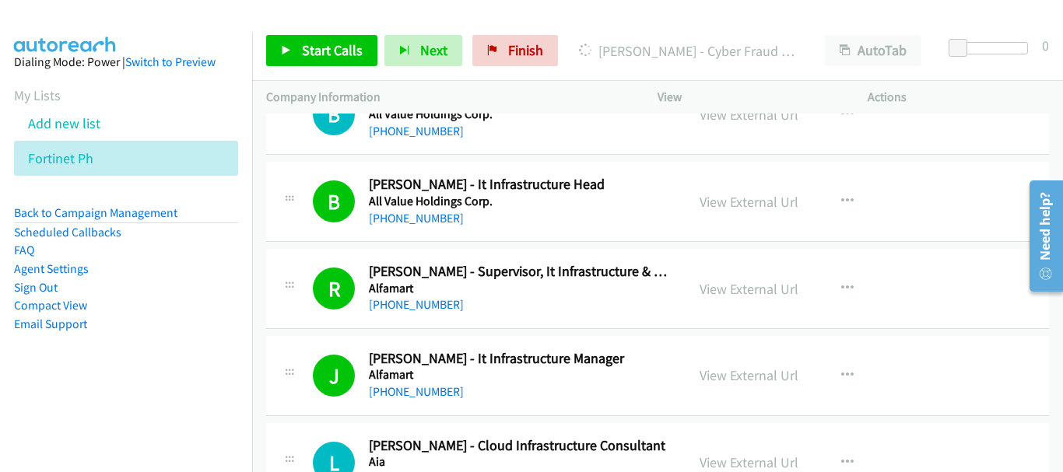
scroll to position [16766, 0]
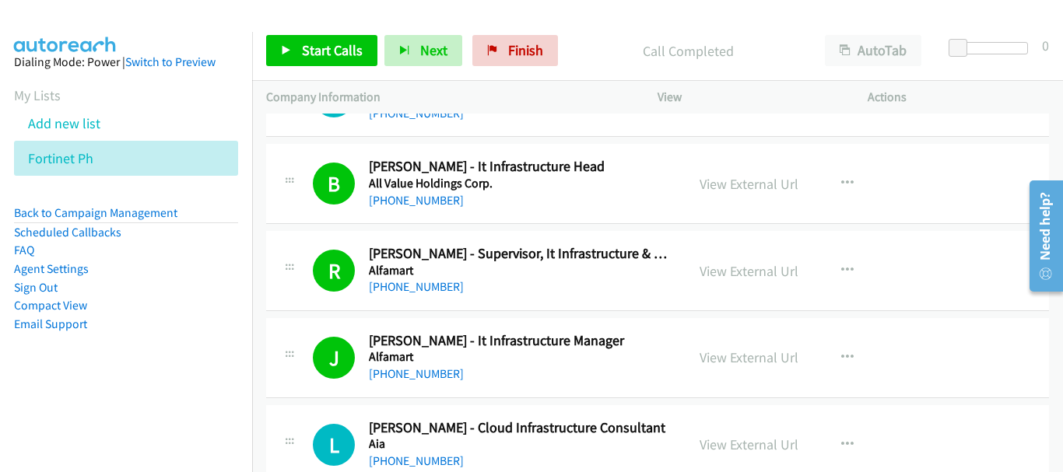
click at [444, 366] on div "[PHONE_NUMBER]" at bounding box center [520, 374] width 303 height 19
click at [442, 376] on link "[PHONE_NUMBER]" at bounding box center [416, 374] width 95 height 15
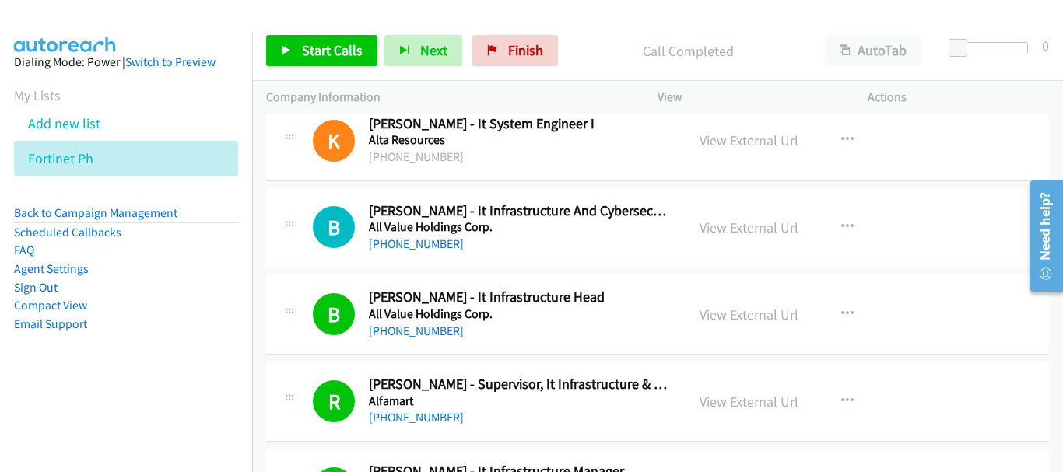
scroll to position [16610, 0]
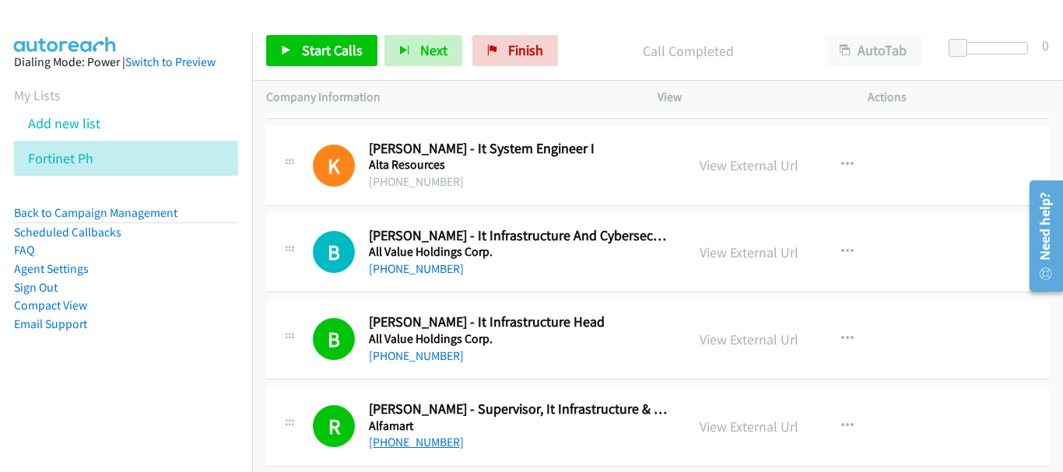
click at [440, 438] on link "[PHONE_NUMBER]" at bounding box center [416, 442] width 95 height 15
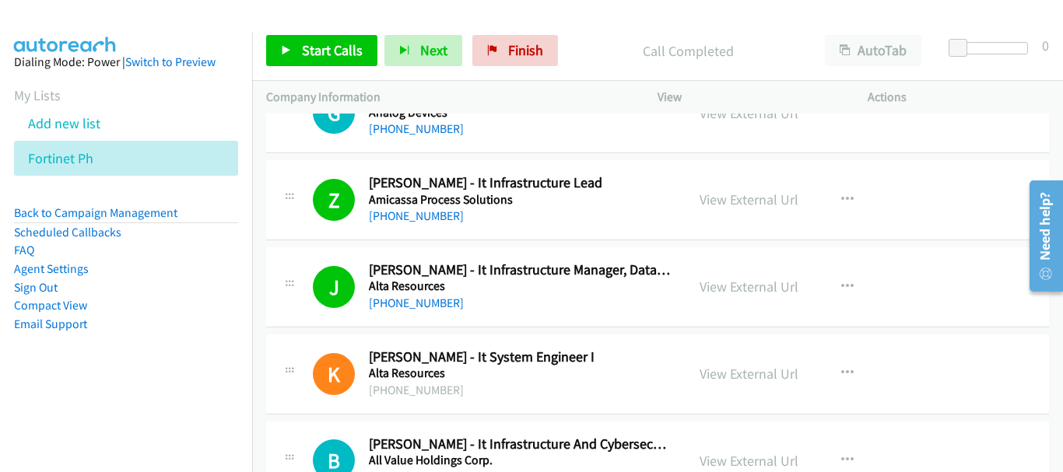
scroll to position [16377, 0]
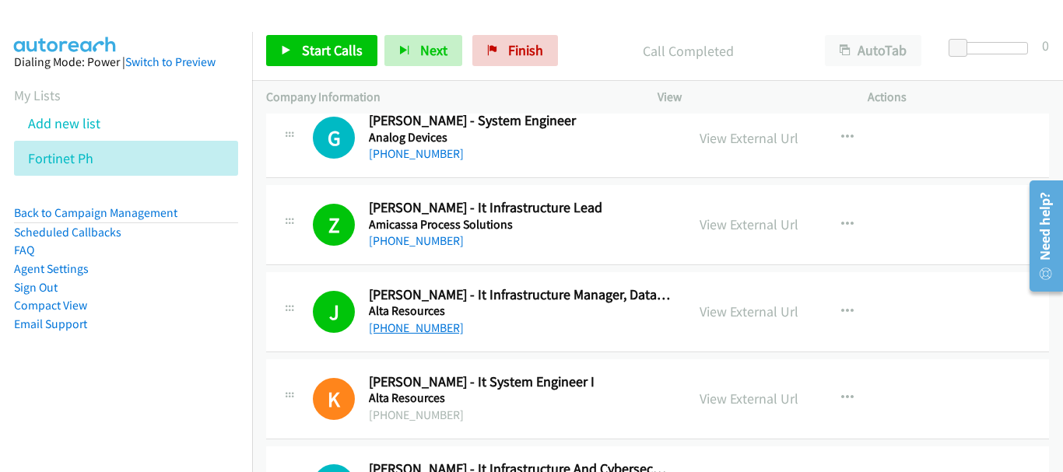
click at [422, 328] on link "[PHONE_NUMBER]" at bounding box center [416, 328] width 95 height 15
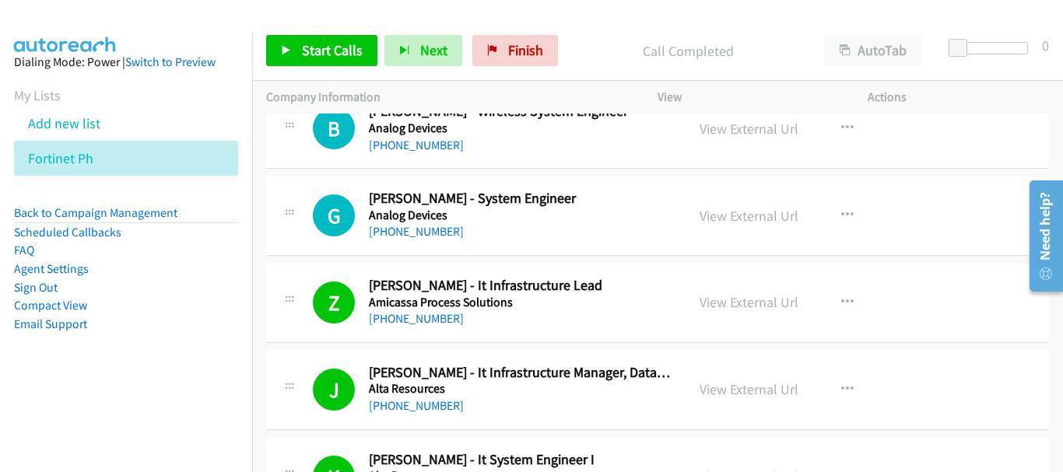
scroll to position [16221, 0]
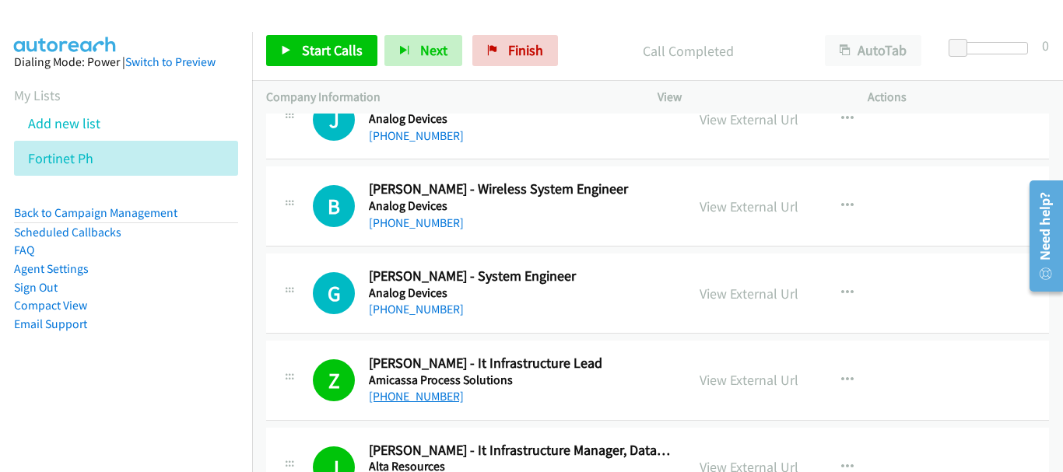
click at [433, 404] on link "[PHONE_NUMBER]" at bounding box center [416, 396] width 95 height 15
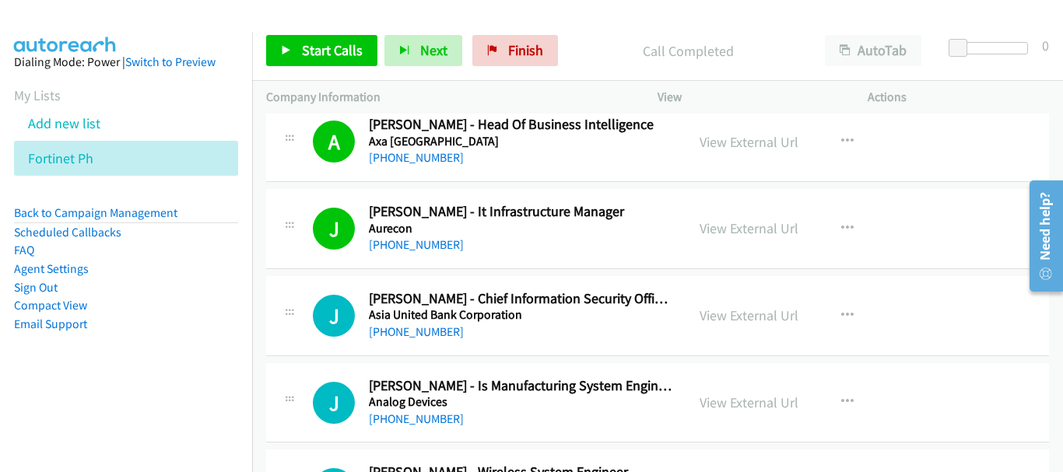
scroll to position [15910, 0]
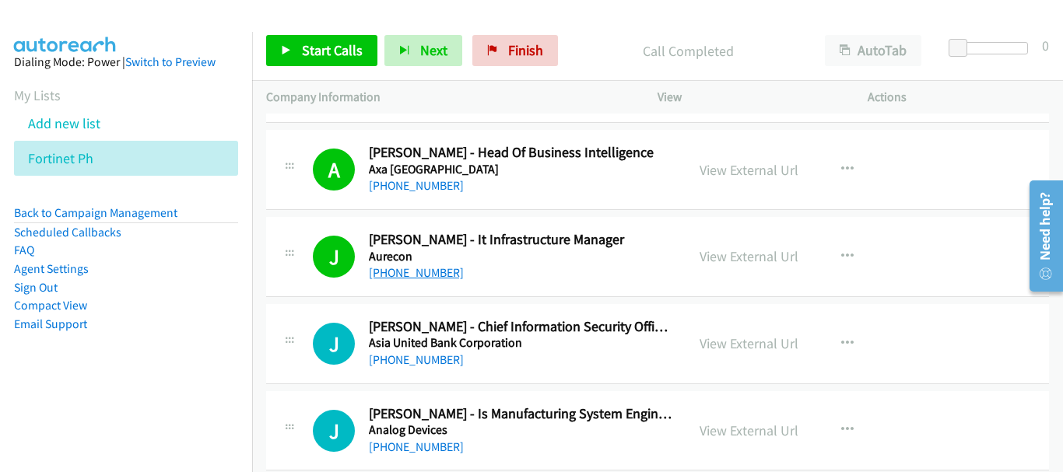
click at [404, 267] on link "[PHONE_NUMBER]" at bounding box center [416, 272] width 95 height 15
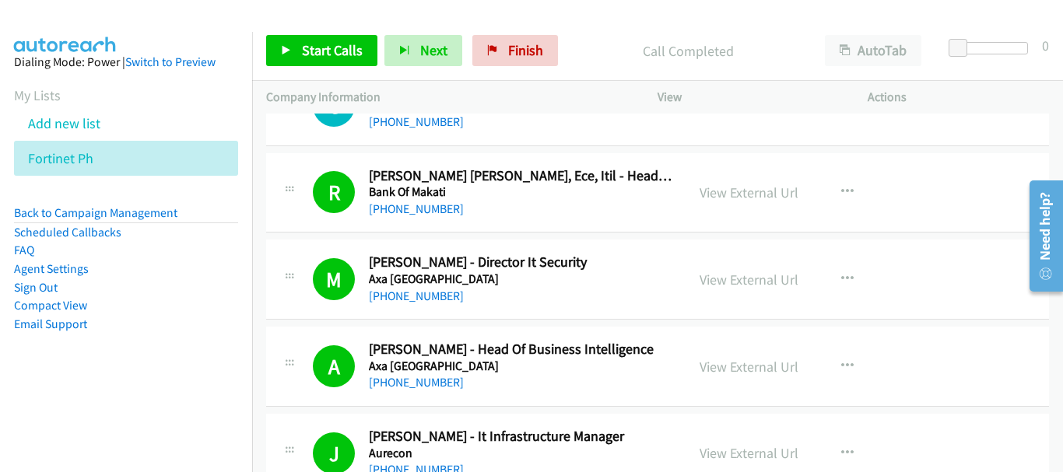
scroll to position [15676, 0]
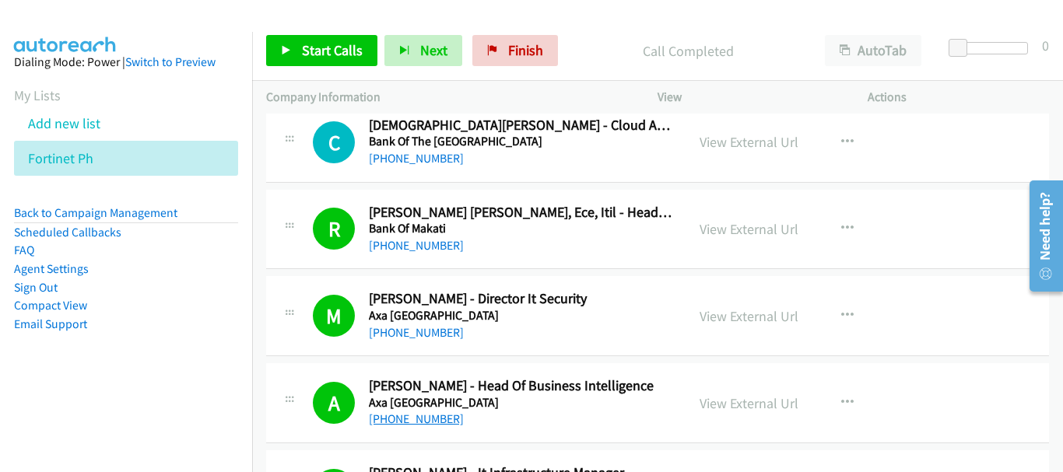
click at [436, 421] on link "[PHONE_NUMBER]" at bounding box center [416, 419] width 95 height 15
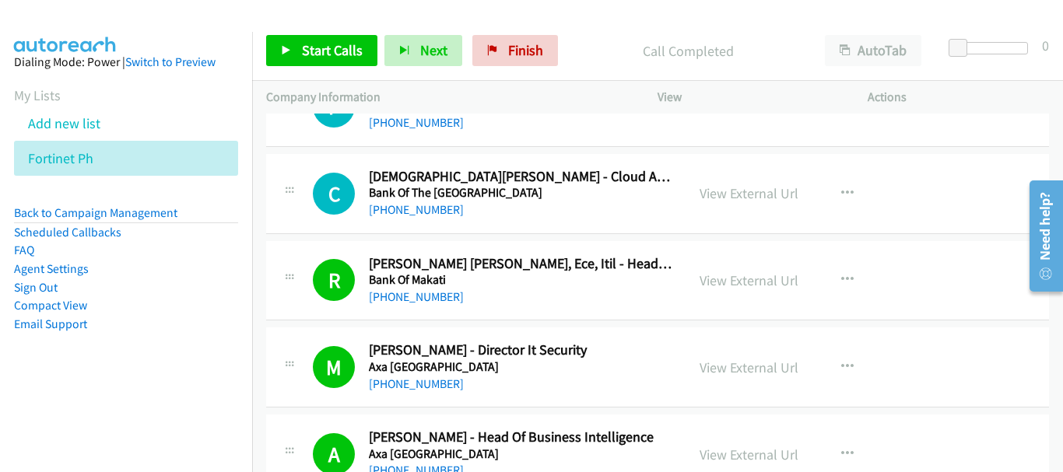
scroll to position [15598, 0]
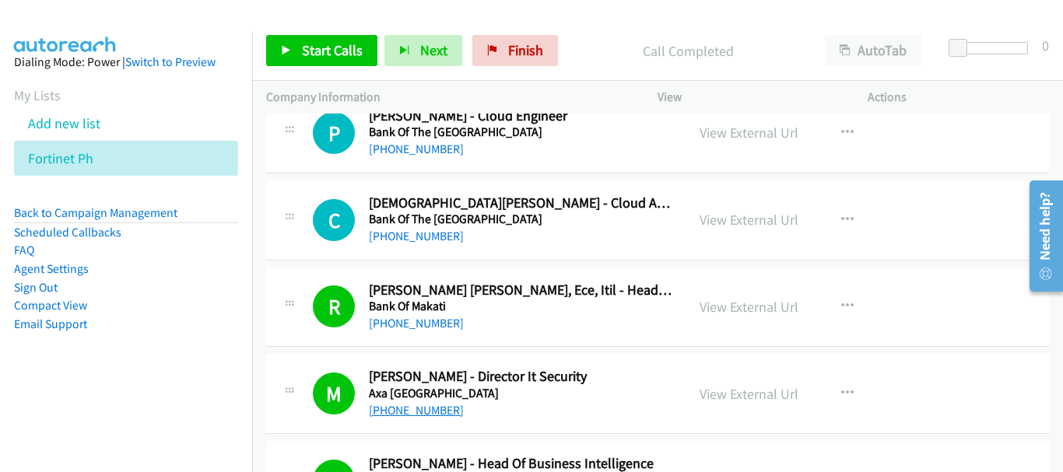
click at [420, 407] on link "[PHONE_NUMBER]" at bounding box center [416, 410] width 95 height 15
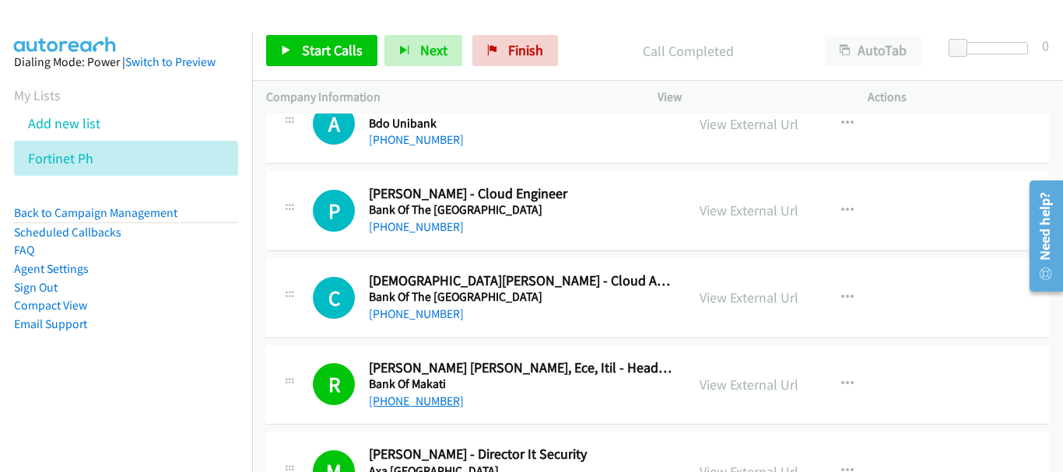
click at [436, 405] on link "[PHONE_NUMBER]" at bounding box center [416, 401] width 95 height 15
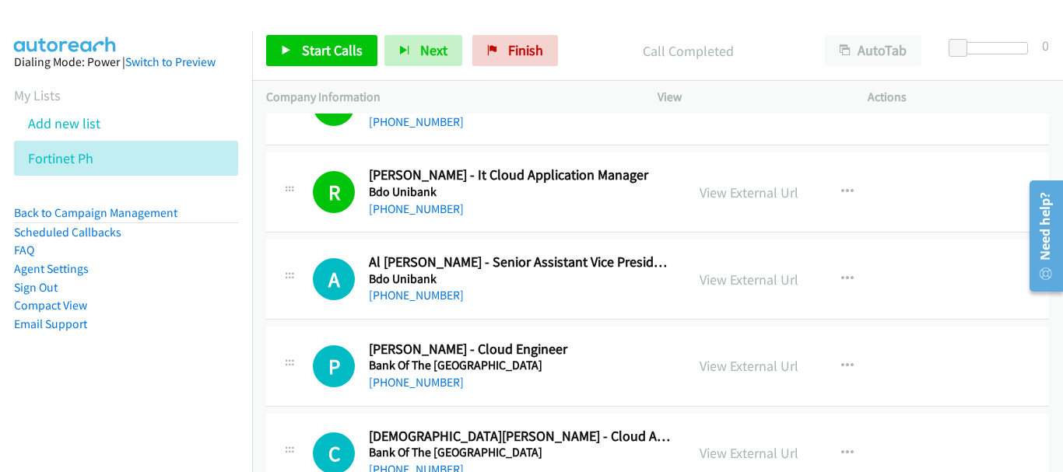
scroll to position [15209, 0]
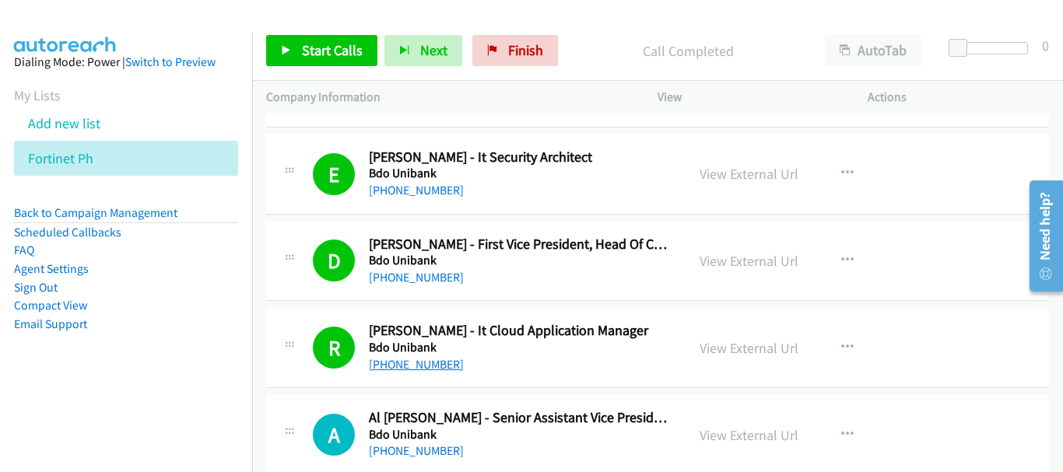
click at [447, 365] on link "[PHONE_NUMBER]" at bounding box center [416, 364] width 95 height 15
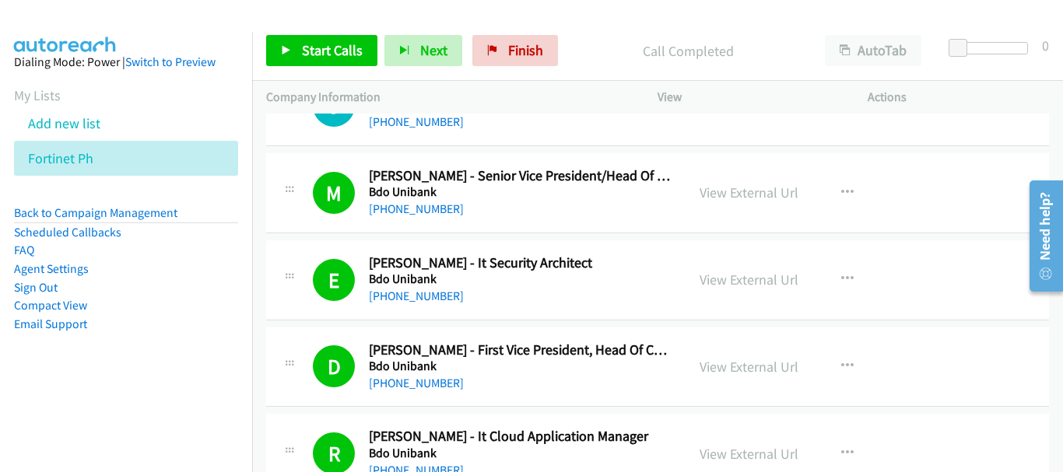
scroll to position [15131, 0]
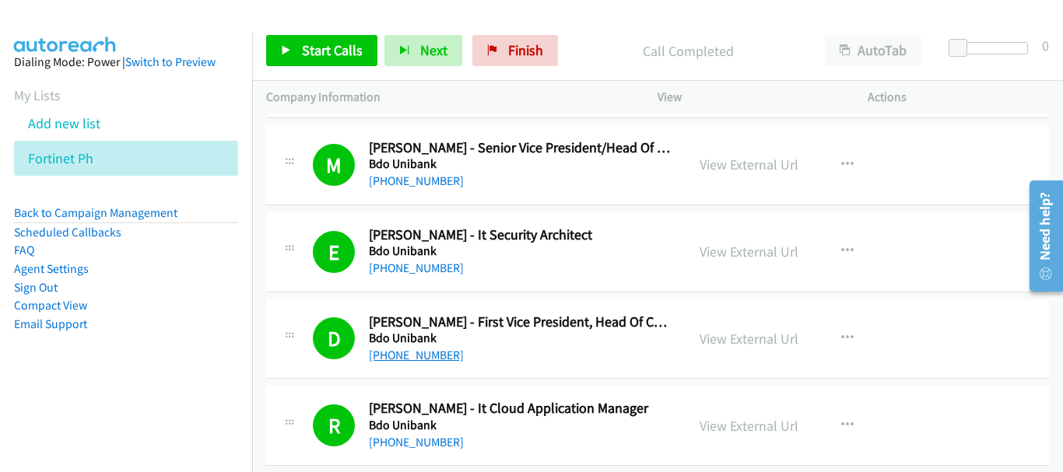
click at [438, 360] on link "[PHONE_NUMBER]" at bounding box center [416, 355] width 95 height 15
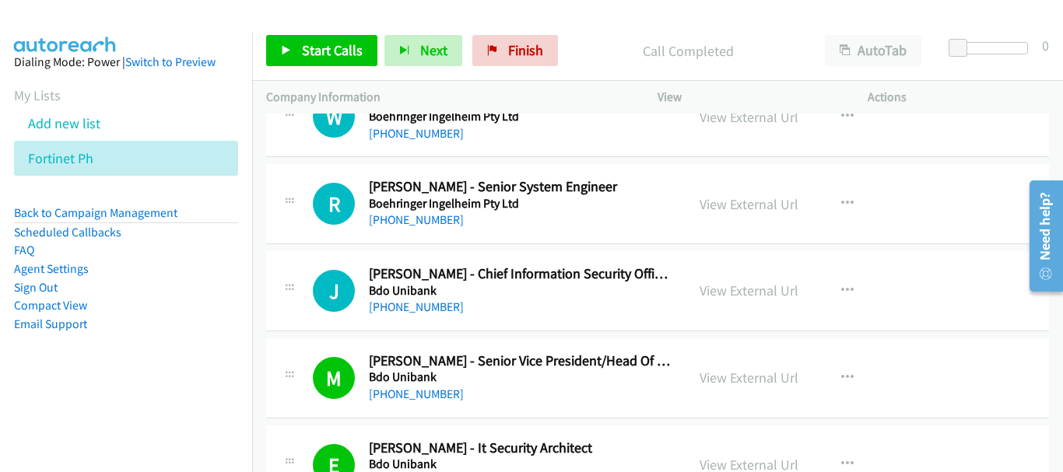
scroll to position [14898, 0]
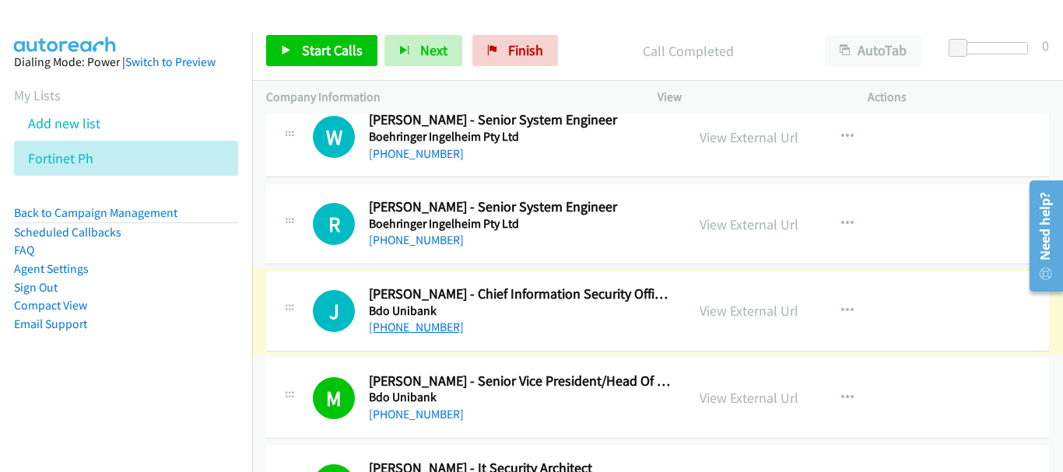
click at [430, 327] on link "[PHONE_NUMBER]" at bounding box center [416, 327] width 95 height 15
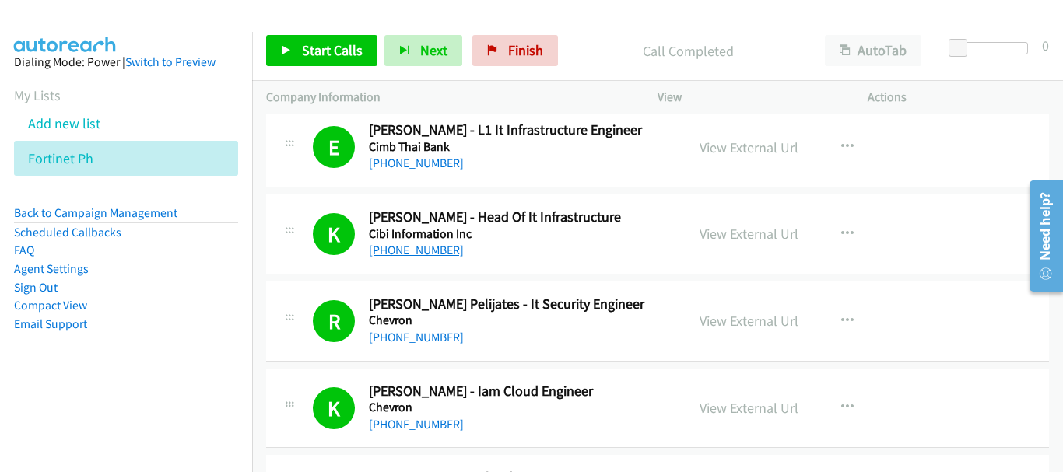
scroll to position [13186, 0]
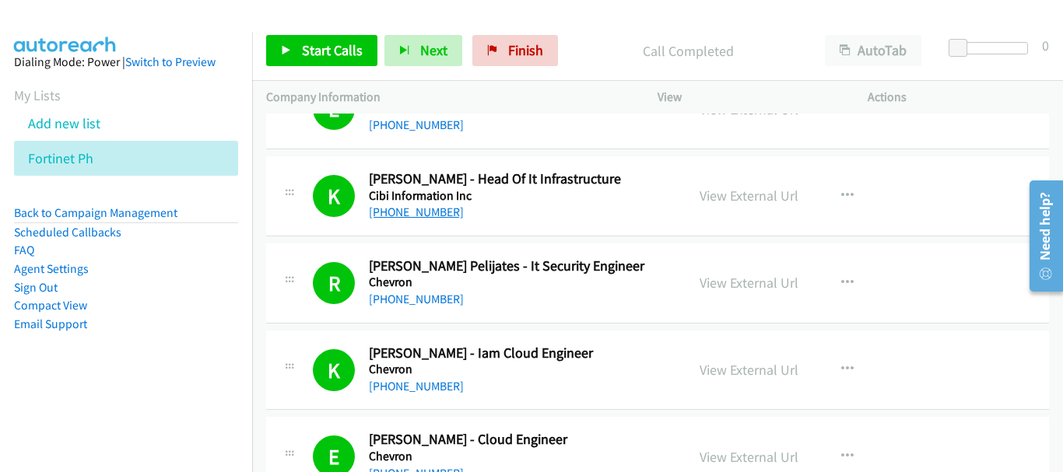
click at [443, 293] on link "[PHONE_NUMBER]" at bounding box center [416, 299] width 95 height 15
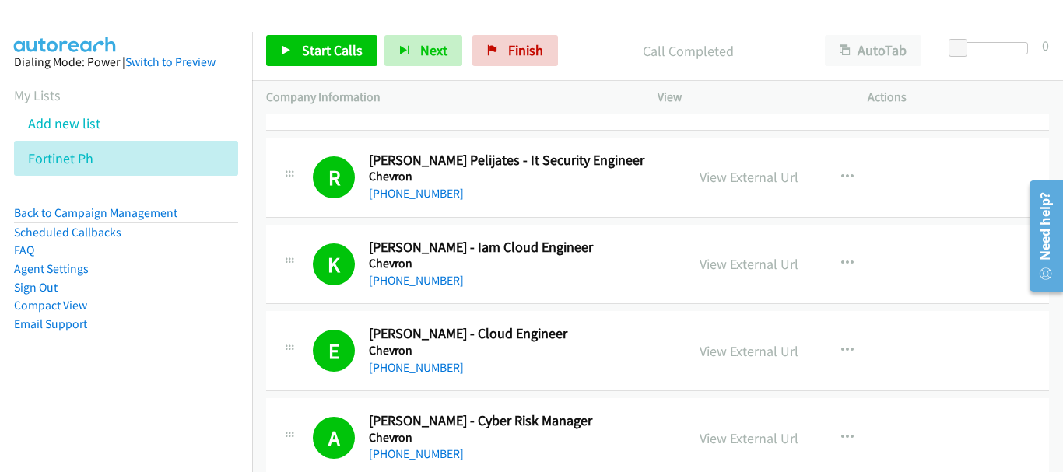
scroll to position [13264, 0]
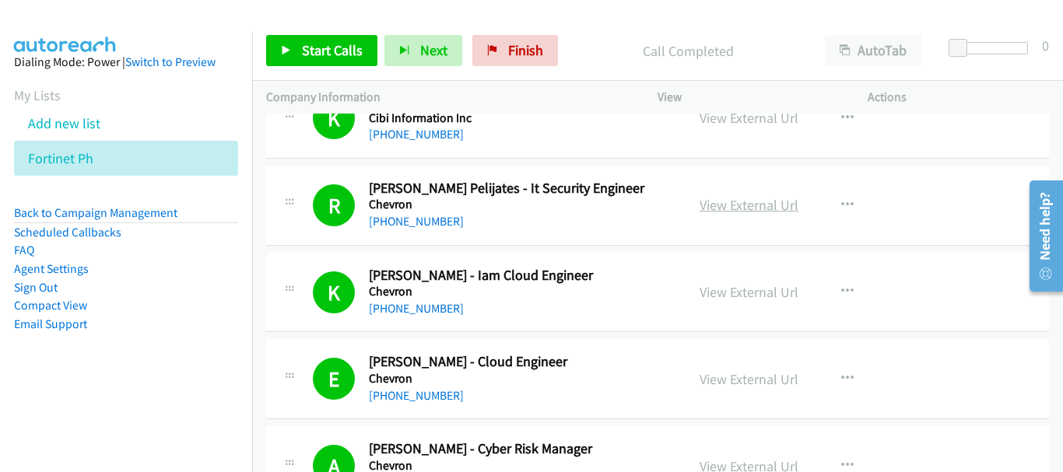
click at [732, 208] on link "View External Url" at bounding box center [749, 205] width 99 height 18
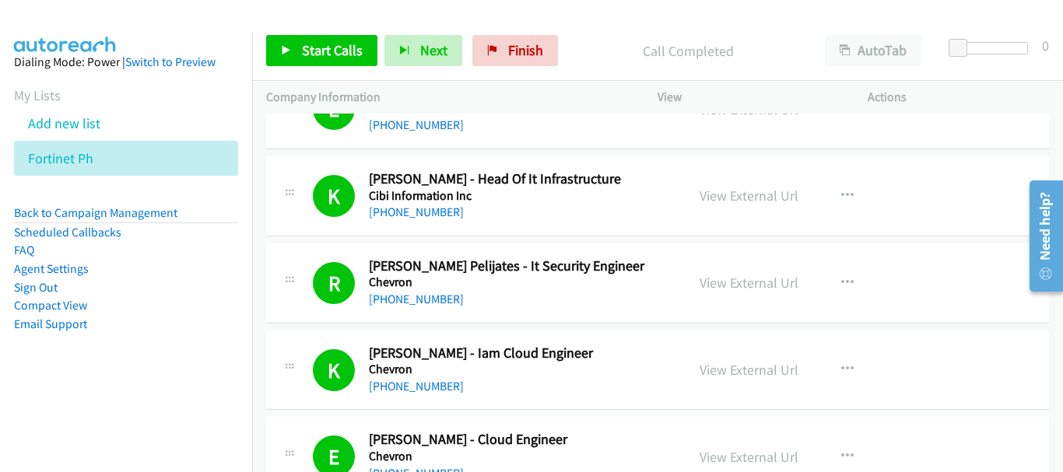
scroll to position [13108, 0]
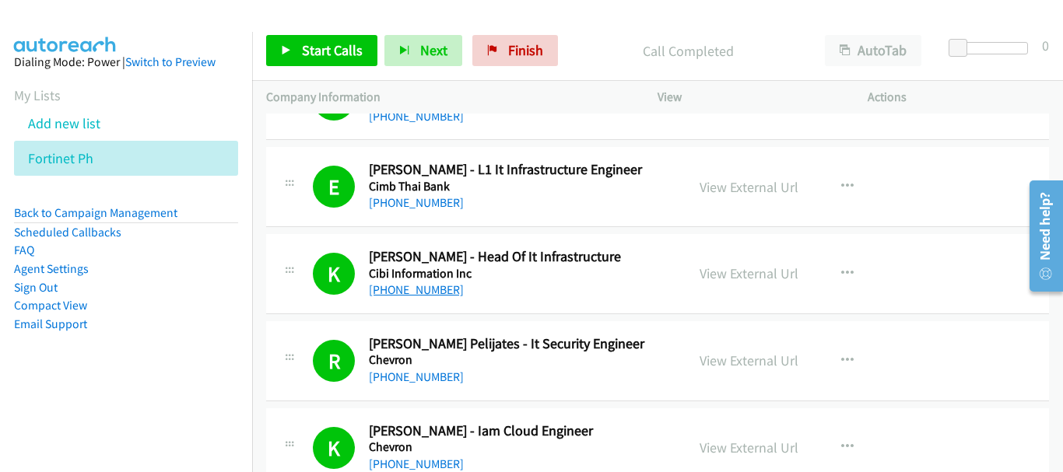
click at [440, 290] on link "[PHONE_NUMBER]" at bounding box center [416, 289] width 95 height 15
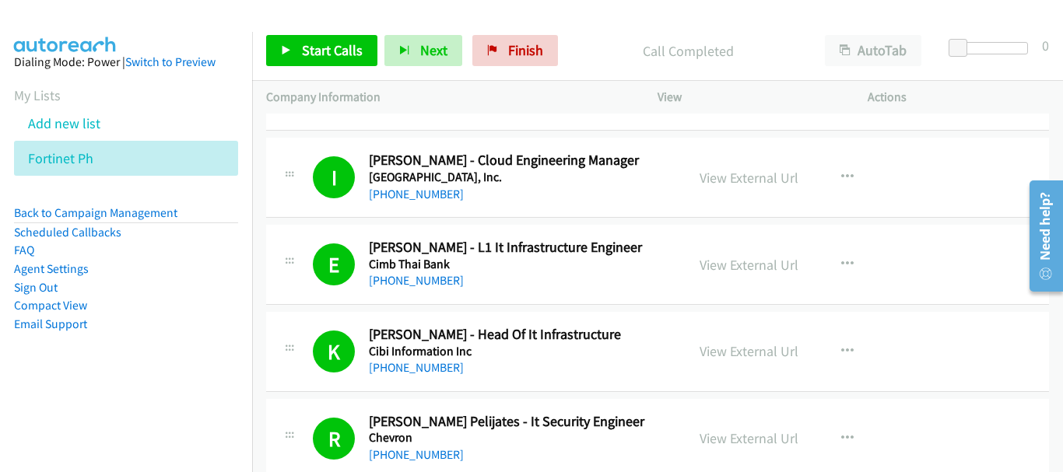
scroll to position [12953, 0]
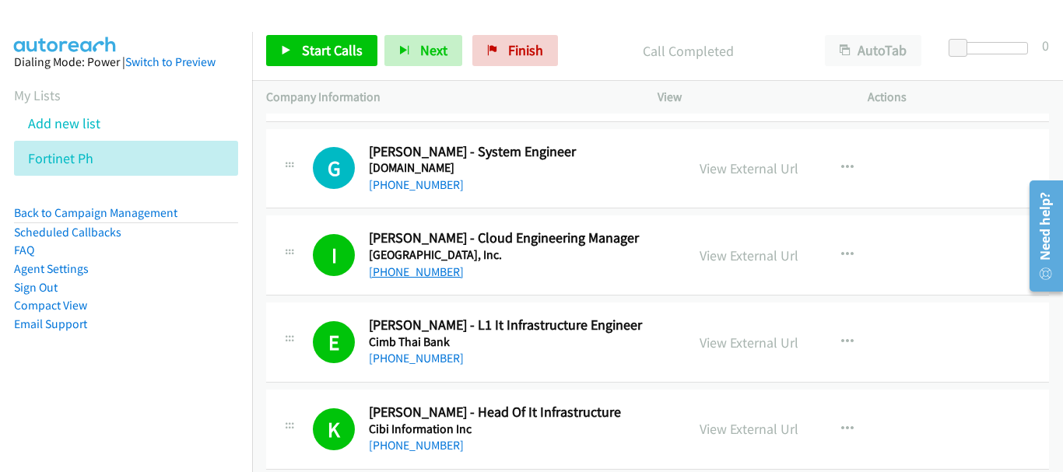
click at [437, 272] on link "[PHONE_NUMBER]" at bounding box center [416, 272] width 95 height 15
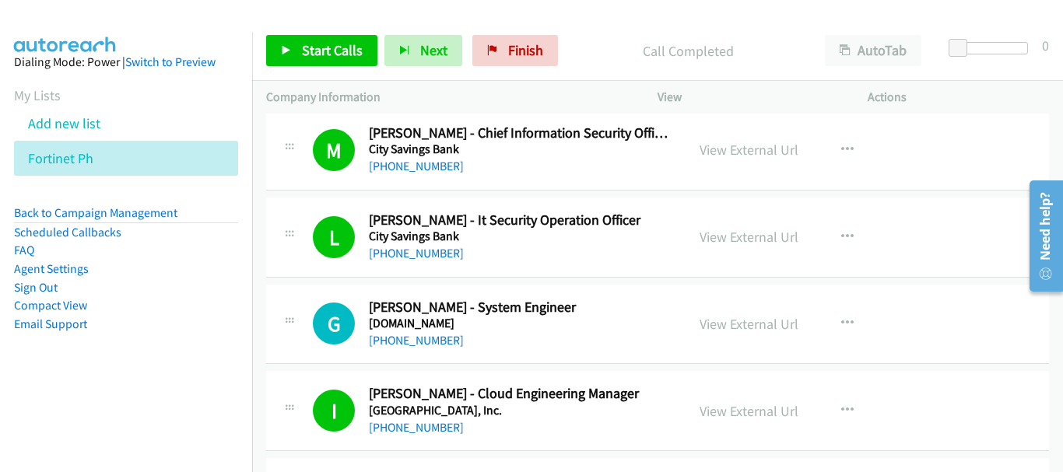
scroll to position [12719, 0]
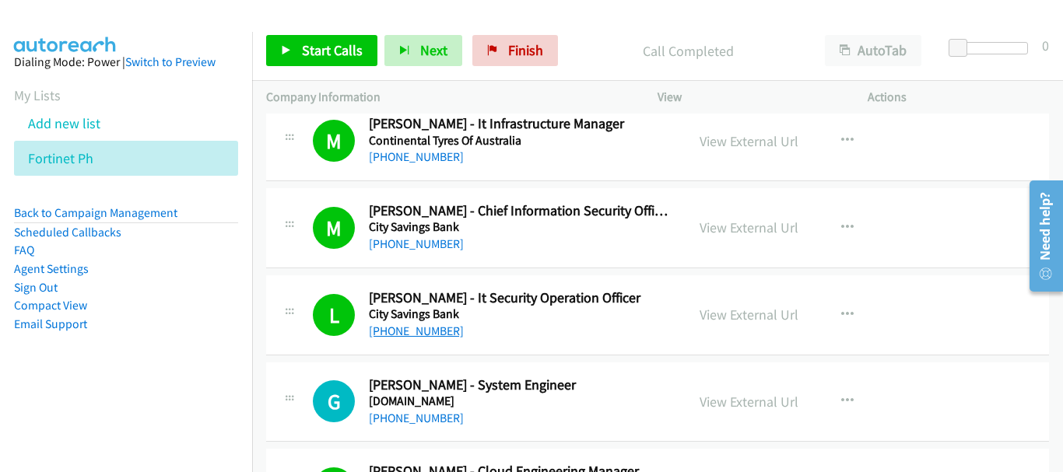
click at [422, 335] on link "[PHONE_NUMBER]" at bounding box center [416, 331] width 95 height 15
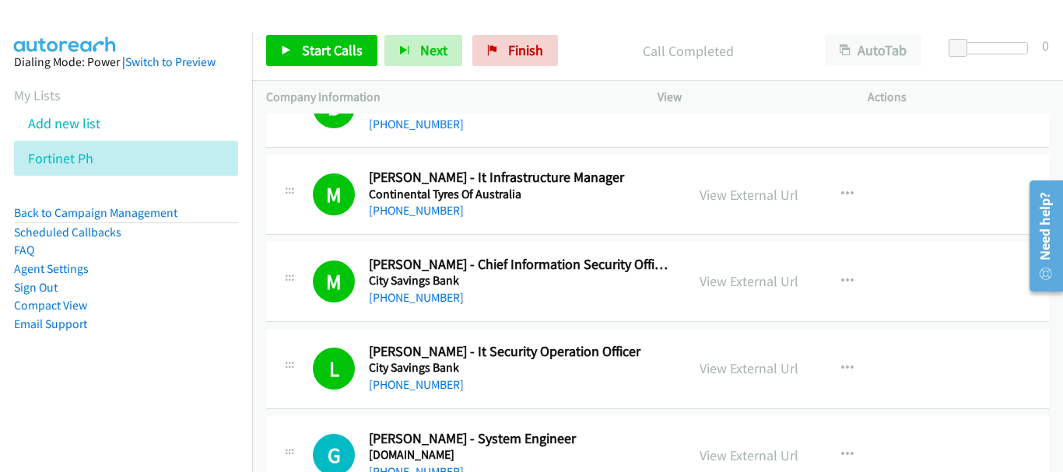
scroll to position [12641, 0]
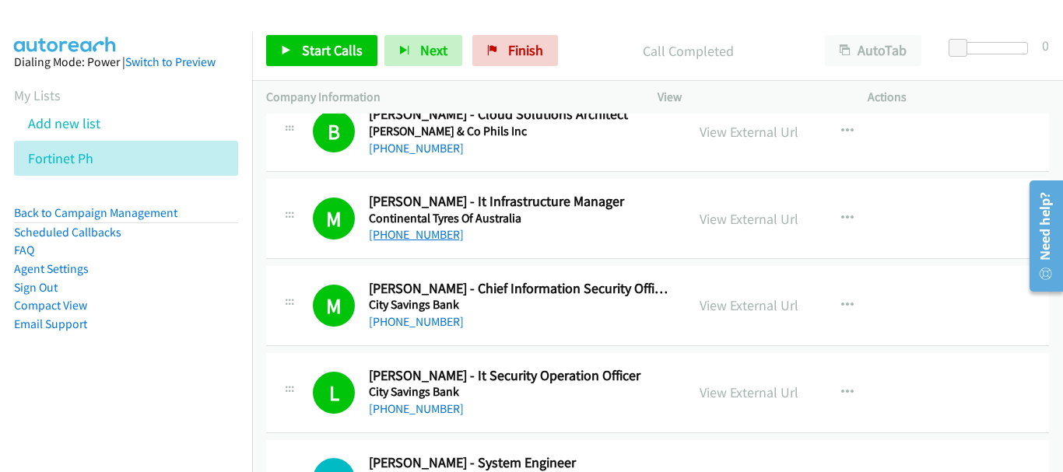
click at [439, 237] on link "[PHONE_NUMBER]" at bounding box center [416, 234] width 95 height 15
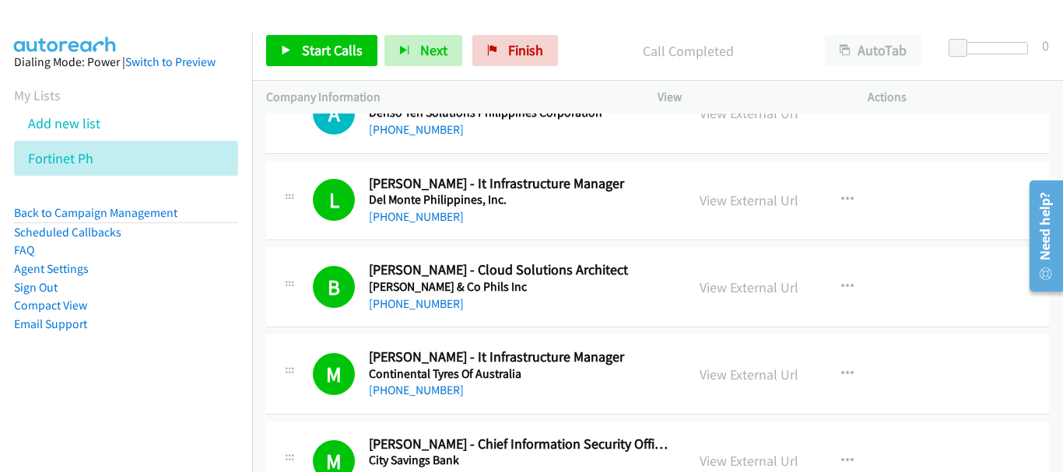
scroll to position [12408, 0]
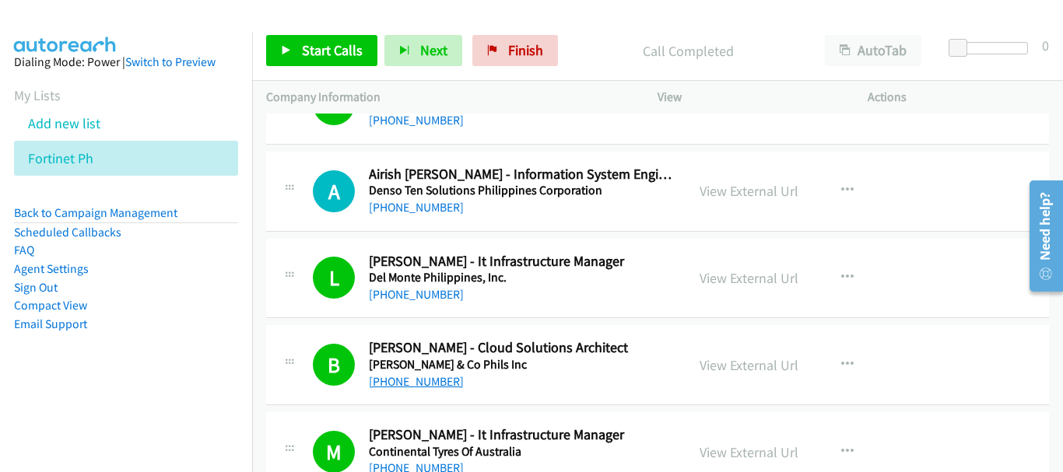
click at [389, 388] on link "[PHONE_NUMBER]" at bounding box center [416, 381] width 95 height 15
click at [408, 294] on link "[PHONE_NUMBER]" at bounding box center [416, 294] width 95 height 15
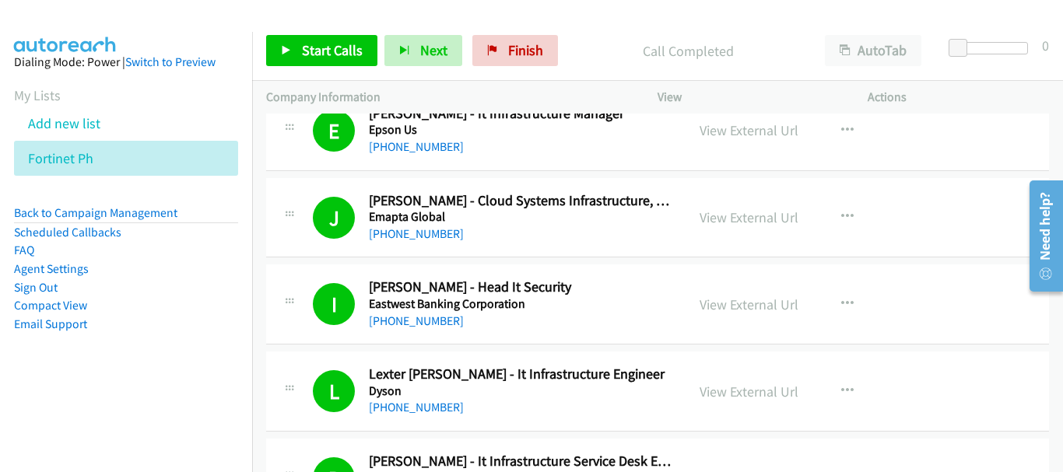
scroll to position [11941, 0]
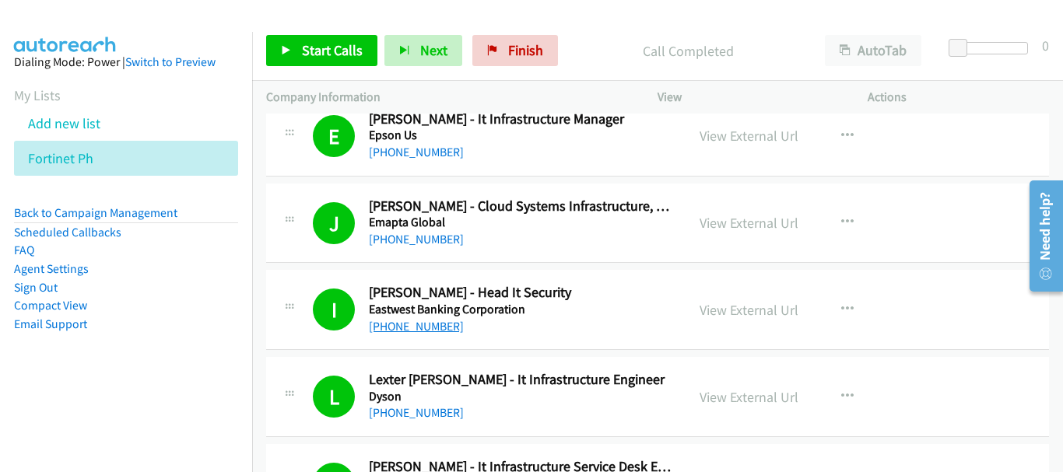
click at [388, 327] on link "[PHONE_NUMBER]" at bounding box center [416, 326] width 95 height 15
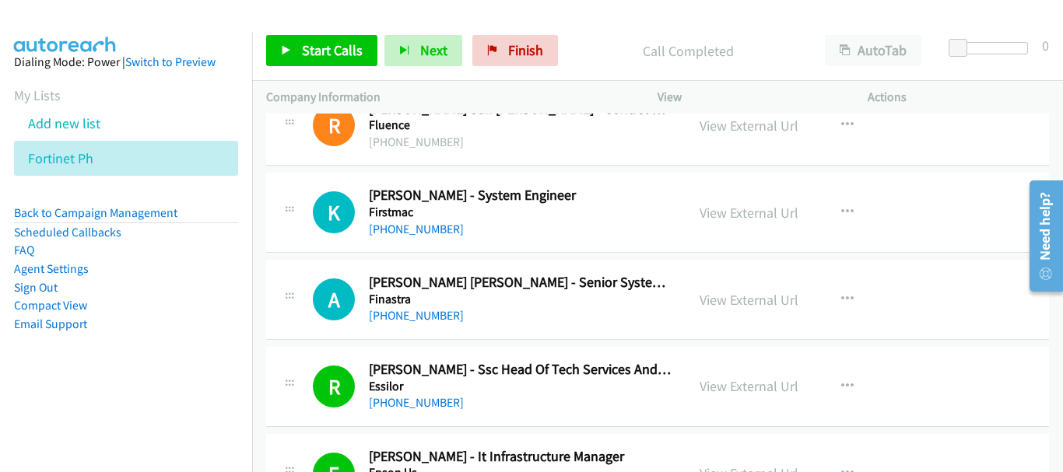
scroll to position [11630, 0]
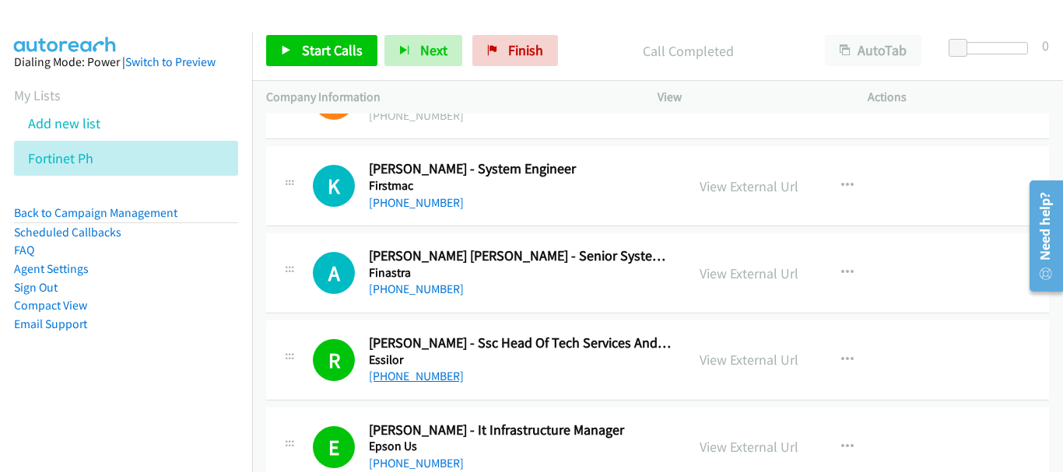
click at [437, 380] on link "[PHONE_NUMBER]" at bounding box center [416, 376] width 95 height 15
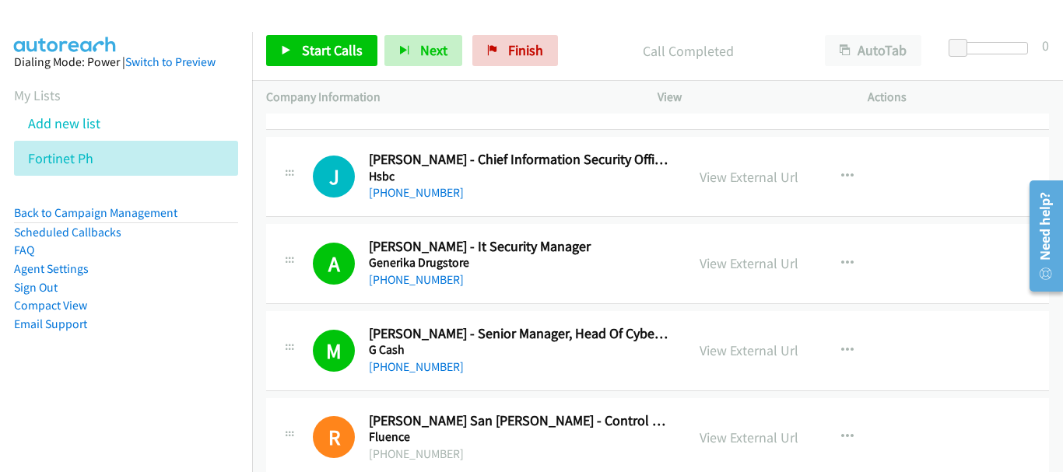
scroll to position [11318, 0]
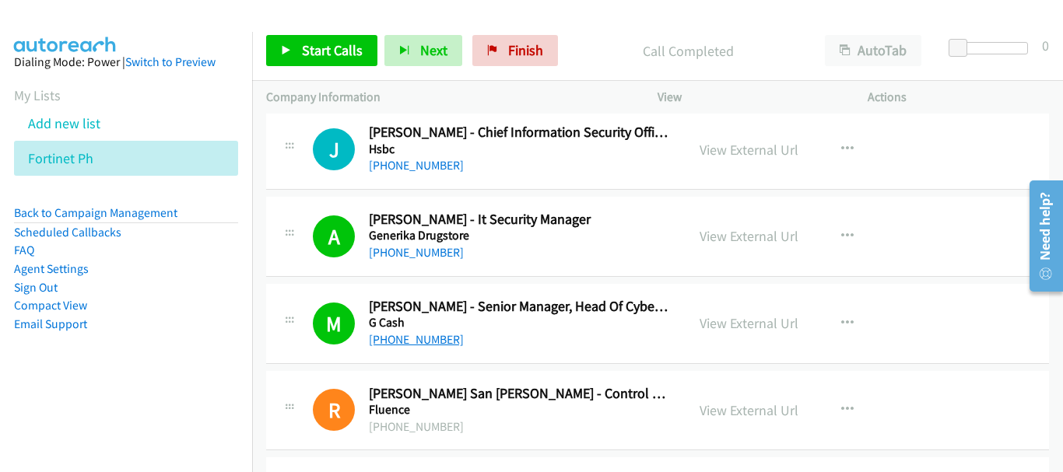
click at [433, 340] on link "[PHONE_NUMBER]" at bounding box center [416, 339] width 95 height 15
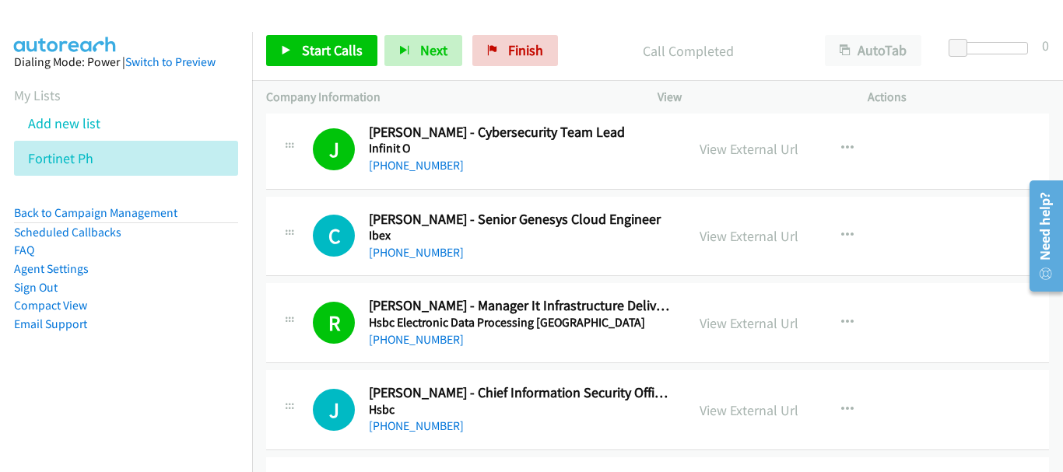
scroll to position [11085, 0]
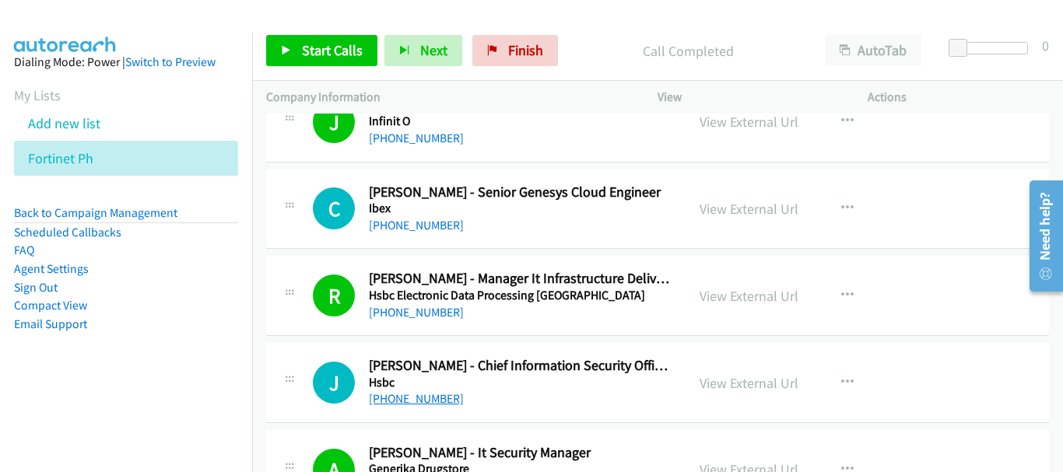
click at [417, 398] on link "[PHONE_NUMBER]" at bounding box center [416, 398] width 95 height 15
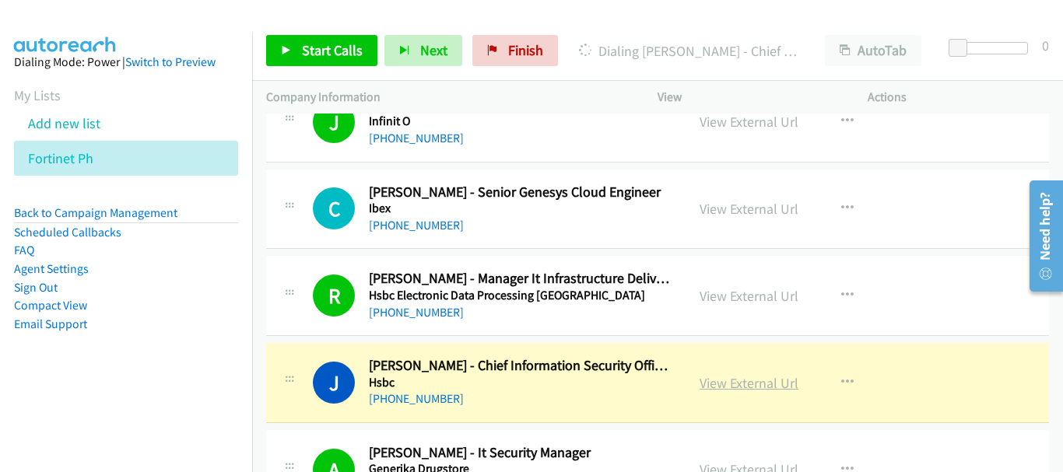
click at [727, 377] on link "View External Url" at bounding box center [749, 383] width 99 height 18
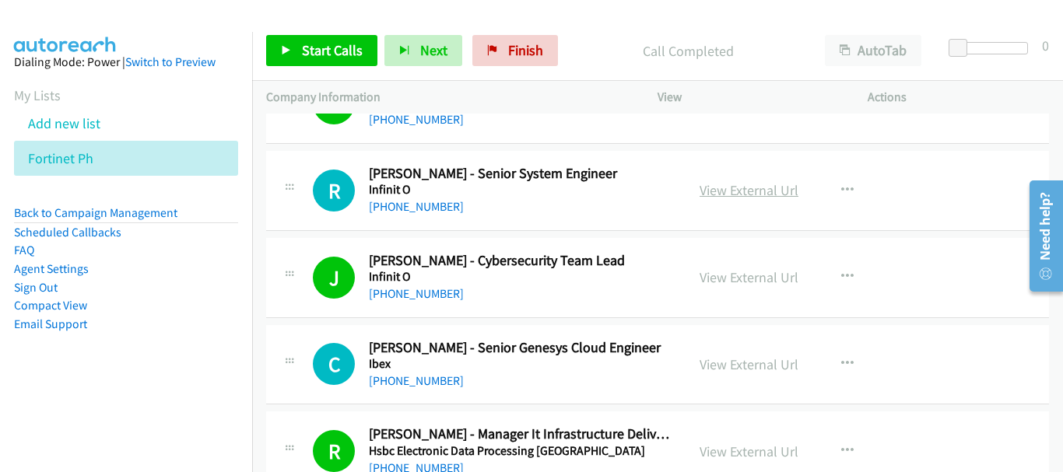
scroll to position [10774, 0]
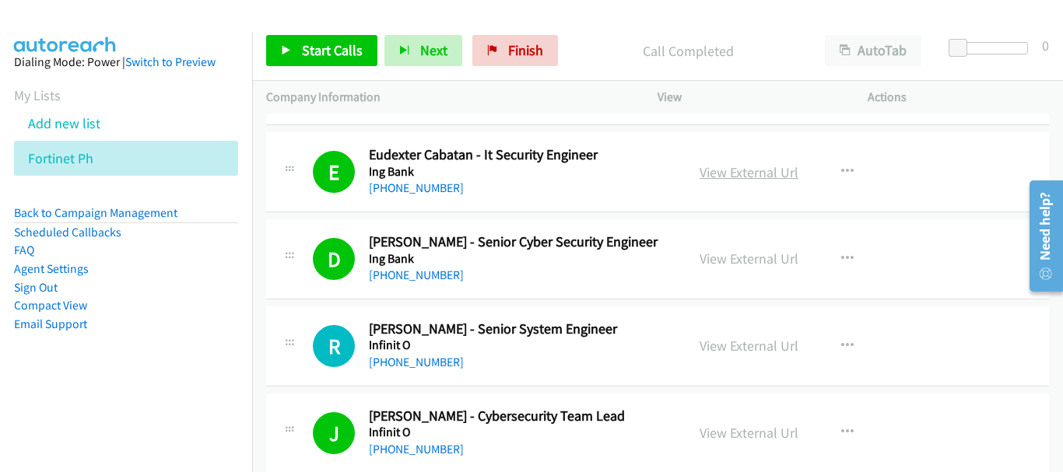
click at [739, 175] on link "View External Url" at bounding box center [749, 172] width 99 height 18
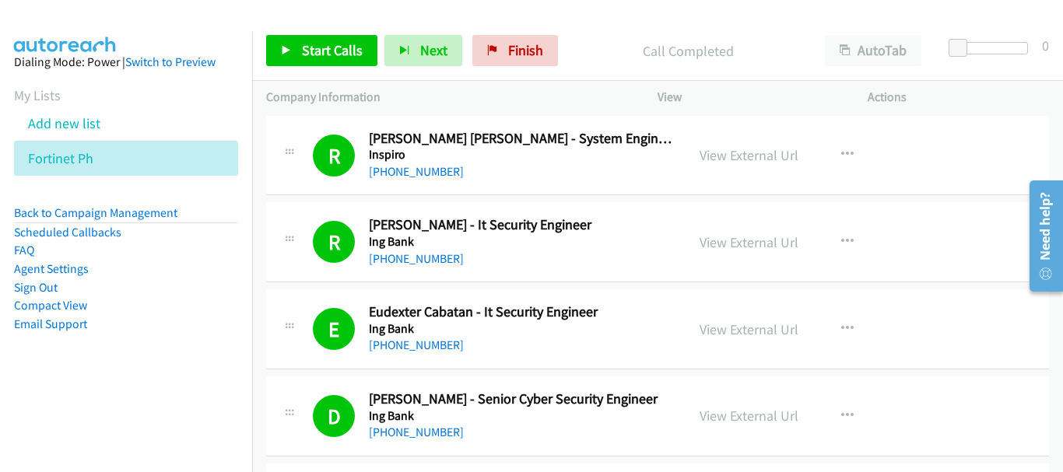
scroll to position [10618, 0]
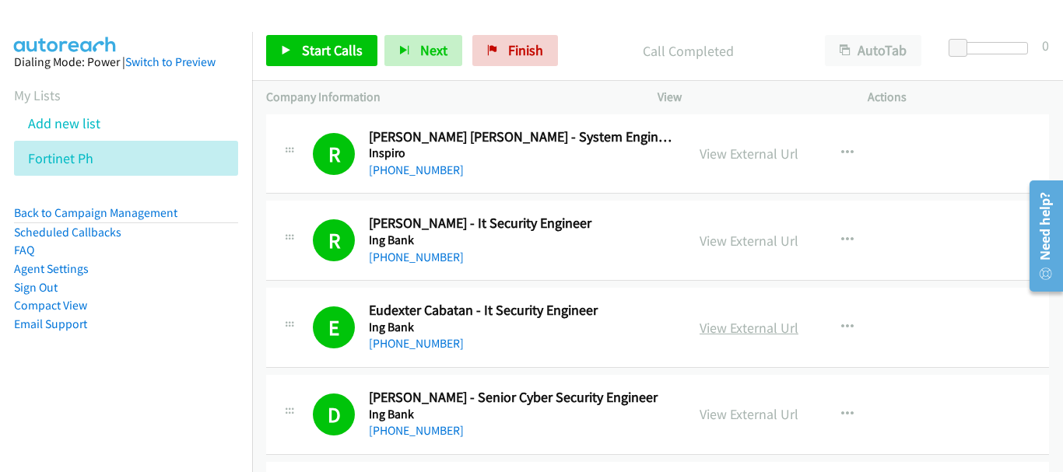
click at [768, 335] on link "View External Url" at bounding box center [749, 328] width 99 height 18
